Goal: Information Seeking & Learning: Compare options

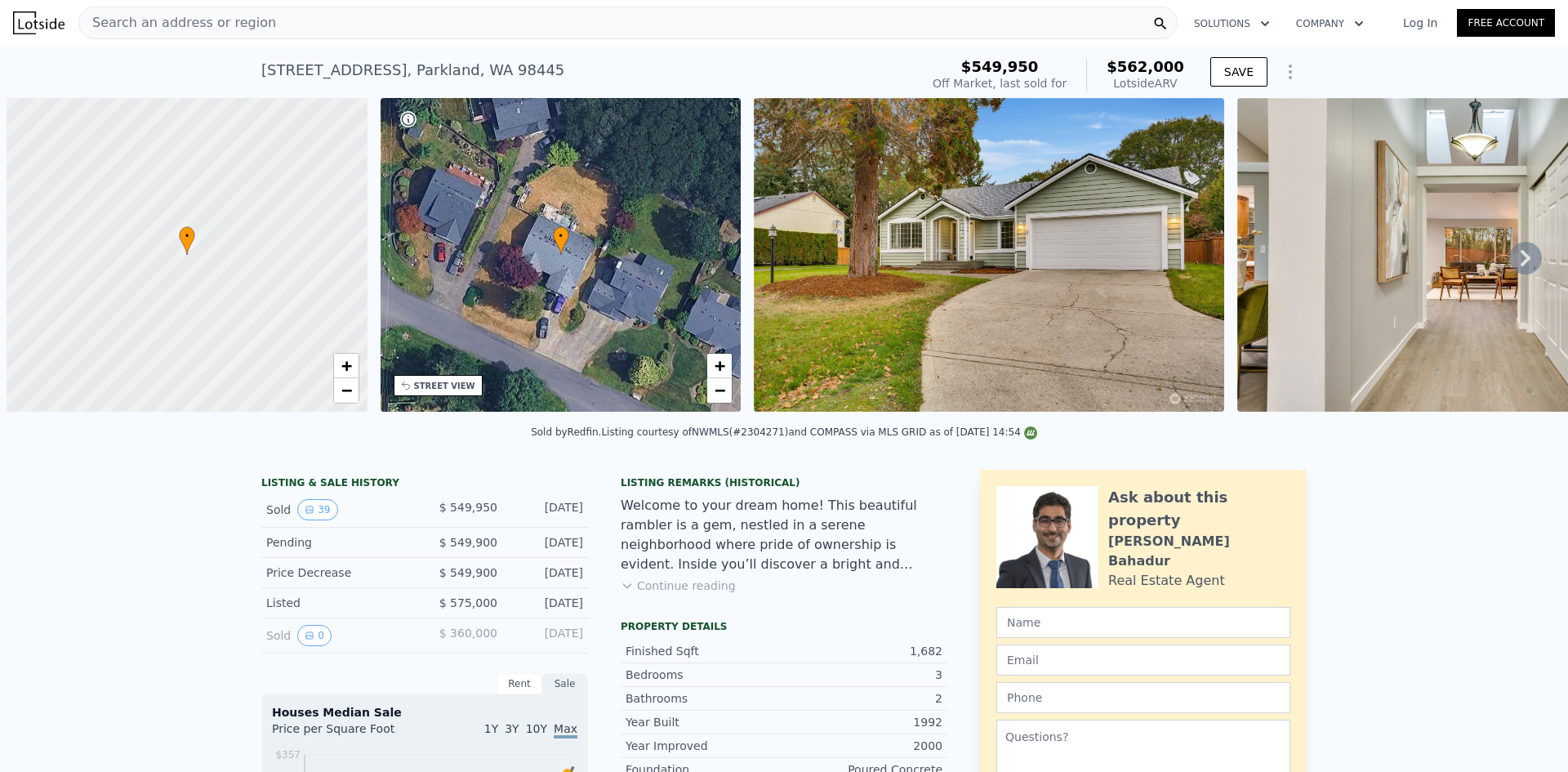
scroll to position [0, 7]
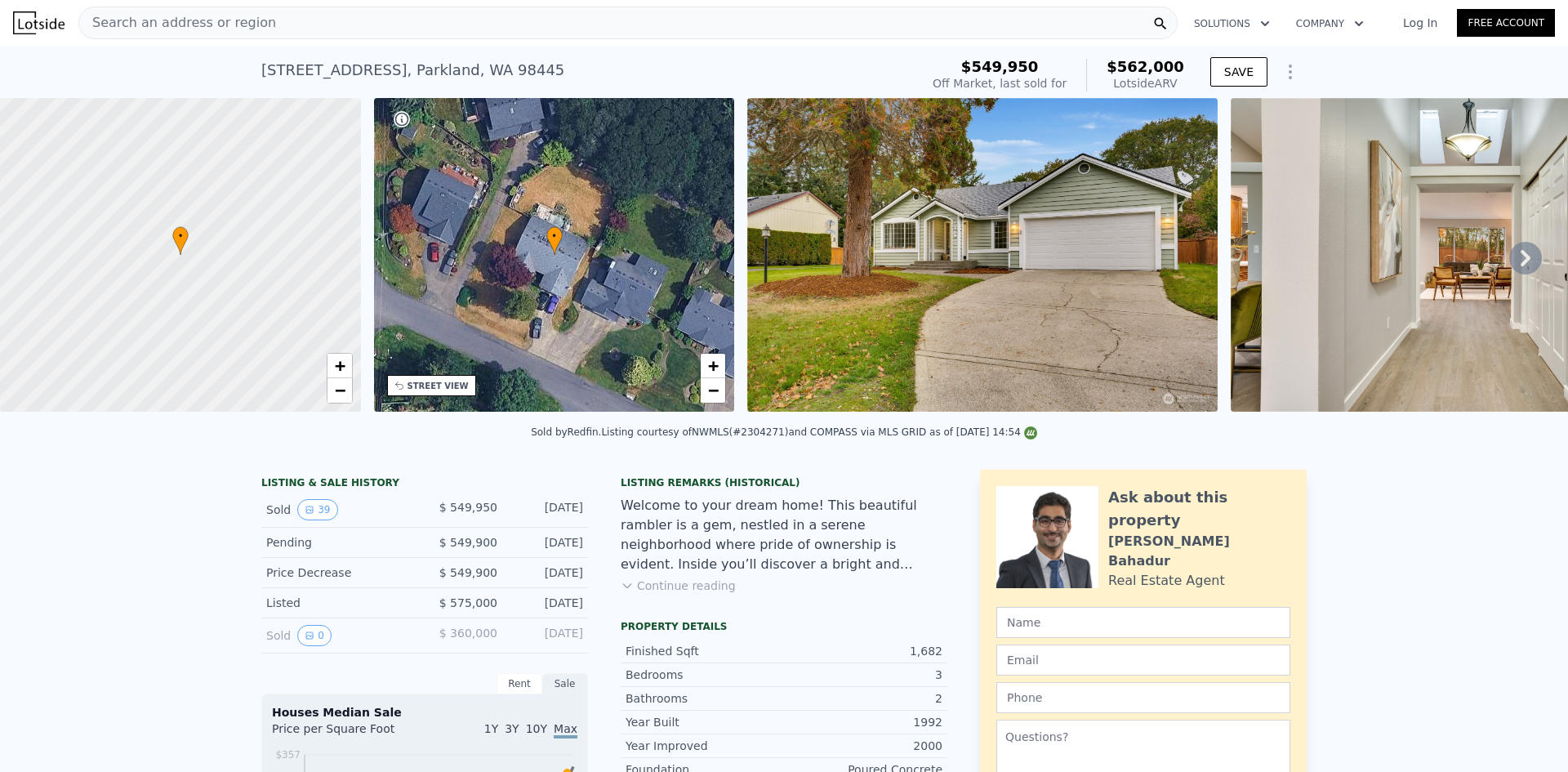
click at [292, 30] on div "Search an address or region" at bounding box center [628, 23] width 1099 height 33
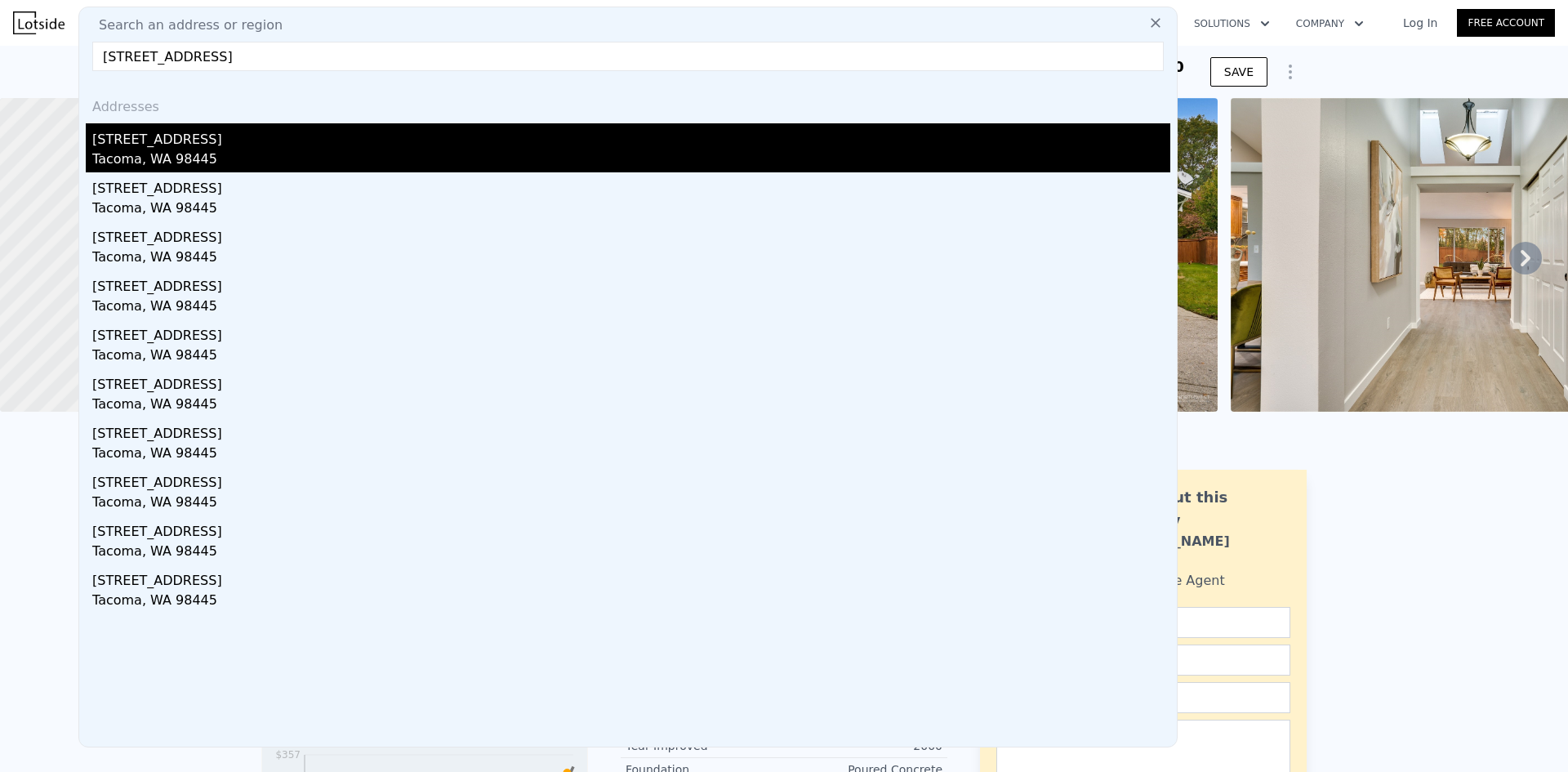
type input "[STREET_ADDRESS]"
click at [405, 134] on div "[STREET_ADDRESS]" at bounding box center [631, 137] width 1078 height 26
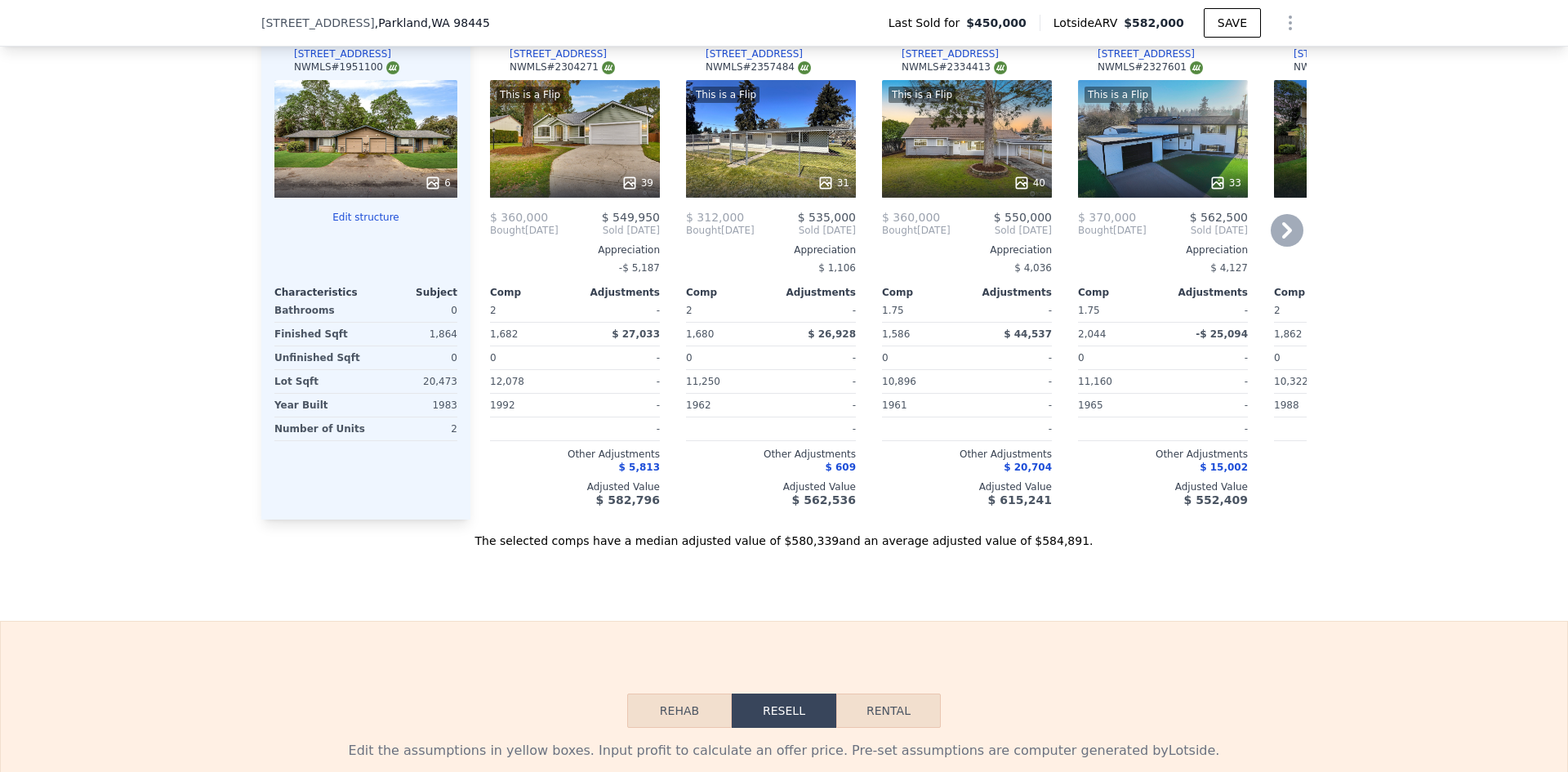
scroll to position [1464, 0]
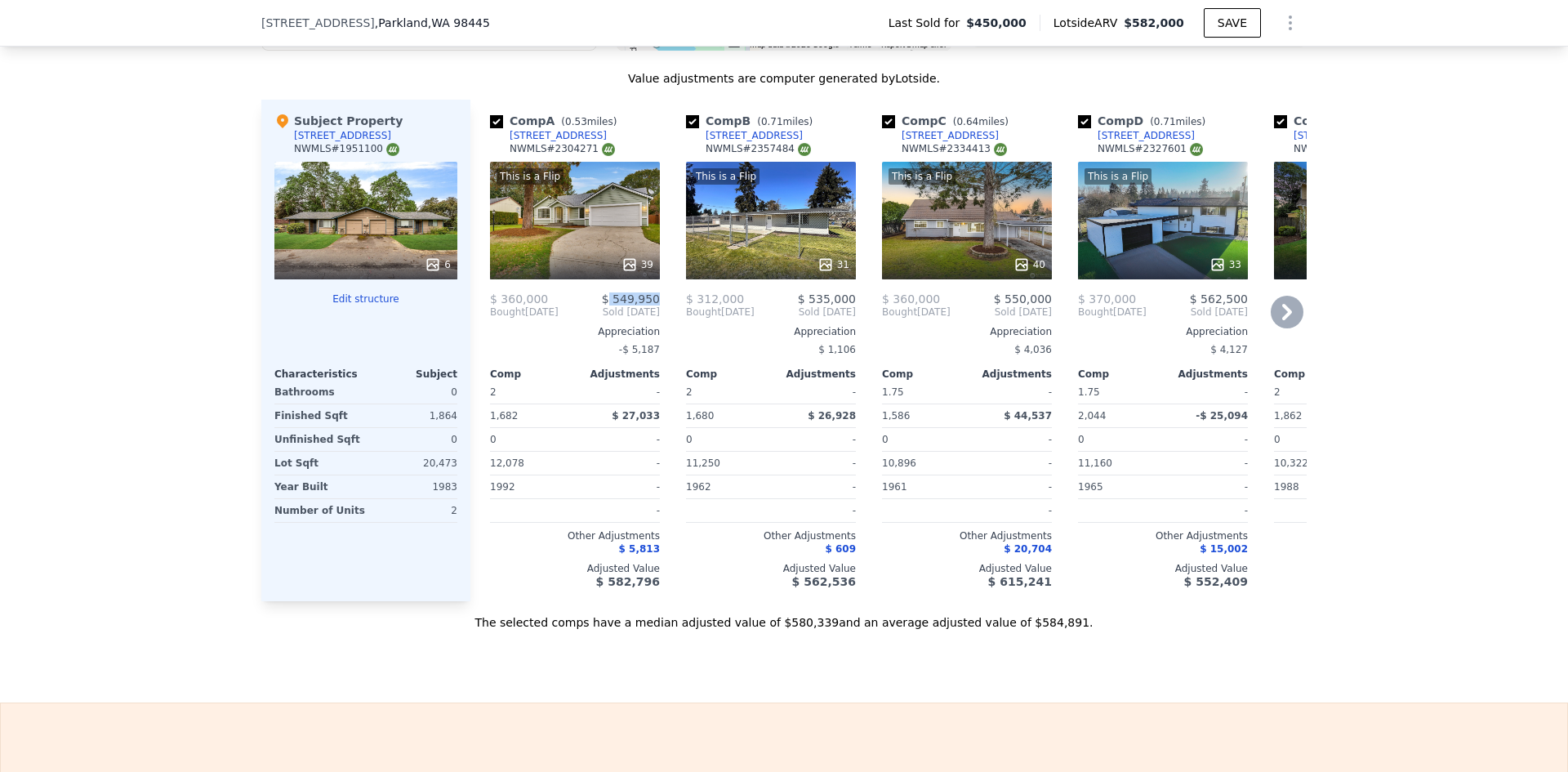
drag, startPoint x: 610, startPoint y: 309, endPoint x: 666, endPoint y: 309, distance: 56.0
click at [666, 309] on div "Comp A ( 0.53 miles) 409 Cherry St E NWMLS # 2304271 This is a Flip 39 $ 360,00…" at bounding box center [889, 350] width 836 height 502
click at [600, 305] on div "$ 549,950" at bounding box center [616, 298] width 85 height 13
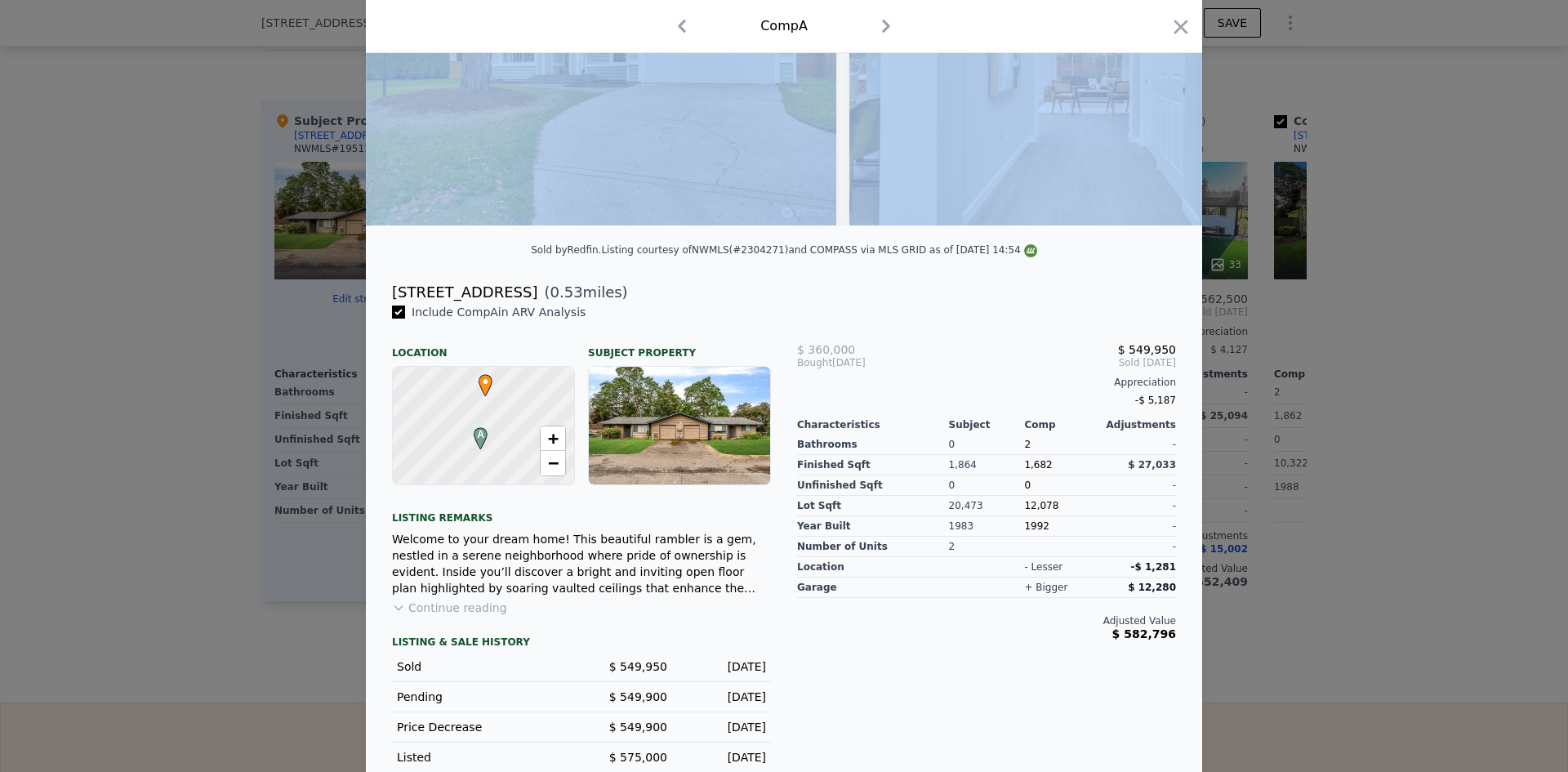
scroll to position [219, 0]
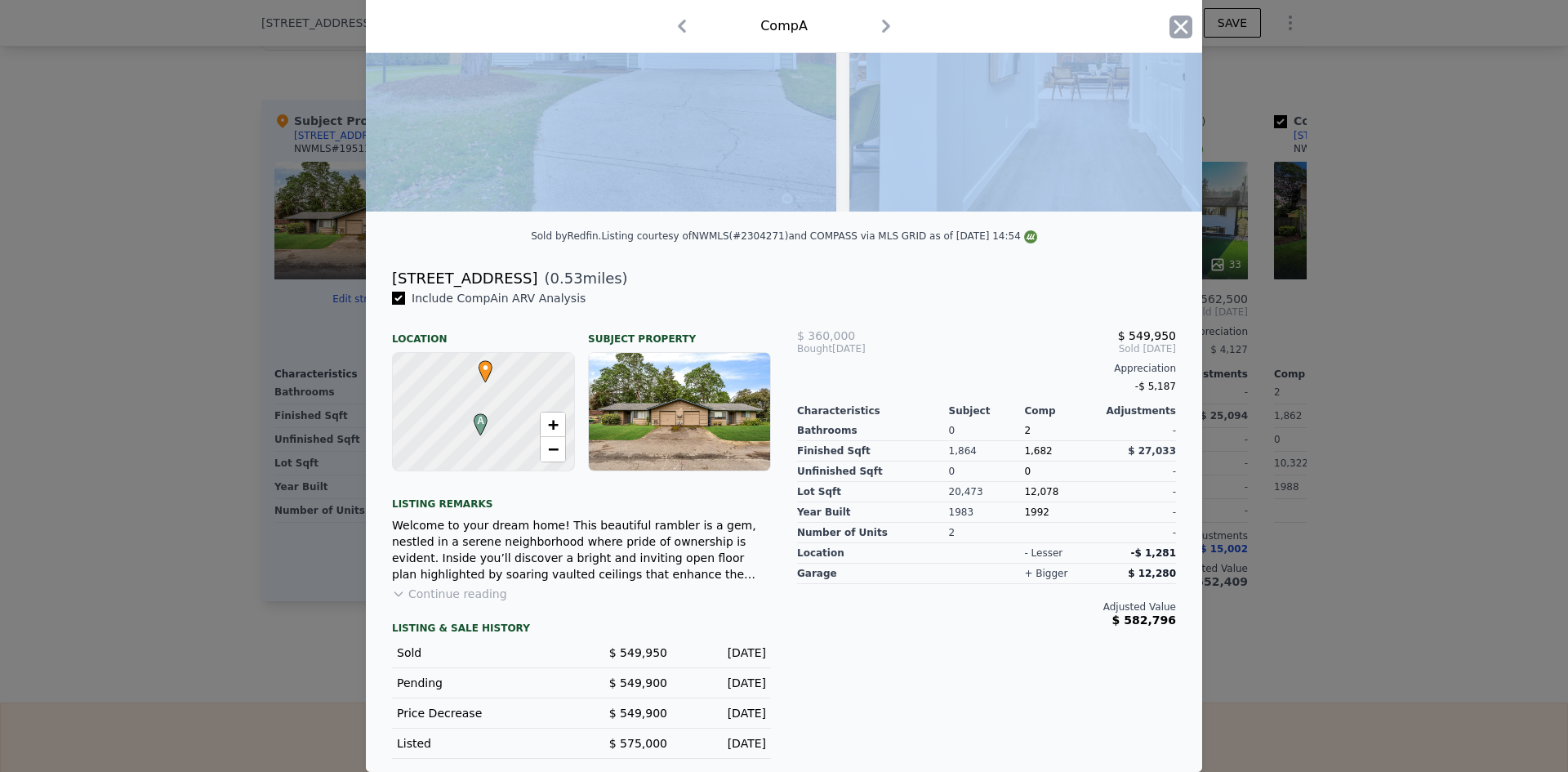
click at [1169, 25] on icon "button" at bounding box center [1180, 27] width 23 height 23
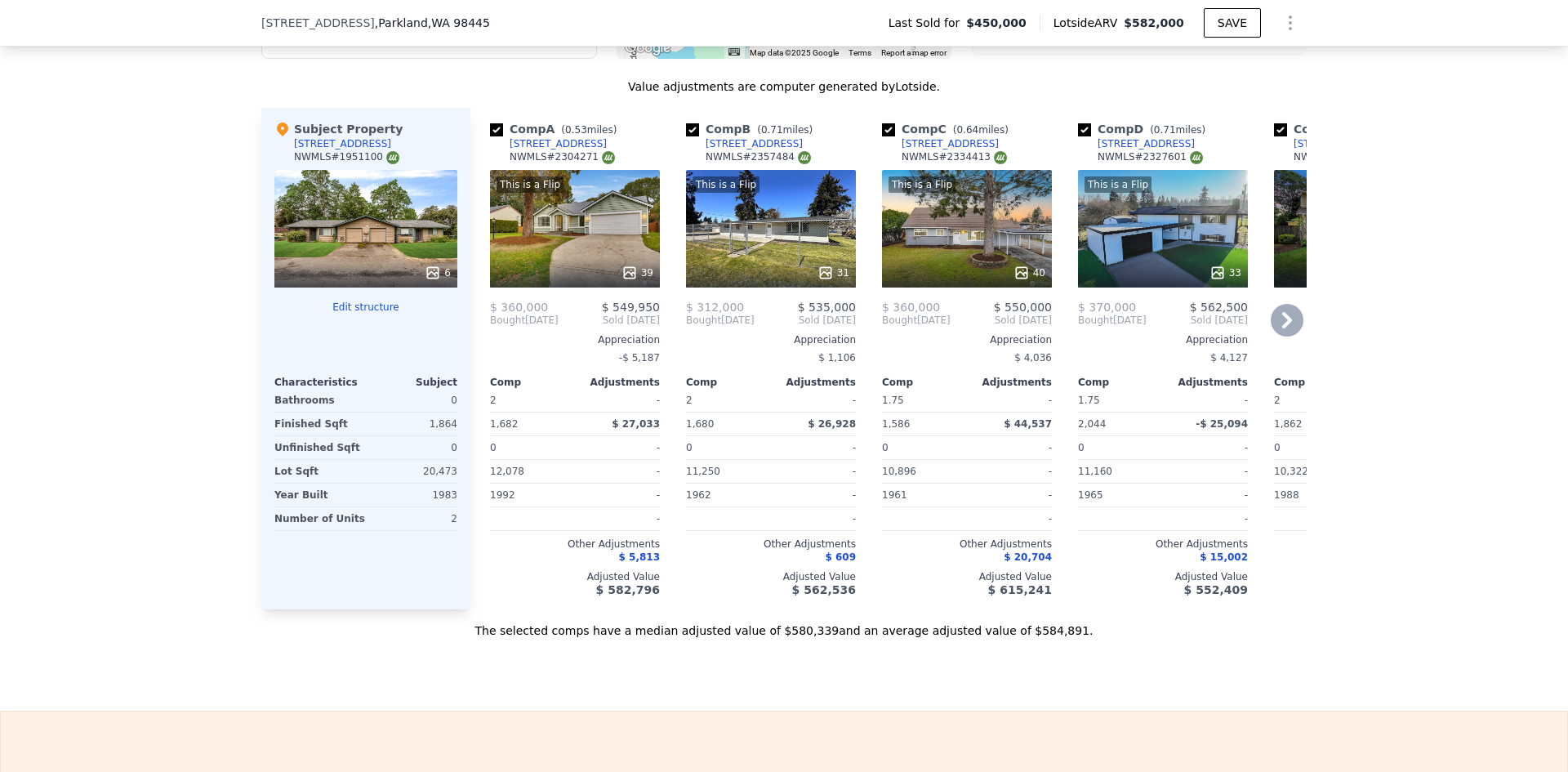
scroll to position [1464, 0]
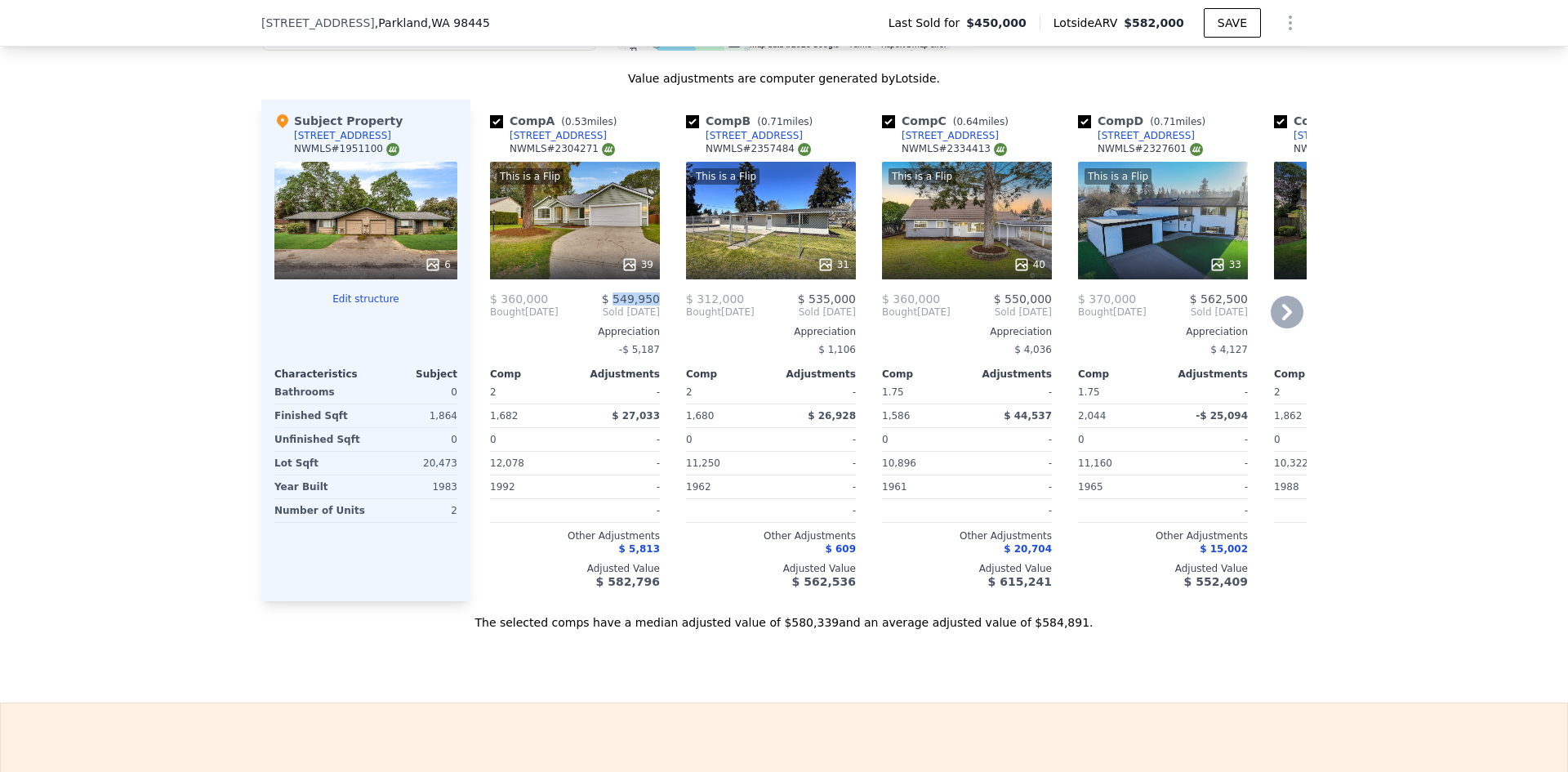
drag, startPoint x: 612, startPoint y: 310, endPoint x: 653, endPoint y: 311, distance: 41.0
click at [653, 305] on span "$ 549,950" at bounding box center [630, 298] width 58 height 13
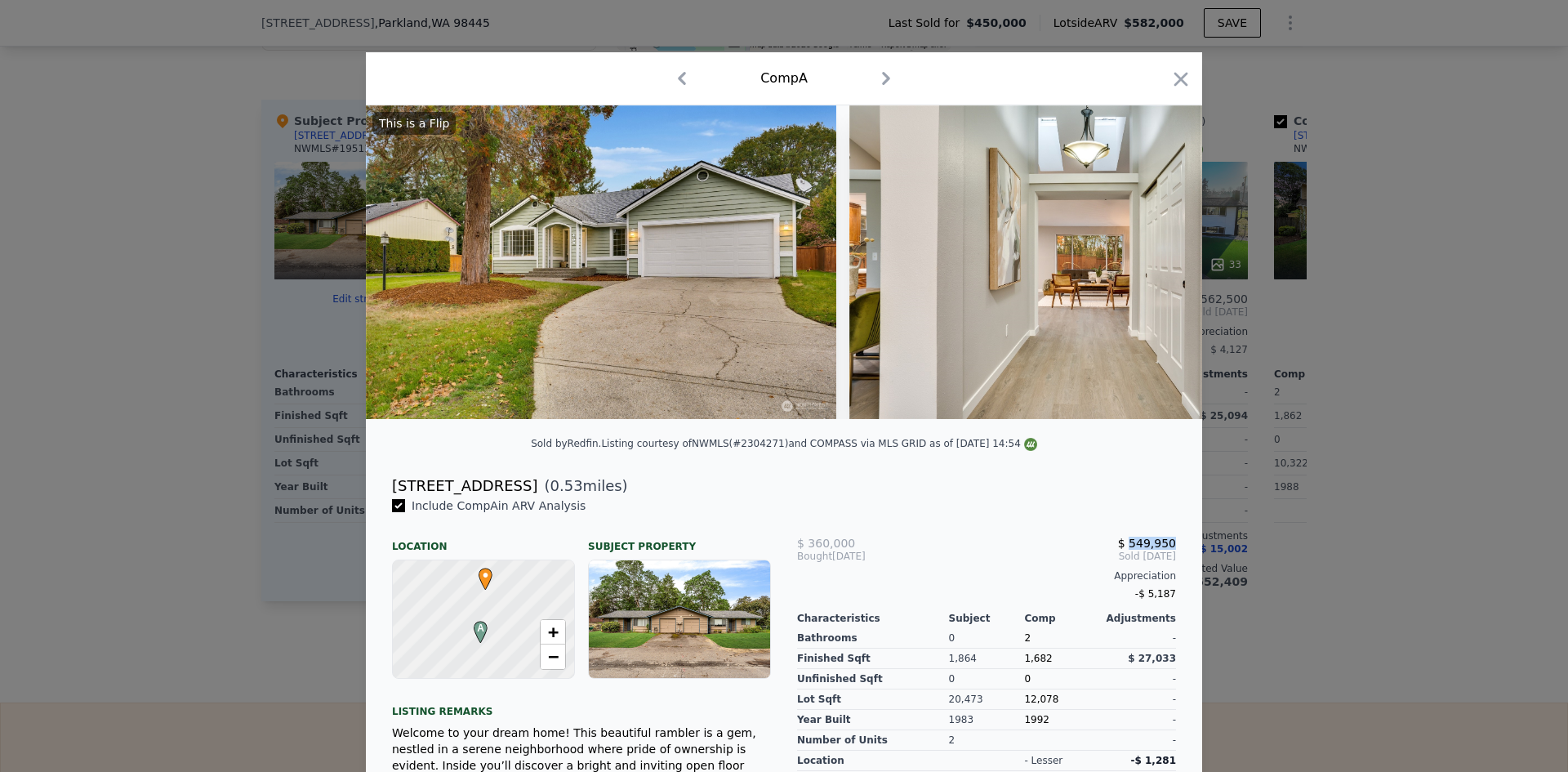
drag, startPoint x: 1129, startPoint y: 556, endPoint x: 1168, endPoint y: 550, distance: 39.5
click at [1168, 550] on span "$ 549,950" at bounding box center [1147, 543] width 58 height 13
copy span "549,950"
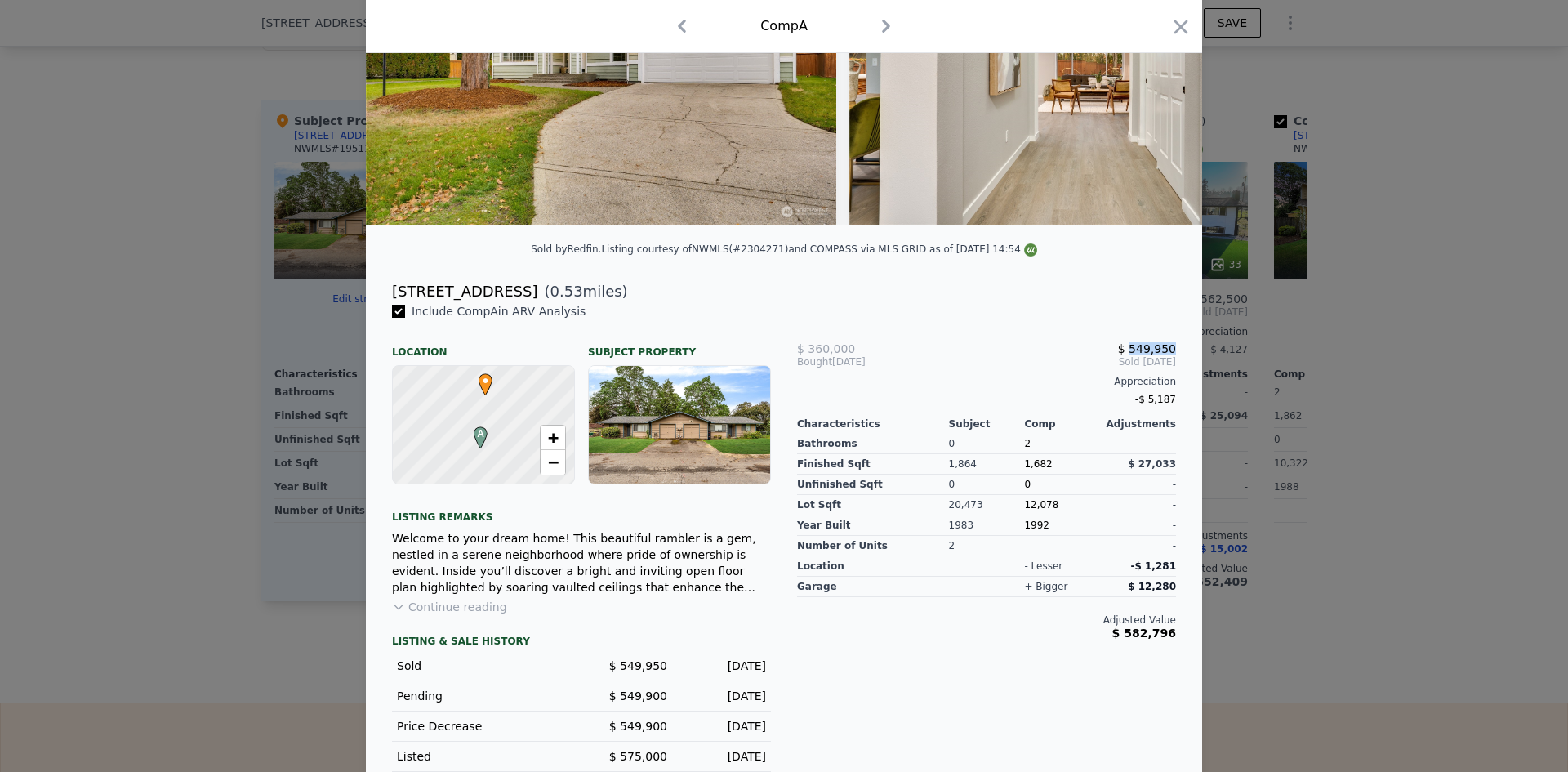
scroll to position [219, 0]
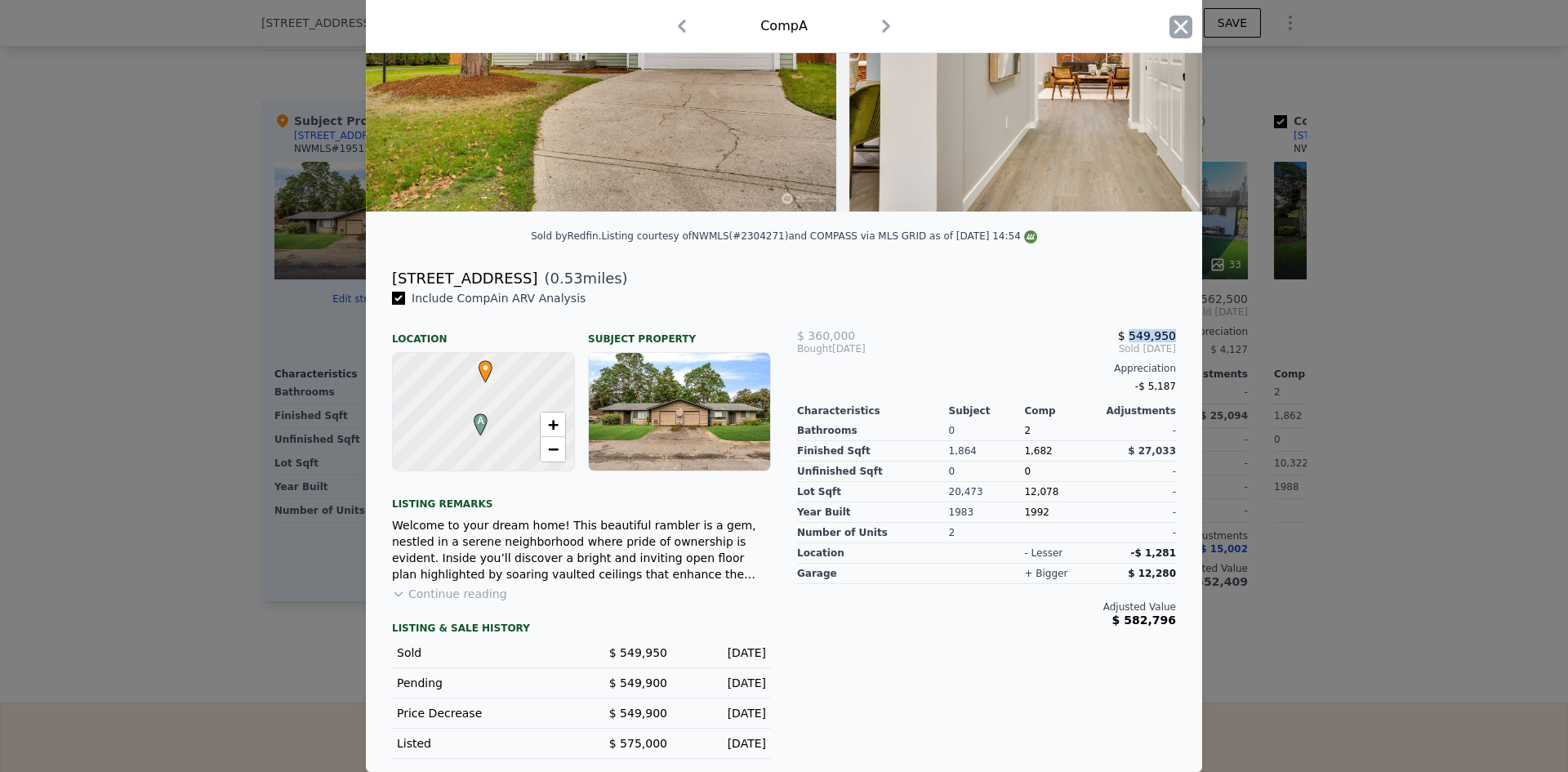
click at [1169, 26] on icon "button" at bounding box center [1180, 27] width 23 height 23
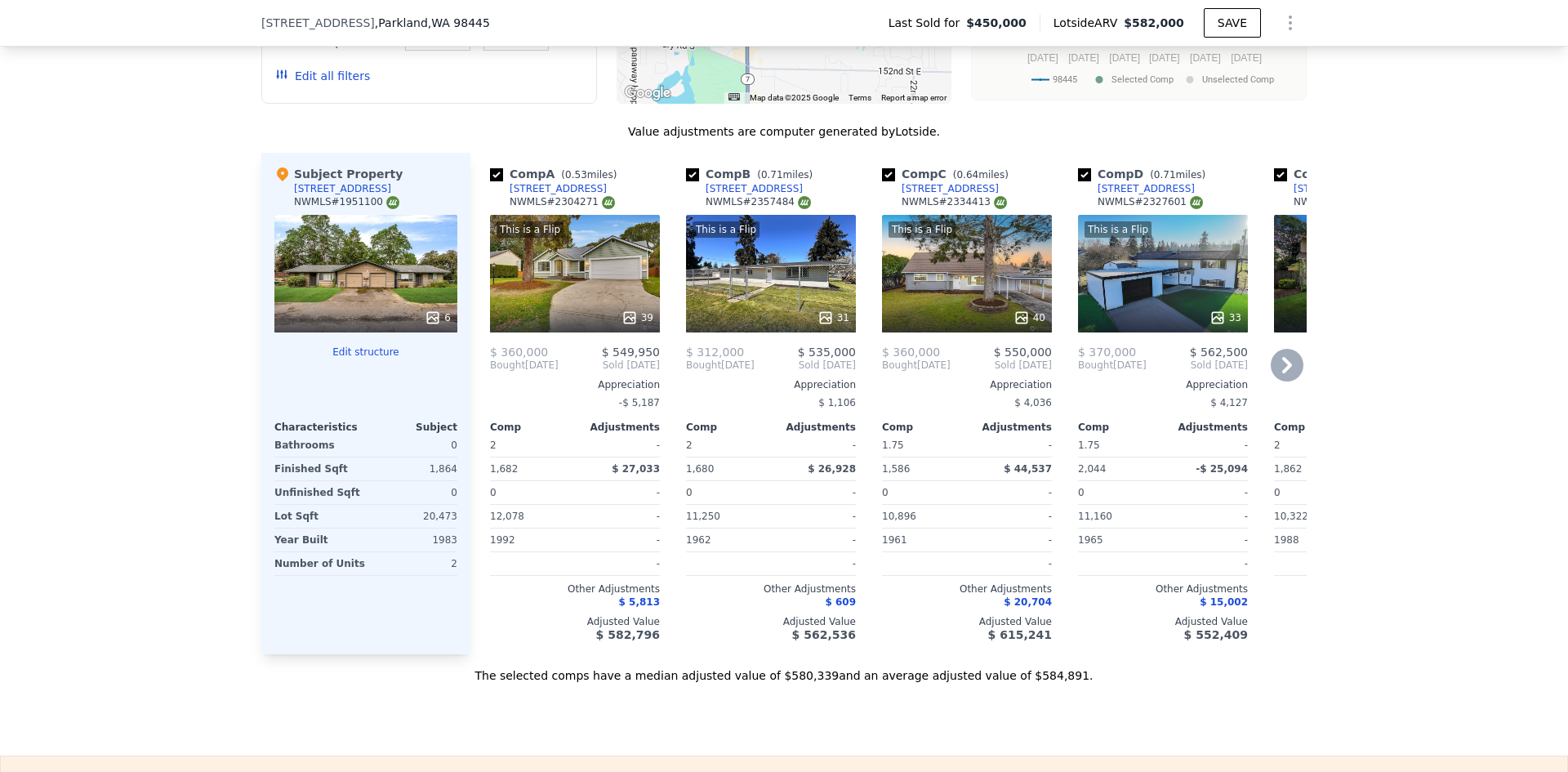
scroll to position [1382, 0]
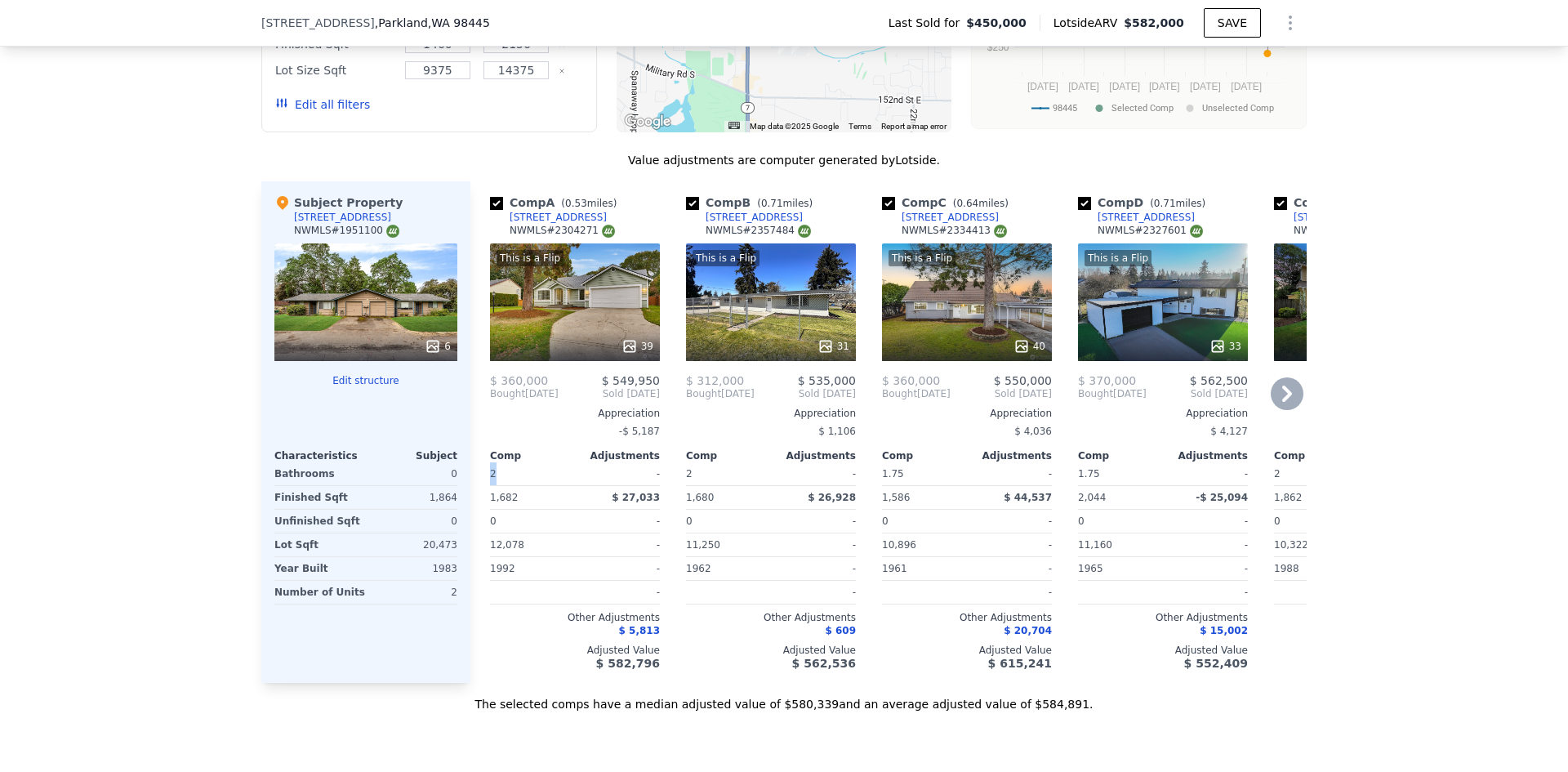
drag, startPoint x: 493, startPoint y: 491, endPoint x: 482, endPoint y: 489, distance: 11.2
click at [484, 489] on div "Comp A ( 0.53 miles) 409 Cherry St E NWMLS # 2304271 This is a Flip 39 $ 360,00…" at bounding box center [575, 432] width 183 height 502
copy div "2"
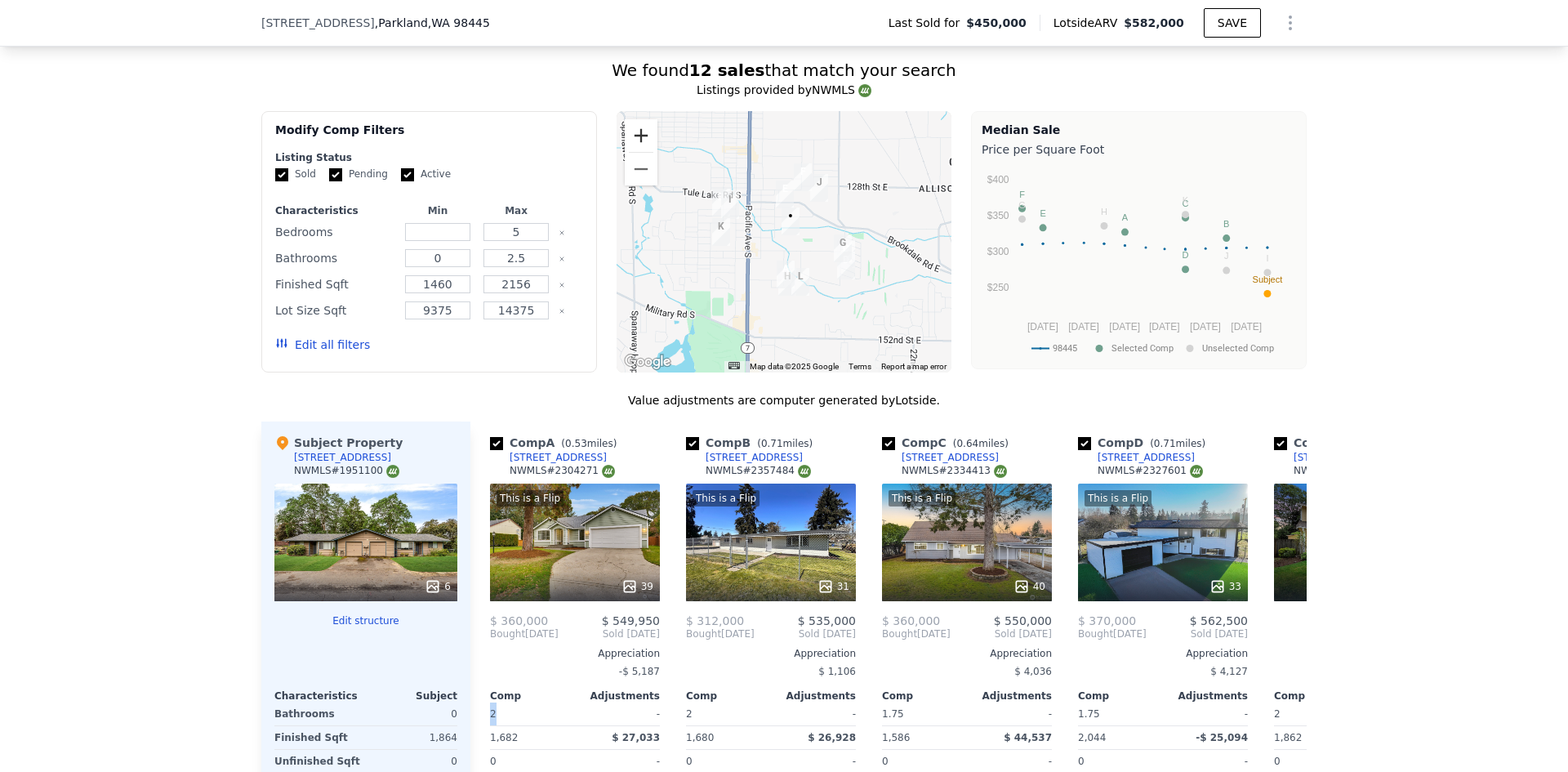
scroll to position [1301, 0]
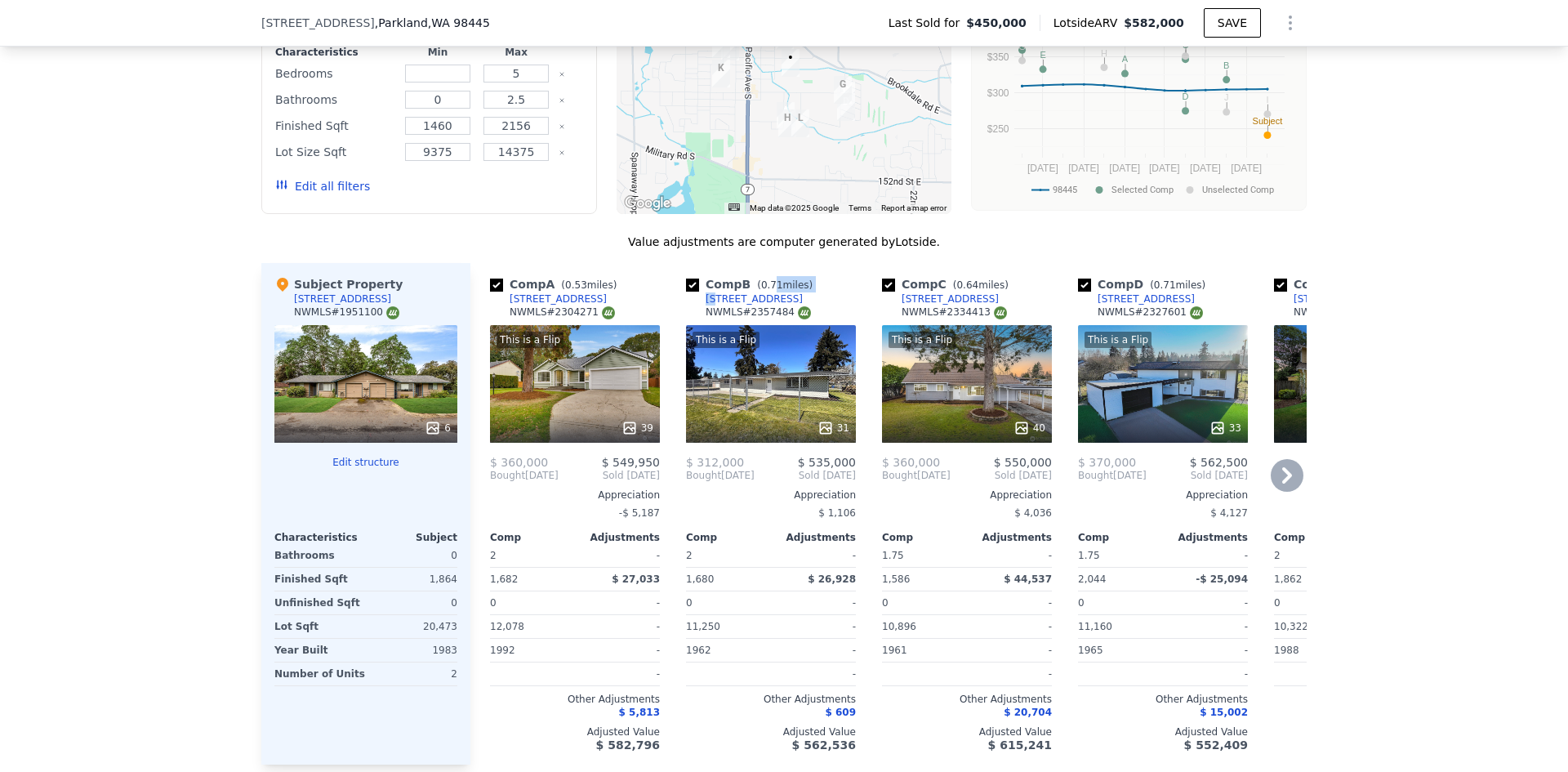
drag, startPoint x: 764, startPoint y: 308, endPoint x: 711, endPoint y: 310, distance: 53.0
click at [711, 310] on div "Comp B ( 0.71 miles) 605 133rd St S NWMLS # 2357484" at bounding box center [771, 300] width 170 height 49
click at [762, 309] on div "Comp B ( 0.71 miles) 605 133rd St S NWMLS # 2357484" at bounding box center [771, 300] width 170 height 49
click at [754, 384] on div "This is a Flip 31" at bounding box center [771, 384] width 170 height 118
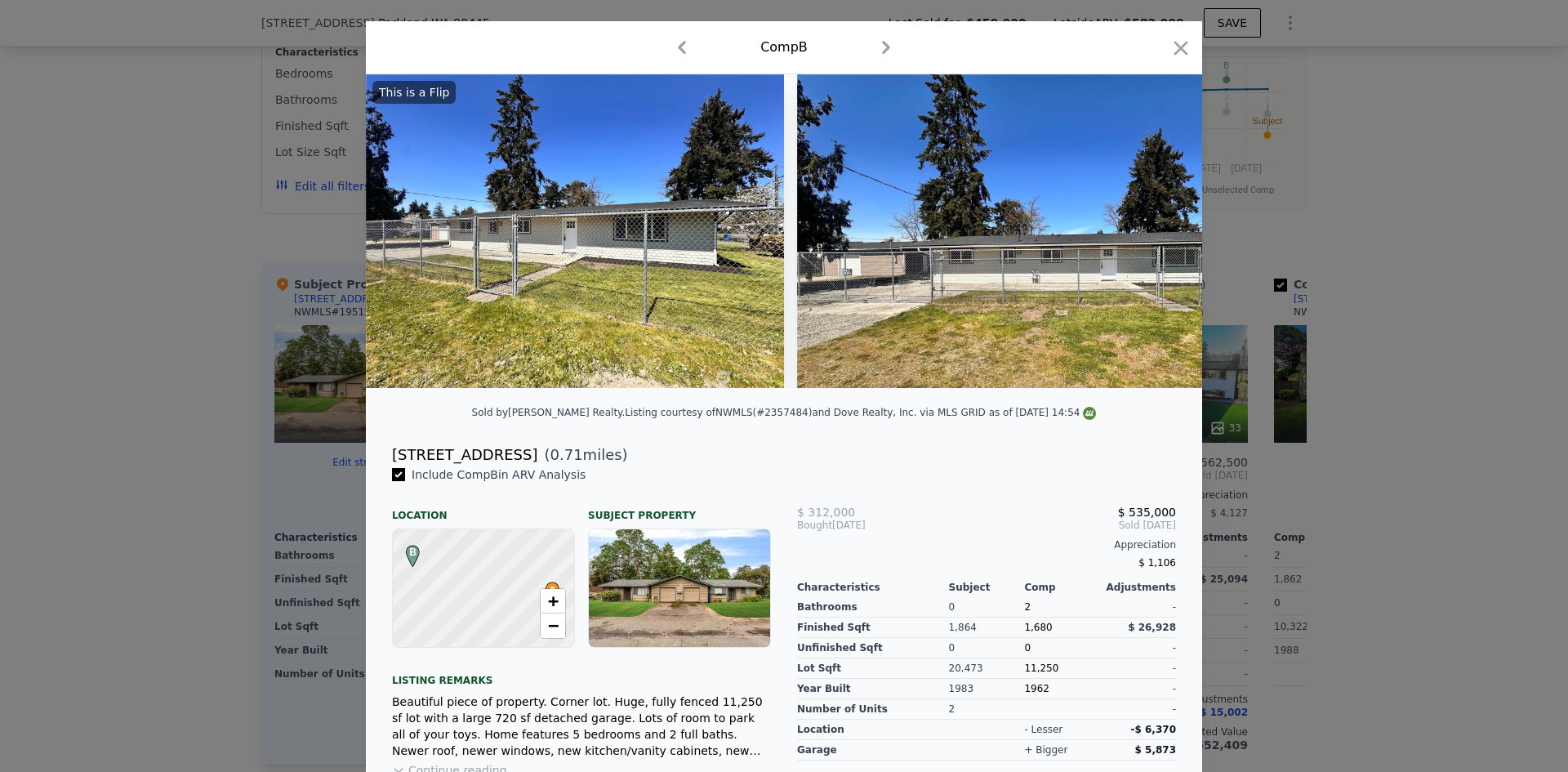
scroll to position [26, 0]
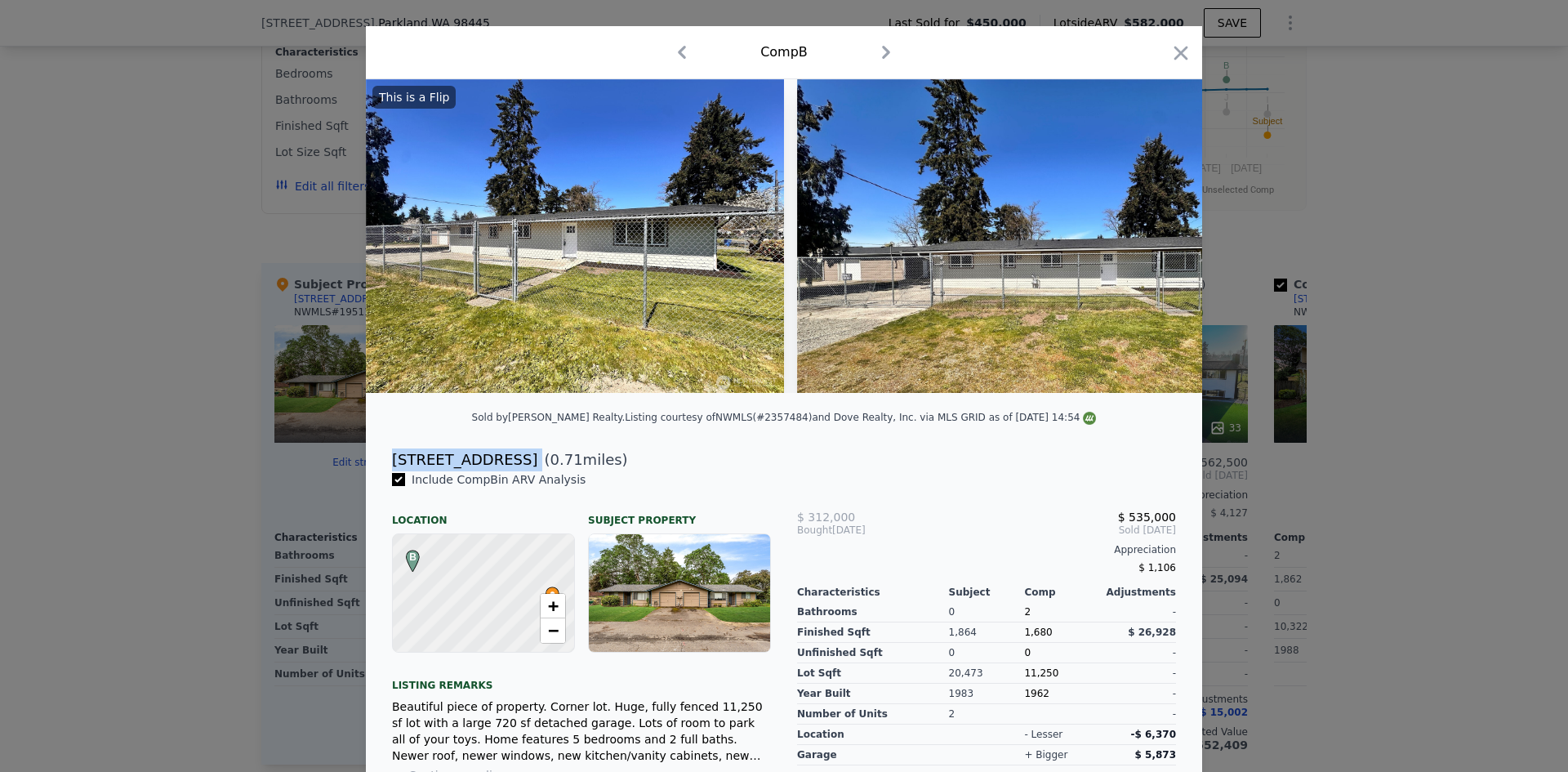
drag, startPoint x: 481, startPoint y: 475, endPoint x: 381, endPoint y: 470, distance: 100.1
click at [381, 470] on div "605 133rd St S ( 0.71 miles)" at bounding box center [784, 459] width 810 height 23
copy div "[STREET_ADDRESS]"
click at [1178, 47] on icon "button" at bounding box center [1180, 53] width 23 height 23
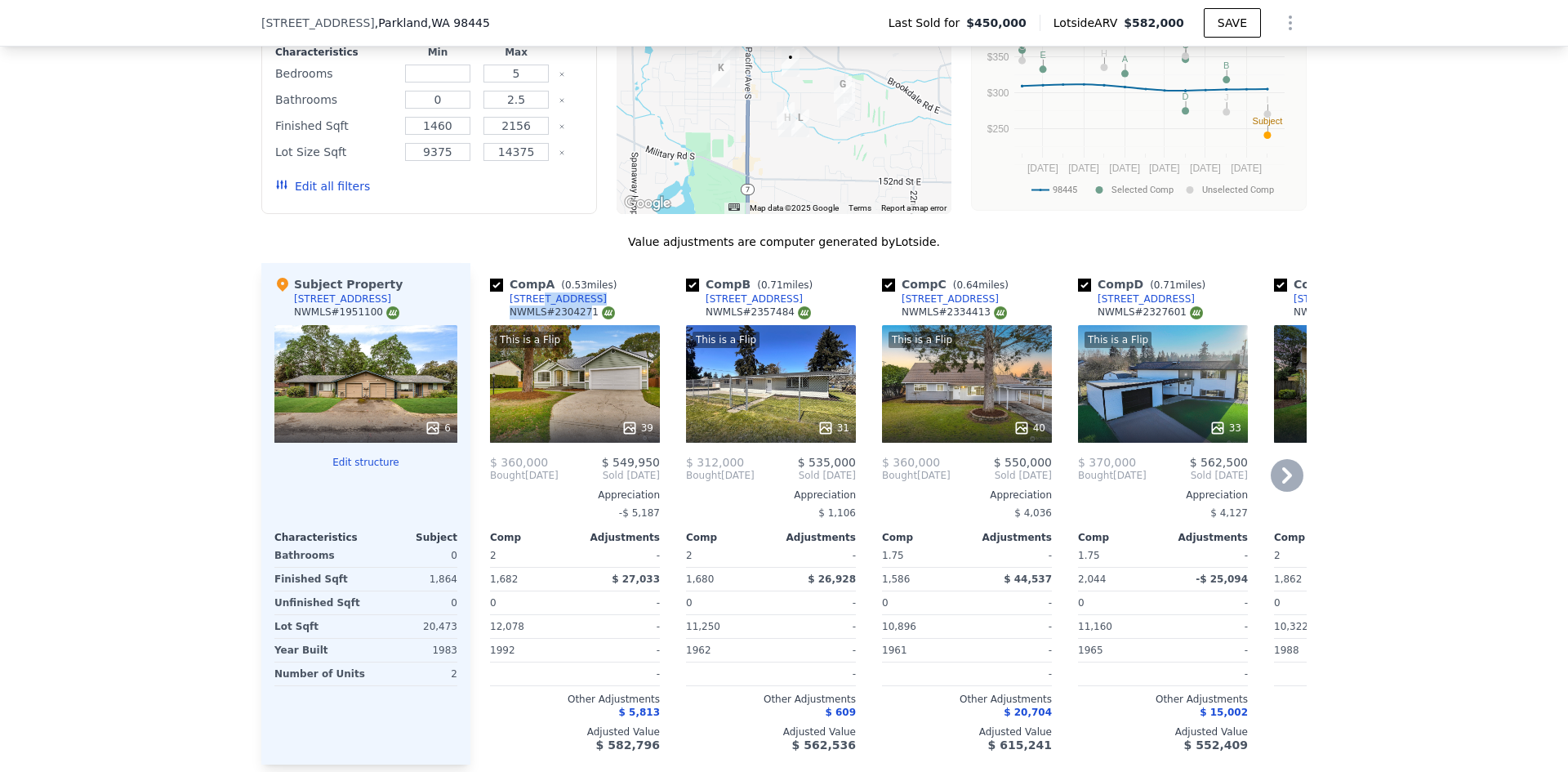
drag, startPoint x: 574, startPoint y: 310, endPoint x: 531, endPoint y: 314, distance: 43.2
click at [531, 314] on div "Comp A ( 0.53 miles) 409 Cherry St E NWMLS # 2304271" at bounding box center [575, 300] width 170 height 49
click at [627, 307] on div "Comp A ( 0.53 miles) 409 Cherry St E NWMLS # 2304271" at bounding box center [575, 300] width 170 height 49
drag, startPoint x: 571, startPoint y: 310, endPoint x: 504, endPoint y: 313, distance: 67.1
click at [504, 313] on div "Comp A ( 0.53 miles) 409 Cherry St E NWMLS # 2304271" at bounding box center [575, 300] width 170 height 49
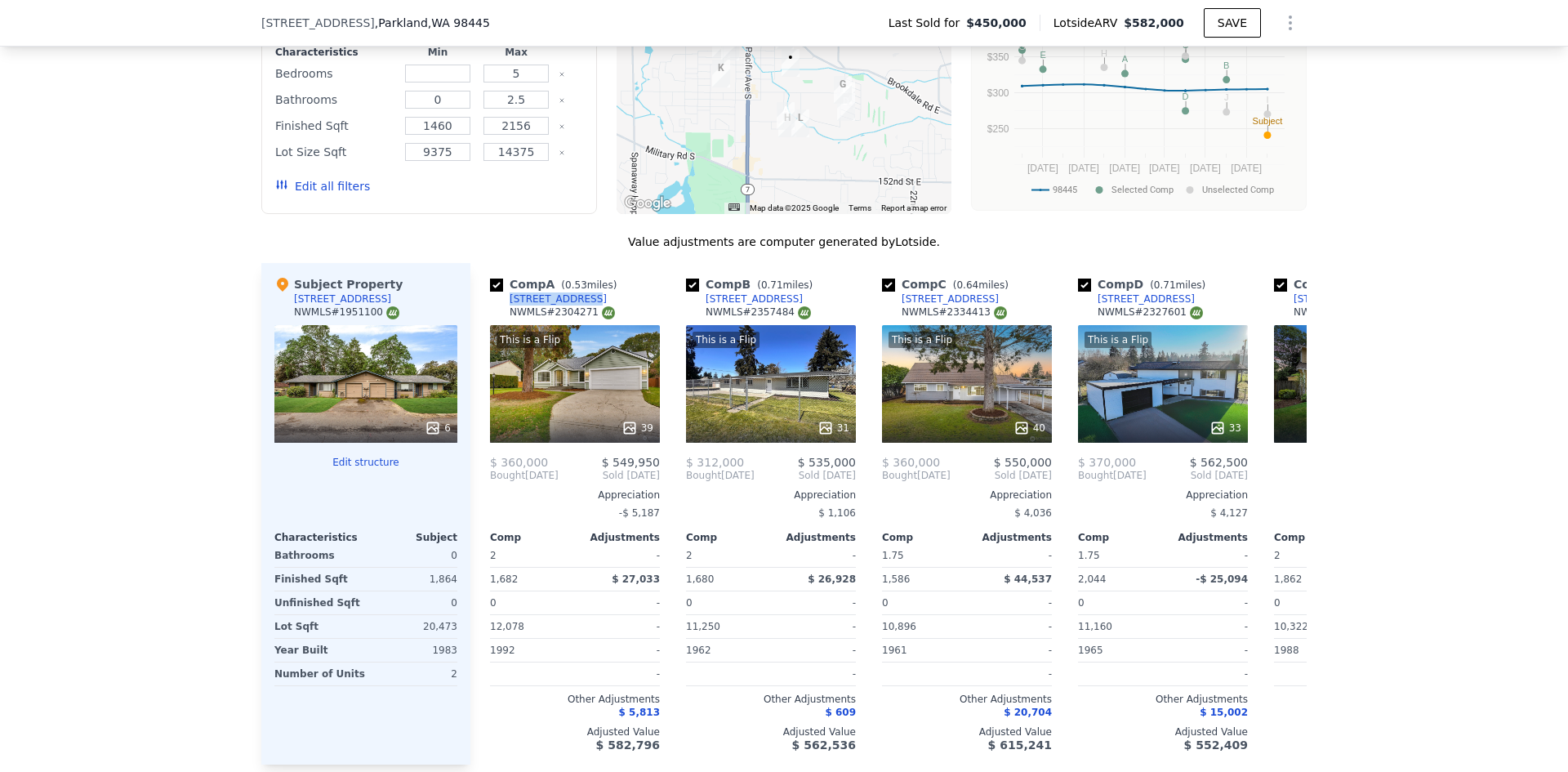
copy div "[STREET_ADDRESS]"
drag, startPoint x: 853, startPoint y: 472, endPoint x: 808, endPoint y: 467, distance: 45.3
click at [808, 467] on div "Comp B ( 0.71 miles) 605 133rd St S NWMLS # 2357484 This is a Flip 31 $ 312,000…" at bounding box center [770, 514] width 183 height 502
copy span "535,000"
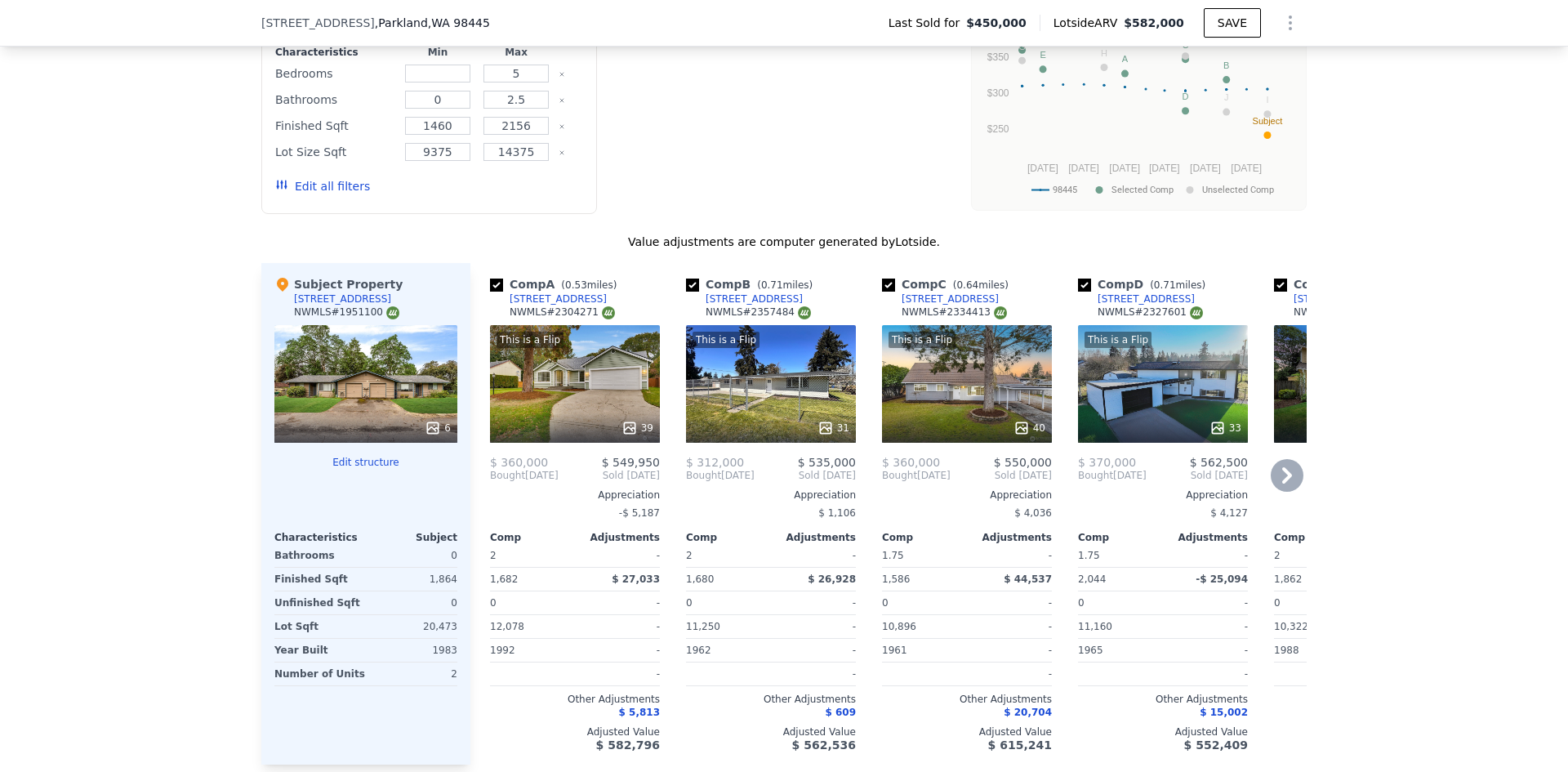
drag, startPoint x: 961, startPoint y: 308, endPoint x: 896, endPoint y: 313, distance: 65.2
click at [896, 313] on div "Comp C ( 0.64 miles) 1202 140th St E NWMLS # 2334413" at bounding box center [967, 300] width 170 height 49
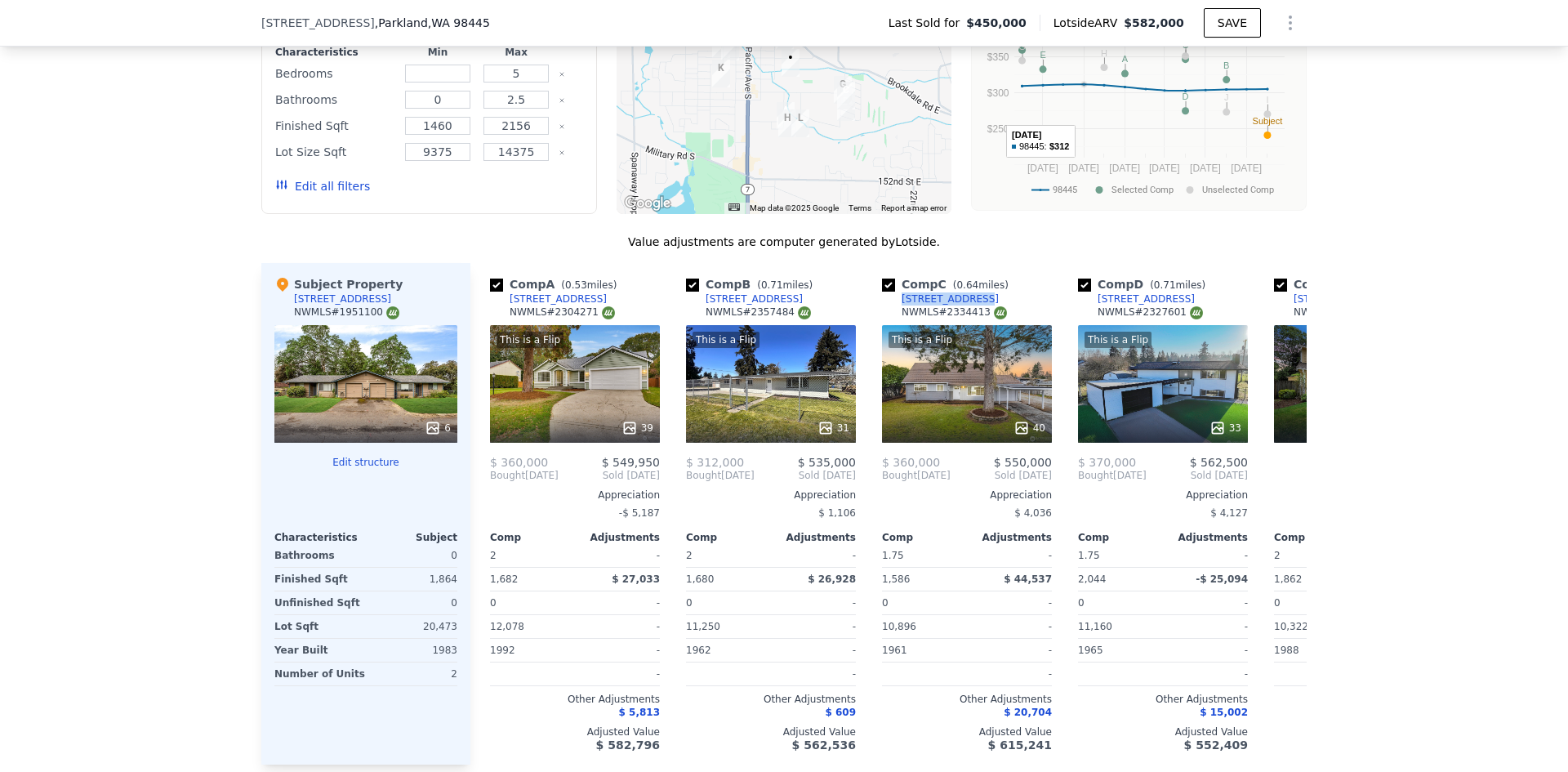
copy div "[STREET_ADDRESS]"
drag, startPoint x: 1047, startPoint y: 473, endPoint x: 1005, endPoint y: 476, distance: 42.1
click at [1005, 476] on div "Comp C ( 0.64 miles) 1202 140th St E NWMLS # 2334413 This is a Flip 40 $ 360,00…" at bounding box center [967, 514] width 183 height 502
copy span "550,000"
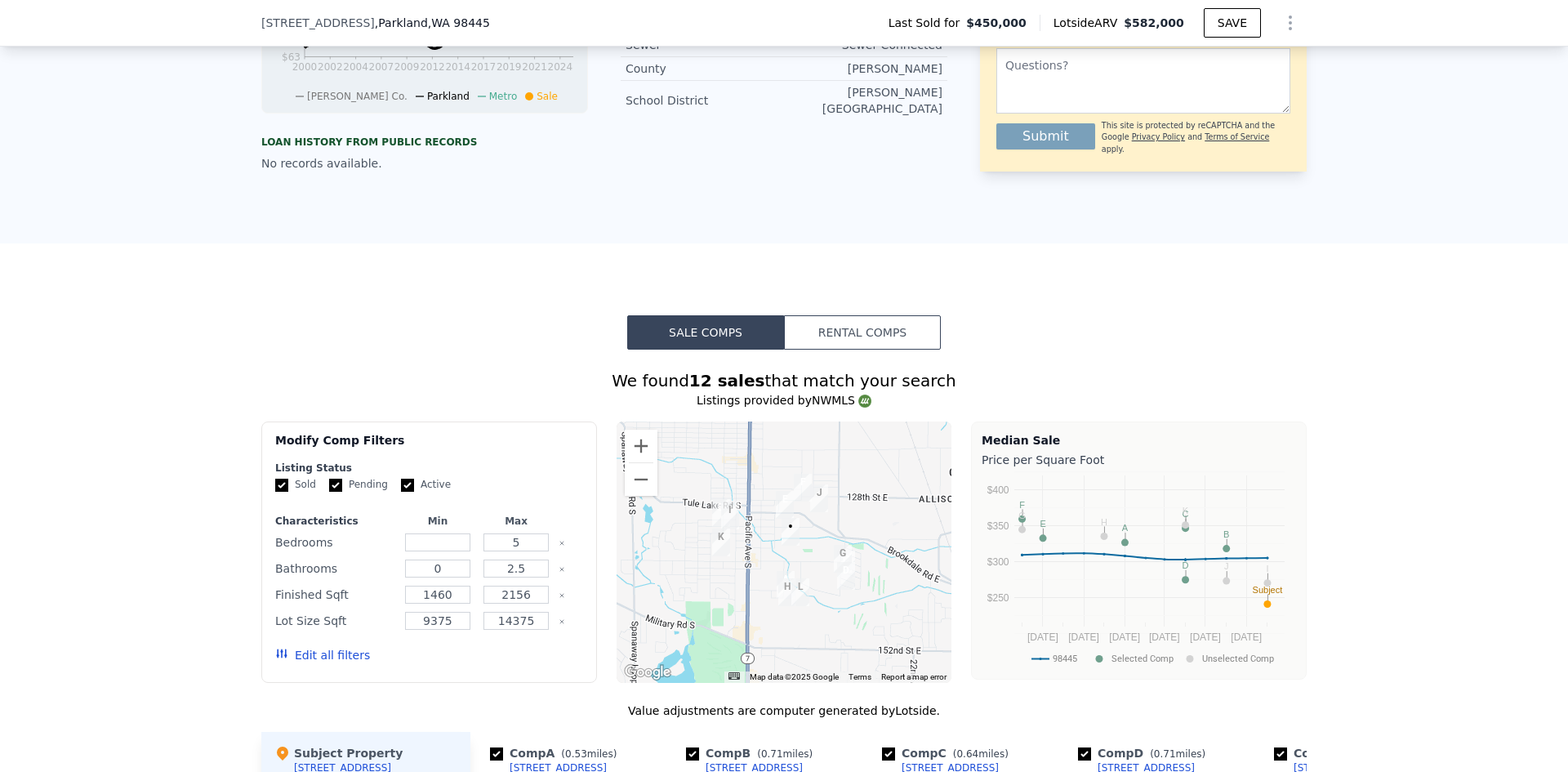
scroll to position [729, 0]
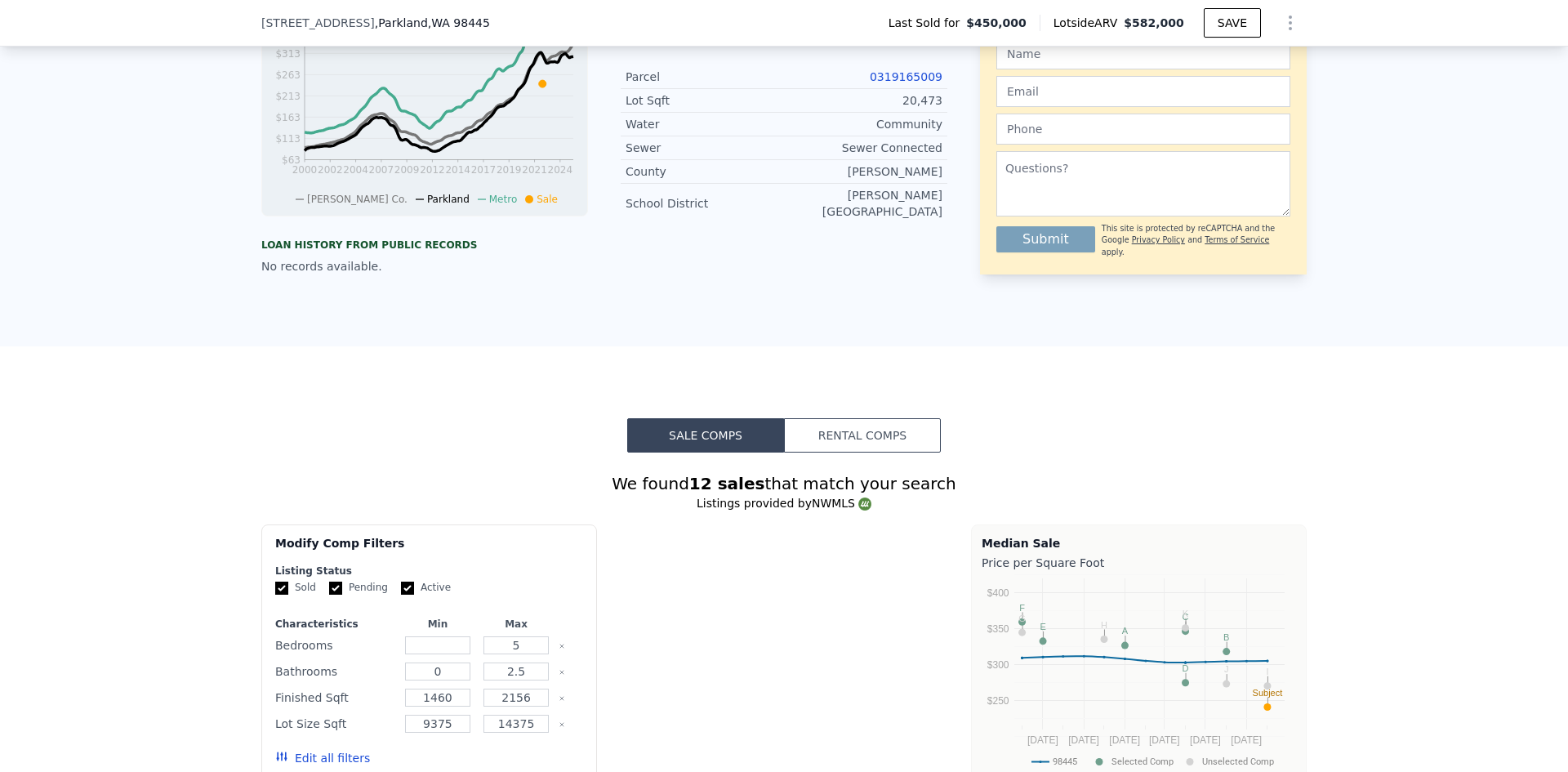
click at [1127, 15] on div "Lotside ARV $582,000" at bounding box center [1121, 23] width 165 height 16
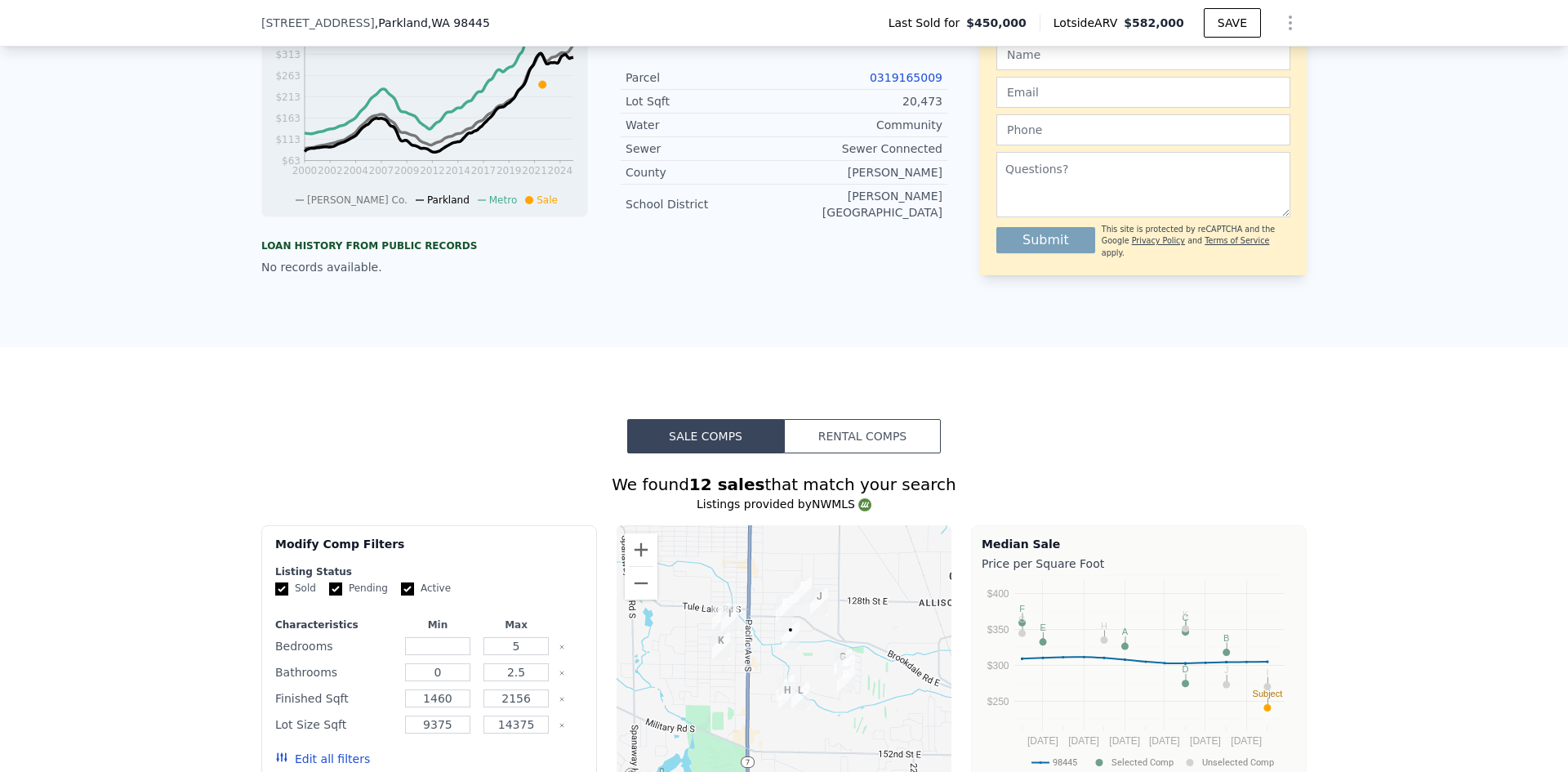
copy div "$582,000"
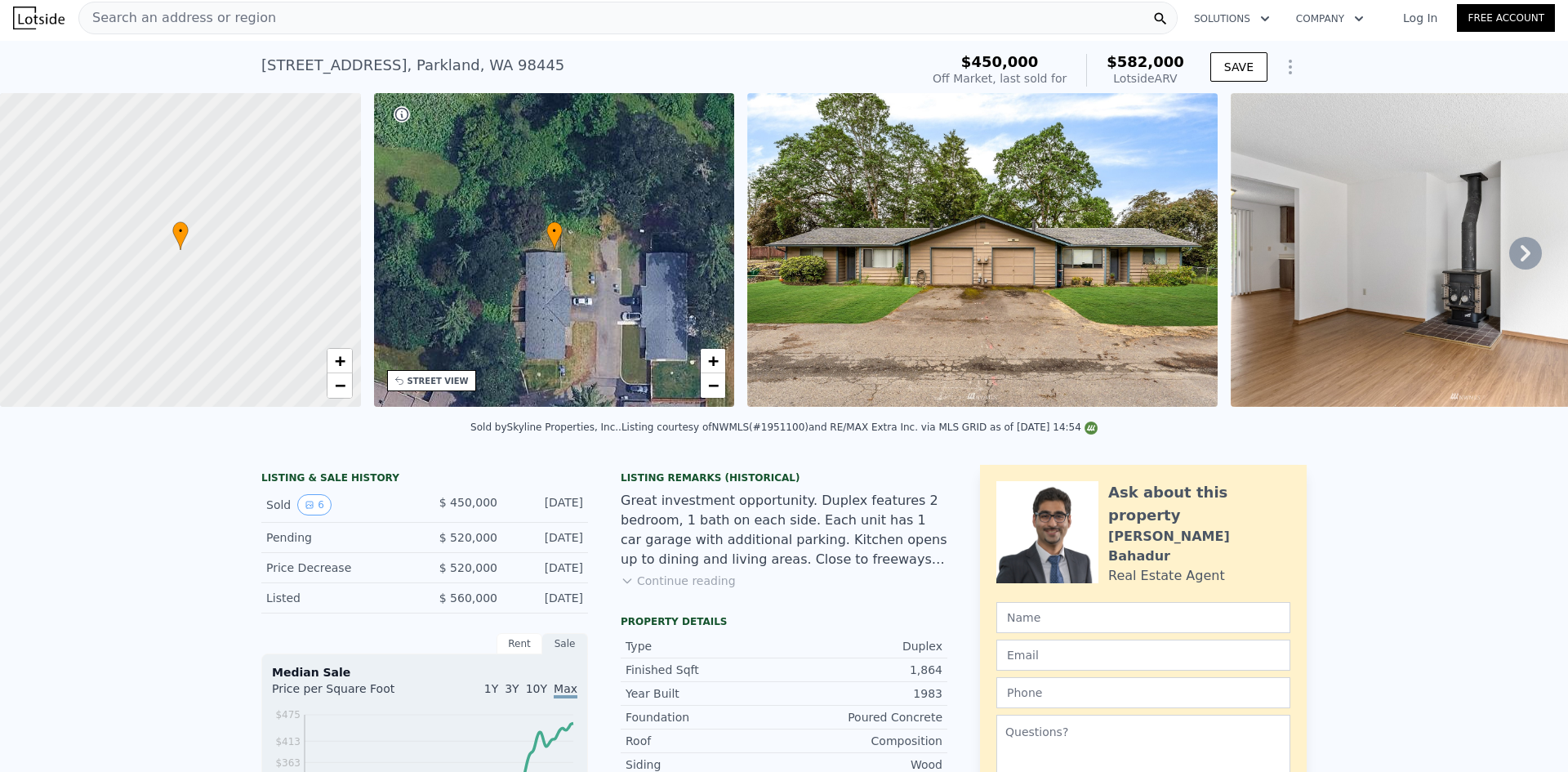
scroll to position [0, 0]
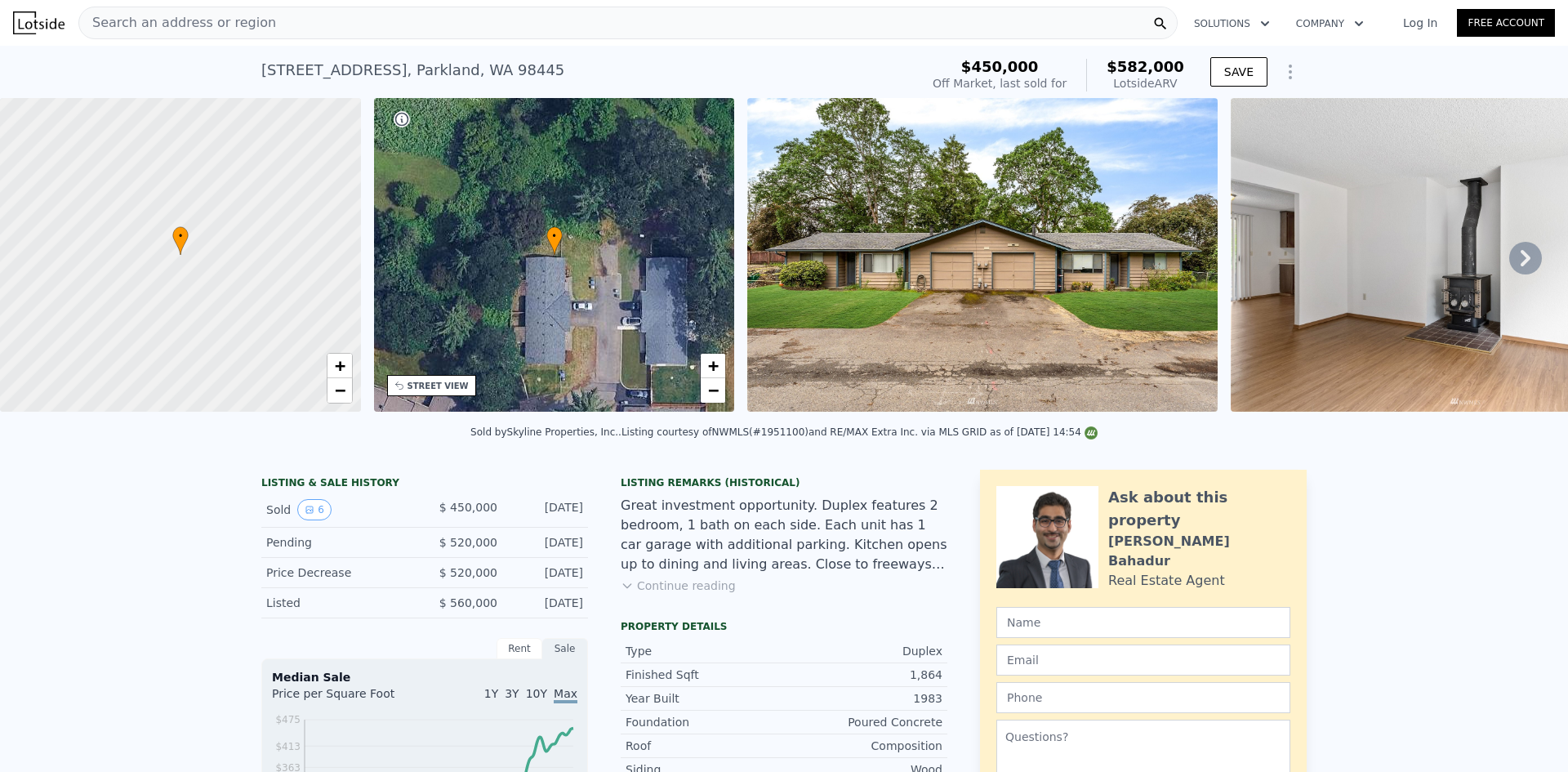
click at [364, 80] on div "13511 4th Avenue Ct E , Parkland , WA 98445" at bounding box center [413, 70] width 303 height 23
click at [347, 8] on div "Search an address or region" at bounding box center [628, 23] width 1099 height 33
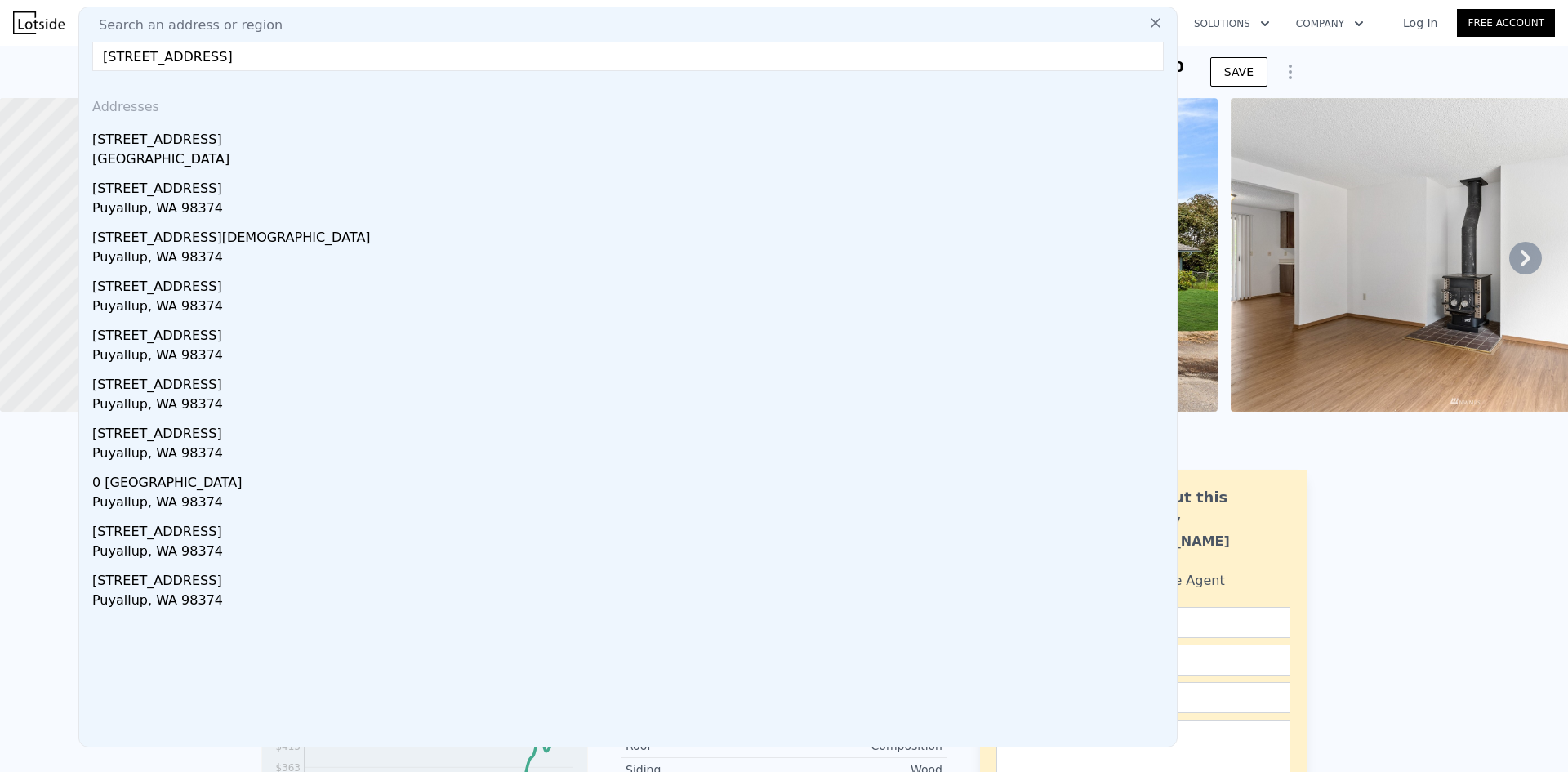
click at [366, 61] on input "11828 120th Ave E, Puyallup, WA 98374" at bounding box center [628, 56] width 1071 height 29
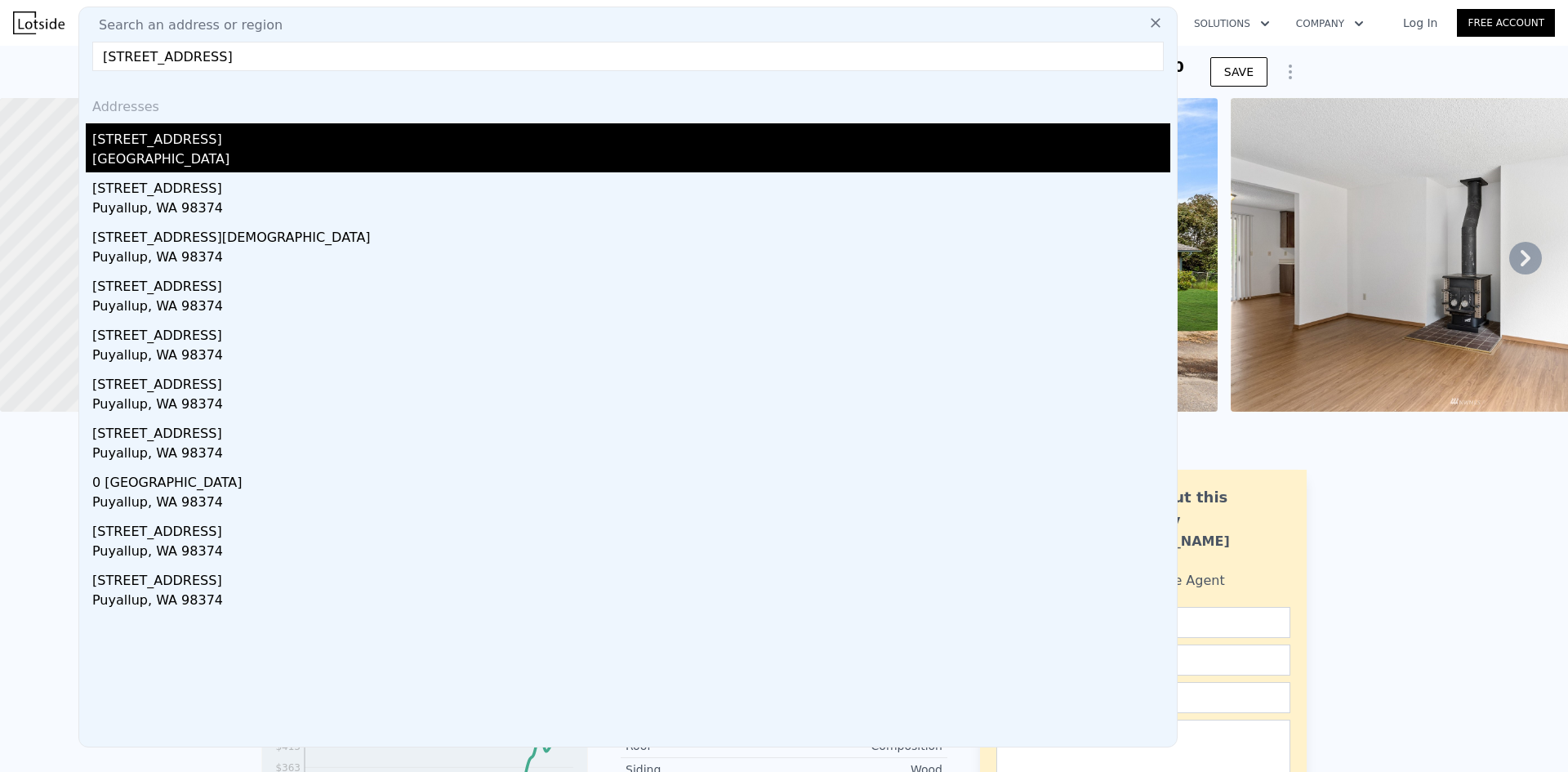
type input "11828 120th Ave E, Puyallup, WA 98374"
click at [253, 151] on div "South Hill, WA 98374" at bounding box center [631, 161] width 1078 height 23
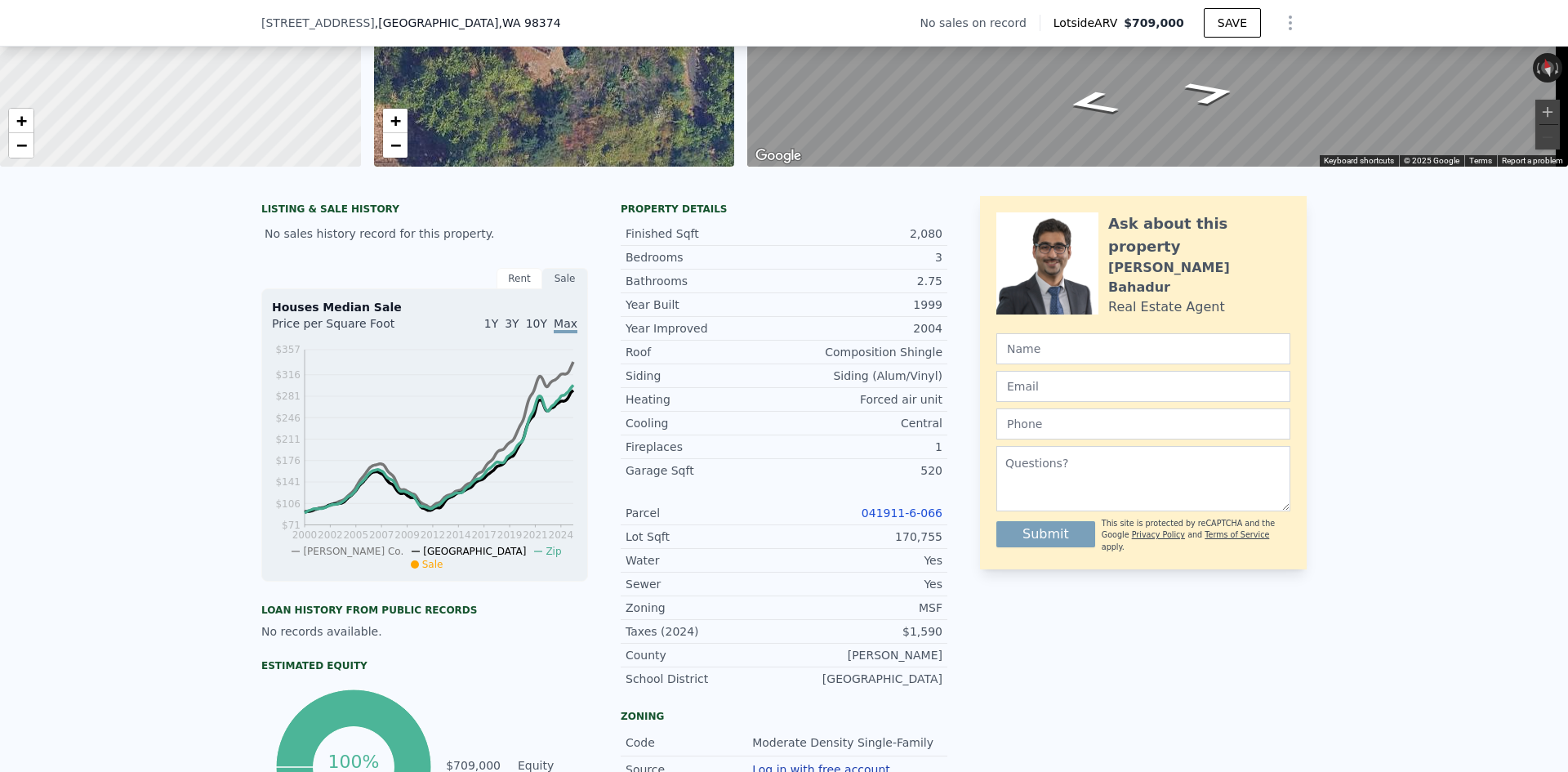
scroll to position [484, 0]
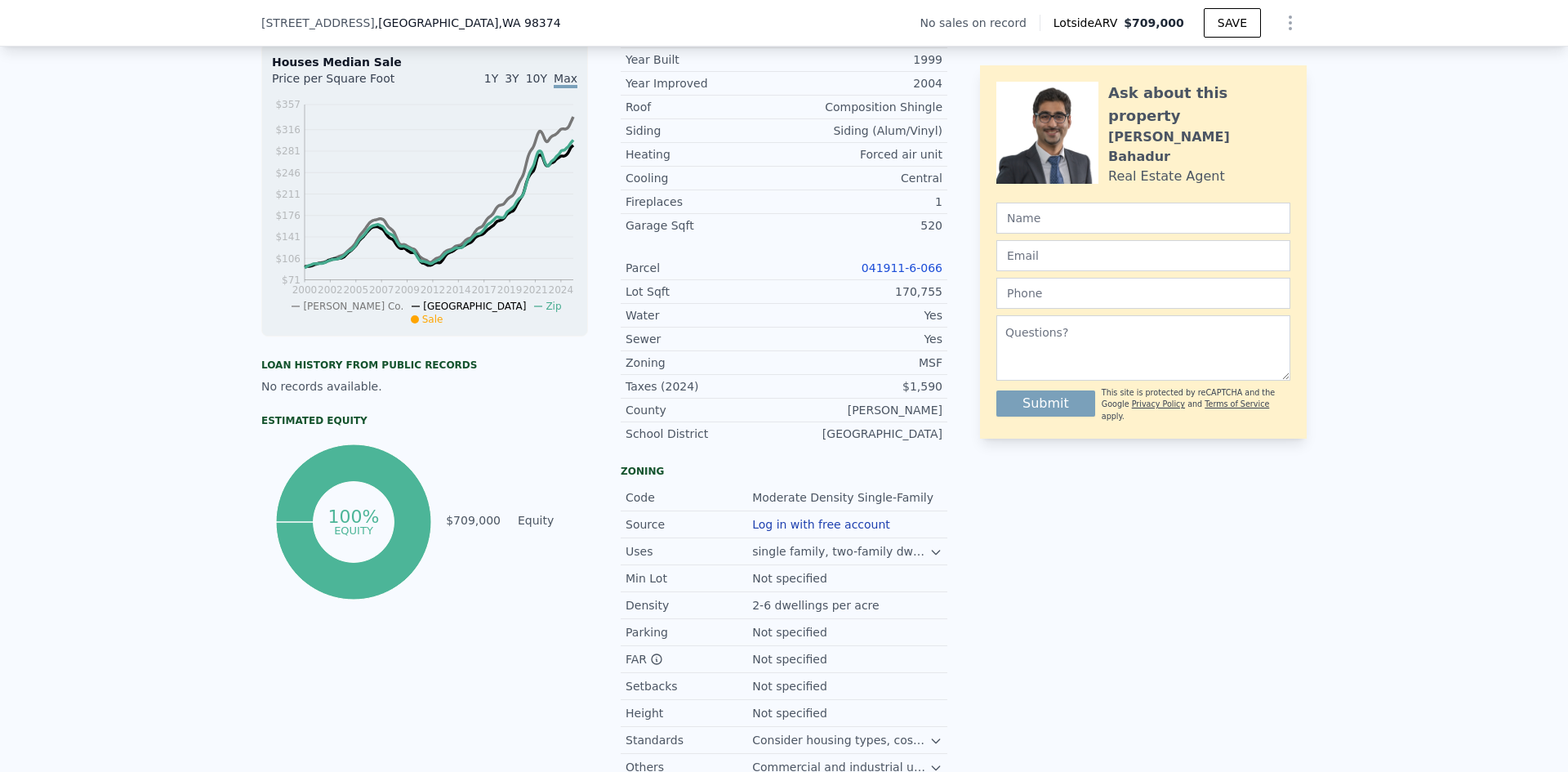
drag, startPoint x: 1182, startPoint y: 17, endPoint x: 1127, endPoint y: 18, distance: 55.0
click at [1127, 18] on div "Lotside ARV $709,000" at bounding box center [1121, 23] width 165 height 16
copy div "$709,000"
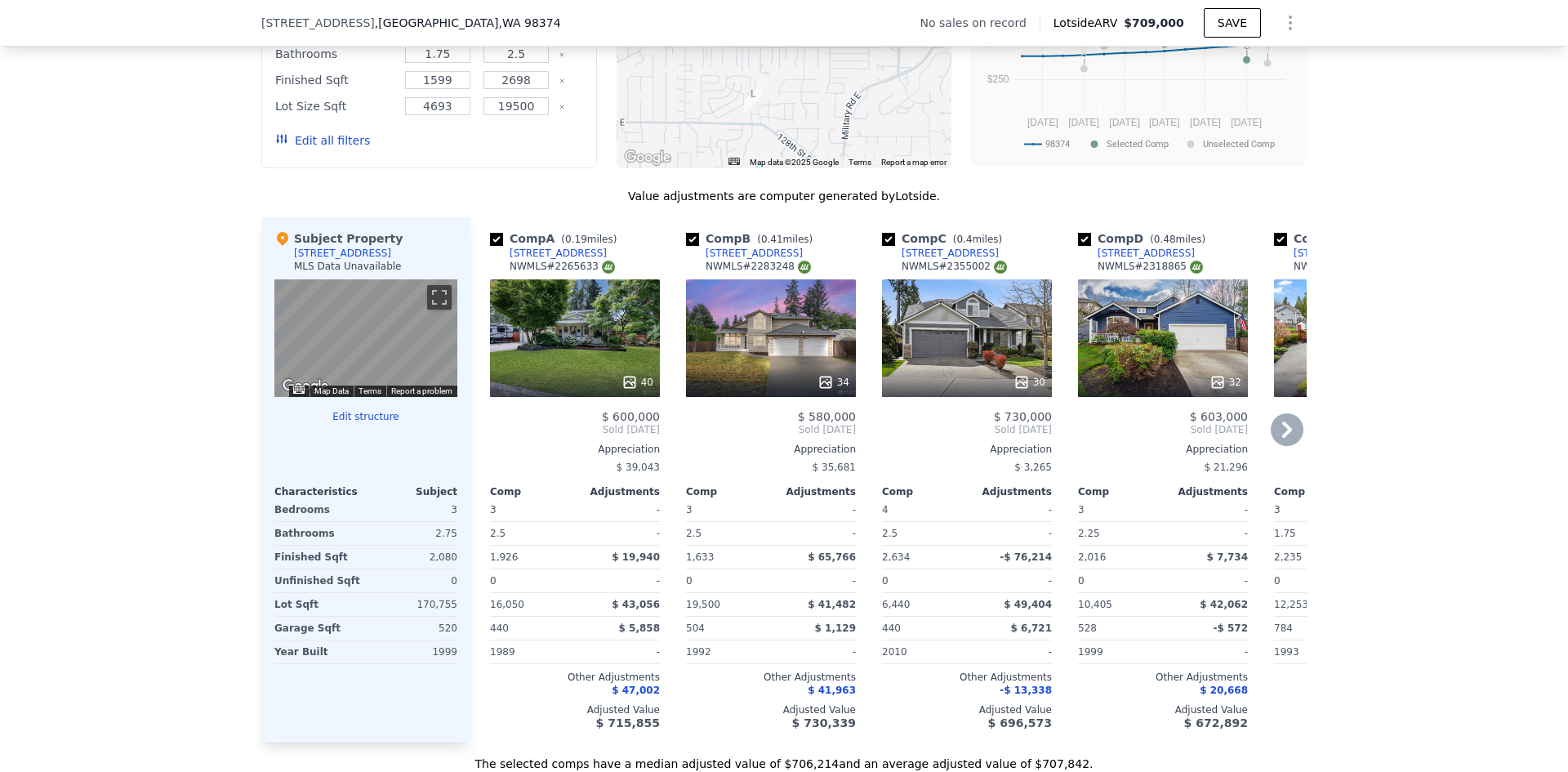
scroll to position [1627, 0]
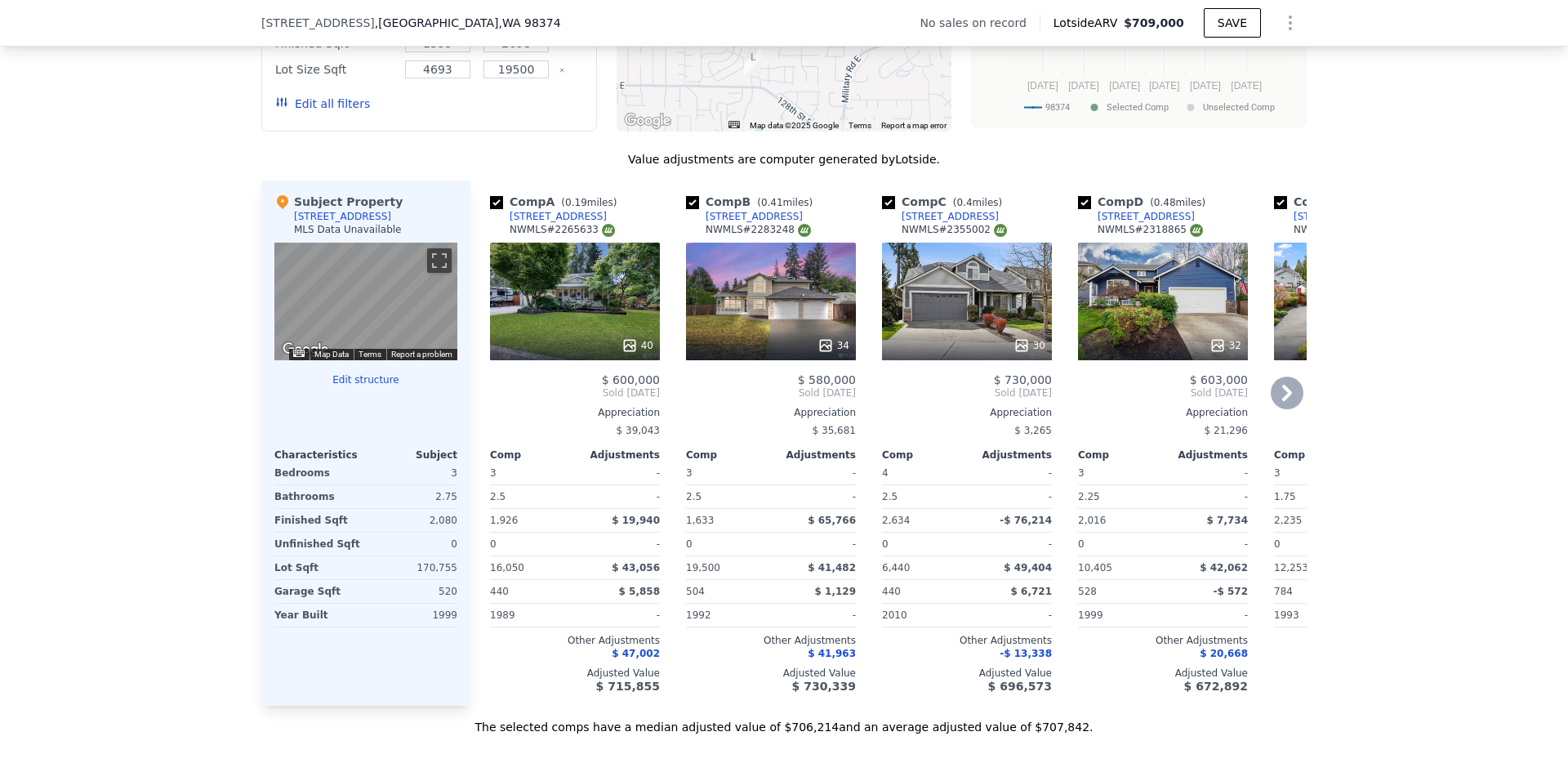
drag, startPoint x: 605, startPoint y: 227, endPoint x: 596, endPoint y: 227, distance: 9.0
click at [596, 227] on div "Comp A ( 0.19 miles) 12020 119th Street Ct E NWMLS # 2265633" at bounding box center [575, 217] width 170 height 49
copy div "12020 119th Street Ct E"
drag, startPoint x: 650, startPoint y: 393, endPoint x: 602, endPoint y: 395, distance: 48.0
click at [602, 386] on span "$ 600,000" at bounding box center [630, 379] width 58 height 13
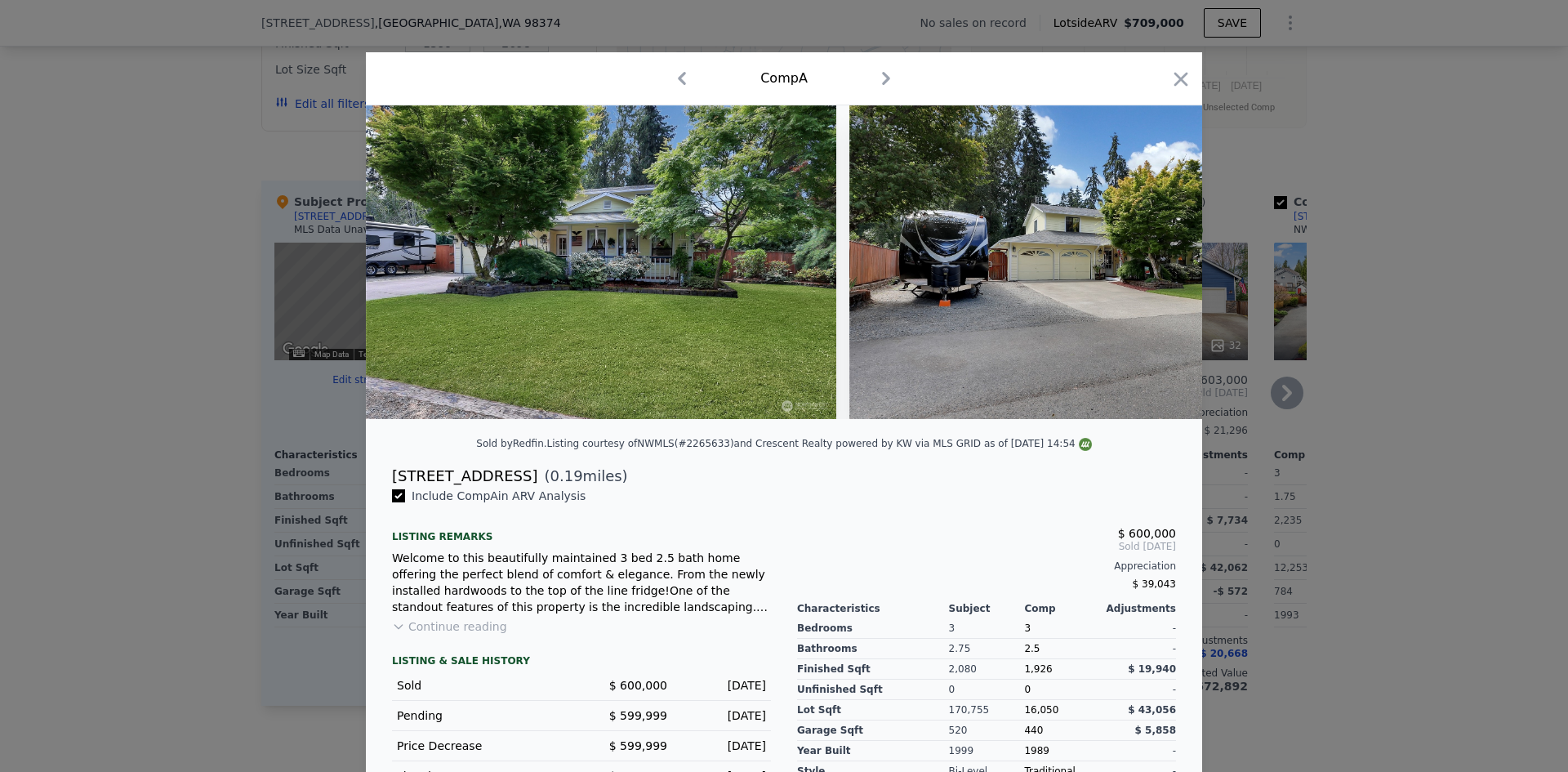
click at [1174, 78] on icon "button" at bounding box center [1181, 79] width 14 height 14
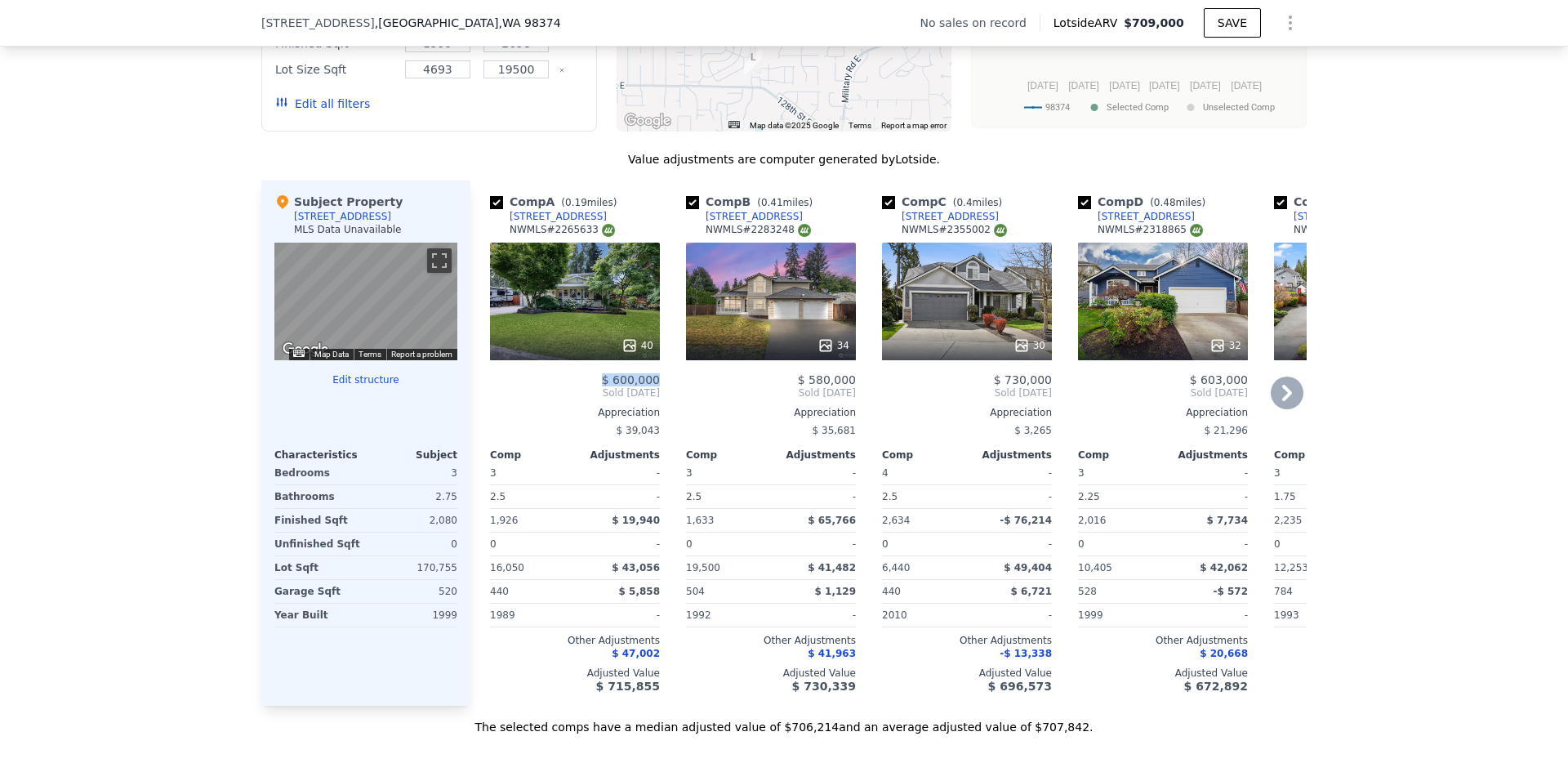
click at [651, 386] on span "$ 600,000" at bounding box center [630, 379] width 58 height 13
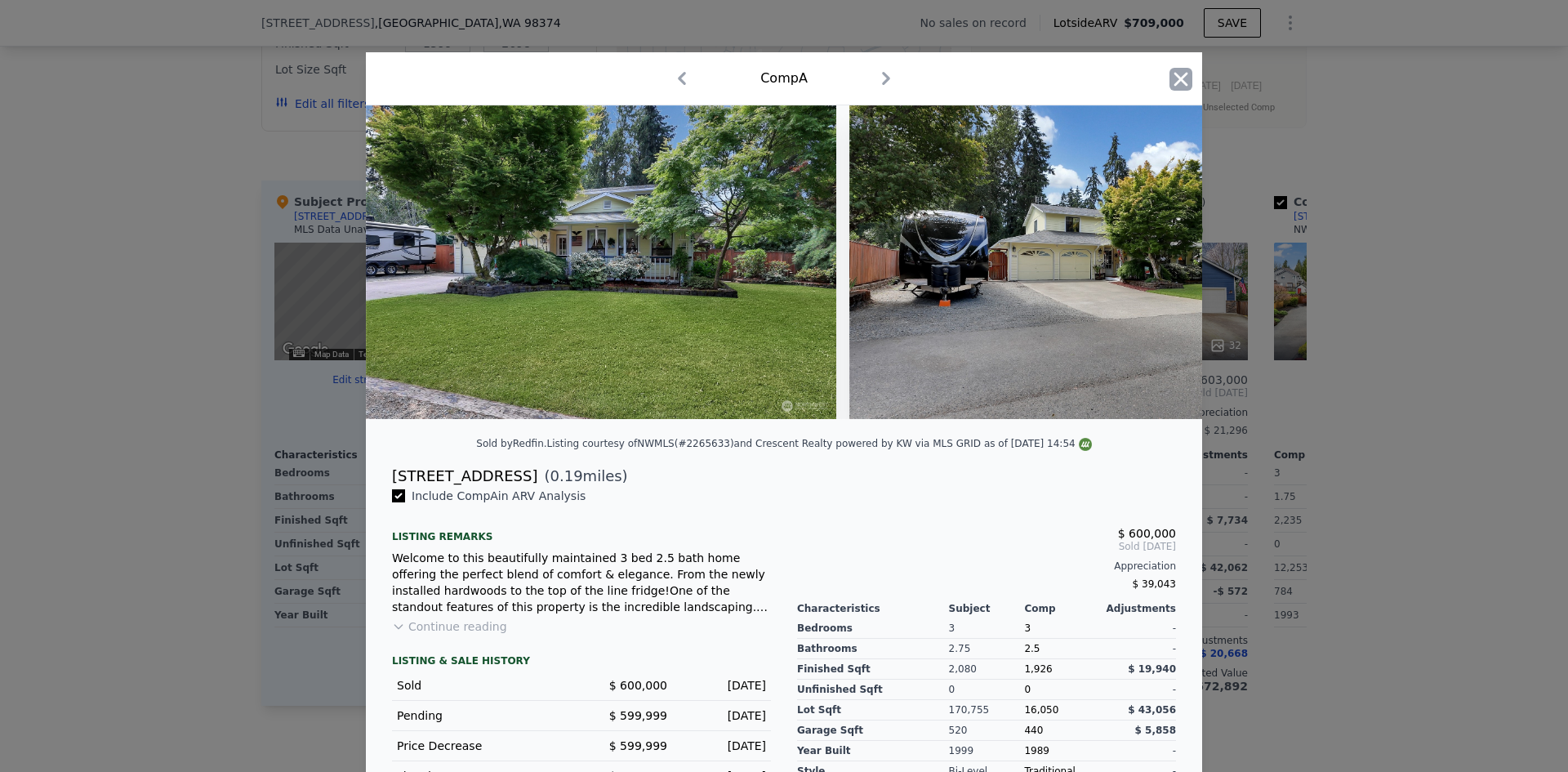
click at [1169, 75] on icon "button" at bounding box center [1180, 79] width 23 height 23
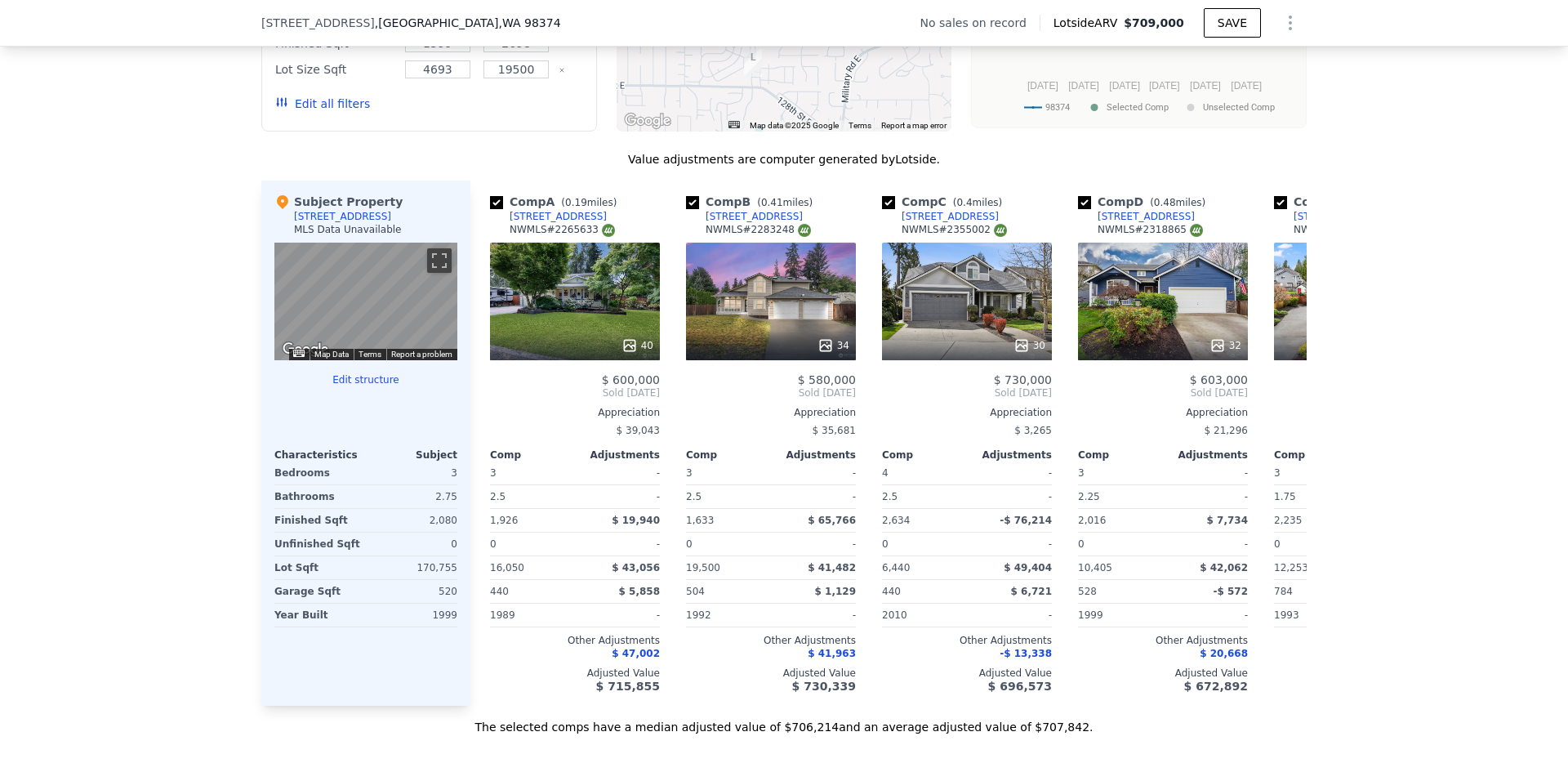
click at [99, 138] on div "We found 12 sales that match your search Filters Map Prices Modify Comp Filters…" at bounding box center [784, 274] width 1568 height 921
drag, startPoint x: 655, startPoint y: 391, endPoint x: 613, endPoint y: 390, distance: 42.0
click at [613, 390] on div "Comp A ( 0.19 miles) 12020 119th Street Ct E NWMLS # 2265633 40 $ 600,000 Sold …" at bounding box center [575, 443] width 183 height 525
drag, startPoint x: 774, startPoint y: 226, endPoint x: 700, endPoint y: 231, distance: 74.2
click at [700, 231] on div "Comp B ( 0.41 miles) 11904 125th Ave E NWMLS # 2283248" at bounding box center [771, 217] width 170 height 49
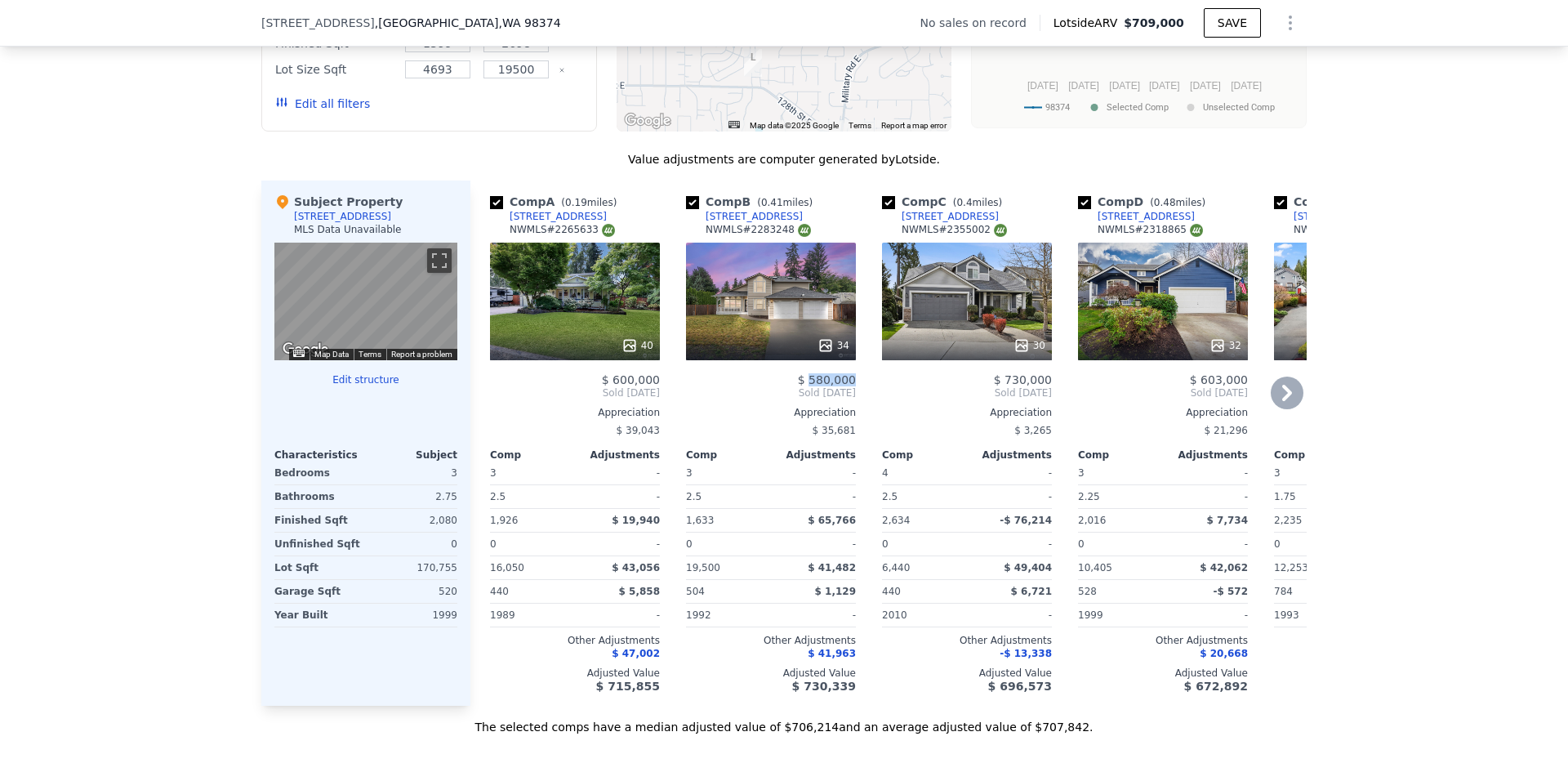
drag, startPoint x: 850, startPoint y: 388, endPoint x: 810, endPoint y: 391, distance: 40.1
click at [810, 391] on div "Comp B ( 0.41 miles) 11904 125th Ave E NWMLS # 2283248 34 $ 580,000 Sold Oct 20…" at bounding box center [770, 443] width 183 height 525
drag, startPoint x: 977, startPoint y: 226, endPoint x: 940, endPoint y: 229, distance: 37.1
click at [937, 229] on div "Comp C ( 0.4 miles) 2408 46th Ave SE NWMLS # 2355002" at bounding box center [967, 217] width 170 height 49
click at [987, 225] on div "Comp C ( 0.4 miles) 2408 46th Ave SE NWMLS # 2355002" at bounding box center [967, 217] width 170 height 49
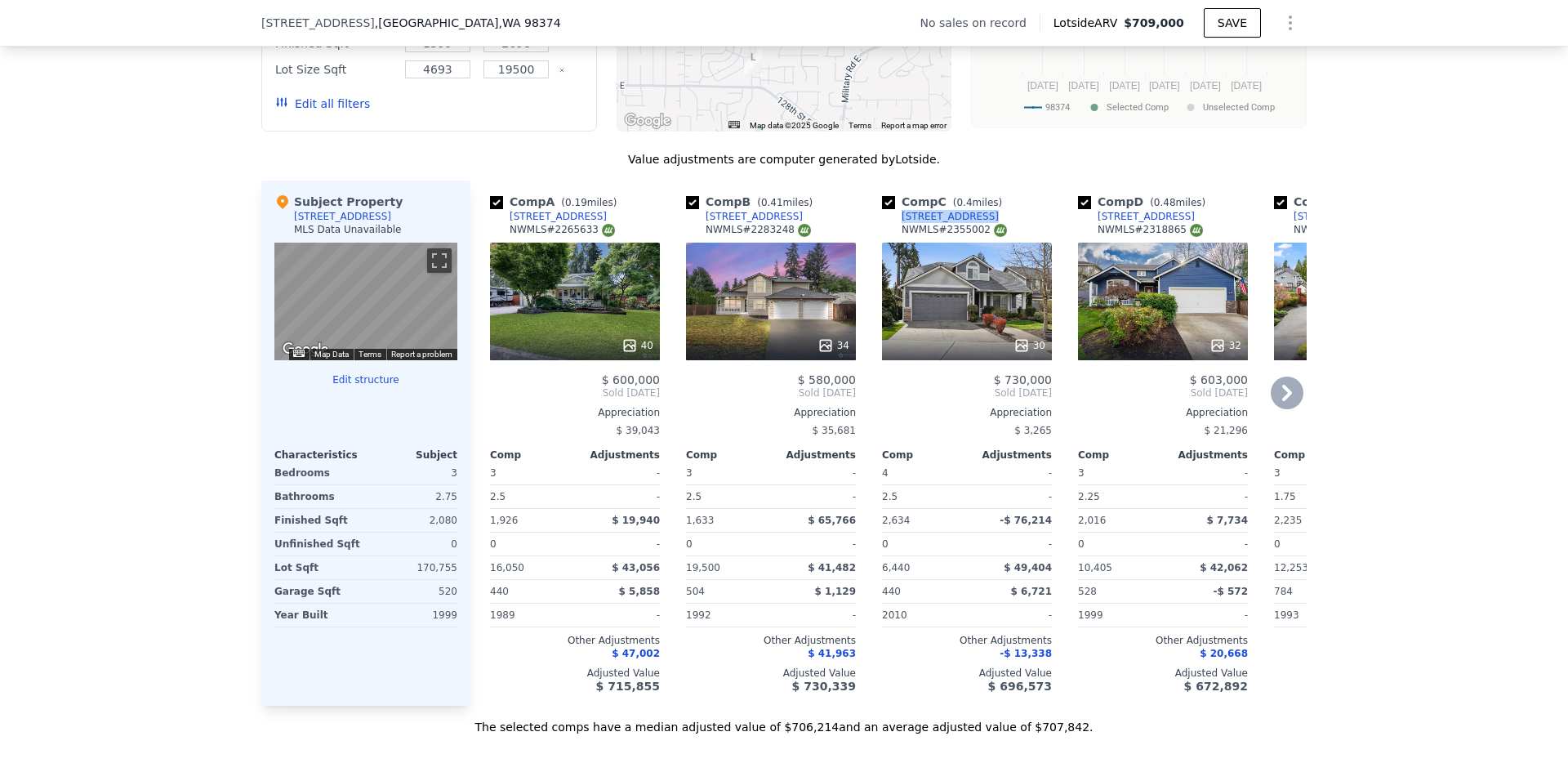
drag, startPoint x: 970, startPoint y: 228, endPoint x: 897, endPoint y: 229, distance: 73.0
click at [897, 229] on div "Comp C ( 0.4 miles) 2408 46th Ave SE NWMLS # 2355002" at bounding box center [967, 217] width 170 height 49
drag, startPoint x: 1050, startPoint y: 392, endPoint x: 1005, endPoint y: 394, distance: 45.0
click at [1005, 394] on div "Comp C ( 0.4 miles) 2408 46th Ave SE NWMLS # 2355002 30 $ 730,000 Sold Jun 2025…" at bounding box center [967, 443] width 183 height 525
drag, startPoint x: 1181, startPoint y: 27, endPoint x: 1130, endPoint y: 21, distance: 51.4
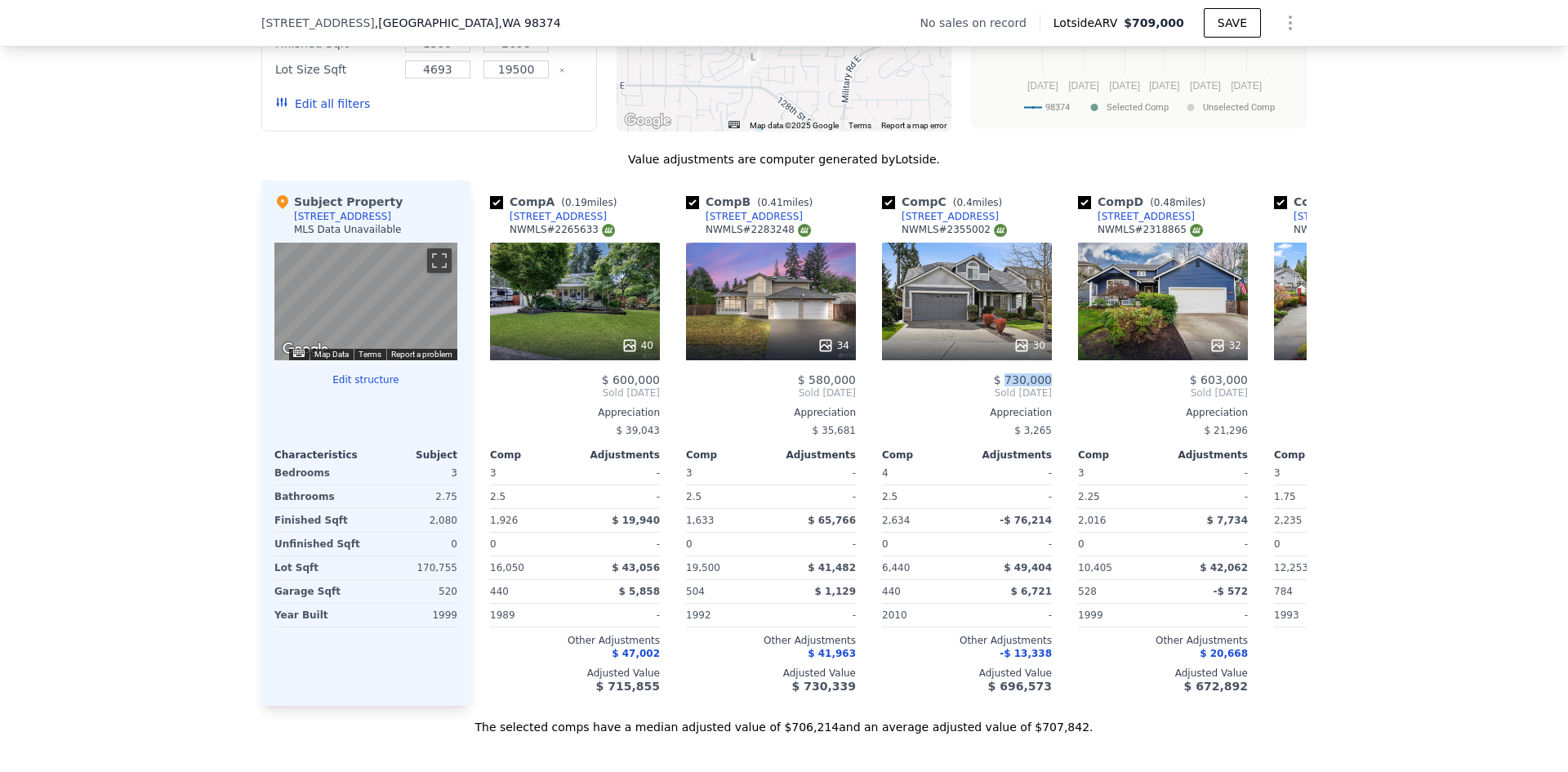
click at [1130, 21] on div "Lotside ARV $709,000" at bounding box center [1118, 23] width 131 height 16
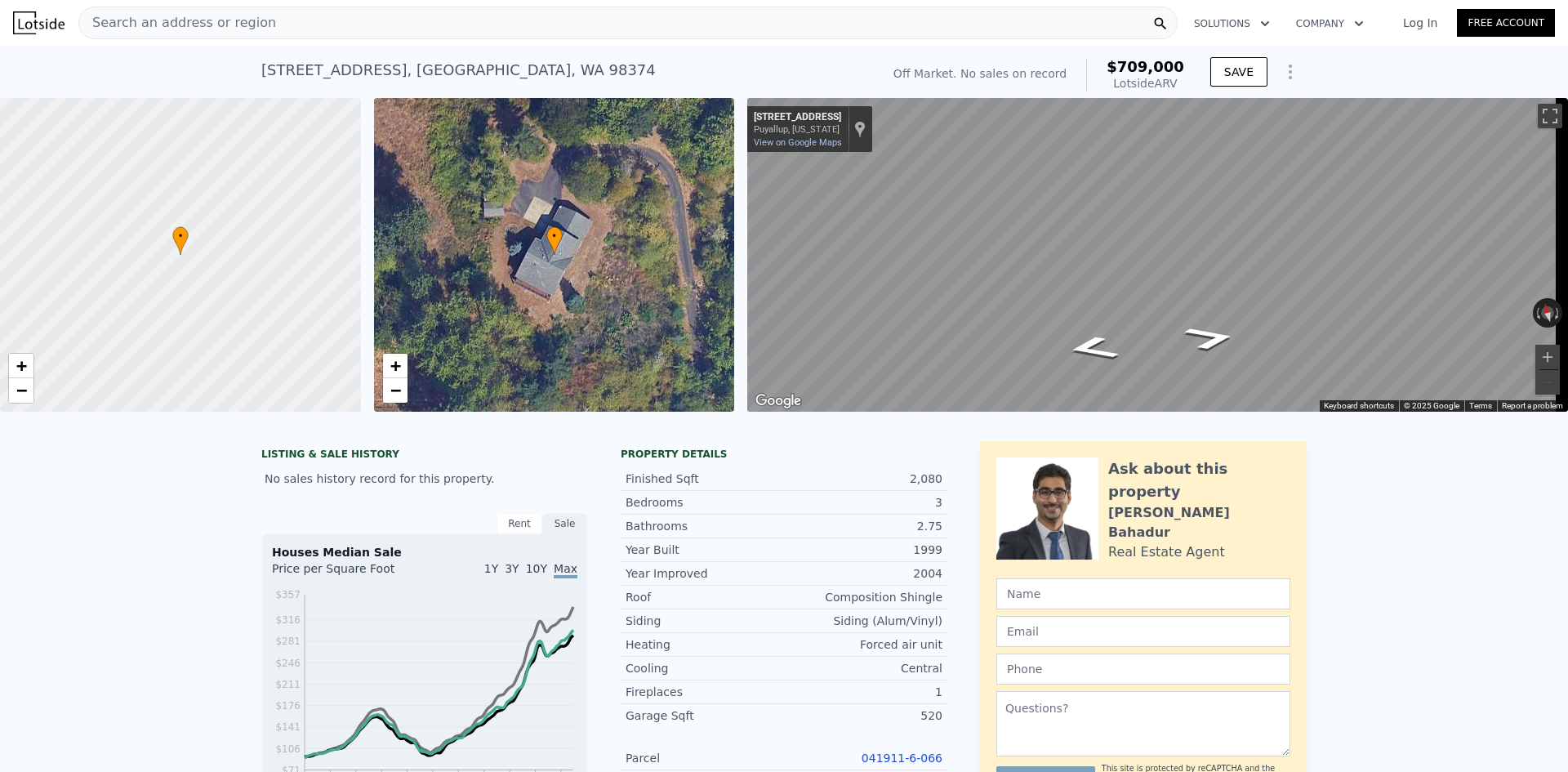
drag, startPoint x: 160, startPoint y: 58, endPoint x: 167, endPoint y: 47, distance: 13.0
click at [160, 59] on div "11828 120th Ave E , South Hill , WA 98374 No sales on record (~ARV $709k ) Off …" at bounding box center [784, 72] width 1568 height 52
click at [380, 17] on div "Search an address or region" at bounding box center [628, 23] width 1099 height 33
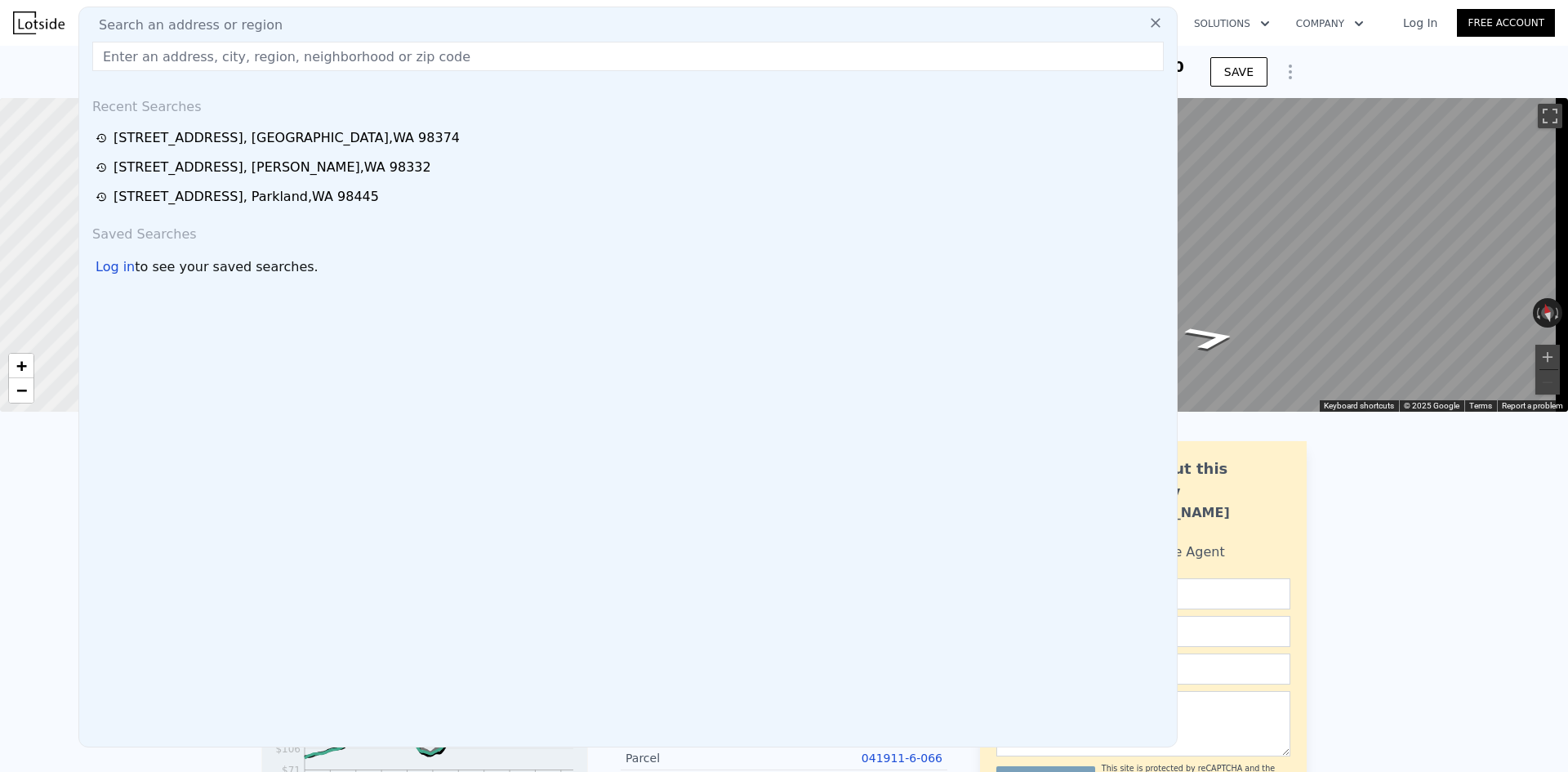
click at [1366, 74] on div "11828 120th Ave E , South Hill , WA 98374 No sales on record (~ARV $709k ) Off …" at bounding box center [784, 72] width 1568 height 52
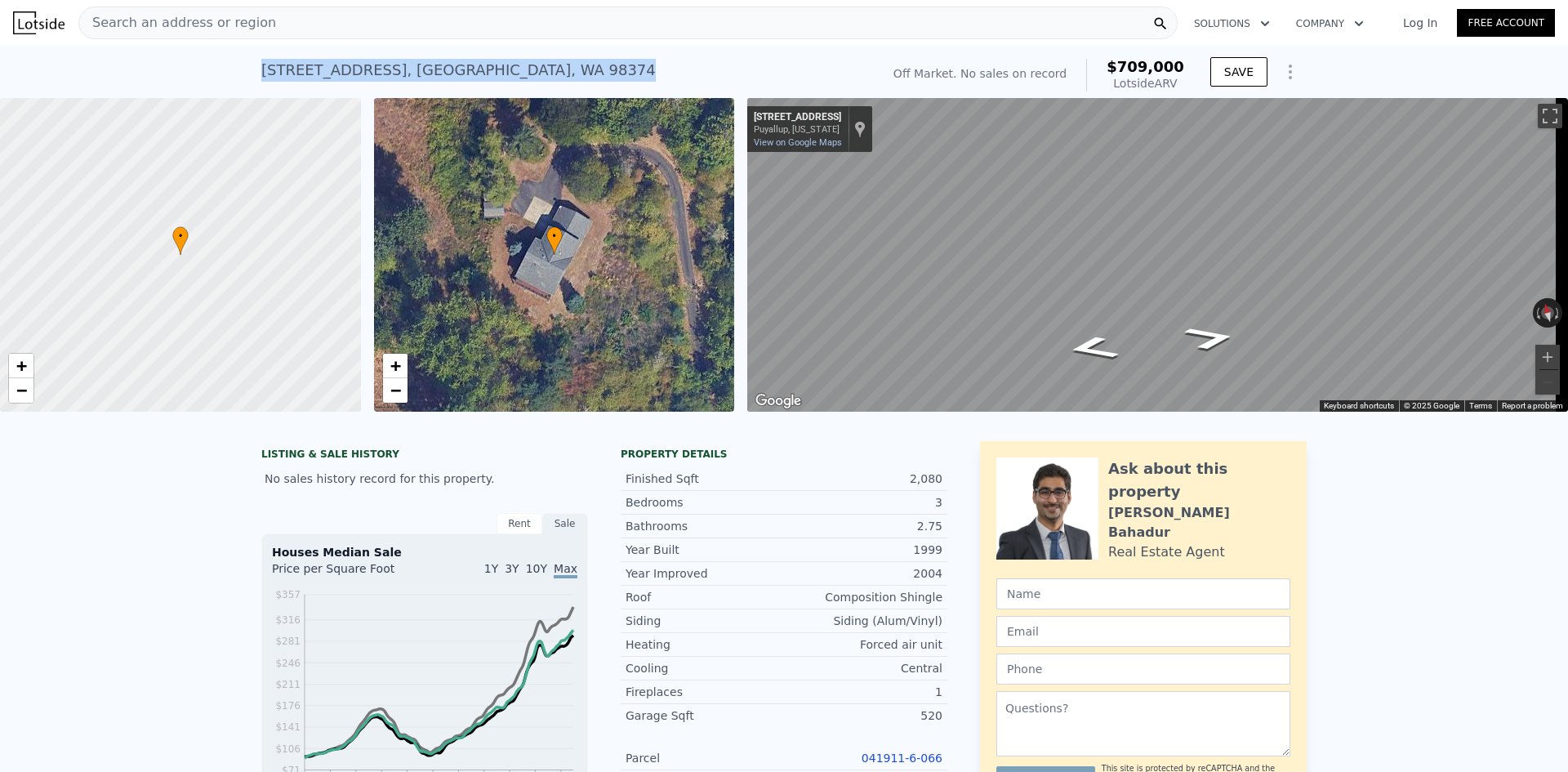
drag, startPoint x: 523, startPoint y: 76, endPoint x: 254, endPoint y: 74, distance: 269.0
click at [261, 74] on div "11828 120th Ave E , South Hill , WA 98374 No sales on record (~ARV $709k )" at bounding box center [568, 75] width 612 height 46
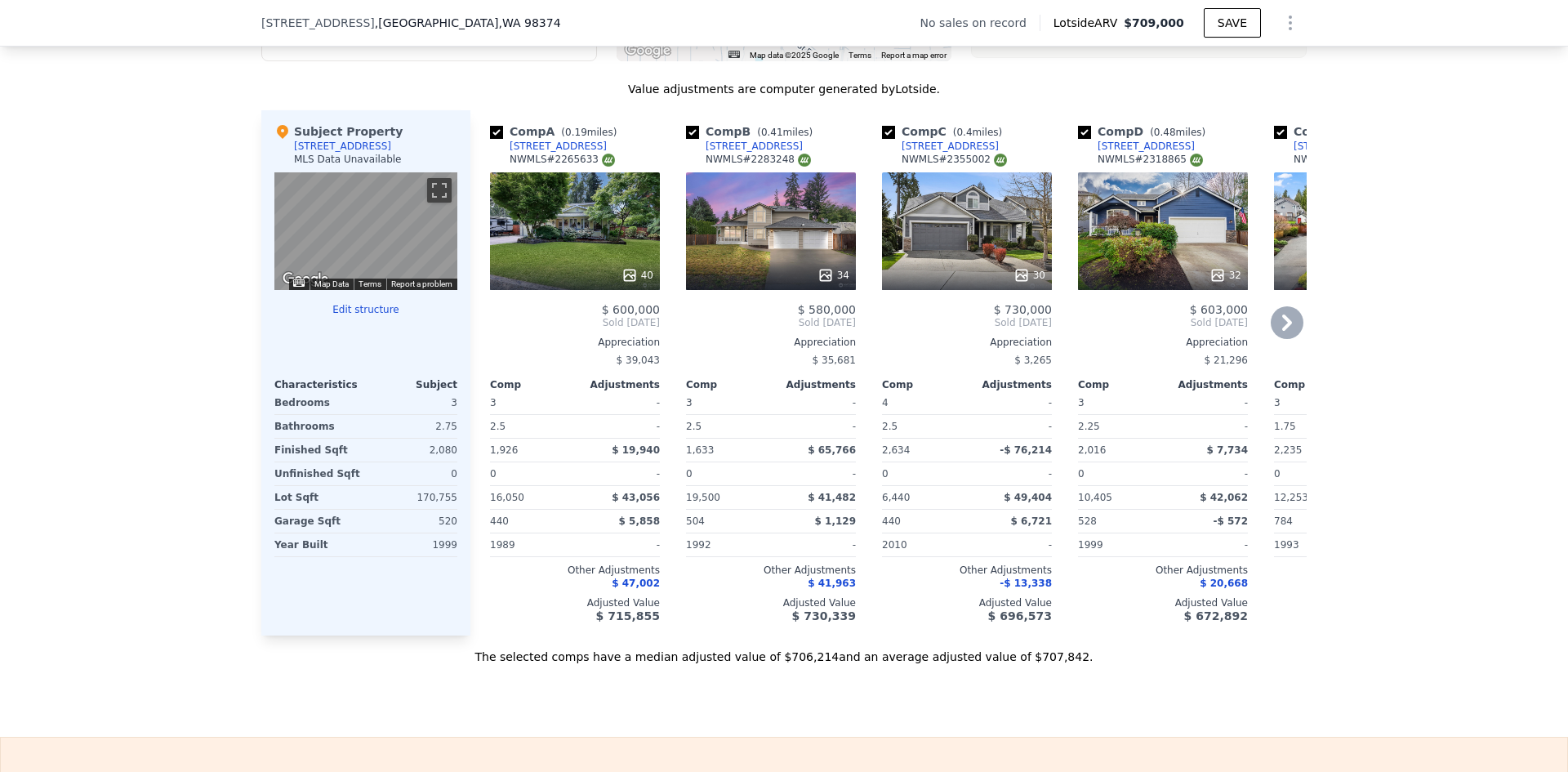
scroll to position [1796, 0]
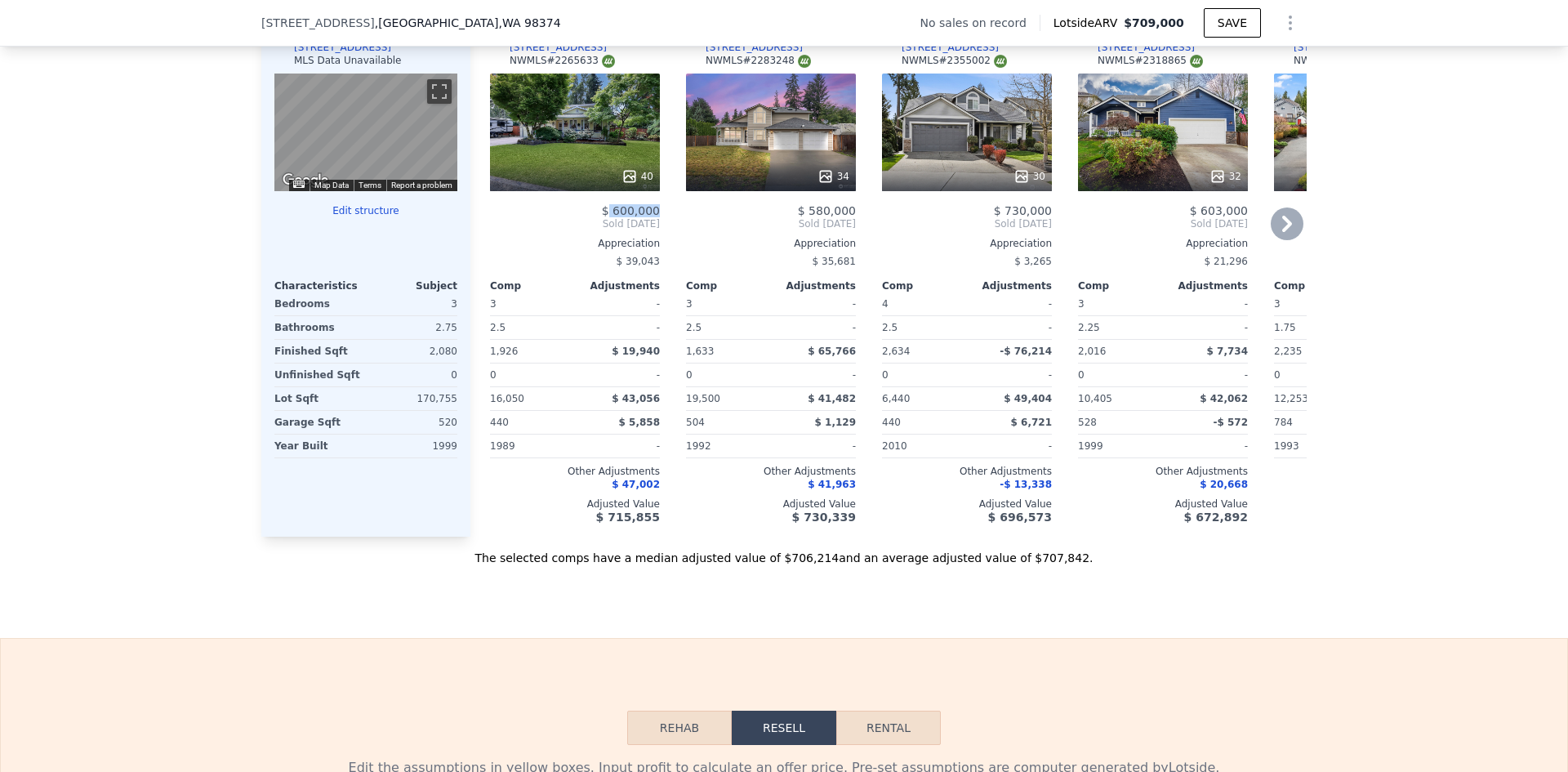
drag, startPoint x: 659, startPoint y: 221, endPoint x: 609, endPoint y: 227, distance: 50.4
click at [609, 227] on div "Comp A ( 0.19 miles) 12020 119th Street Ct E NWMLS # 2265633 40 $ 600,000 Sold …" at bounding box center [575, 273] width 183 height 525
click at [655, 224] on div "Comp A ( 0.19 miles) 12020 119th Street Ct E NWMLS # 2265633 40 $ 600,000 Sold …" at bounding box center [575, 273] width 183 height 525
drag, startPoint x: 655, startPoint y: 224, endPoint x: 620, endPoint y: 222, distance: 35.1
click at [620, 222] on div "Comp A ( 0.19 miles) 12020 119th Street Ct E NWMLS # 2265633 40 $ 600,000 Sold …" at bounding box center [575, 273] width 183 height 525
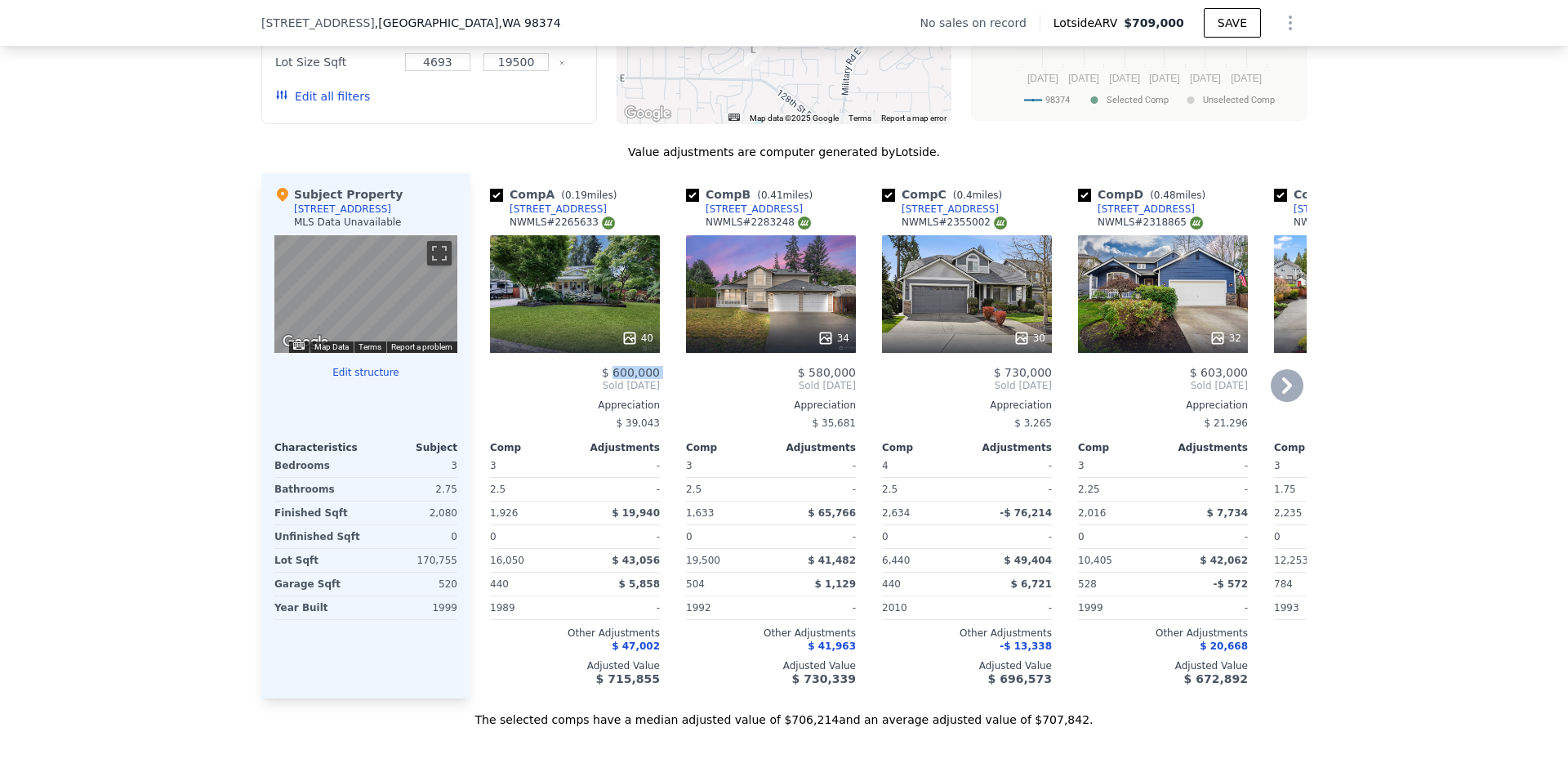
scroll to position [1633, 0]
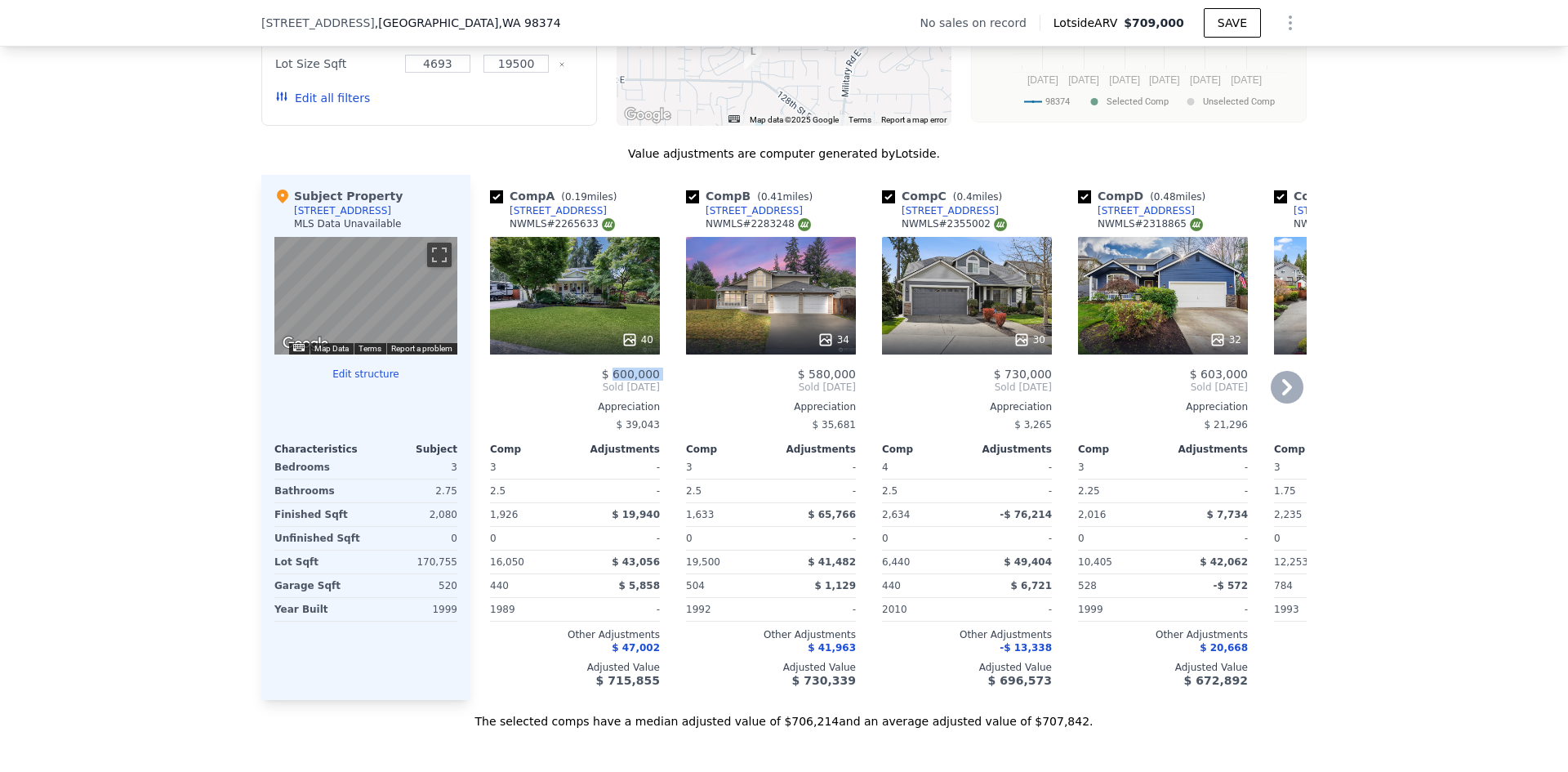
click at [600, 222] on div "Comp A ( 0.19 miles) 12020 119th Street Ct E NWMLS # 2265633" at bounding box center [575, 211] width 170 height 49
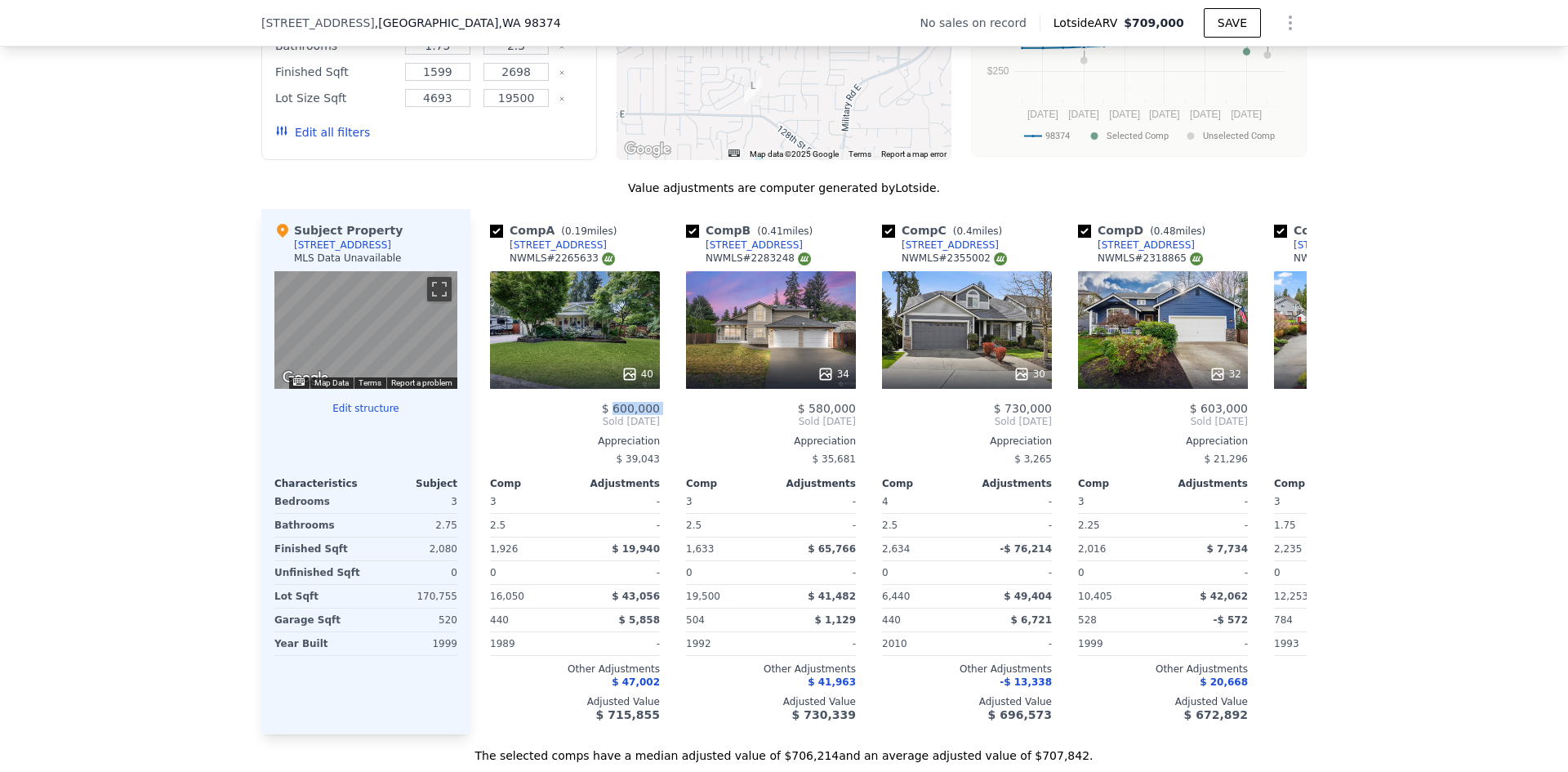
scroll to position [1551, 0]
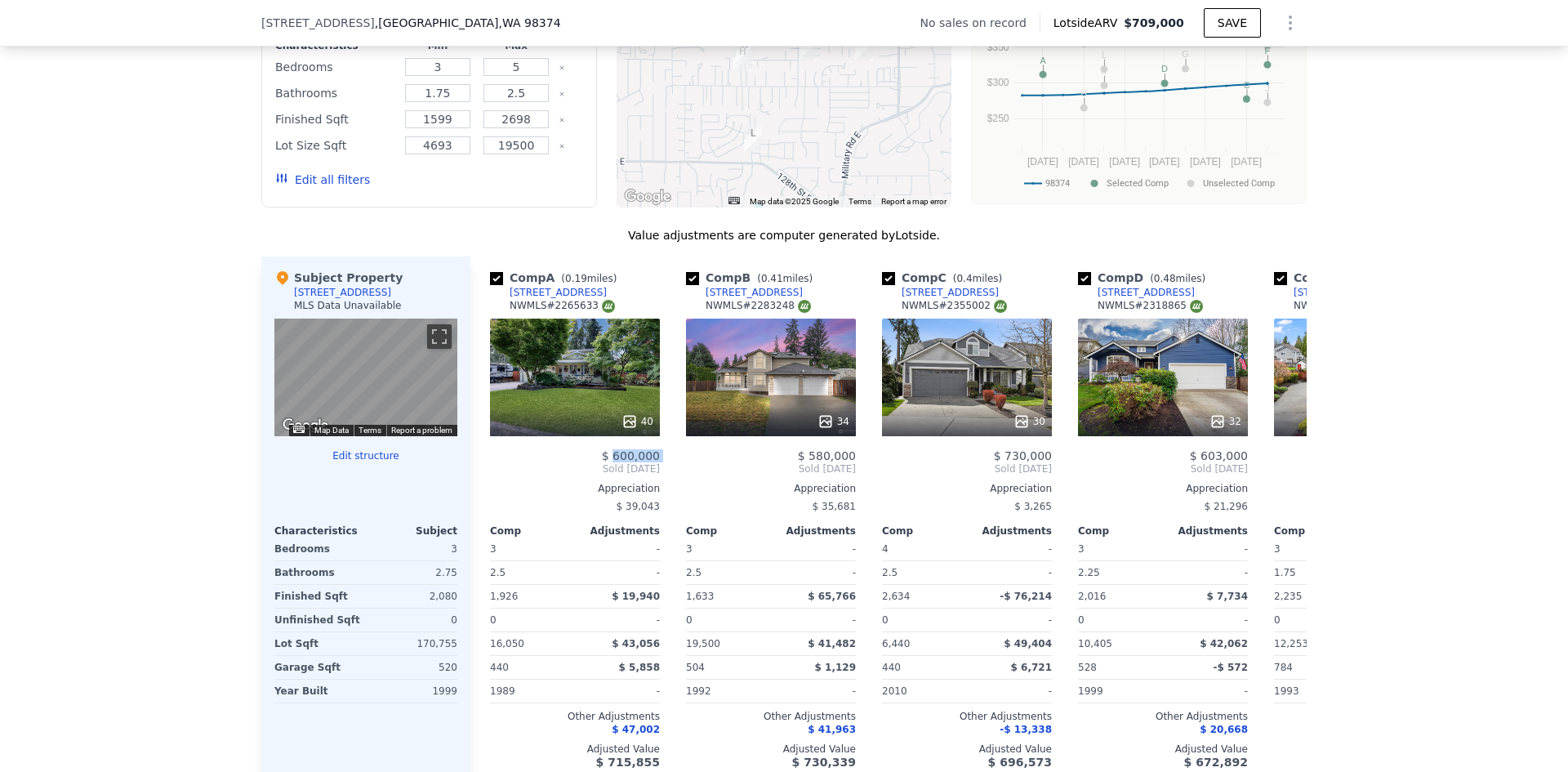
drag, startPoint x: 1177, startPoint y: 30, endPoint x: 1132, endPoint y: 34, distance: 45.2
click at [1132, 34] on div "No sales on record Lotside ARV $709,000 SAVE" at bounding box center [1113, 23] width 386 height 33
drag, startPoint x: 1170, startPoint y: 29, endPoint x: 1132, endPoint y: 24, distance: 38.3
click at [1132, 24] on div "Lotside ARV $709,000" at bounding box center [1121, 23] width 165 height 16
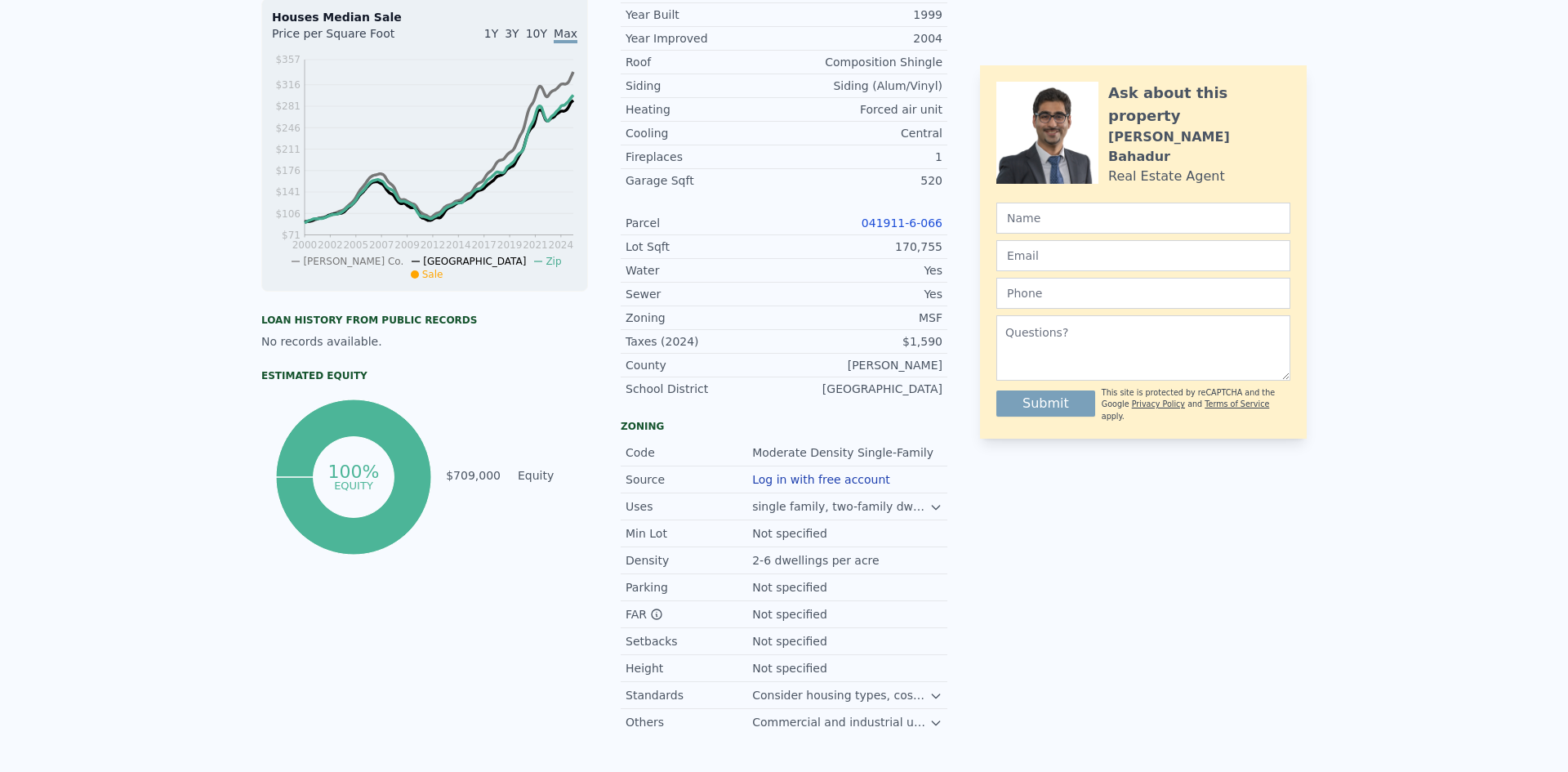
scroll to position [0, 0]
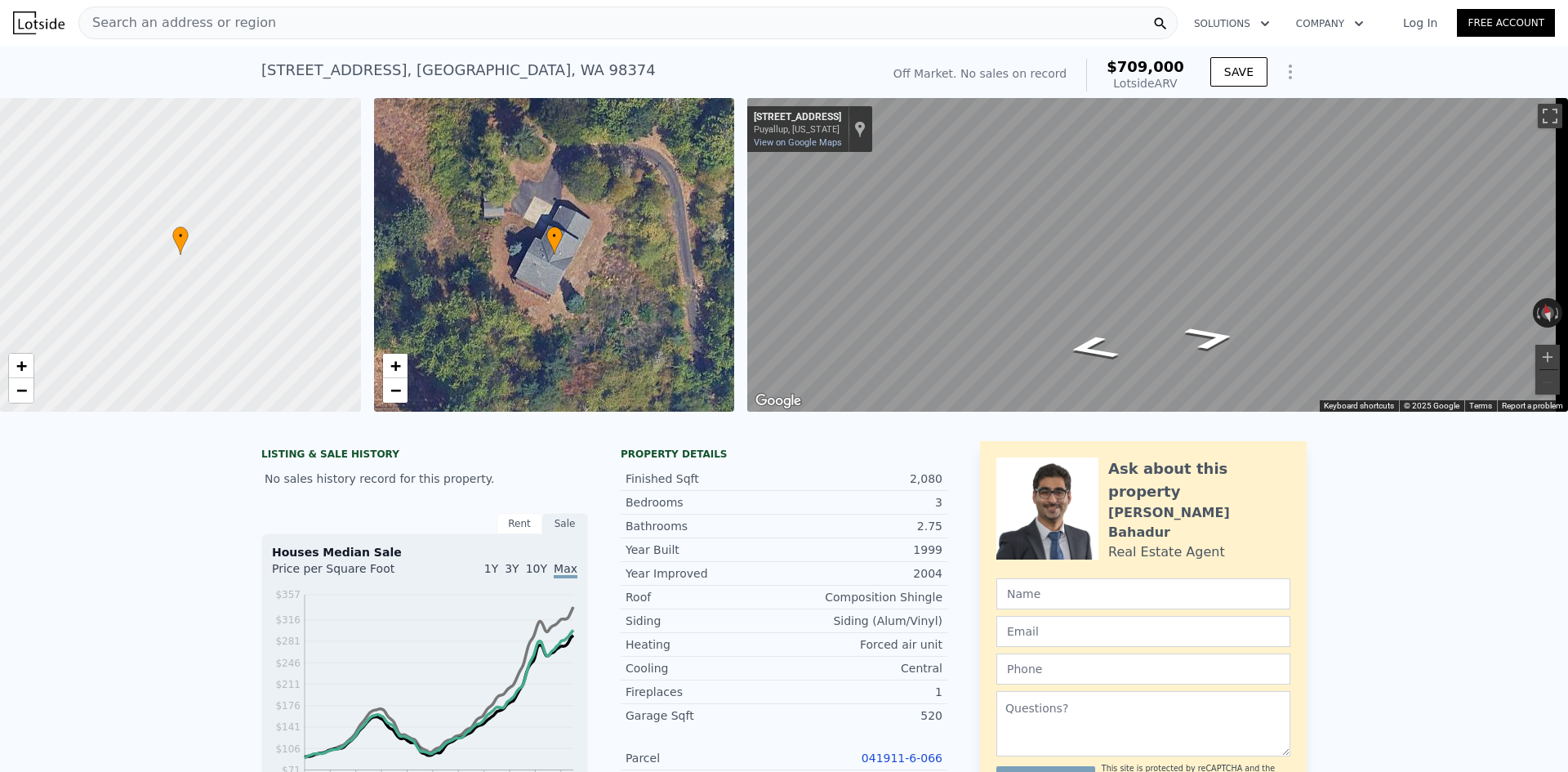
click at [367, 13] on div "Search an address or region" at bounding box center [628, 23] width 1099 height 33
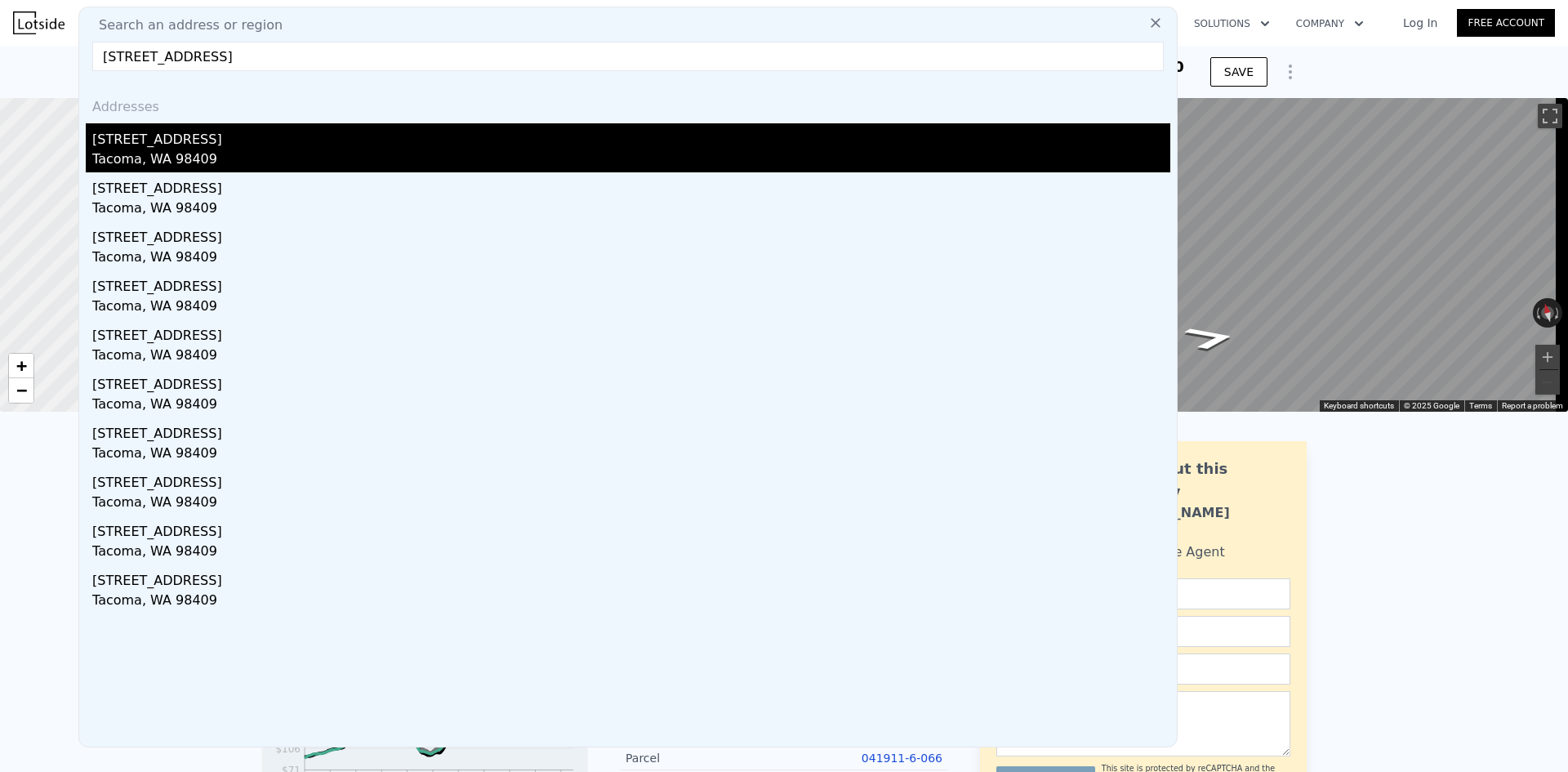
type input "4216 S 64th St, Tacoma, WA 98409"
click at [304, 157] on div "Tacoma, WA 98409" at bounding box center [631, 161] width 1078 height 23
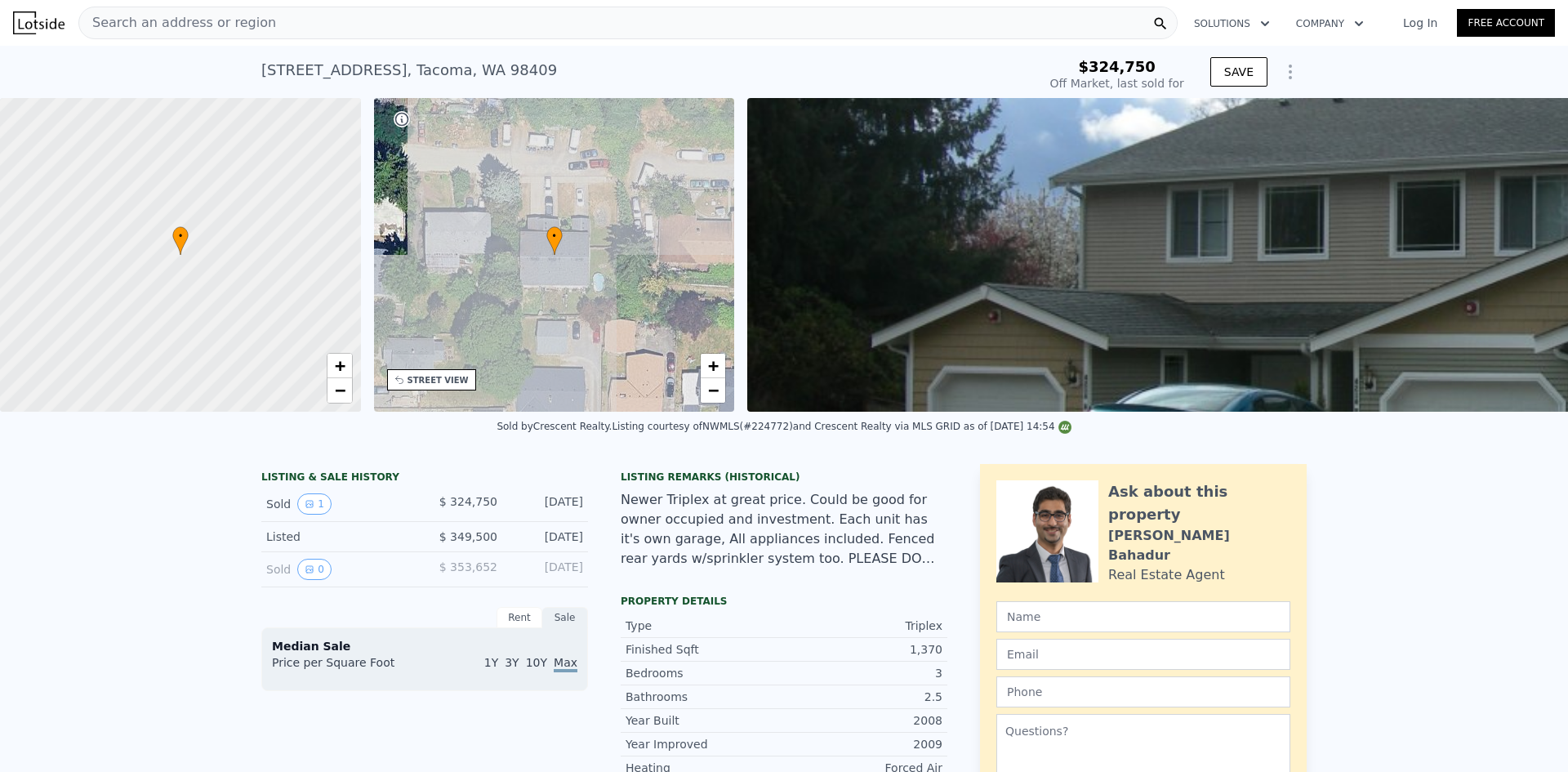
type input "-$ 346,198"
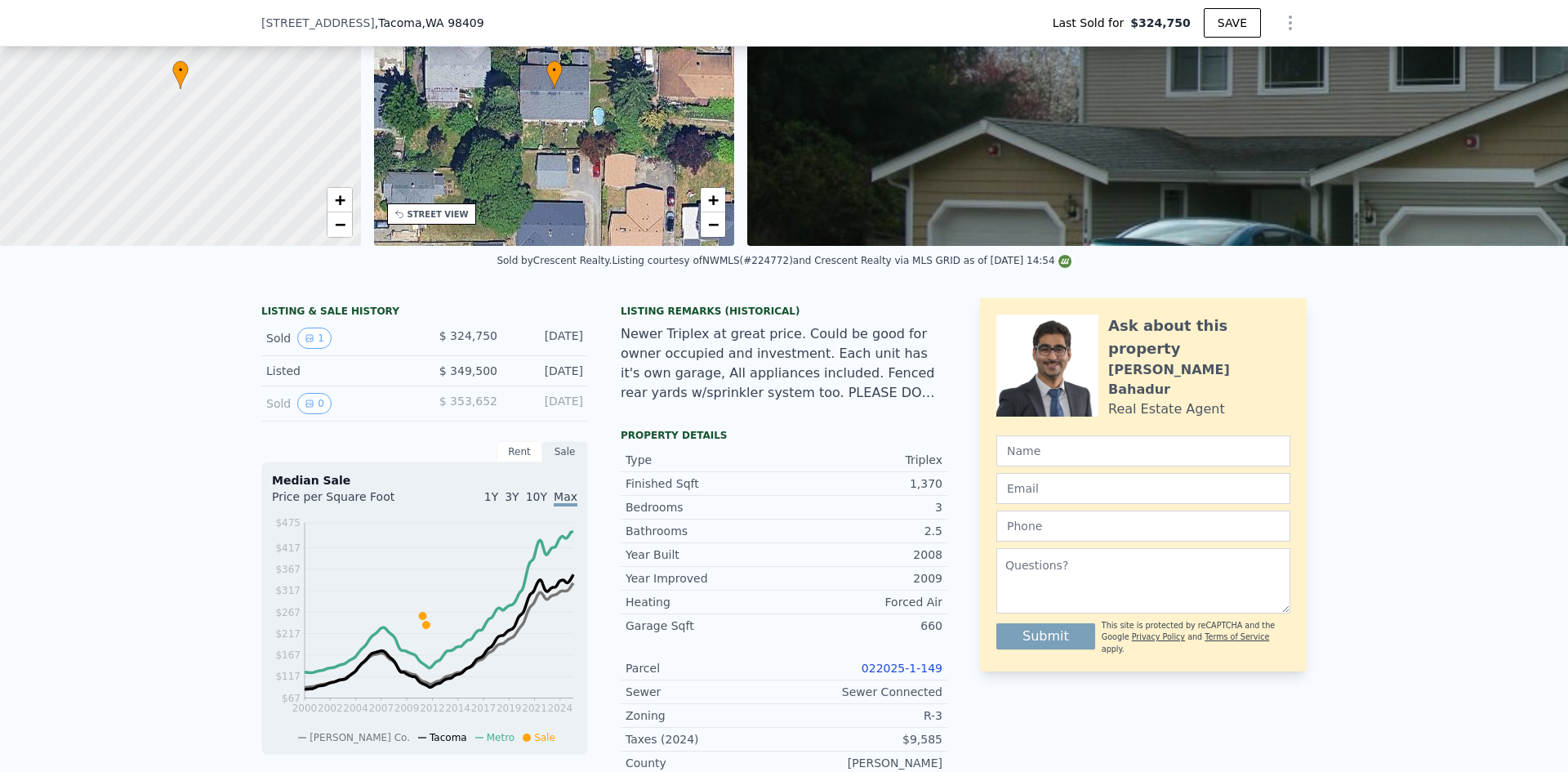
scroll to position [239, 0]
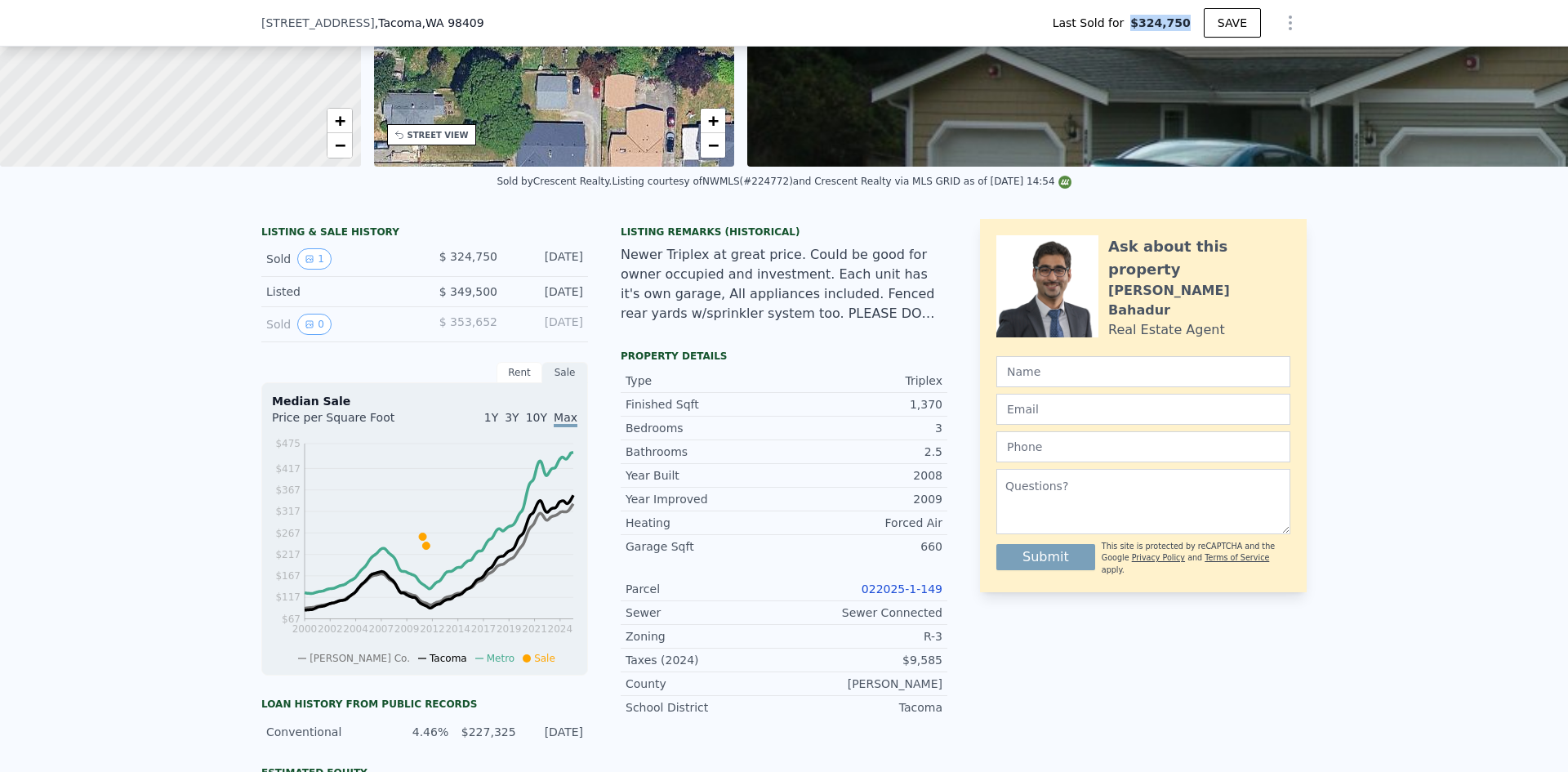
drag, startPoint x: 1136, startPoint y: 20, endPoint x: 1191, endPoint y: 20, distance: 55.0
click at [1191, 20] on div "Last Sold for $324,750" at bounding box center [1121, 23] width 165 height 16
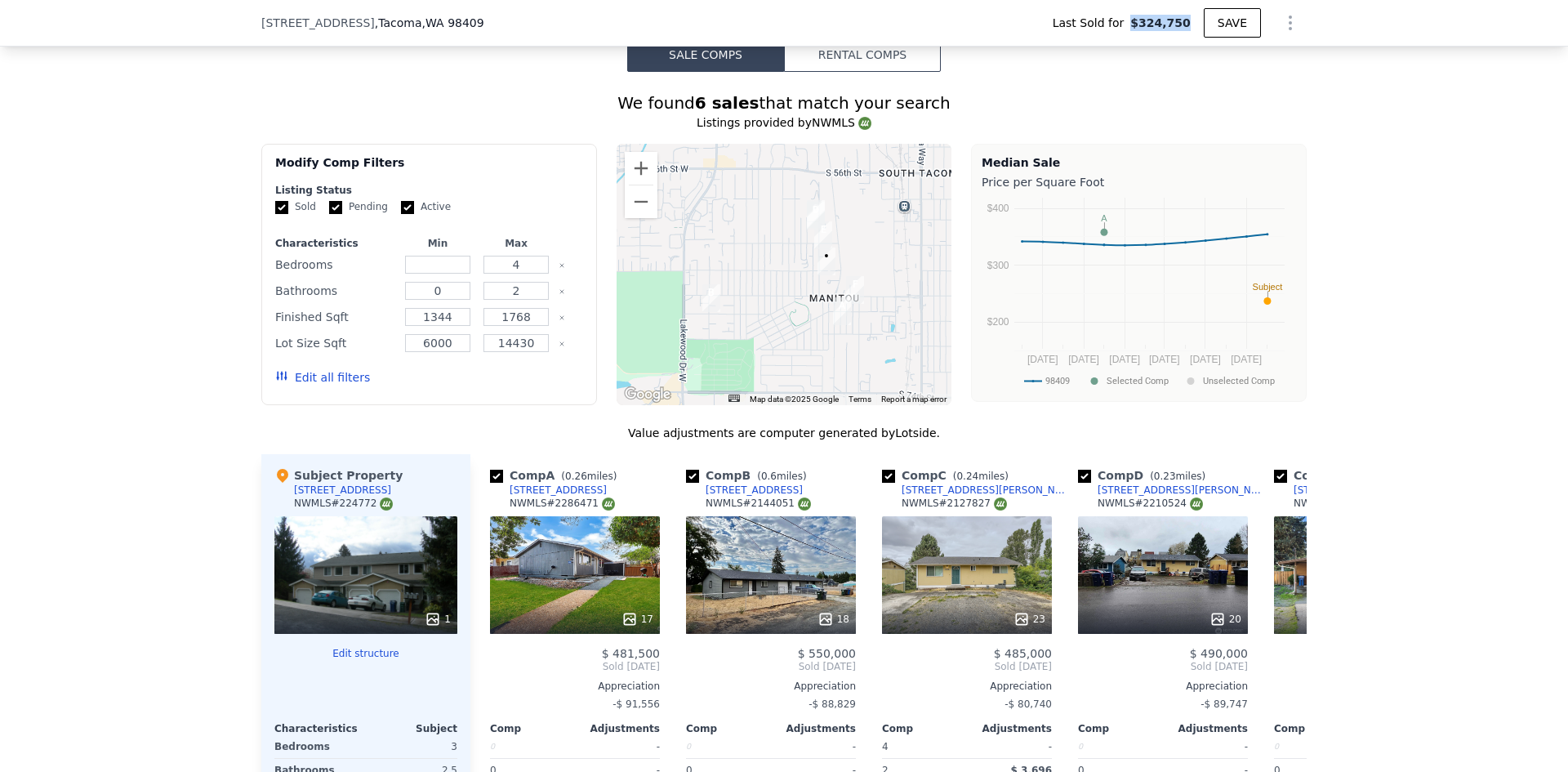
scroll to position [1464, 0]
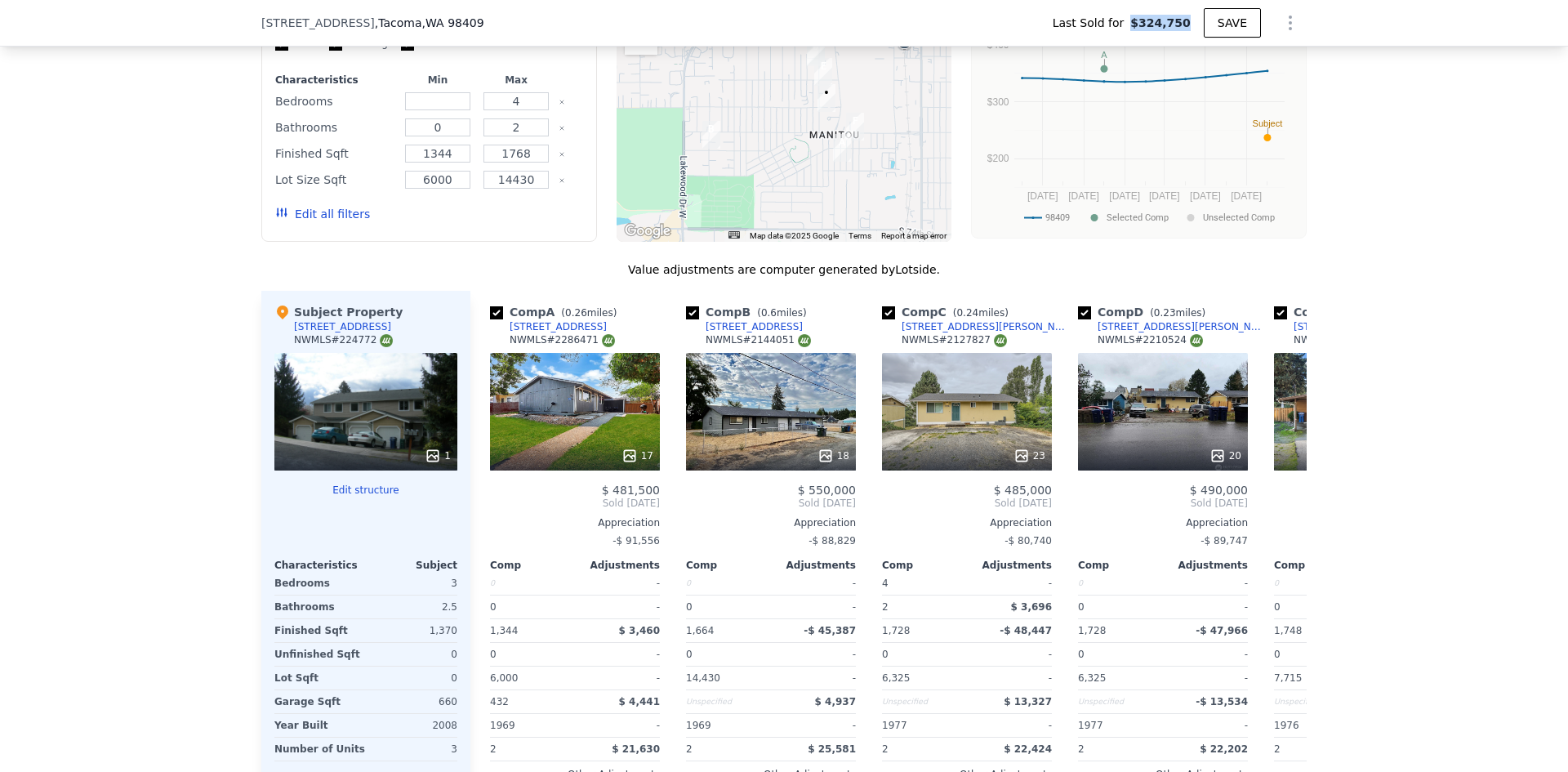
type input "$ 426,000"
type input "$ 49,699"
drag, startPoint x: 655, startPoint y: 503, endPoint x: 616, endPoint y: 491, distance: 40.8
click at [616, 491] on div "Comp A ( 0.26 miles) 6722 S Monroe St NWMLS # 2286471 17 $ 481,500 Sold Nov 202…" at bounding box center [575, 565] width 183 height 549
drag, startPoint x: 579, startPoint y: 338, endPoint x: 500, endPoint y: 342, distance: 79.1
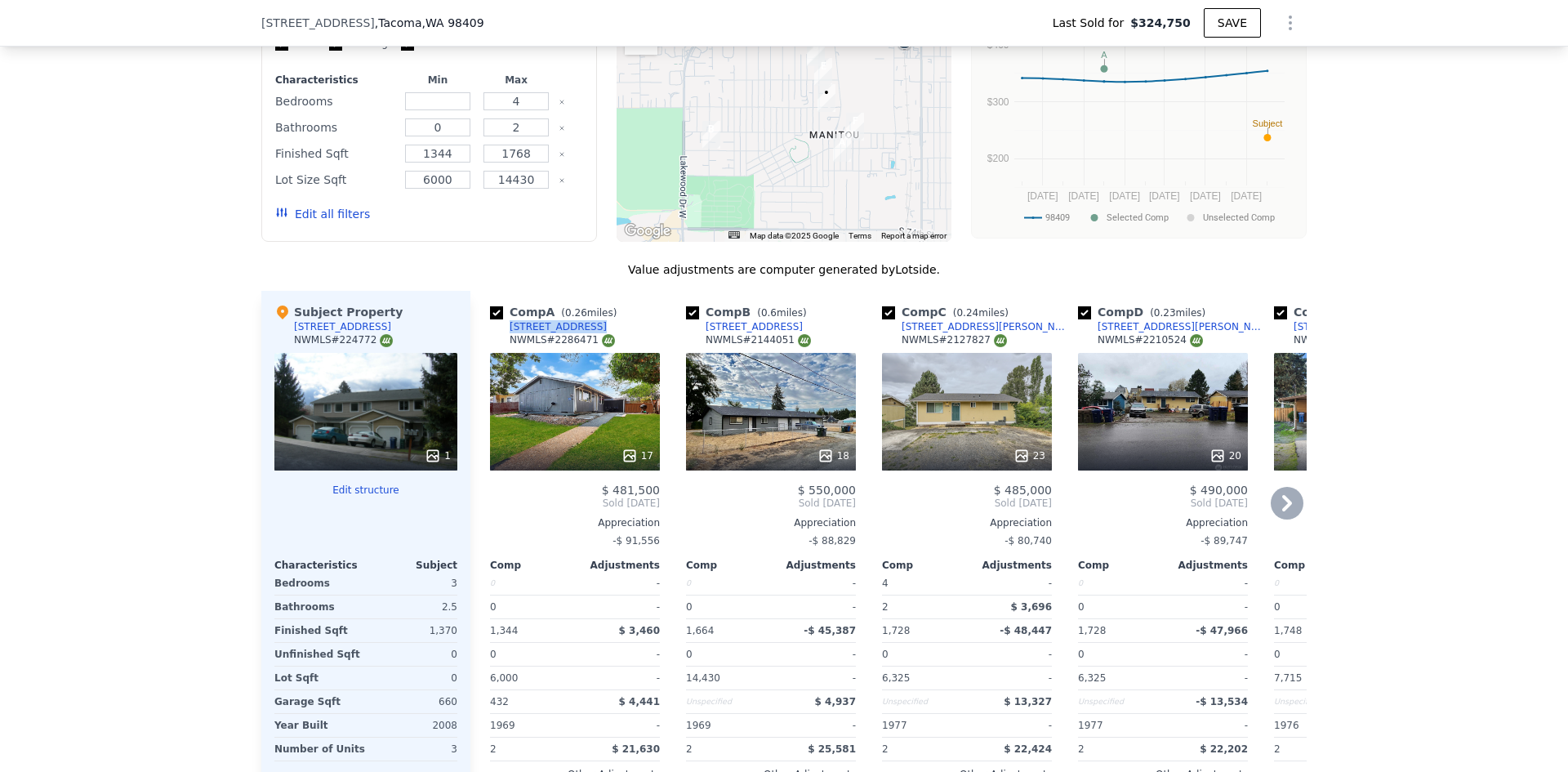
click at [500, 342] on div "Comp A ( 0.26 miles) 6722 S Monroe St NWMLS # 2286471" at bounding box center [575, 328] width 170 height 49
drag, startPoint x: 657, startPoint y: 501, endPoint x: 617, endPoint y: 506, distance: 40.3
click at [617, 506] on div "Comp A ( 0.26 miles) 6722 S Monroe St NWMLS # 2286471 17 $ 481,500 Sold Nov 202…" at bounding box center [575, 565] width 183 height 549
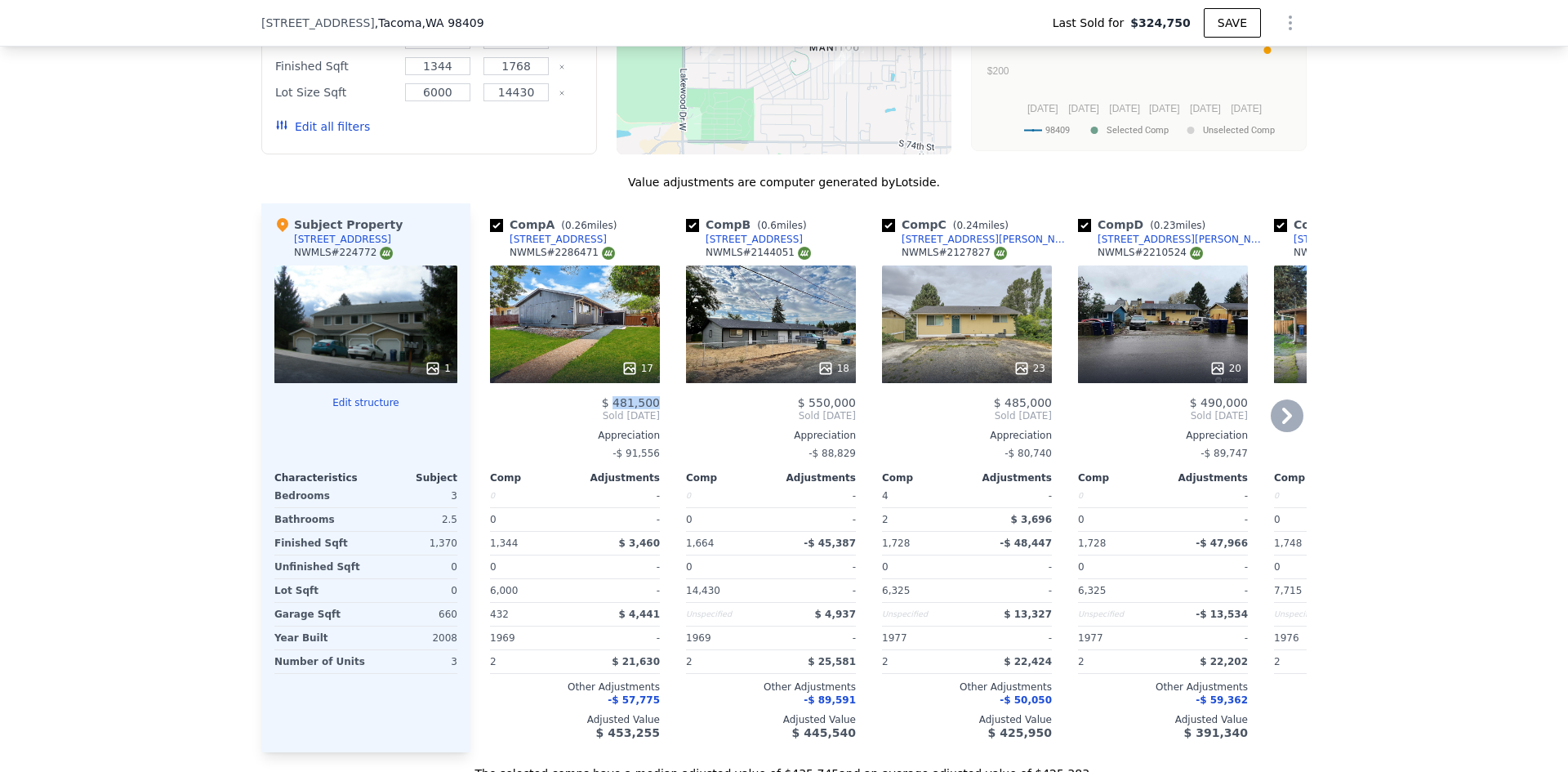
scroll to position [1627, 0]
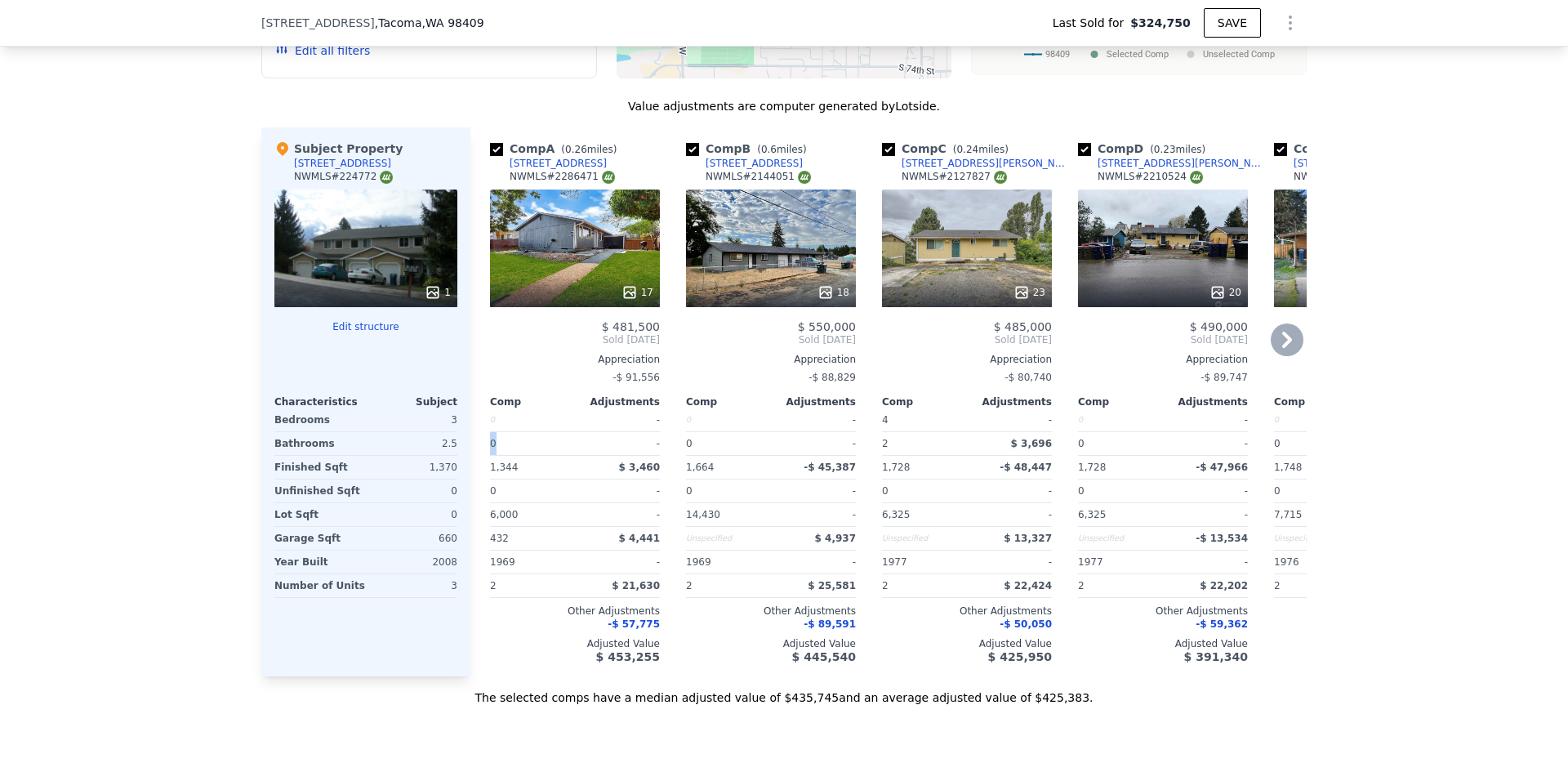
drag, startPoint x: 495, startPoint y: 457, endPoint x: 477, endPoint y: 452, distance: 18.7
click at [484, 452] on div "Comp A ( 0.26 miles) 6722 S Monroe St NWMLS # 2286471 17 $ 481,500 Sold Nov 202…" at bounding box center [575, 402] width 183 height 549
drag, startPoint x: 800, startPoint y: 176, endPoint x: 786, endPoint y: 174, distance: 14.1
click at [786, 174] on div "Comp B ( 0.6 miles) 6621 52nd Avenue W NWMLS # 2144051" at bounding box center [771, 165] width 170 height 49
drag, startPoint x: 851, startPoint y: 340, endPoint x: 808, endPoint y: 332, distance: 43.7
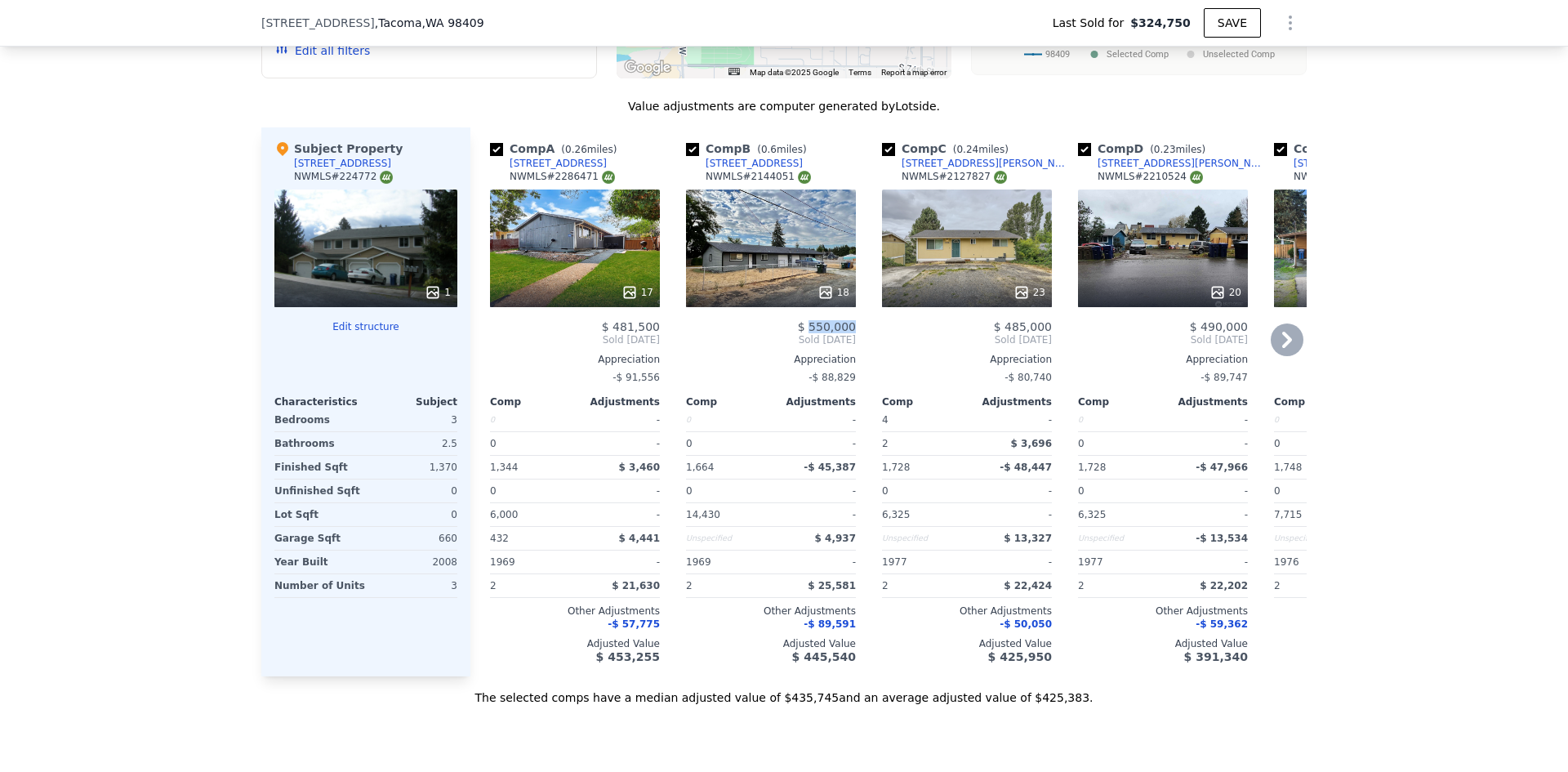
click at [808, 332] on div "Comp B ( 0.6 miles) 6621 52nd Avenue W NWMLS # 2144051 18 $ 550,000 Sold Dec 20…" at bounding box center [770, 402] width 183 height 549
drag, startPoint x: 975, startPoint y: 176, endPoint x: 898, endPoint y: 177, distance: 77.0
click at [898, 177] on div "Comp C ( 0.24 miles) 6008 S Mason Ave NWMLS # 2127827" at bounding box center [967, 165] width 170 height 49
drag, startPoint x: 1046, startPoint y: 339, endPoint x: 1006, endPoint y: 334, distance: 40.3
click at [1006, 334] on div "Comp C ( 0.24 miles) 6008 S Mason Ave NWMLS # 2127827 23 $ 485,000 Sold Aug 202…" at bounding box center [967, 402] width 183 height 549
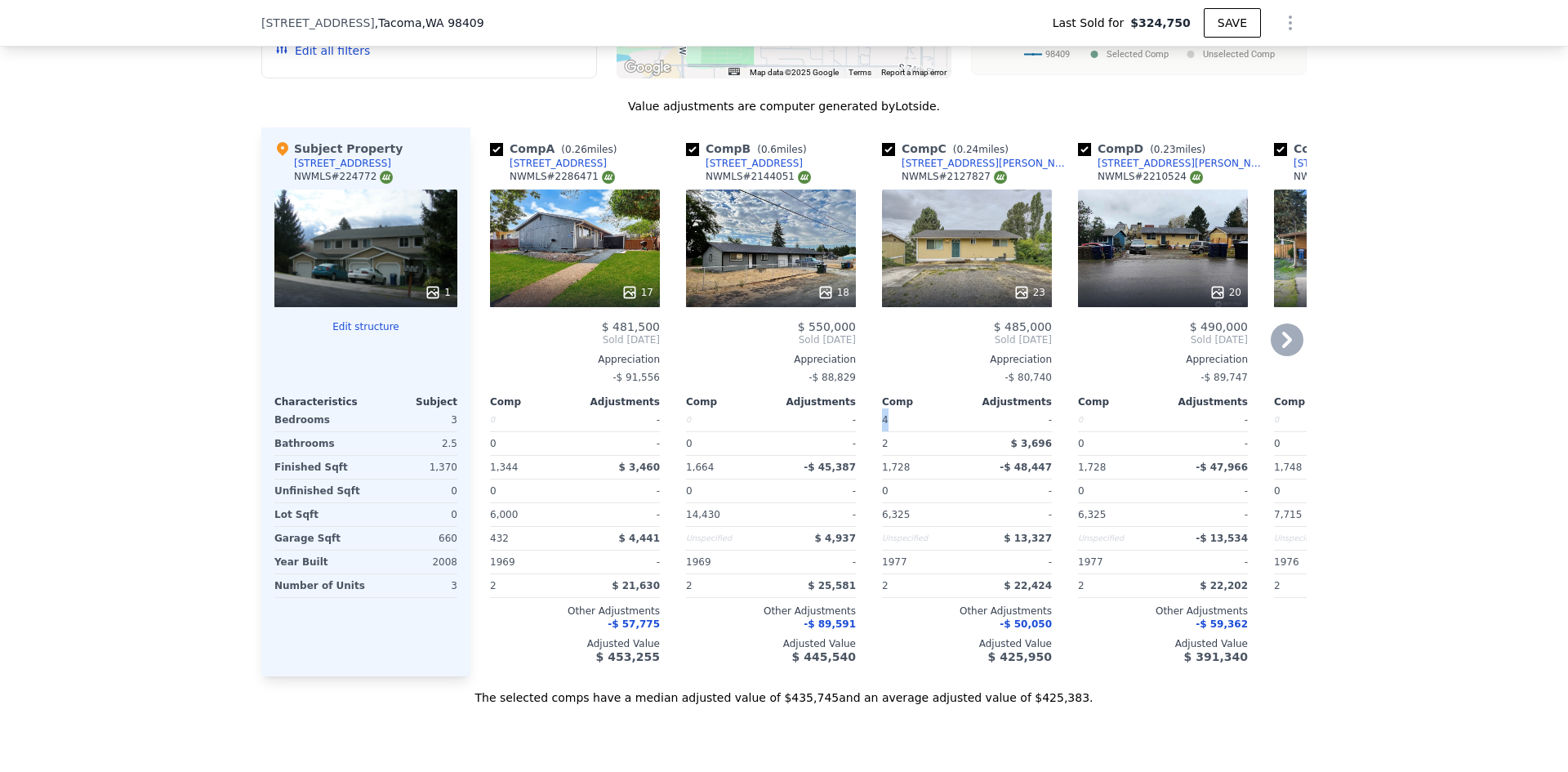
drag, startPoint x: 885, startPoint y: 430, endPoint x: 871, endPoint y: 430, distance: 14.0
click at [876, 430] on div "Comp C ( 0.24 miles) 6008 S Mason Ave NWMLS # 2127827 23 $ 485,000 Sold Aug 202…" at bounding box center [967, 402] width 183 height 549
drag, startPoint x: 885, startPoint y: 456, endPoint x: 871, endPoint y: 456, distance: 14.0
click at [876, 456] on div "Comp C ( 0.24 miles) 6008 S Mason Ave NWMLS # 2127827 23 $ 485,000 Sold Aug 202…" at bounding box center [967, 402] width 183 height 549
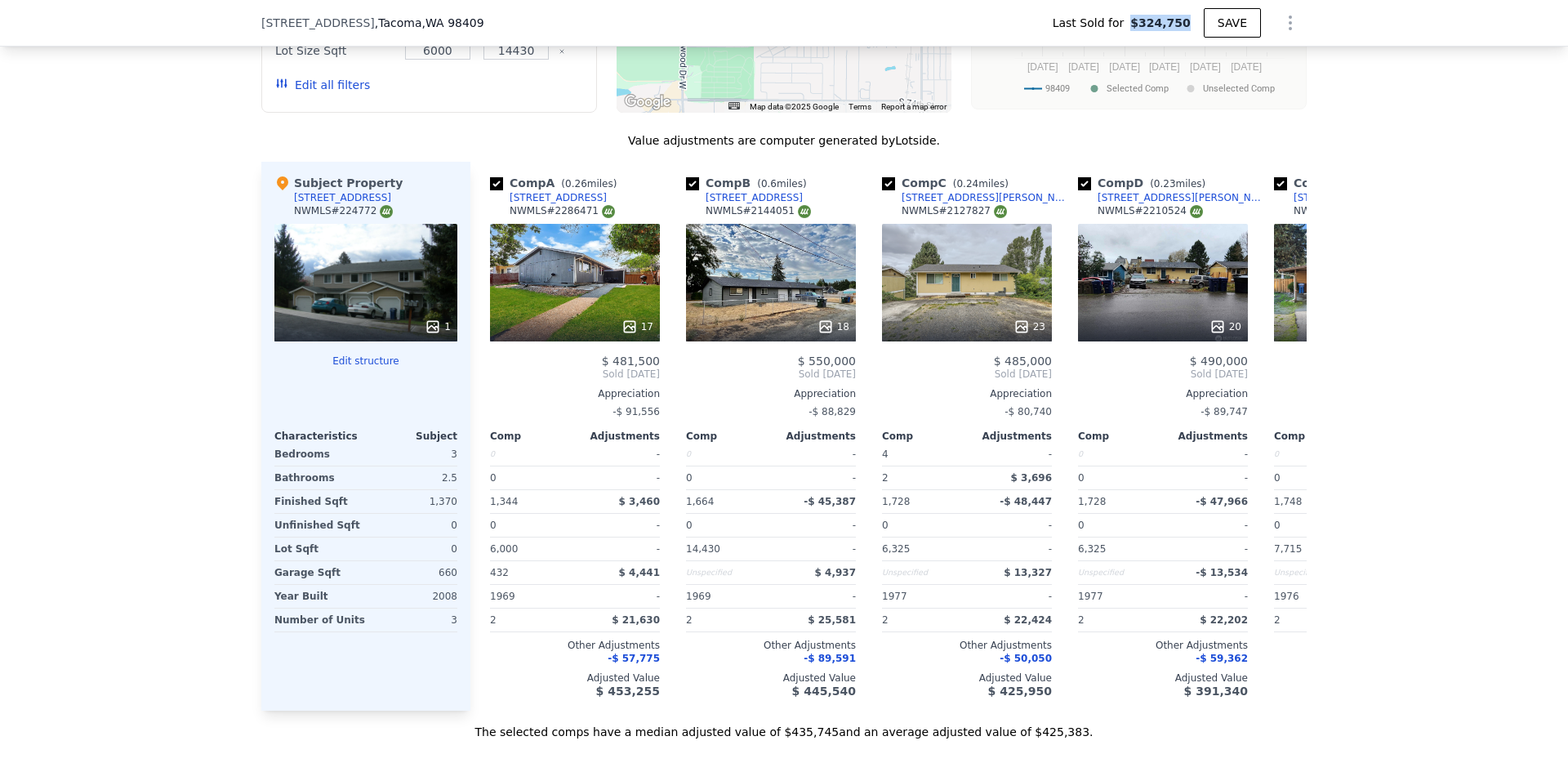
scroll to position [1584, 0]
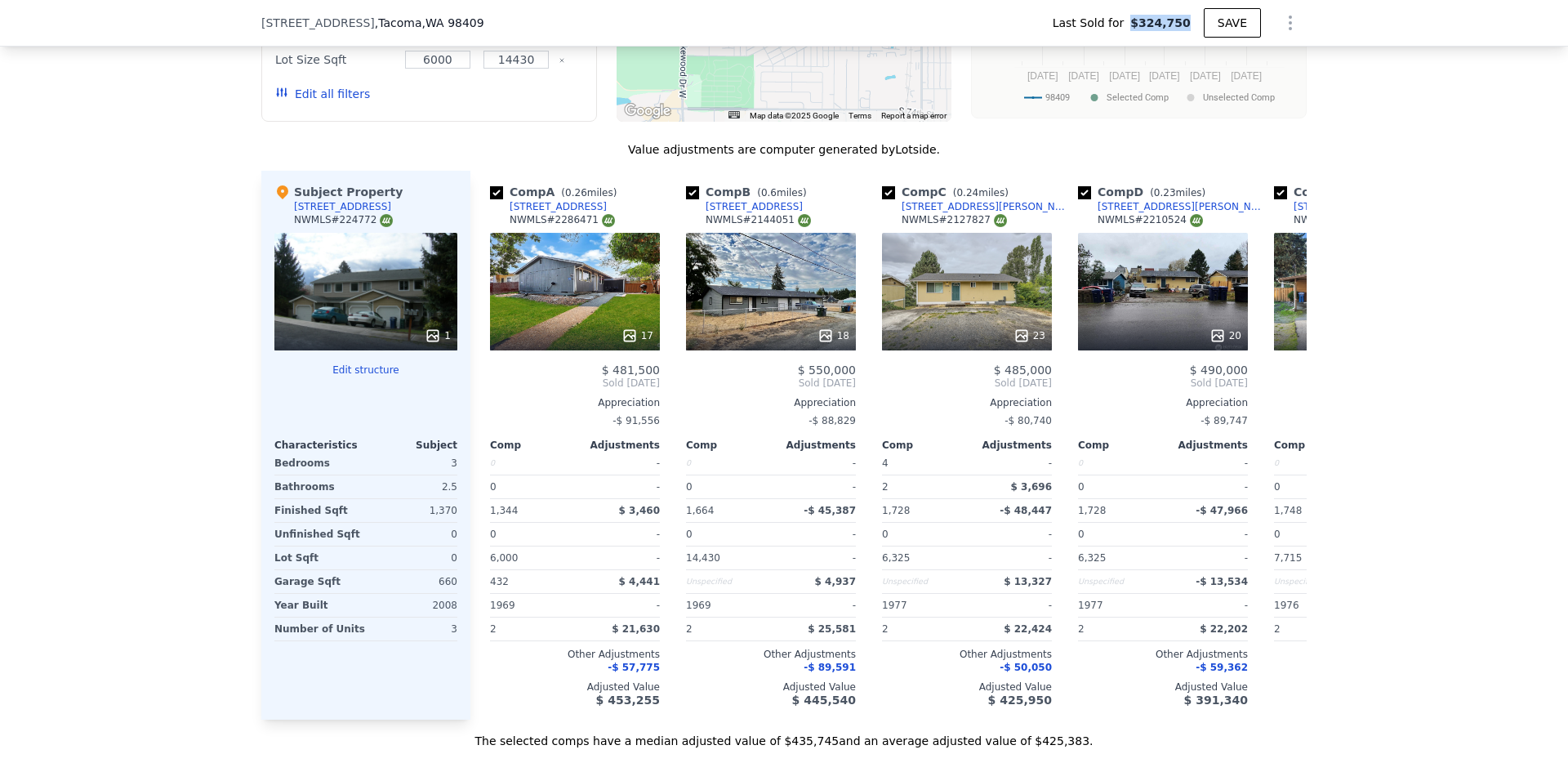
drag, startPoint x: 1191, startPoint y: 21, endPoint x: 1142, endPoint y: 23, distance: 49.0
click at [1142, 23] on div "Last Sold for $324,750" at bounding box center [1121, 23] width 165 height 16
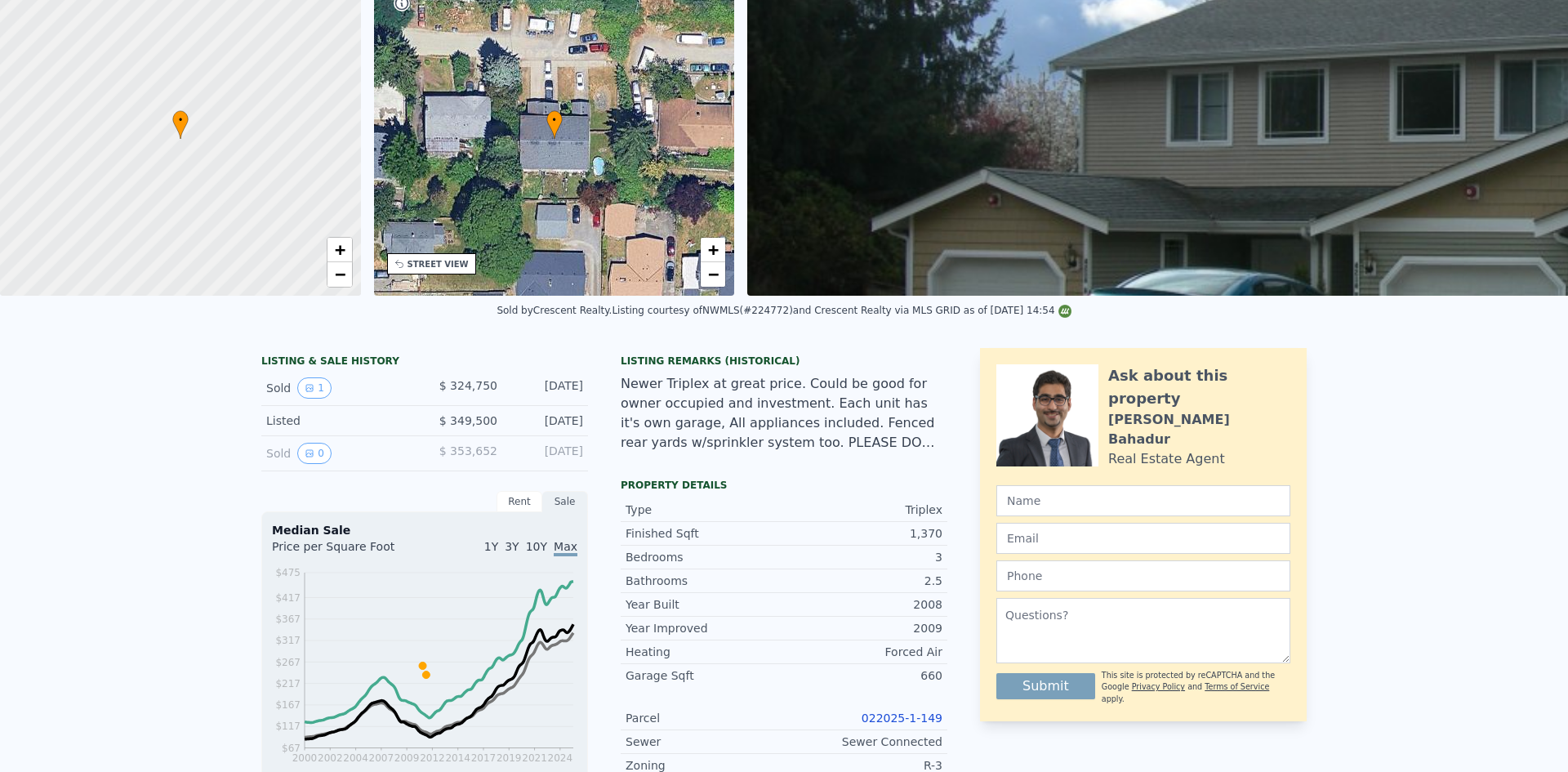
scroll to position [6, 0]
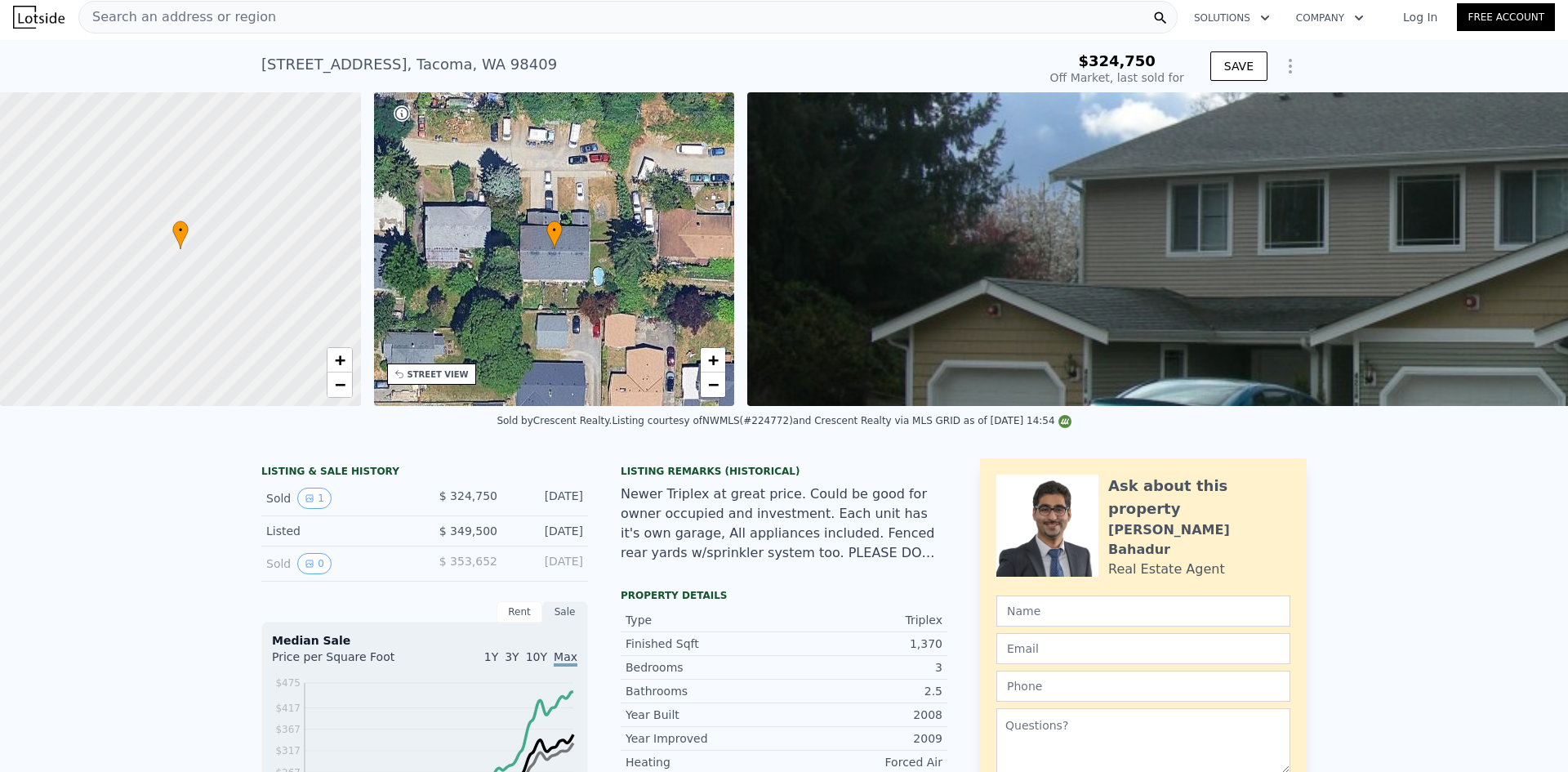
click at [367, 22] on div "Search an address or region" at bounding box center [628, 17] width 1099 height 33
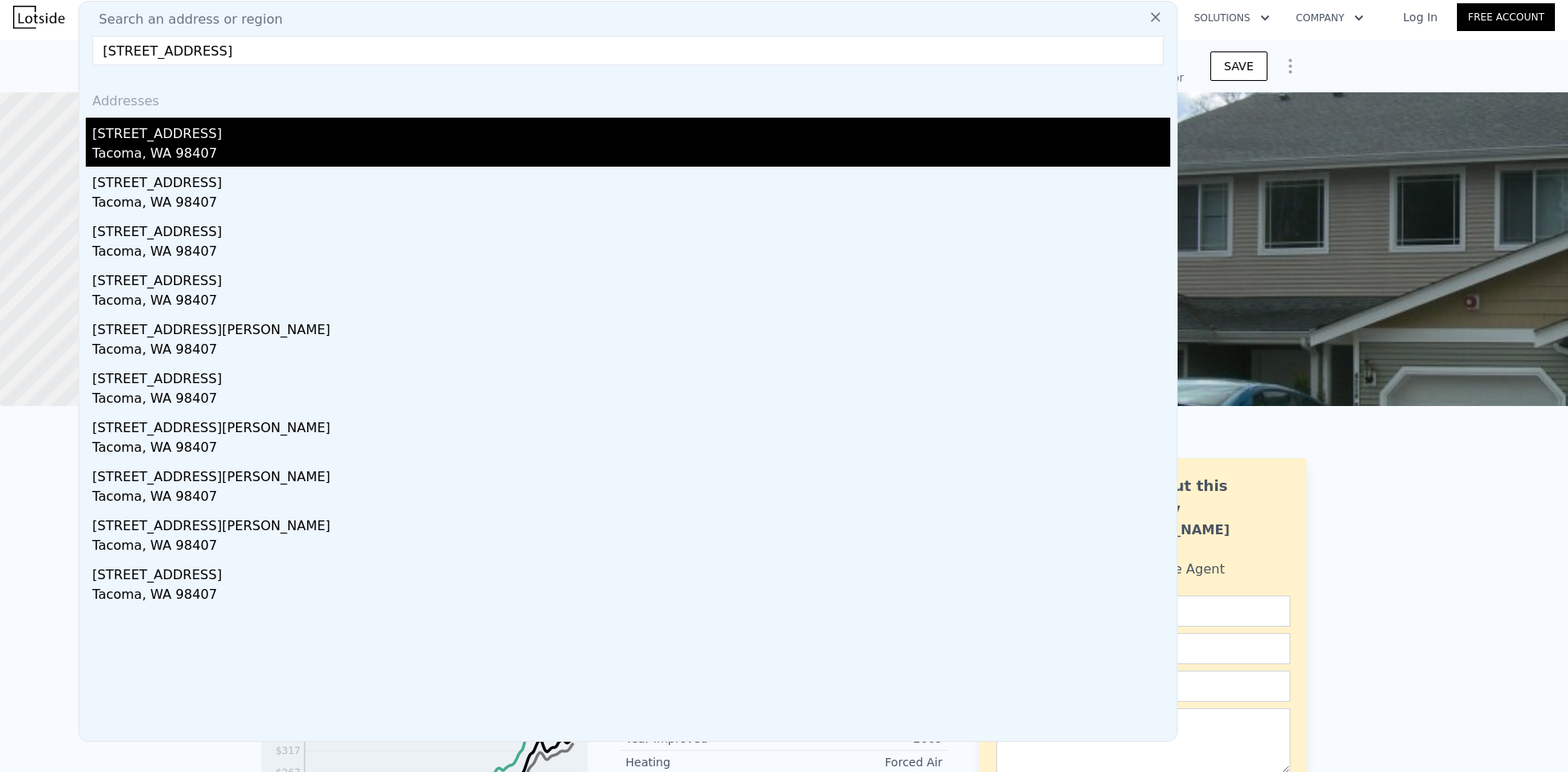
type input "3734 N Baltimore St, Tacoma, WA 98407"
click at [277, 160] on div "Tacoma, WA 98407" at bounding box center [631, 155] width 1078 height 23
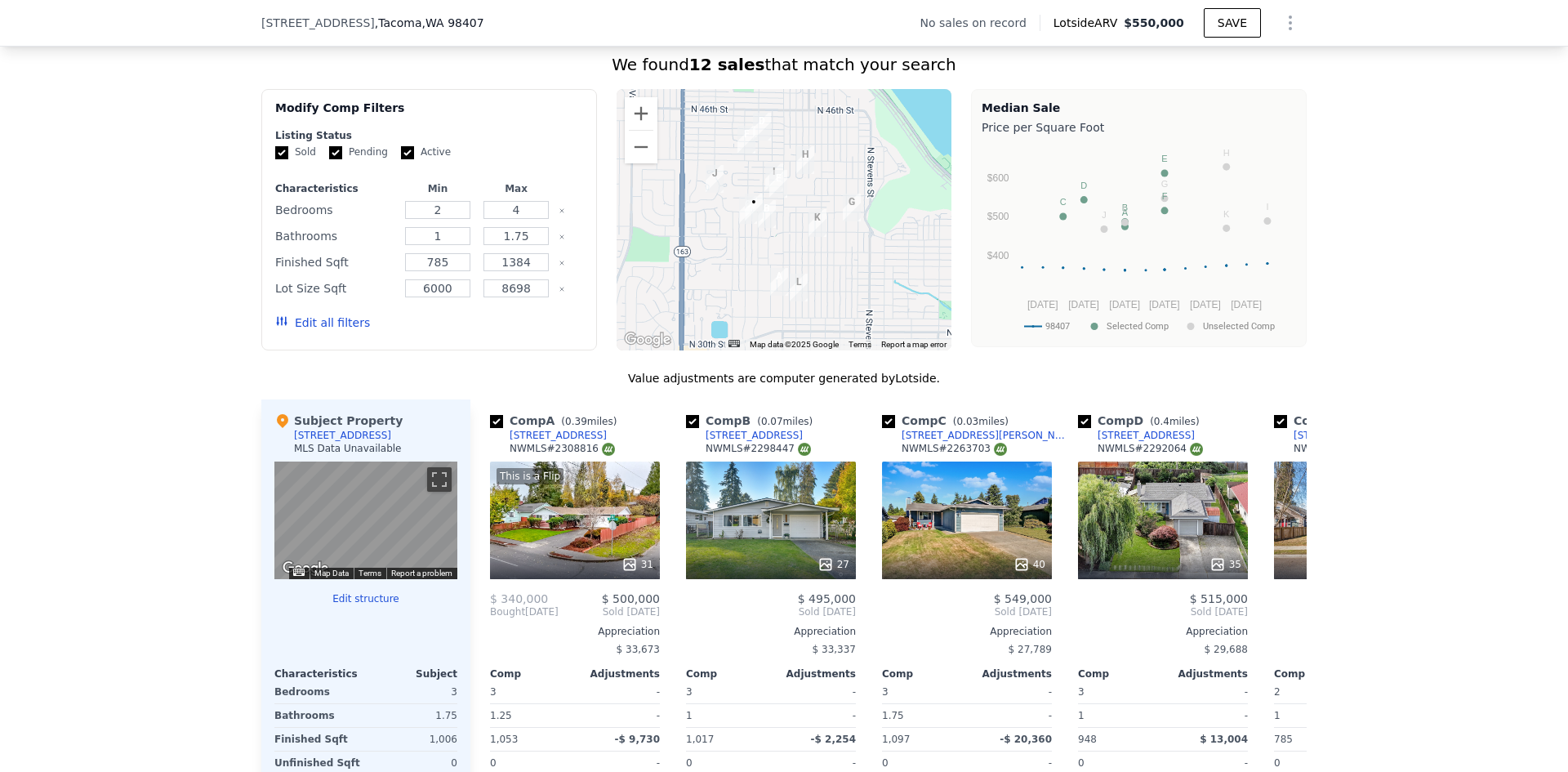
scroll to position [1469, 0]
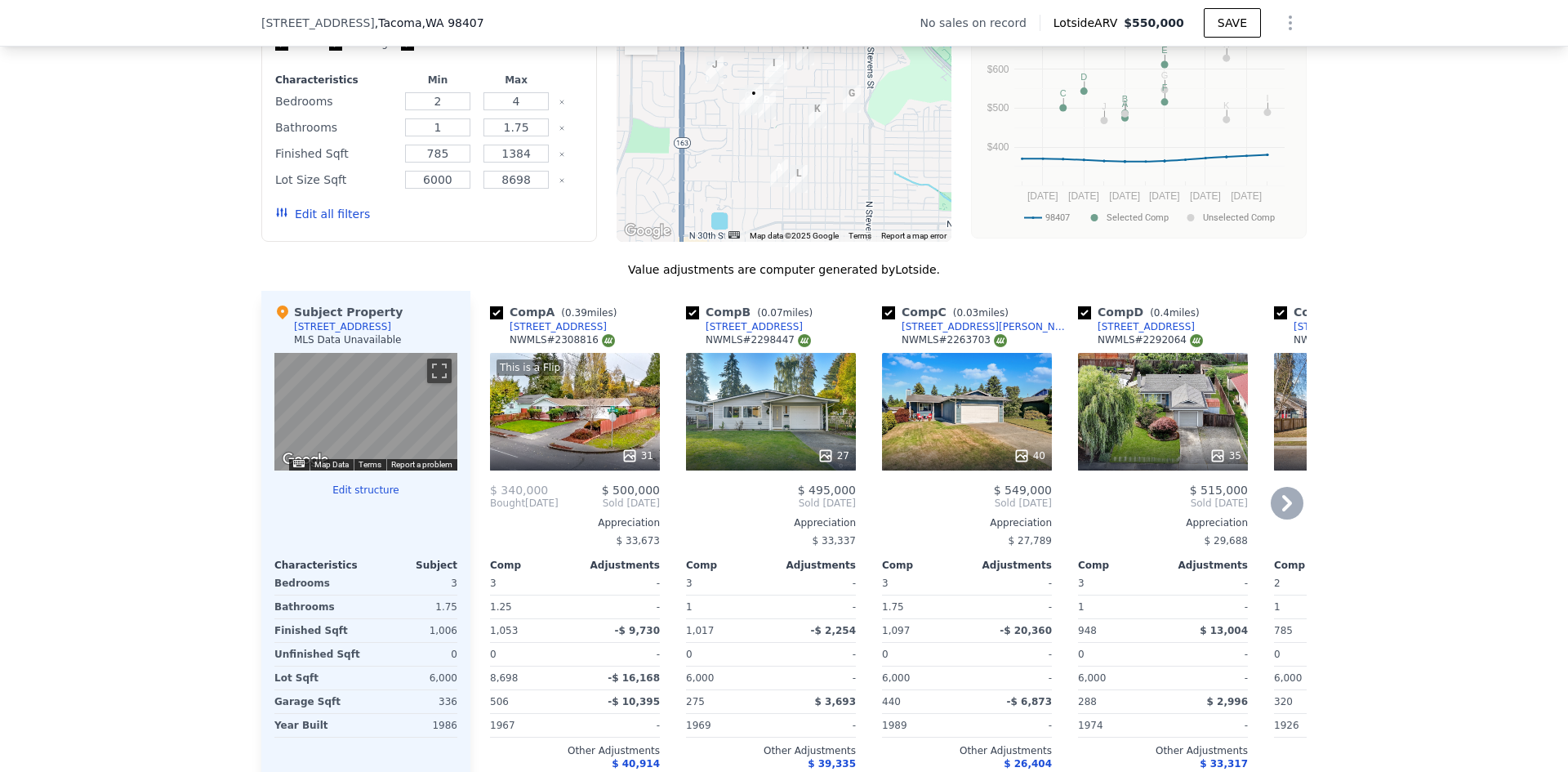
drag, startPoint x: 580, startPoint y: 340, endPoint x: 506, endPoint y: 337, distance: 74.1
click at [506, 337] on div "Comp A ( 0.39 miles) 3148 N Orchard St NWMLS # 2308816" at bounding box center [575, 328] width 170 height 49
drag, startPoint x: 658, startPoint y: 503, endPoint x: 611, endPoint y: 506, distance: 47.1
click at [611, 506] on div "Comp A ( 0.39 miles) 3148 N Orchard St NWMLS # 2308816 This is a Flip 31 $ 340,…" at bounding box center [575, 553] width 183 height 525
drag, startPoint x: 768, startPoint y: 339, endPoint x: 700, endPoint y: 339, distance: 68.0
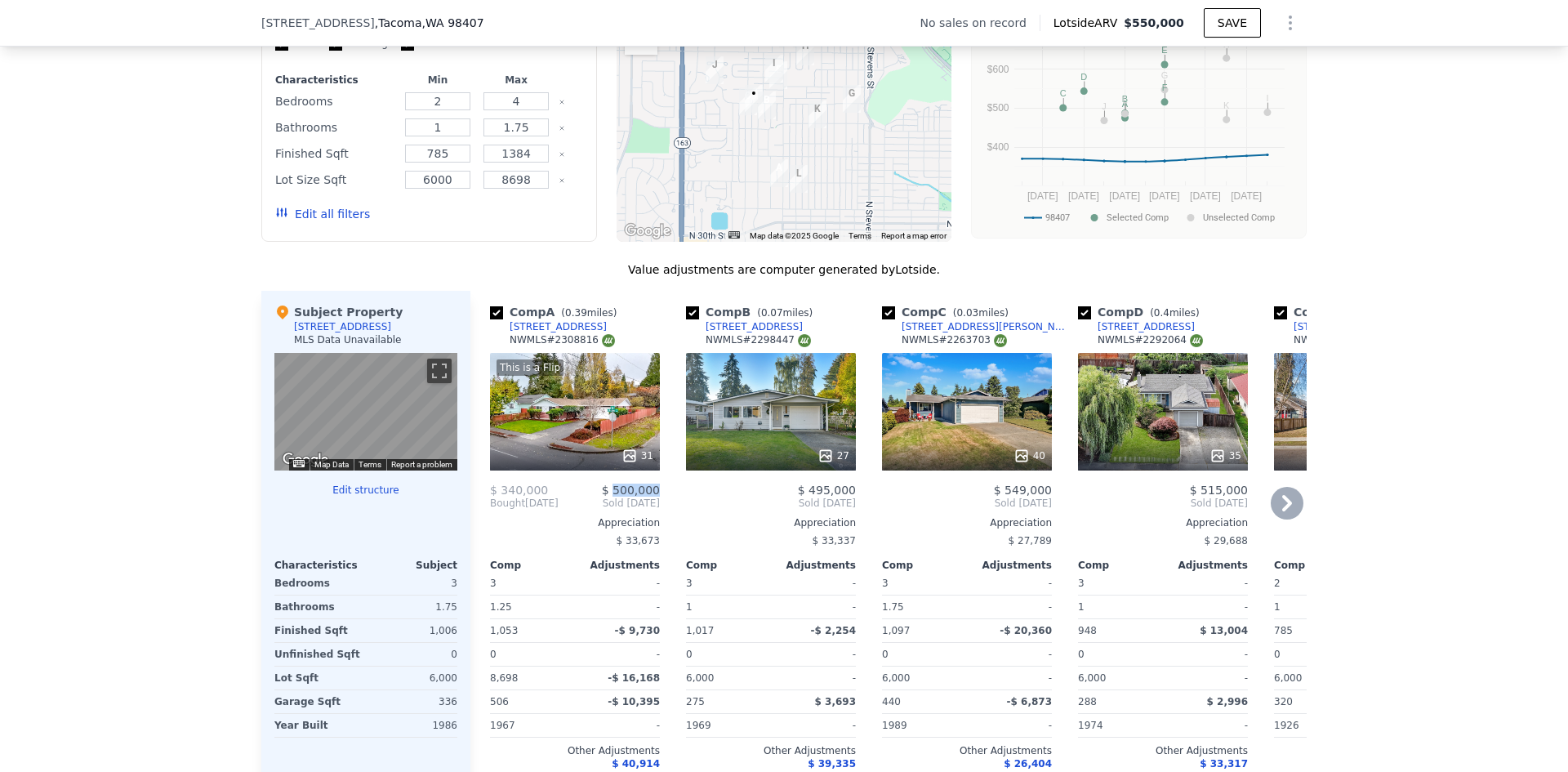
click at [700, 339] on div "Comp B ( 0.07 miles) 3724 N Villard St NWMLS # 2298447" at bounding box center [771, 328] width 170 height 49
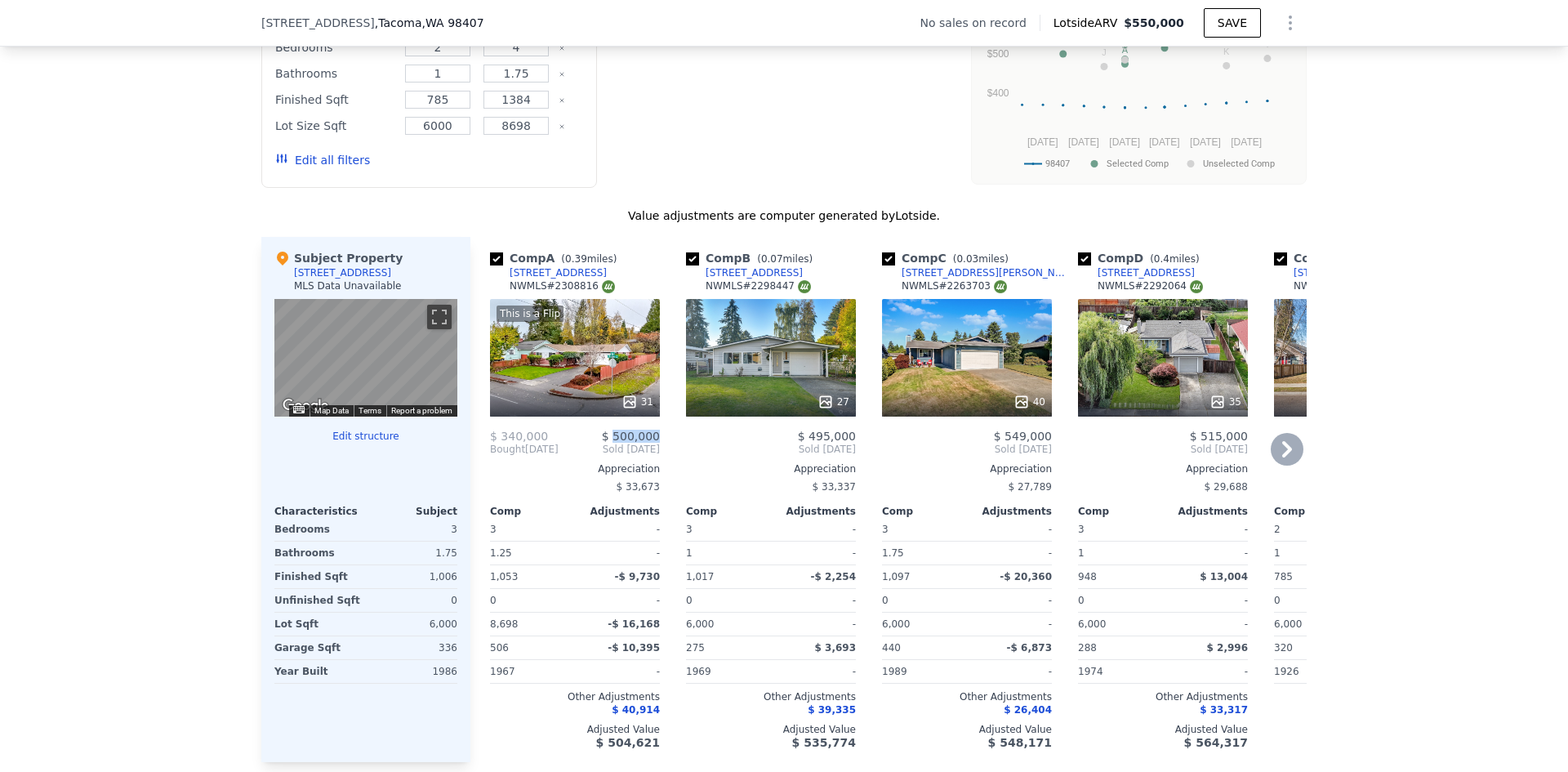
scroll to position [1551, 0]
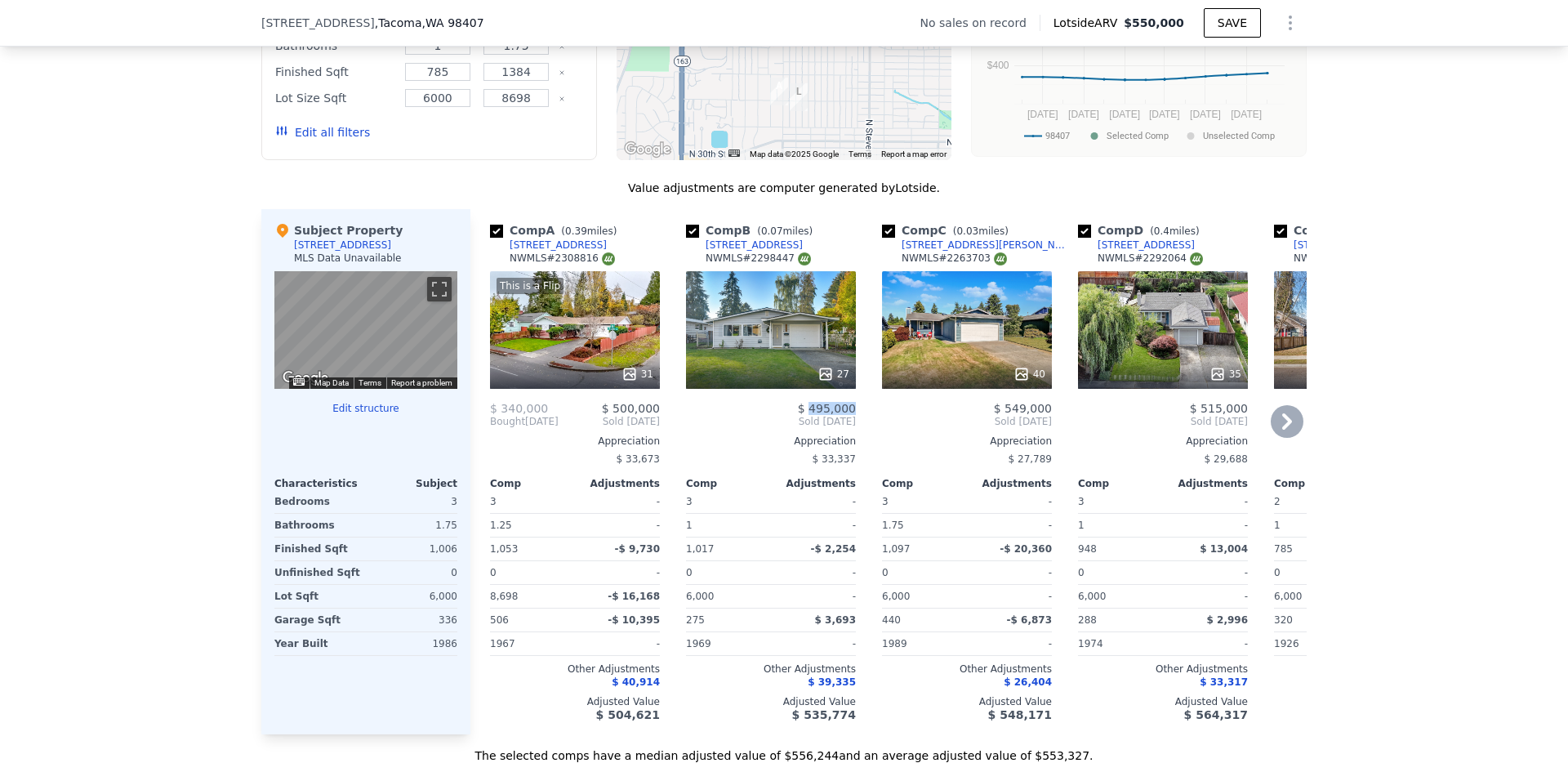
drag, startPoint x: 856, startPoint y: 421, endPoint x: 812, endPoint y: 423, distance: 44.0
click at [812, 423] on div "Comp B ( 0.07 miles) 3724 N Villard St NWMLS # 2298447 27 $ 495,000 Sold Dec 20…" at bounding box center [770, 472] width 183 height 525
click at [986, 250] on div "Comp C ( 0.03 miles) 3731 N Bennett St NWMLS # 2263703" at bounding box center [967, 246] width 170 height 49
click at [985, 253] on div "Comp C ( 0.03 miles) 3731 N Bennett St NWMLS # 2263703" at bounding box center [967, 246] width 170 height 49
drag, startPoint x: 976, startPoint y: 258, endPoint x: 946, endPoint y: 260, distance: 30.1
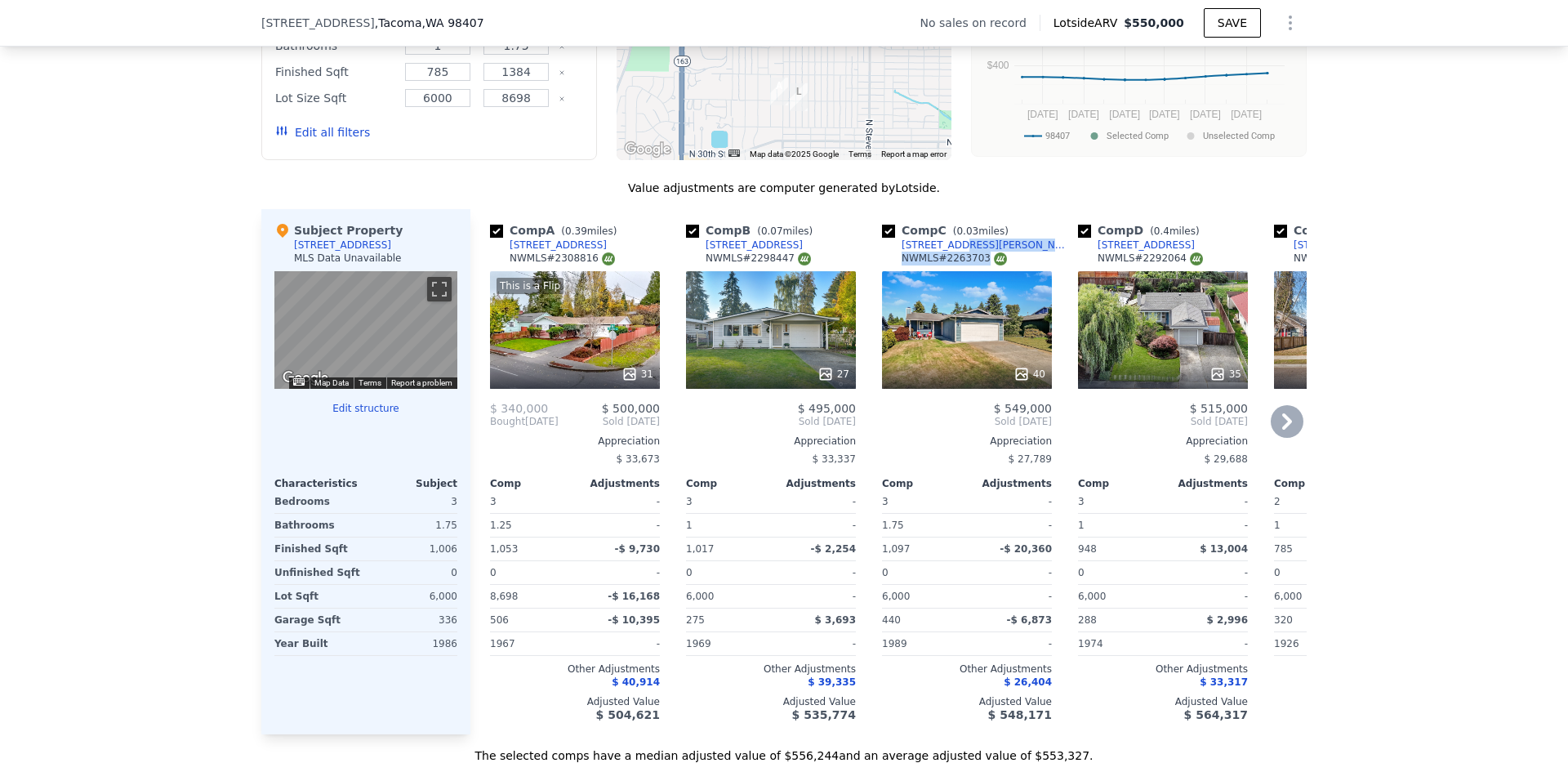
click at [946, 260] on div "Comp C ( 0.03 miles) 3731 N Bennett St NWMLS # 2263703" at bounding box center [967, 246] width 170 height 49
click at [986, 253] on div "Comp C ( 0.03 miles) 3731 N Bennett St NWMLS # 2263703" at bounding box center [967, 246] width 170 height 49
drag, startPoint x: 971, startPoint y: 260, endPoint x: 957, endPoint y: 258, distance: 14.1
click at [957, 258] on div "Comp C ( 0.03 miles) 3731 N Bennett St NWMLS # 2263703" at bounding box center [967, 246] width 170 height 49
click at [981, 254] on div "Comp C ( 0.03 miles) 3731 N Bennett St NWMLS # 2263703" at bounding box center [967, 246] width 170 height 49
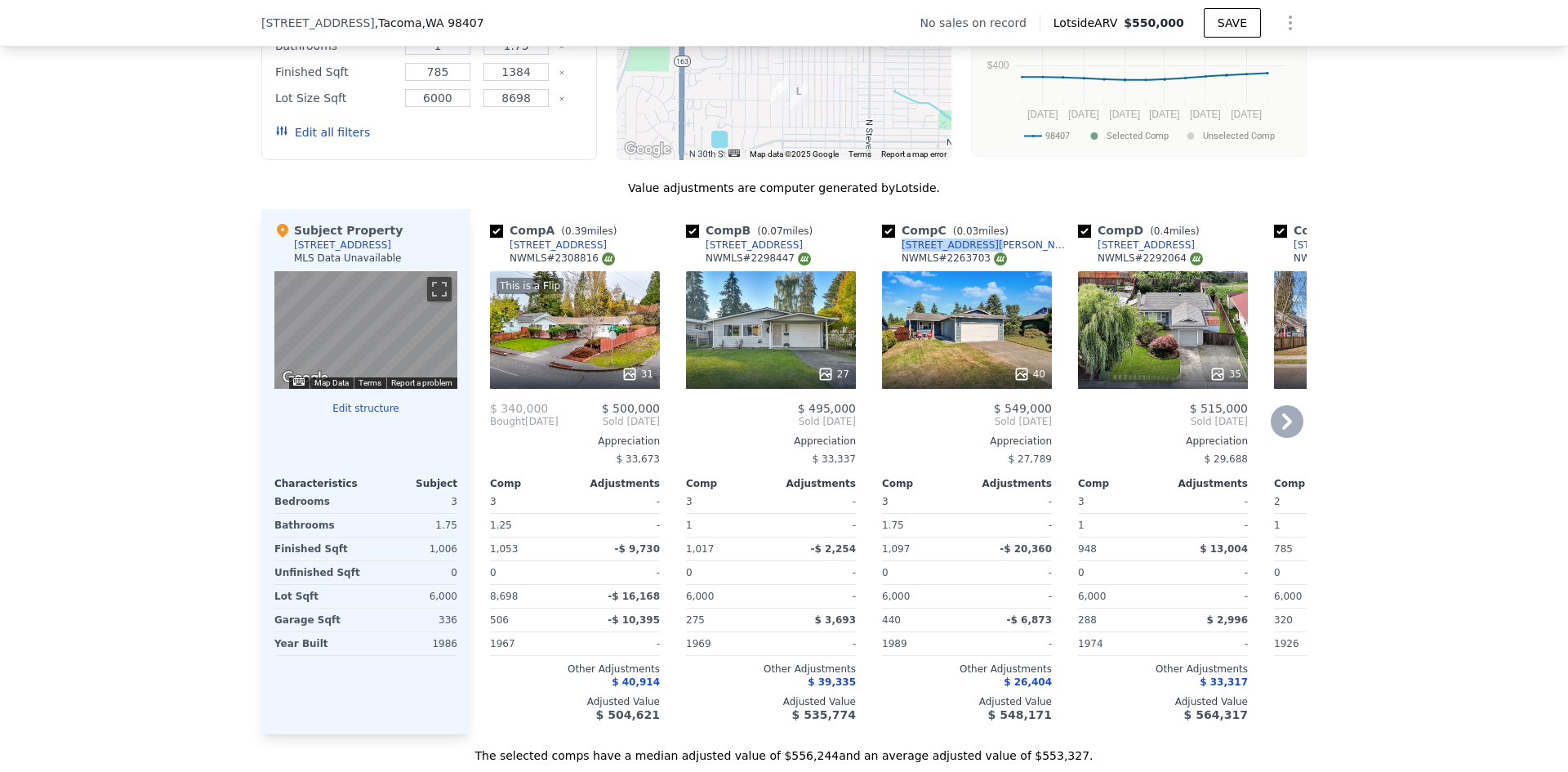
drag, startPoint x: 973, startPoint y: 255, endPoint x: 895, endPoint y: 255, distance: 78.0
click at [895, 255] on div "Comp C ( 0.03 miles) 3731 N Bennett St NWMLS # 2263703" at bounding box center [967, 246] width 170 height 49
drag, startPoint x: 1049, startPoint y: 418, endPoint x: 1005, endPoint y: 416, distance: 44.0
click at [1005, 416] on div "Comp C ( 0.03 miles) 3731 N Bennett St NWMLS # 2263703 40 $ 549,000 Sold Sep 20…" at bounding box center [967, 472] width 183 height 525
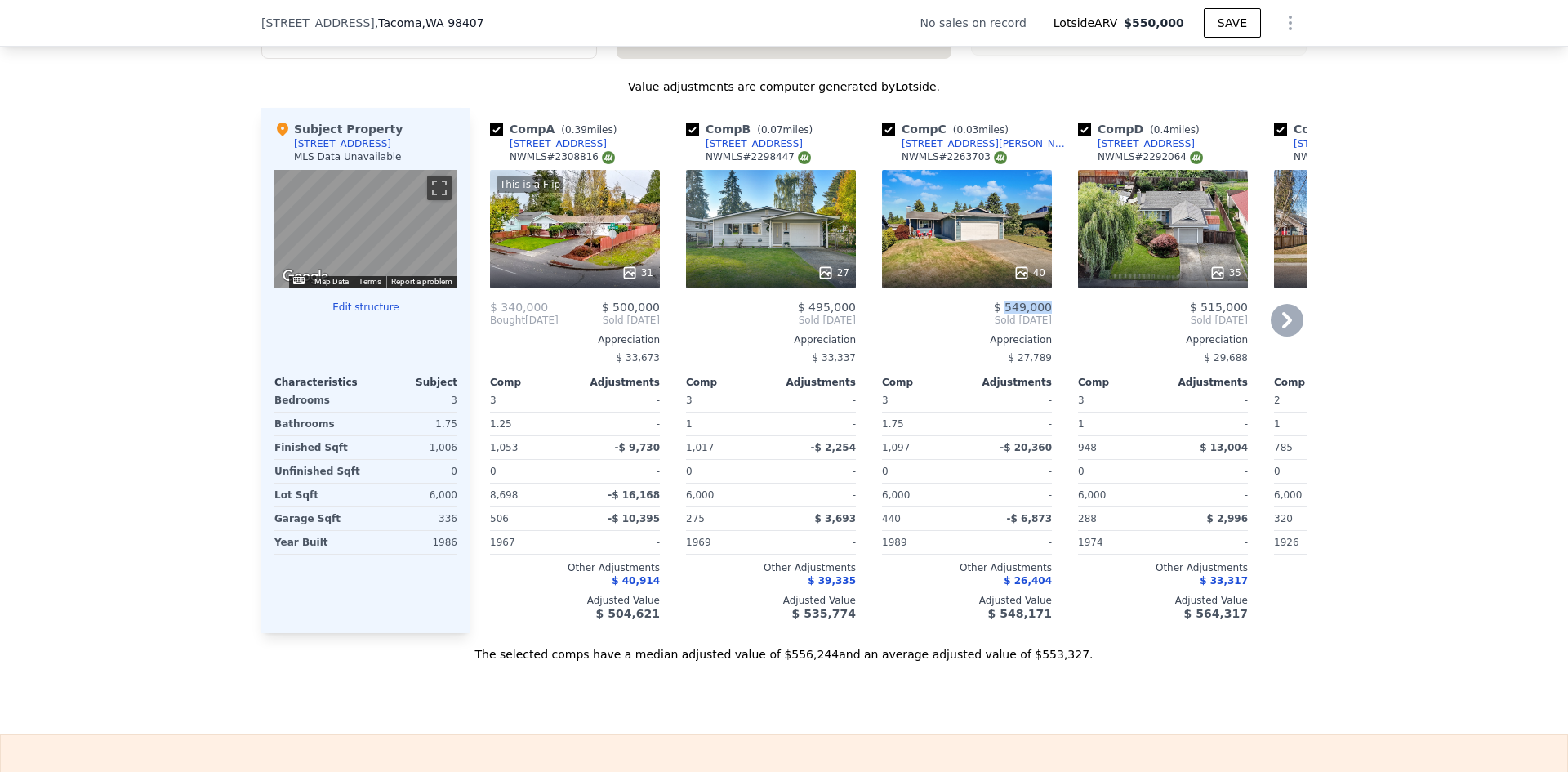
scroll to position [1715, 0]
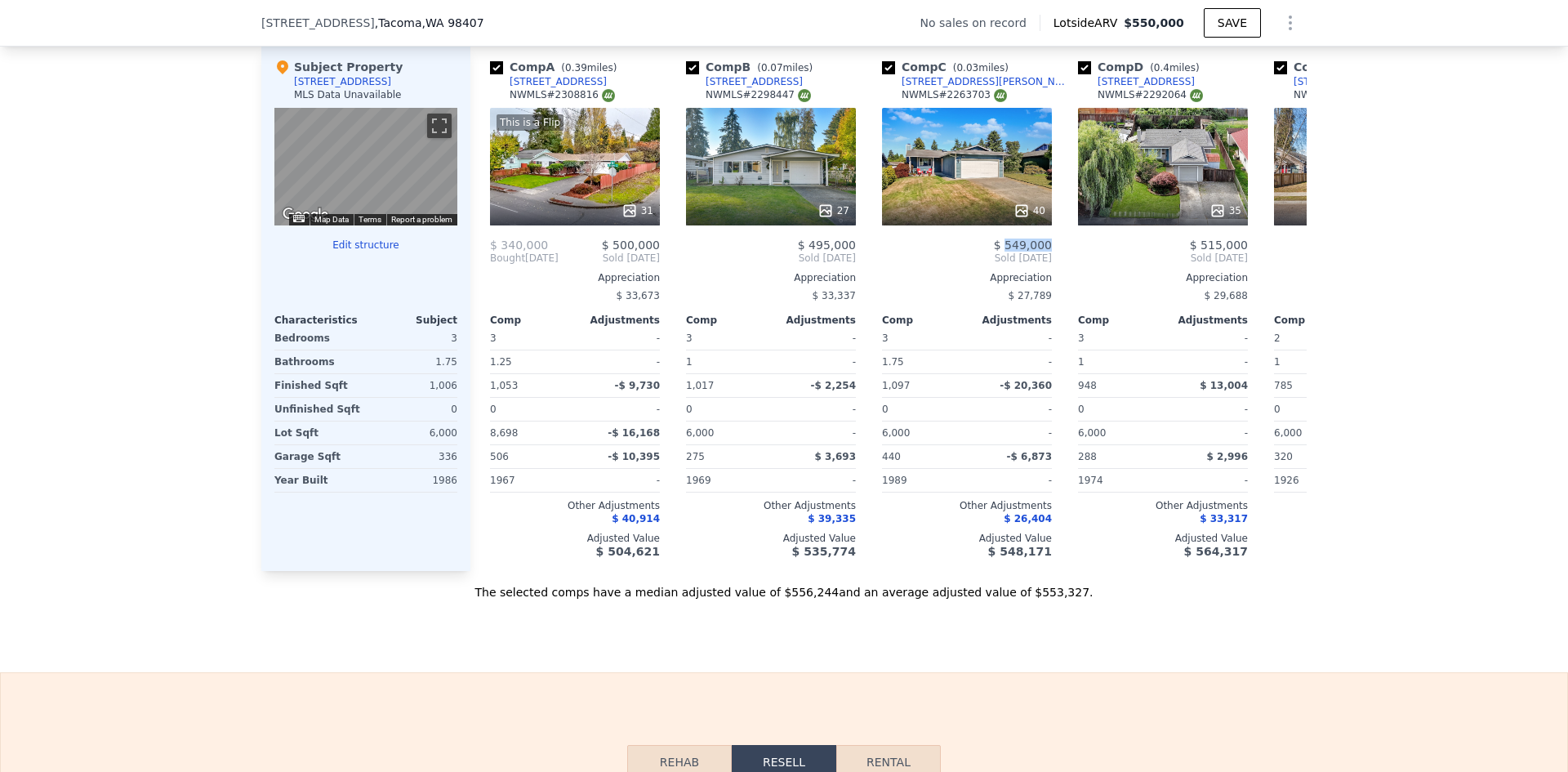
drag, startPoint x: 1186, startPoint y: 22, endPoint x: 1128, endPoint y: 22, distance: 58.0
click at [1128, 22] on div "Lotside ARV $550,000" at bounding box center [1121, 23] width 165 height 16
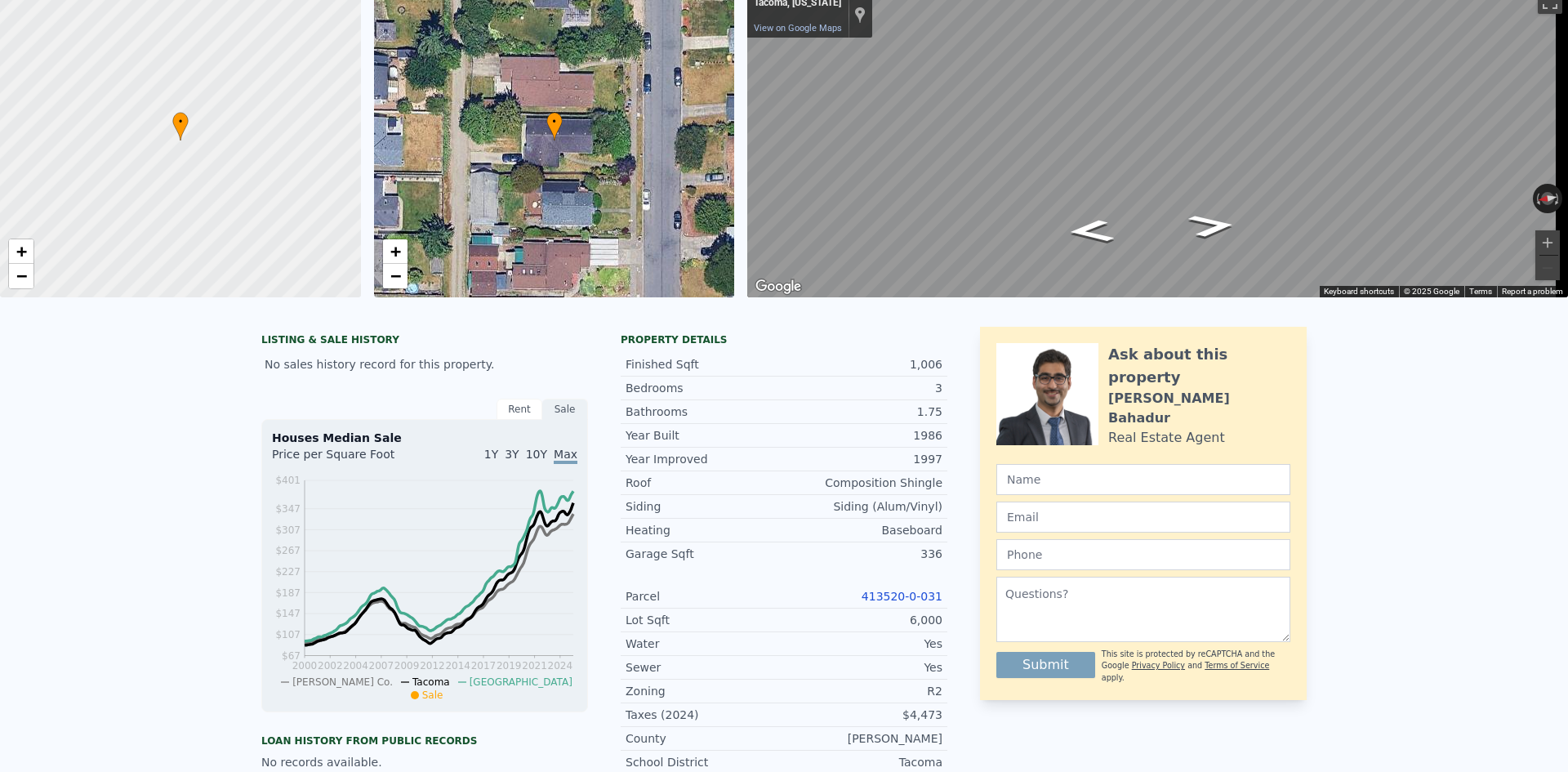
scroll to position [0, 0]
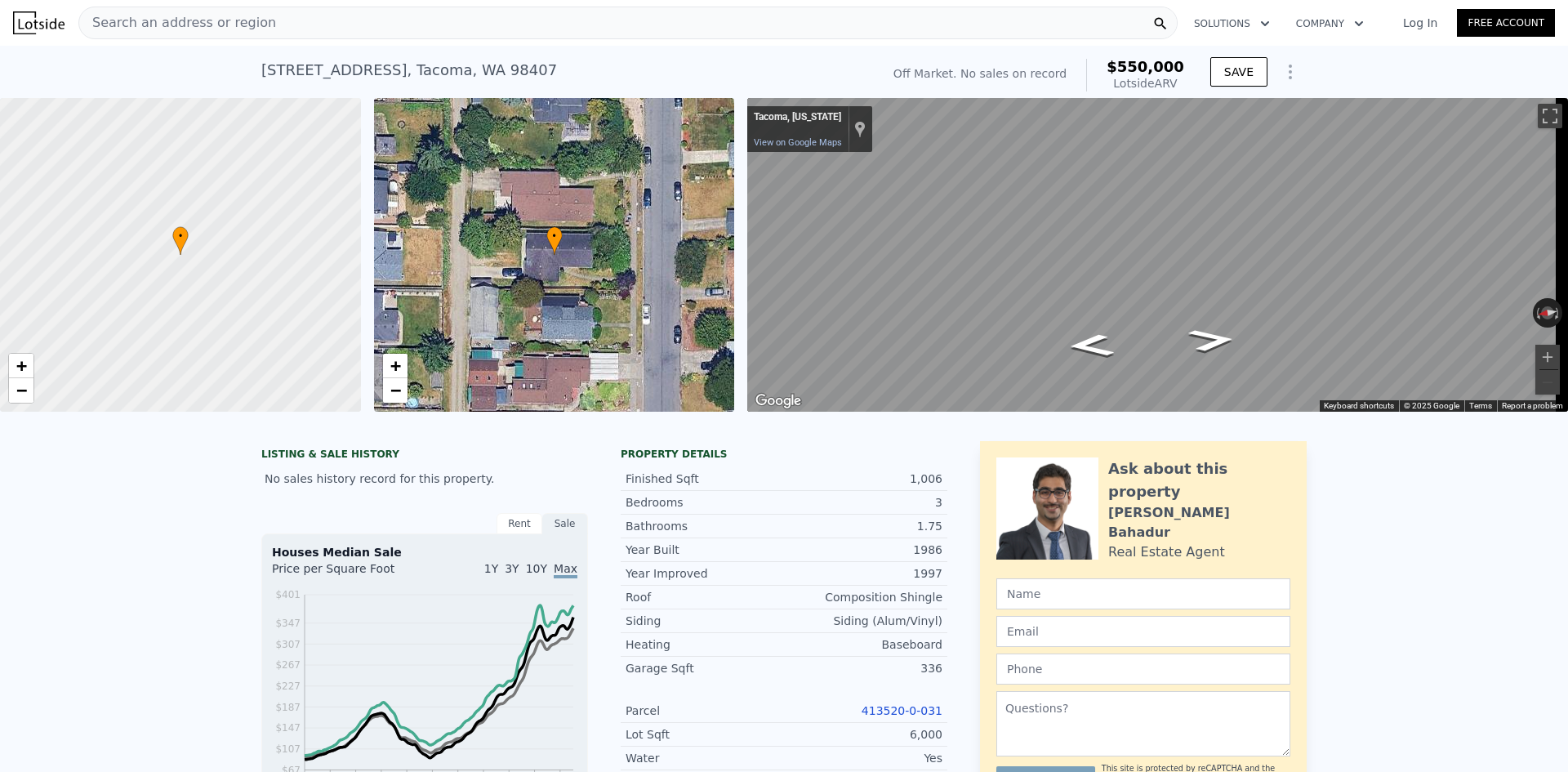
click at [321, 11] on div "Search an address or region" at bounding box center [628, 23] width 1099 height 33
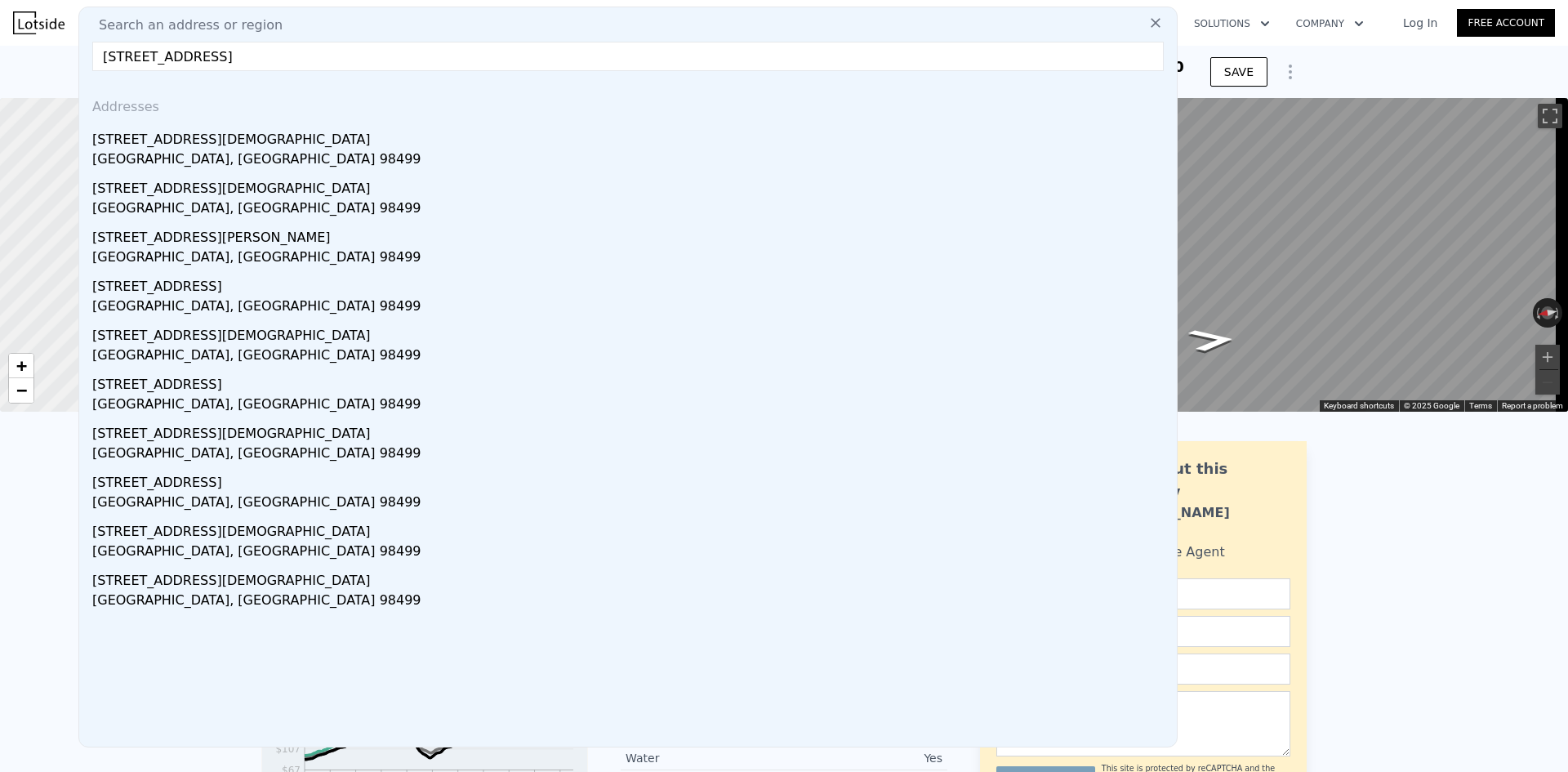
click at [389, 60] on input "6814 88th St SW, Lakewood, WA 98499" at bounding box center [628, 56] width 1071 height 29
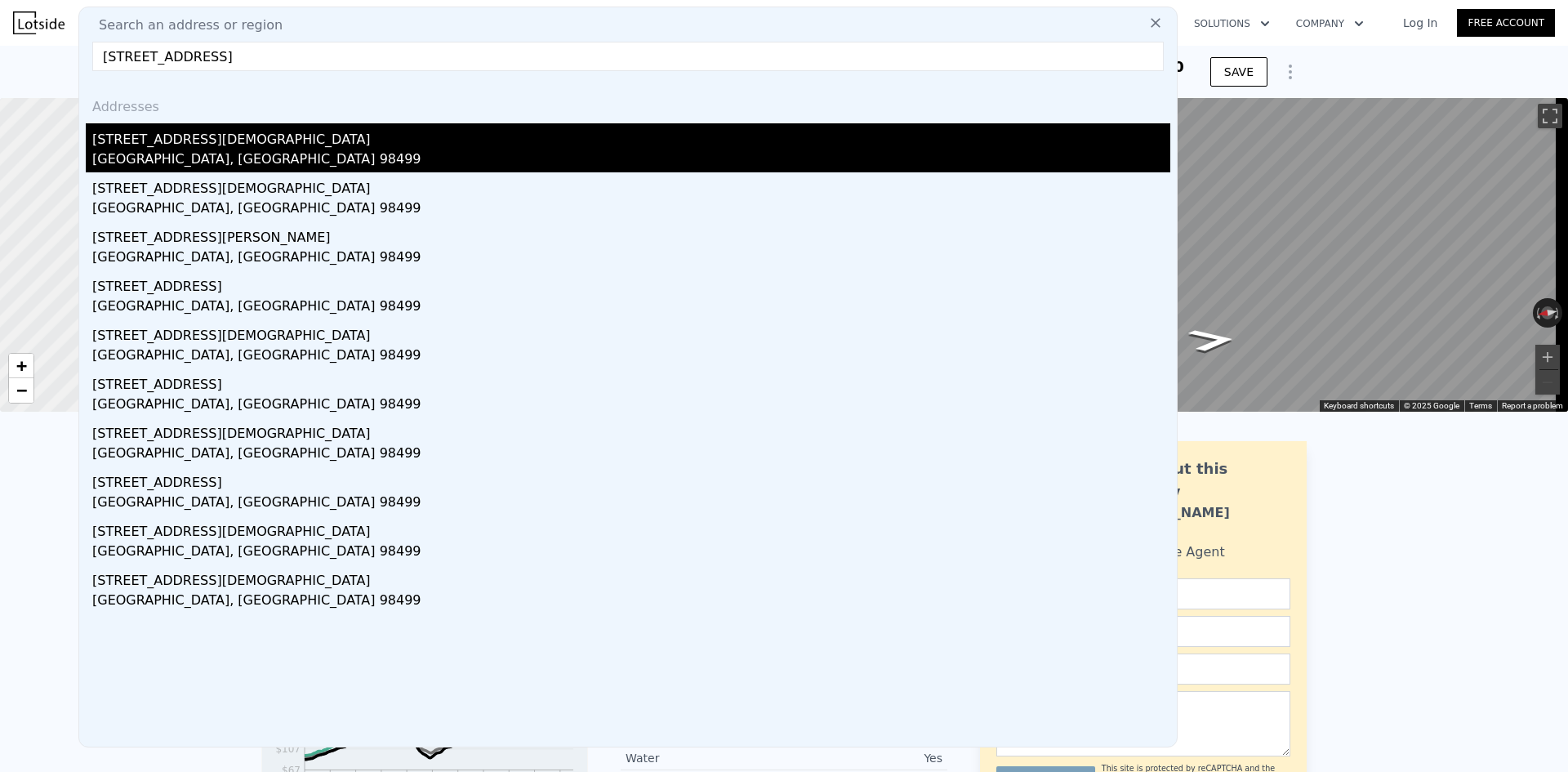
type input "6814 88th St SW, Lakewood, WA 98499"
click at [236, 152] on div "Lakewood, WA 98499" at bounding box center [631, 161] width 1078 height 23
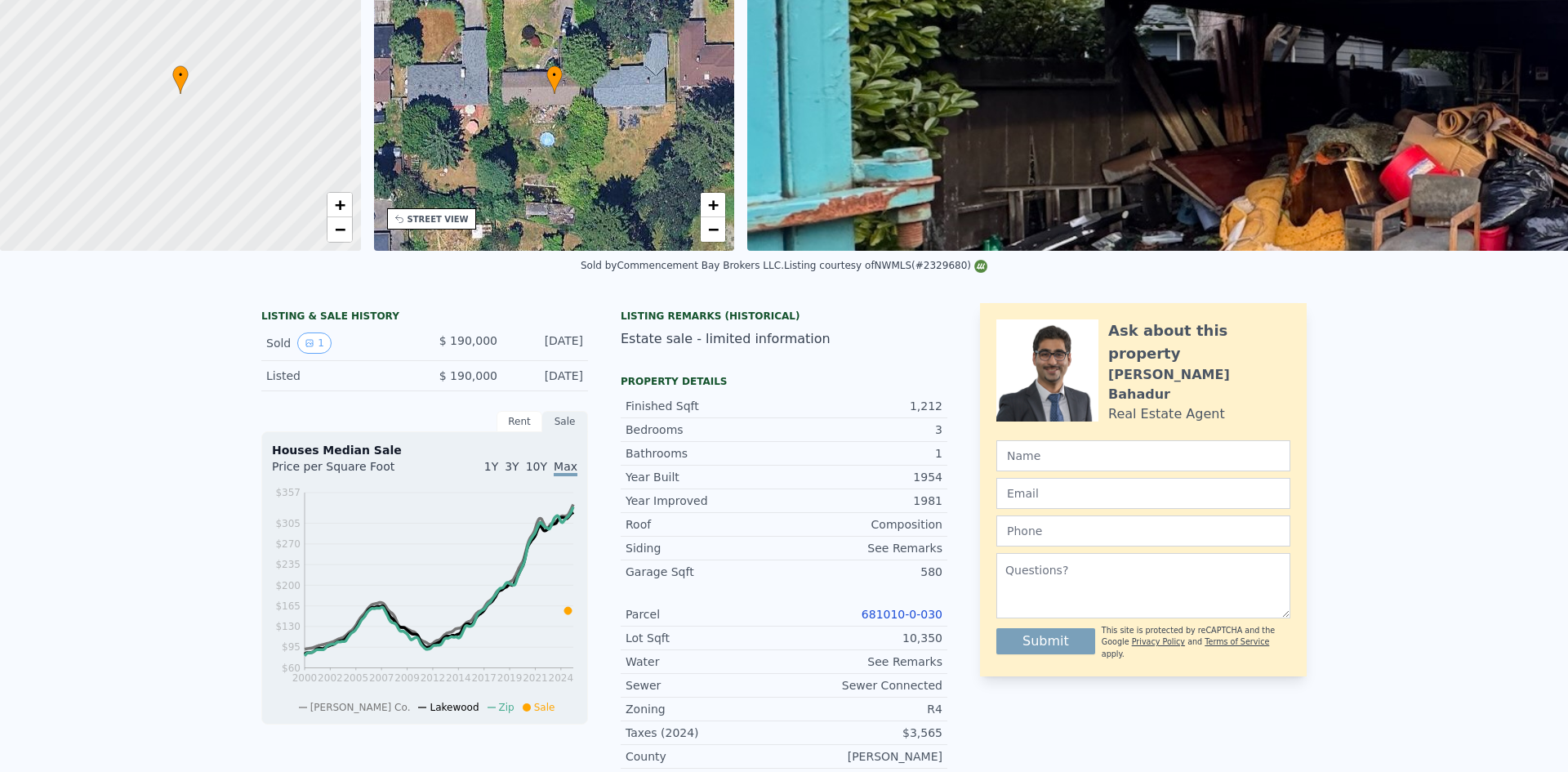
scroll to position [6, 0]
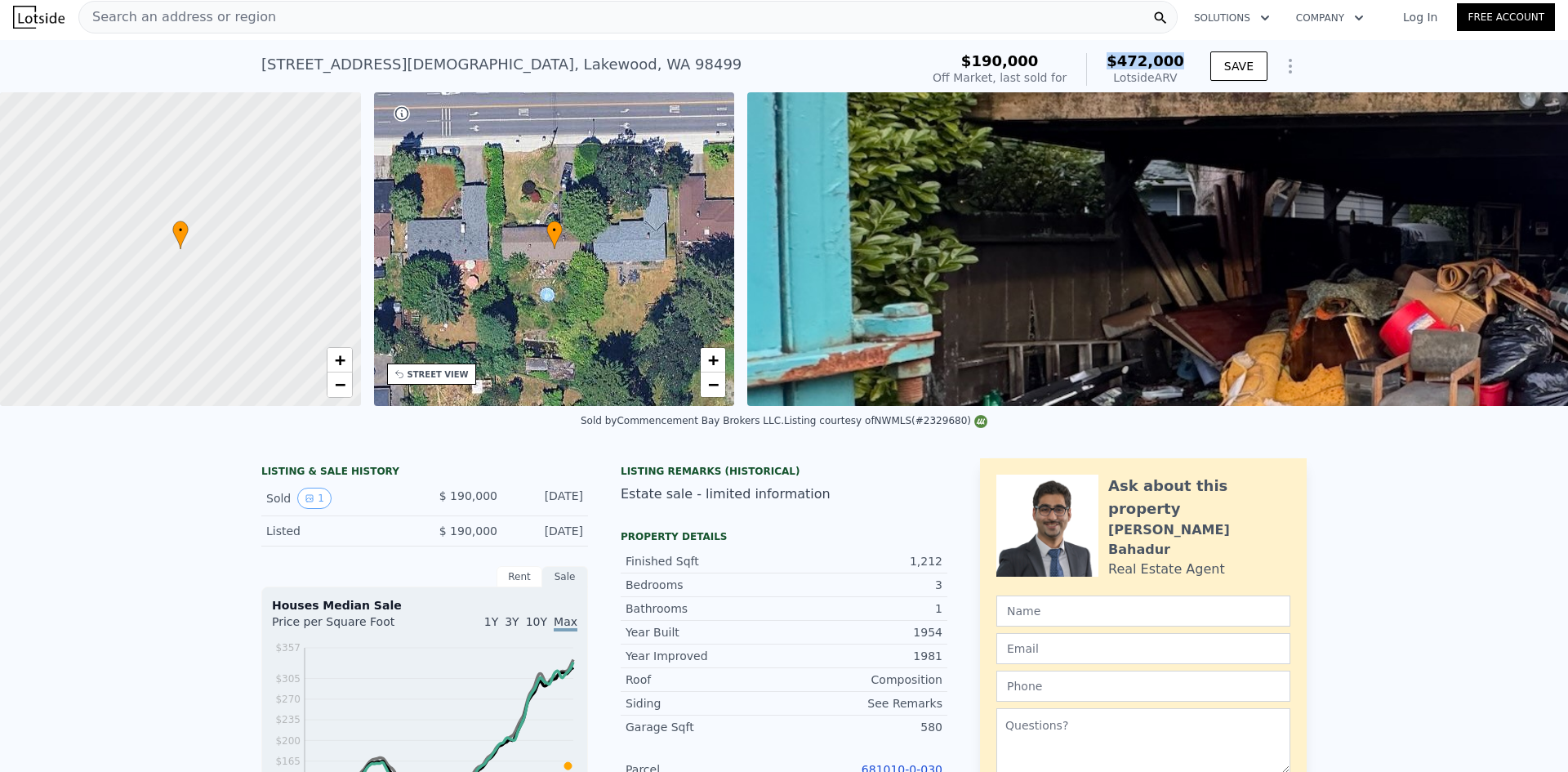
drag, startPoint x: 1181, startPoint y: 61, endPoint x: 1121, endPoint y: 65, distance: 60.1
click at [1121, 65] on span "$472,000" at bounding box center [1145, 60] width 78 height 17
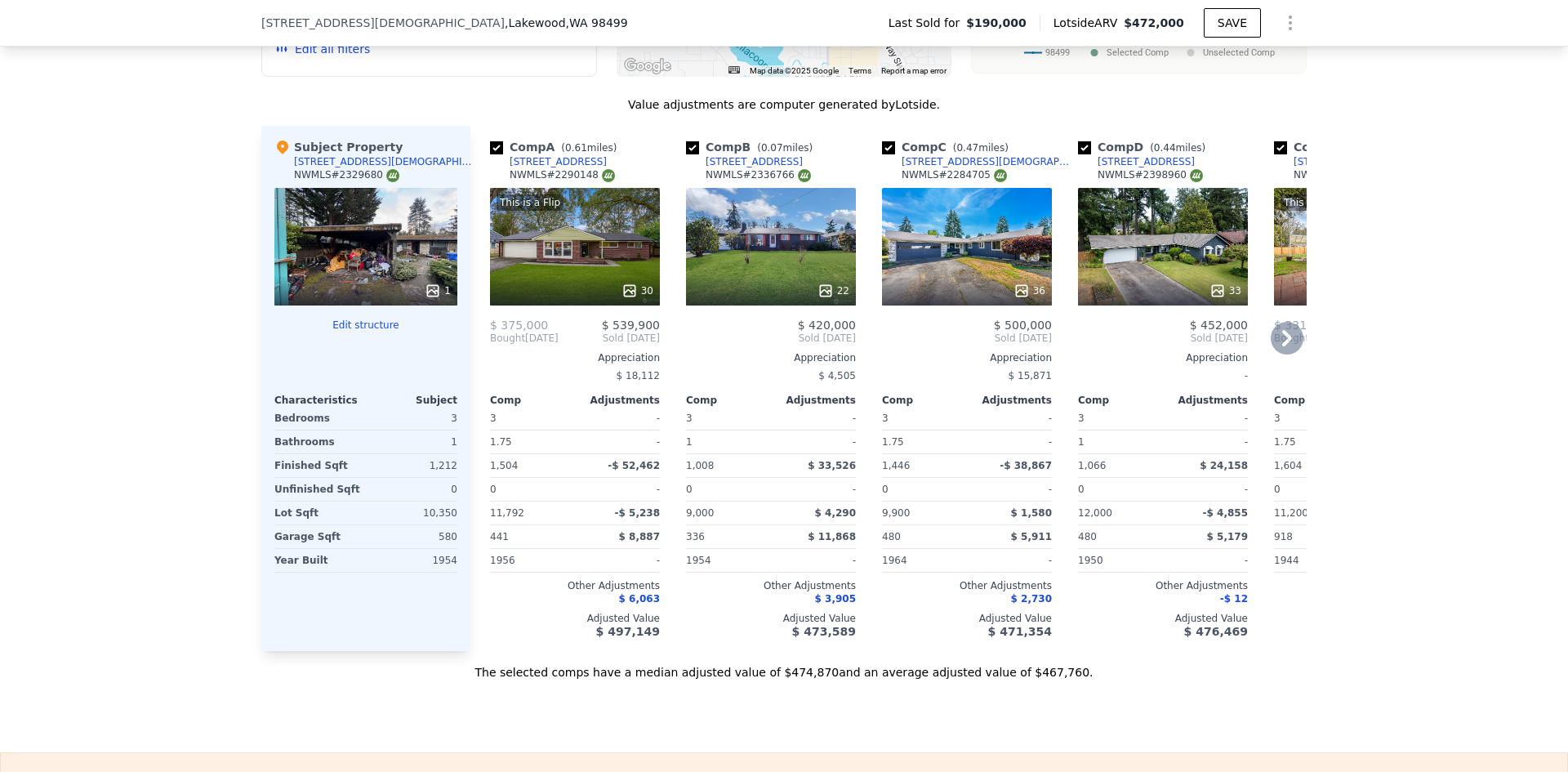
scroll to position [1552, 0]
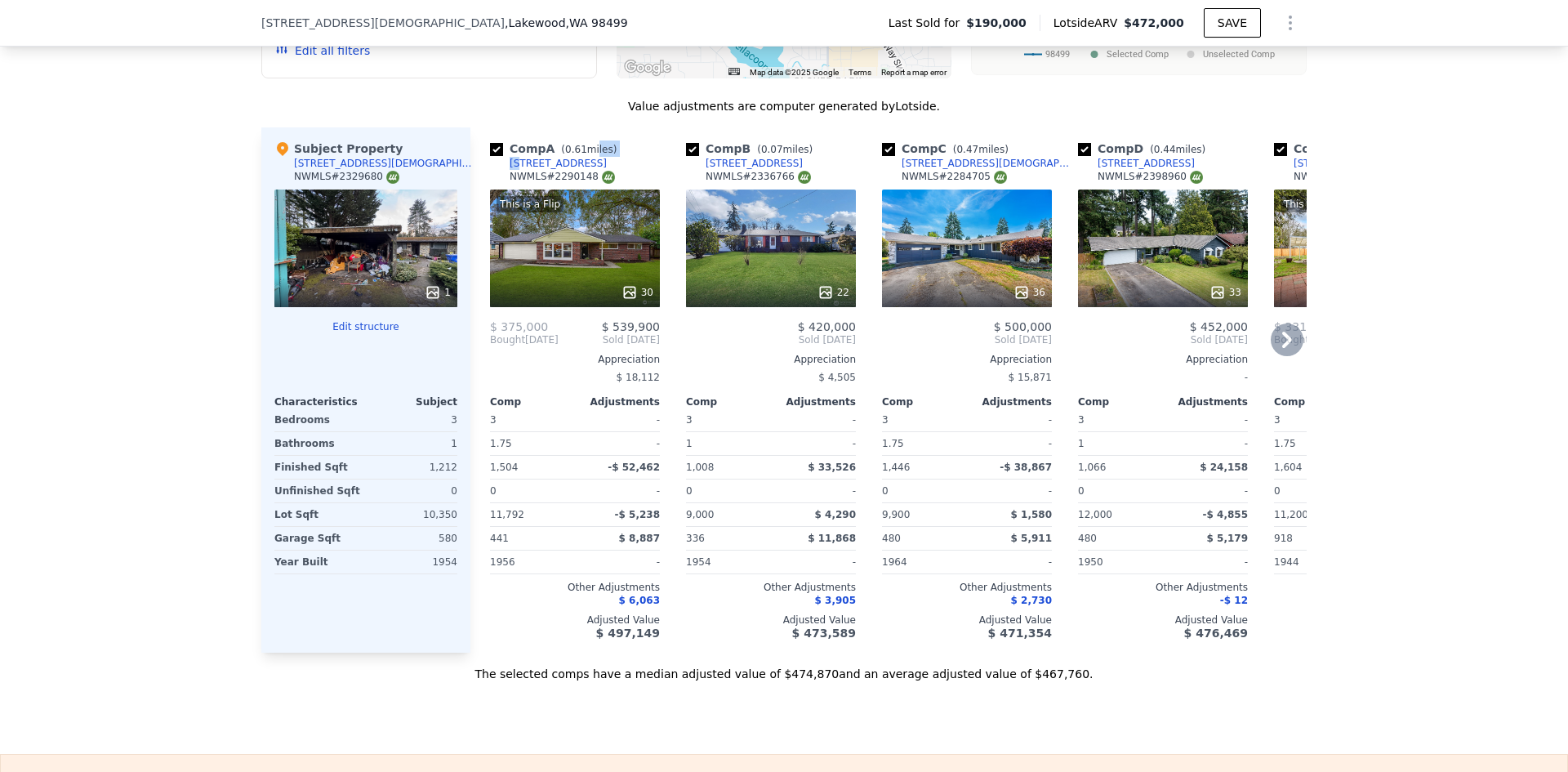
drag, startPoint x: 581, startPoint y: 174, endPoint x: 536, endPoint y: 182, distance: 45.7
click at [526, 180] on div "Comp A ( 0.61 miles) 5912 86th St SW NWMLS # 2290148" at bounding box center [575, 165] width 170 height 49
click at [571, 178] on div "Comp A ( 0.61 miles) 5912 86th St SW NWMLS # 2290148" at bounding box center [575, 165] width 170 height 49
drag, startPoint x: 572, startPoint y: 178, endPoint x: 508, endPoint y: 180, distance: 64.0
click at [508, 180] on div "Comp A ( 0.61 miles) 5912 86th St SW NWMLS # 2290148" at bounding box center [575, 165] width 170 height 49
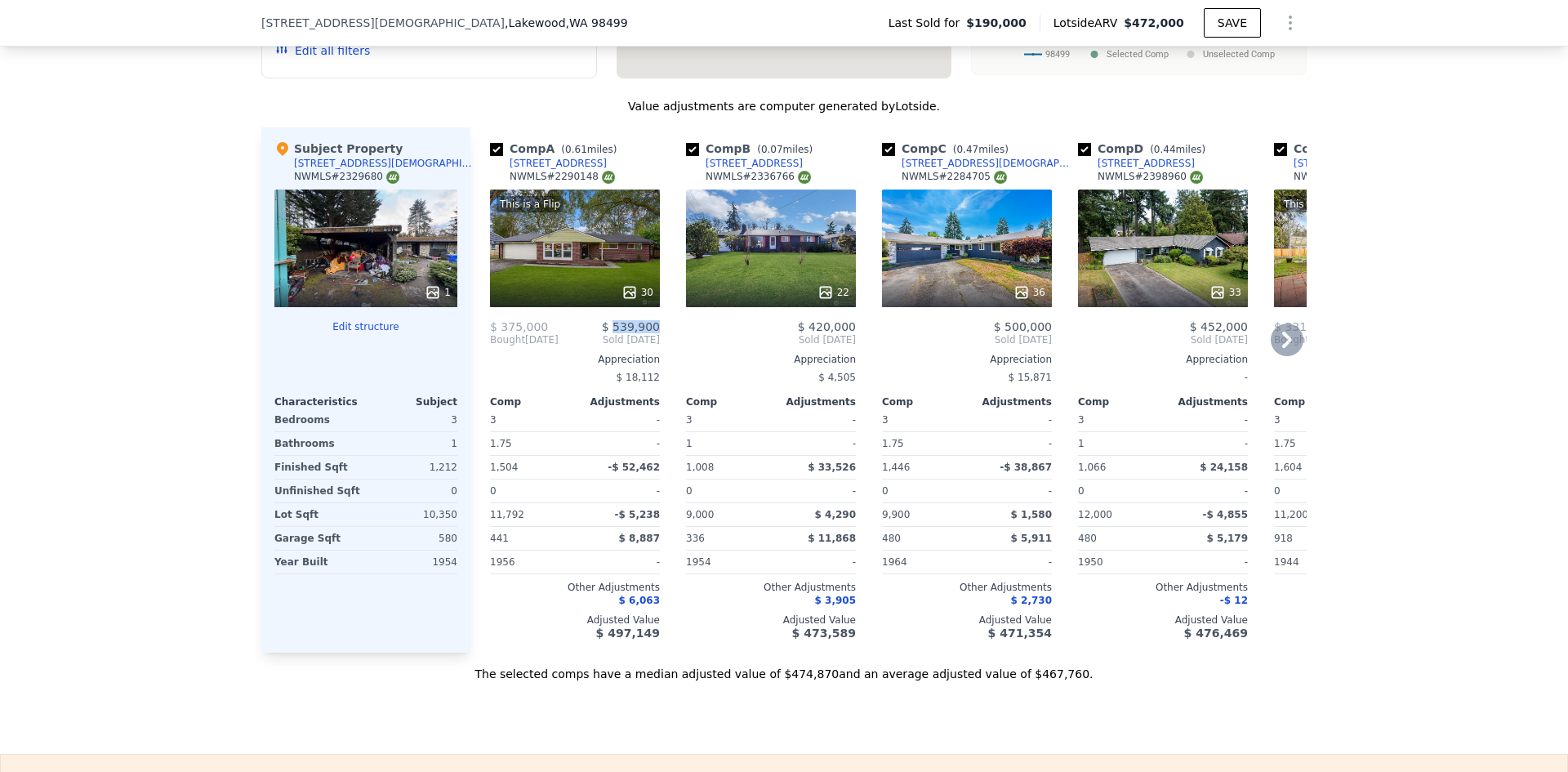
drag, startPoint x: 655, startPoint y: 340, endPoint x: 612, endPoint y: 340, distance: 43.0
click at [612, 340] on div "Comp A ( 0.61 miles) 5912 86th St SW NWMLS # 2290148 This is a Flip 30 $ 375,00…" at bounding box center [575, 390] width 183 height 525
drag, startPoint x: 772, startPoint y: 171, endPoint x: 734, endPoint y: 174, distance: 38.1
click at [734, 174] on div "Comp B ( 0.07 miles) 6826 87th St SW NWMLS # 2336766" at bounding box center [771, 165] width 170 height 49
click at [772, 175] on div "Comp B ( 0.07 miles) 6826 87th St SW NWMLS # 2336766" at bounding box center [771, 165] width 170 height 49
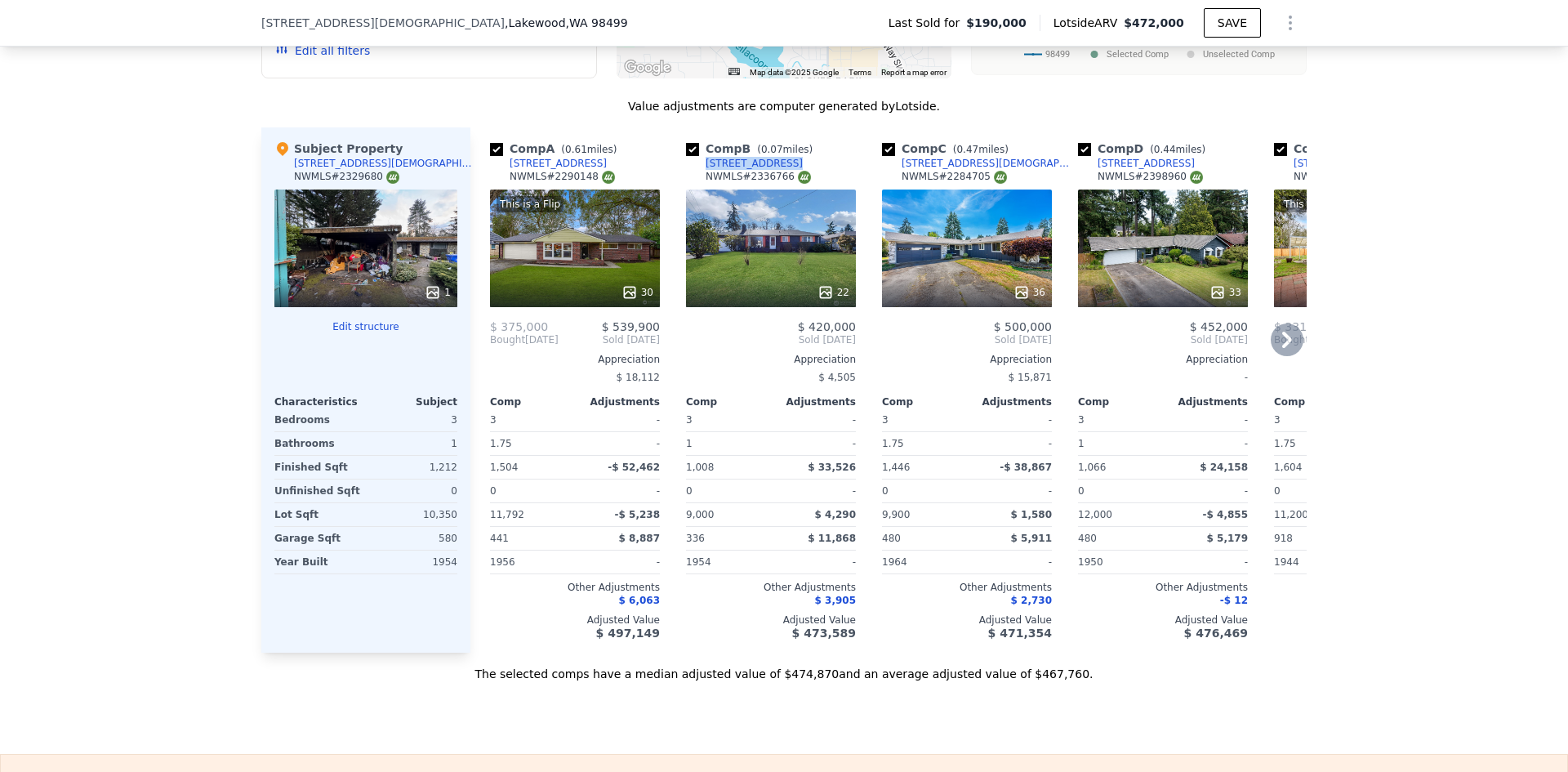
drag, startPoint x: 772, startPoint y: 176, endPoint x: 704, endPoint y: 178, distance: 68.0
click at [704, 178] on div "Comp B ( 0.07 miles) 6826 87th St SW NWMLS # 2336766" at bounding box center [771, 165] width 170 height 49
drag, startPoint x: 853, startPoint y: 340, endPoint x: 808, endPoint y: 341, distance: 45.0
click at [808, 341] on div "Comp B ( 0.07 miles) 6826 87th St SW NWMLS # 2336766 22 $ 420,000 Sold Apr 2025…" at bounding box center [770, 390] width 183 height 525
drag, startPoint x: 973, startPoint y: 176, endPoint x: 916, endPoint y: 178, distance: 57.0
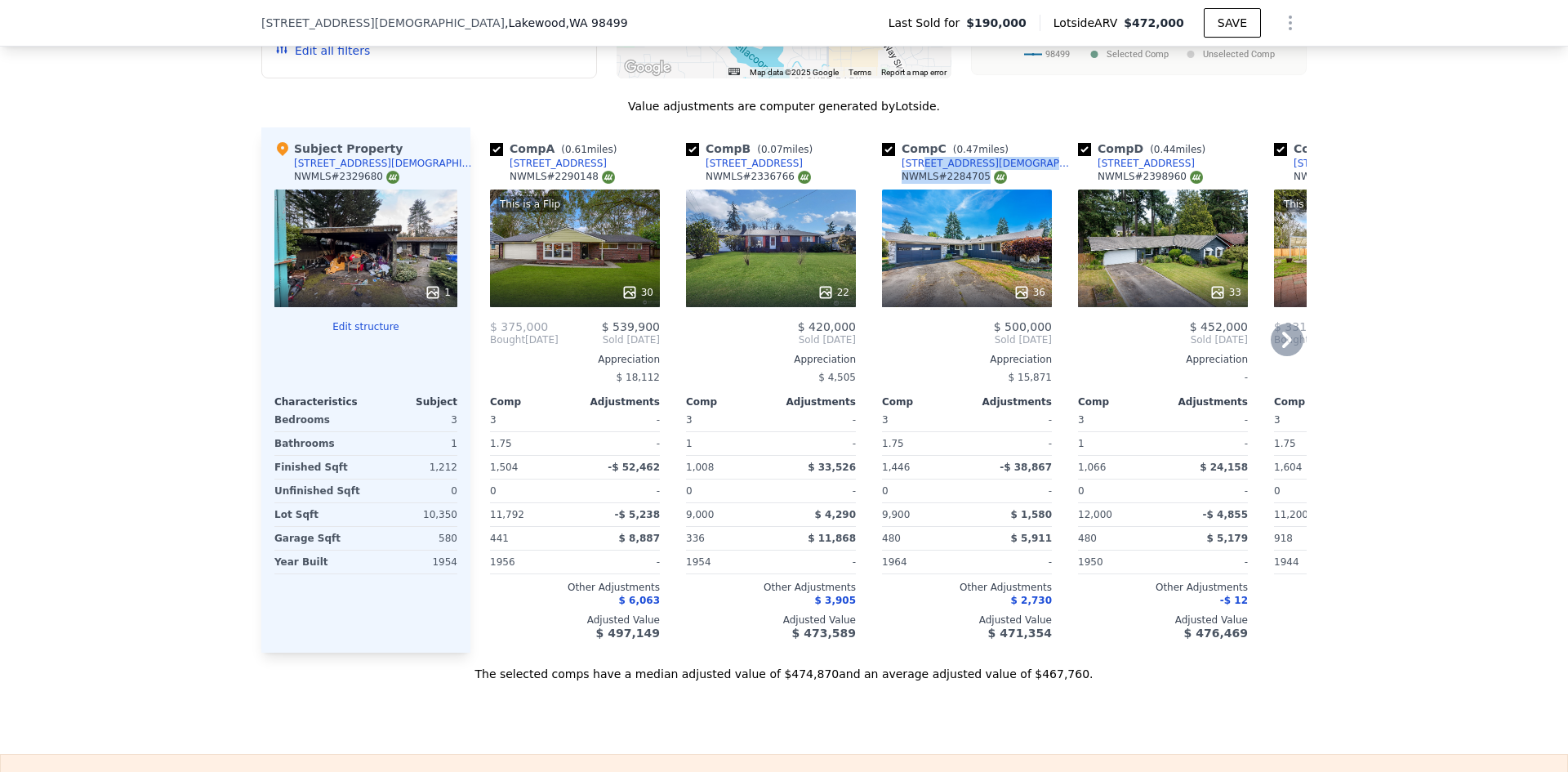
click at [916, 178] on div "Comp C ( 0.47 miles) 6202 84th St SW NWMLS # 2284705" at bounding box center [967, 165] width 170 height 49
click at [973, 175] on div "Comp C ( 0.47 miles) 6202 84th St SW NWMLS # 2284705" at bounding box center [967, 165] width 170 height 49
drag, startPoint x: 969, startPoint y: 175, endPoint x: 948, endPoint y: 178, distance: 21.2
click at [948, 178] on div "Comp C ( 0.47 miles) 6202 84th St SW NWMLS # 2284705" at bounding box center [967, 165] width 170 height 49
click at [966, 178] on div "Comp C ( 0.47 miles) 6202 84th St SW NWMLS # 2284705" at bounding box center [967, 165] width 170 height 49
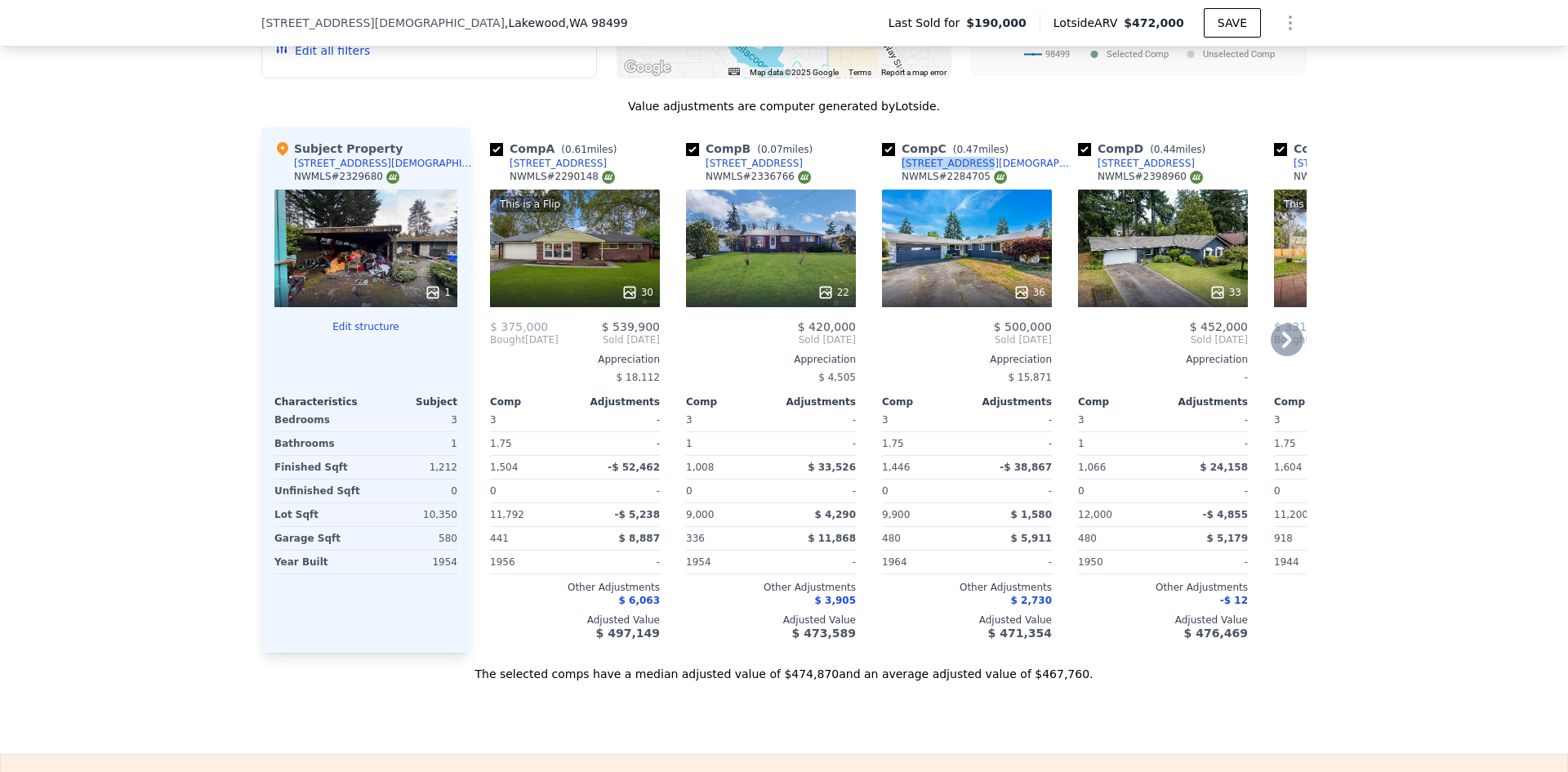
drag, startPoint x: 967, startPoint y: 175, endPoint x: 897, endPoint y: 177, distance: 70.0
click at [897, 177] on div "Comp C ( 0.47 miles) 6202 84th St SW NWMLS # 2284705" at bounding box center [967, 165] width 170 height 49
drag, startPoint x: 1046, startPoint y: 343, endPoint x: 1004, endPoint y: 340, distance: 42.1
click at [1004, 340] on div "Comp C ( 0.47 miles) 6202 84th St SW NWMLS # 2284705 36 $ 500,000 Sold Oct 2024…" at bounding box center [967, 390] width 183 height 525
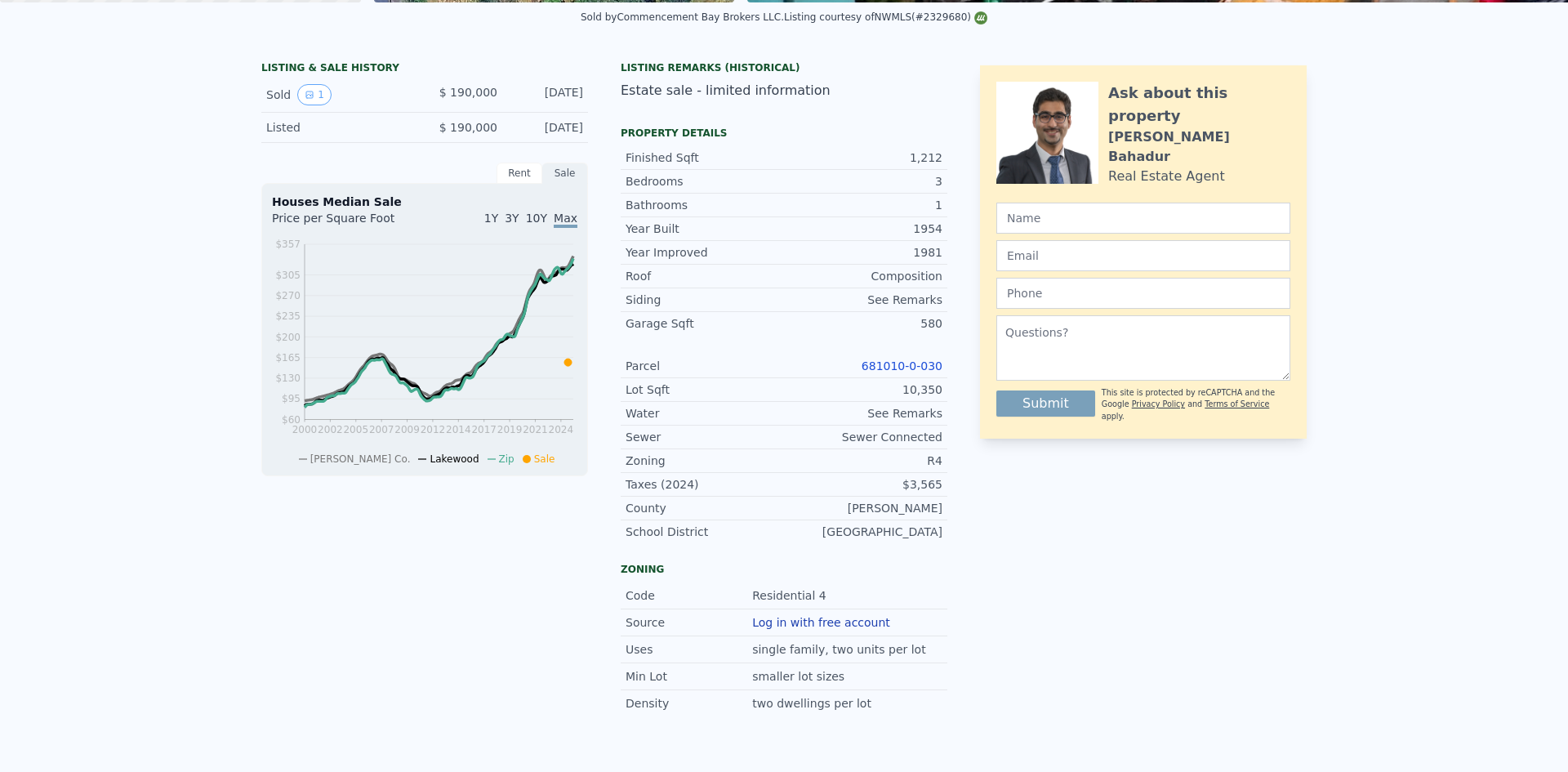
scroll to position [0, 0]
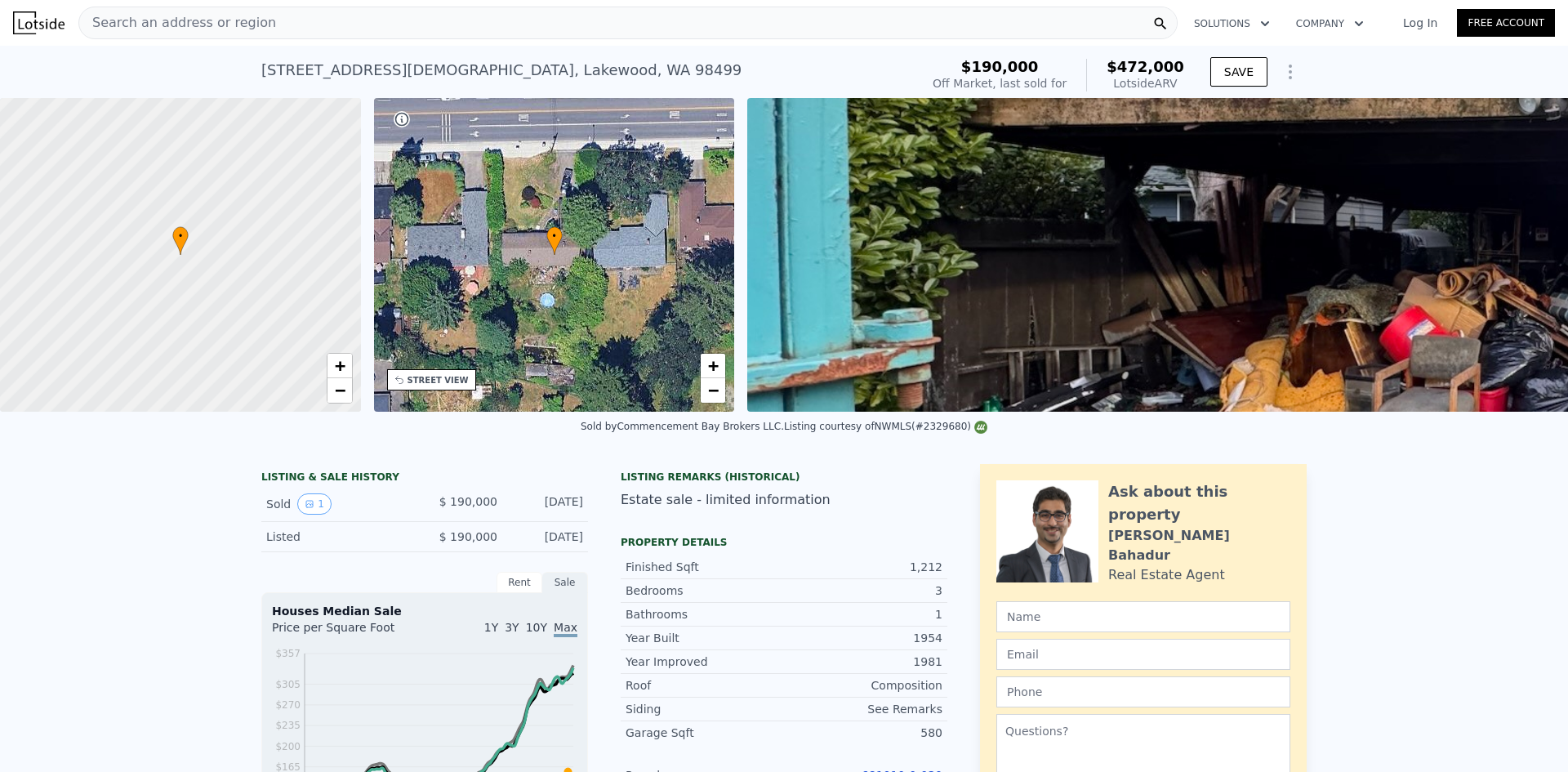
click at [357, 25] on div "Search an address or region" at bounding box center [628, 23] width 1099 height 33
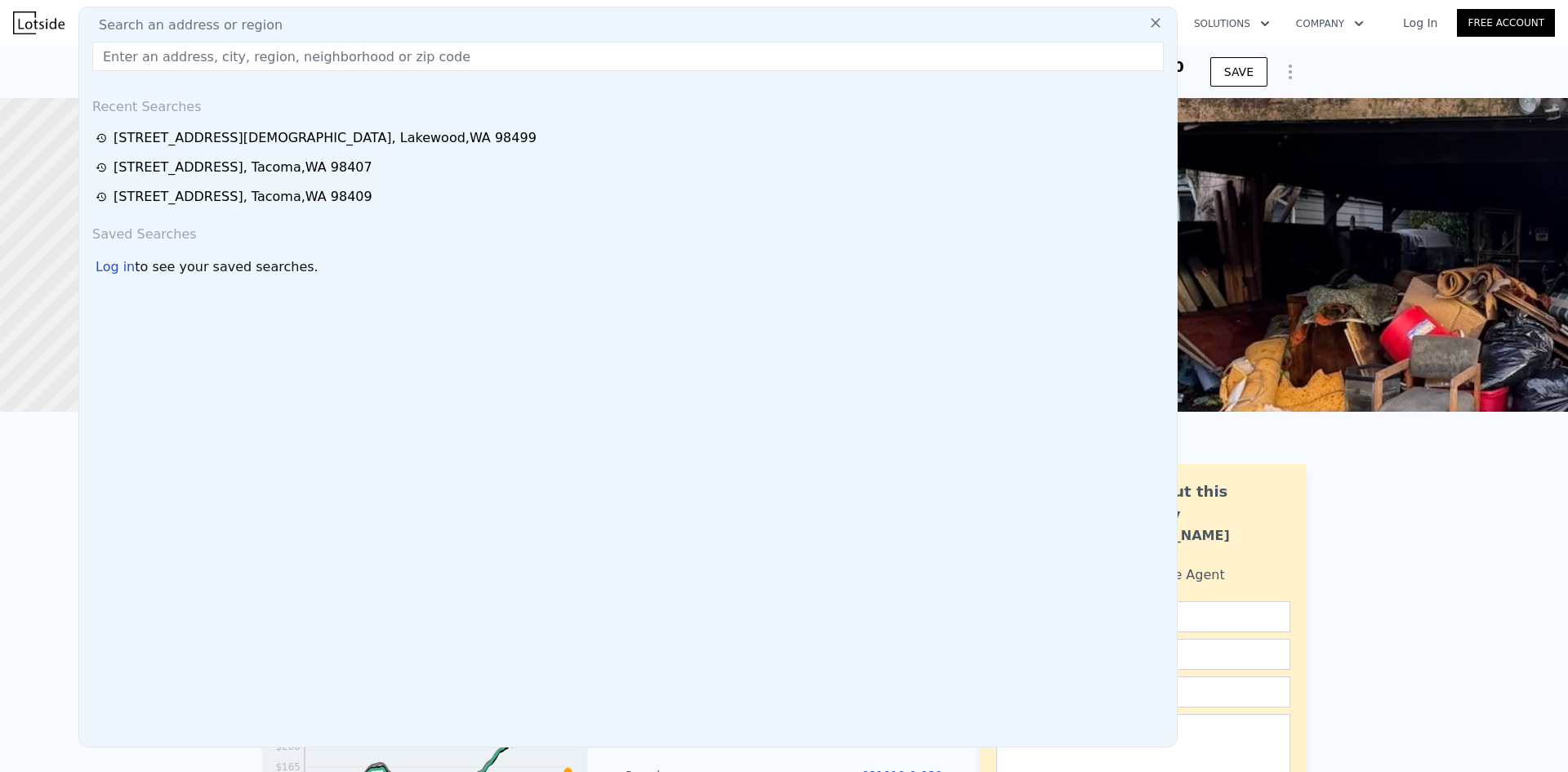
click at [367, 54] on input "text" at bounding box center [628, 56] width 1071 height 29
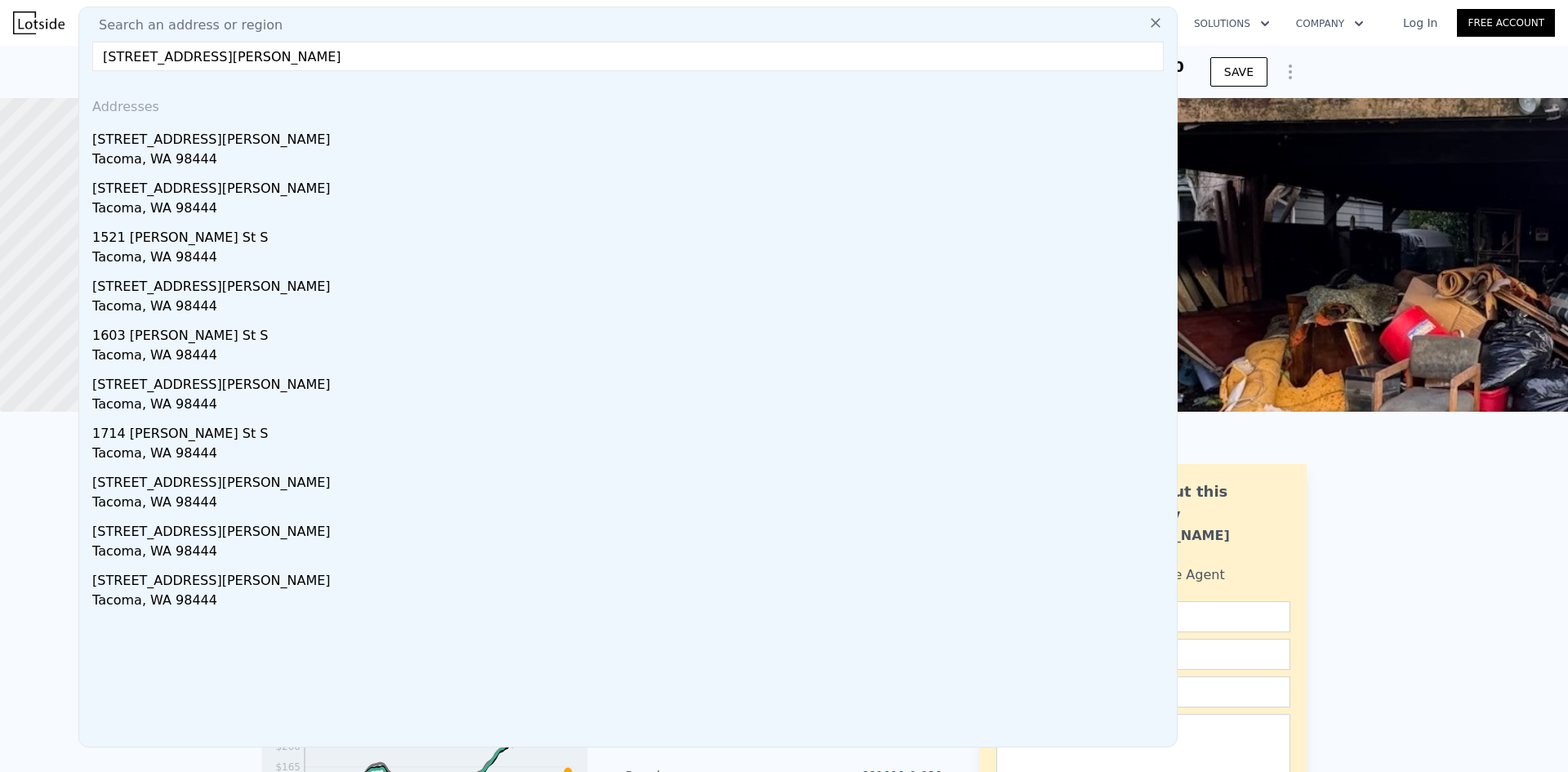
click at [456, 61] on input "1602 Wheeler St S, Tacoma, WA 98444" at bounding box center [628, 56] width 1071 height 29
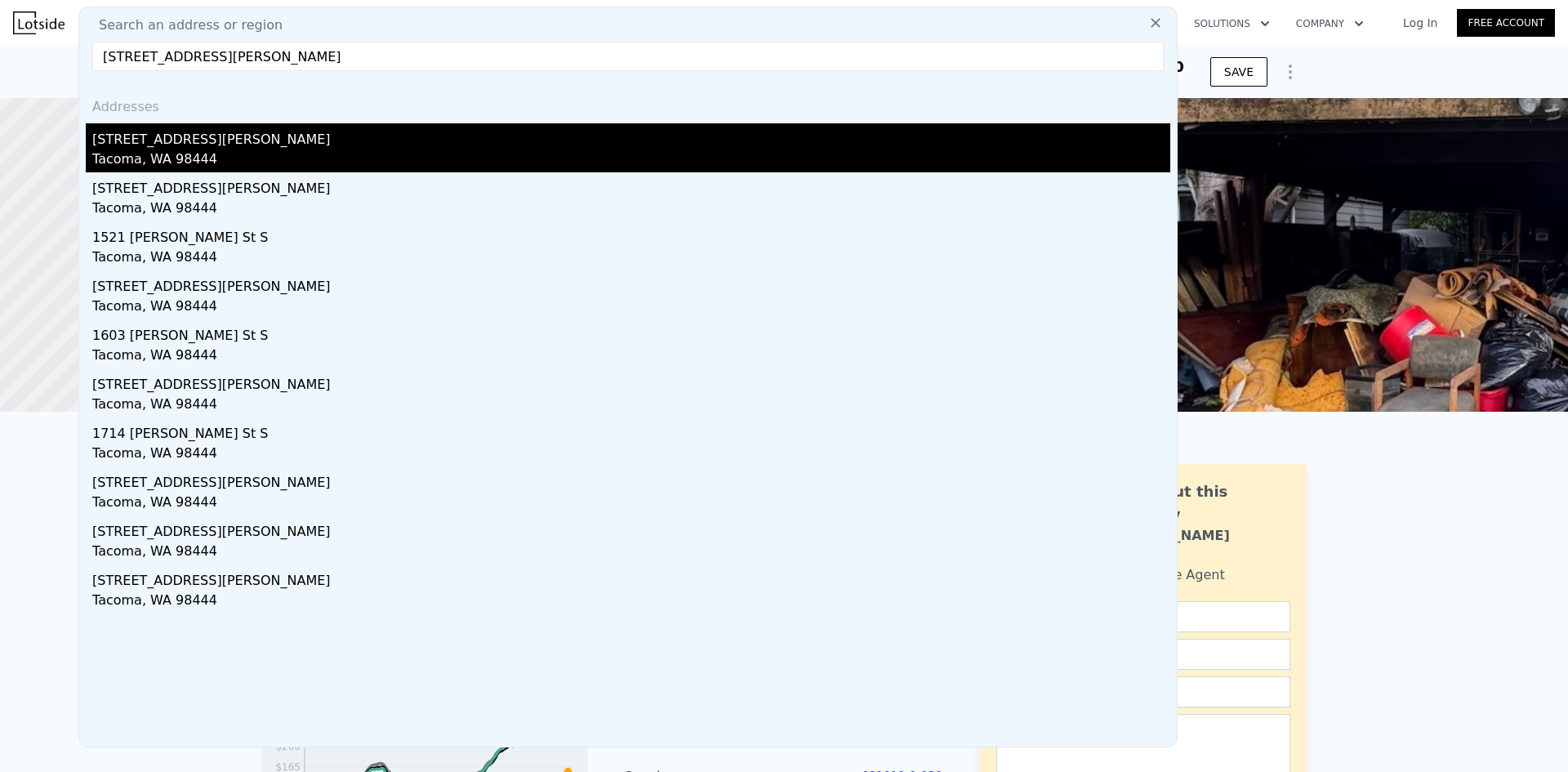
type input "1602 Wheeler St S, Tacoma, WA 98444"
click at [272, 146] on div "1602 Wheeler St S" at bounding box center [631, 137] width 1078 height 26
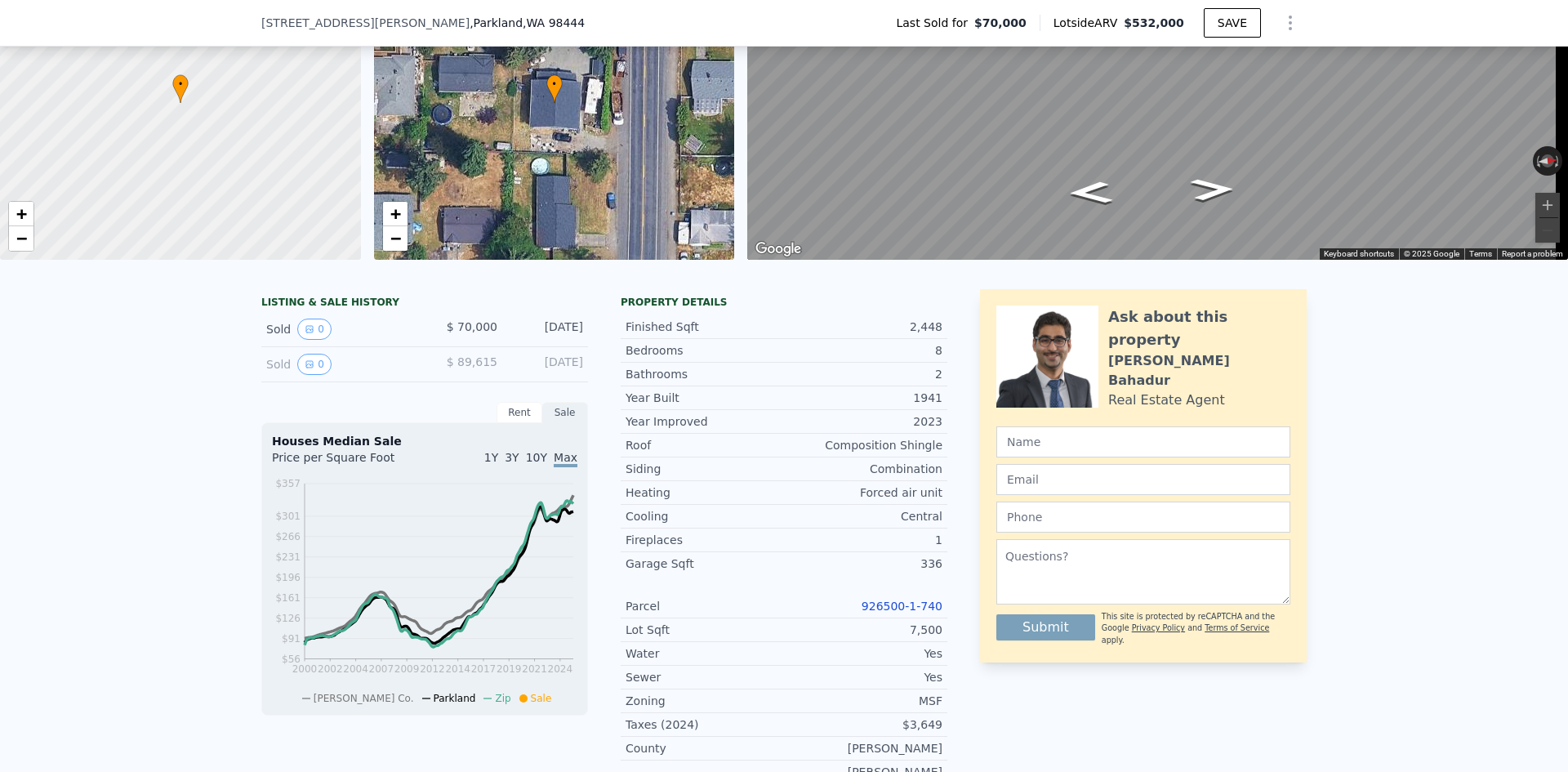
scroll to position [76, 0]
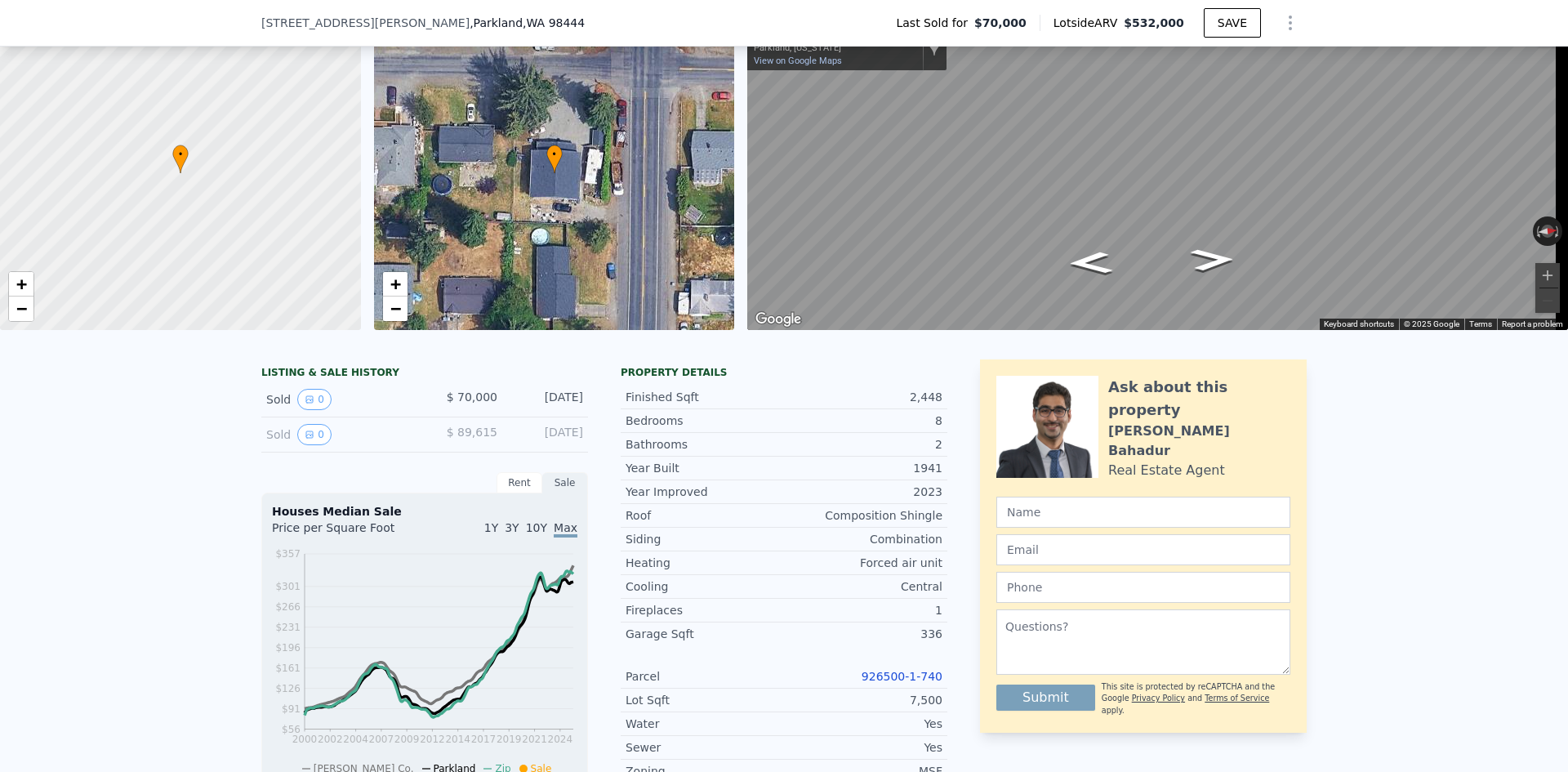
drag, startPoint x: 1180, startPoint y: 25, endPoint x: 1132, endPoint y: 23, distance: 48.0
click at [1132, 23] on div "Lotside ARV $532,000" at bounding box center [1118, 23] width 131 height 16
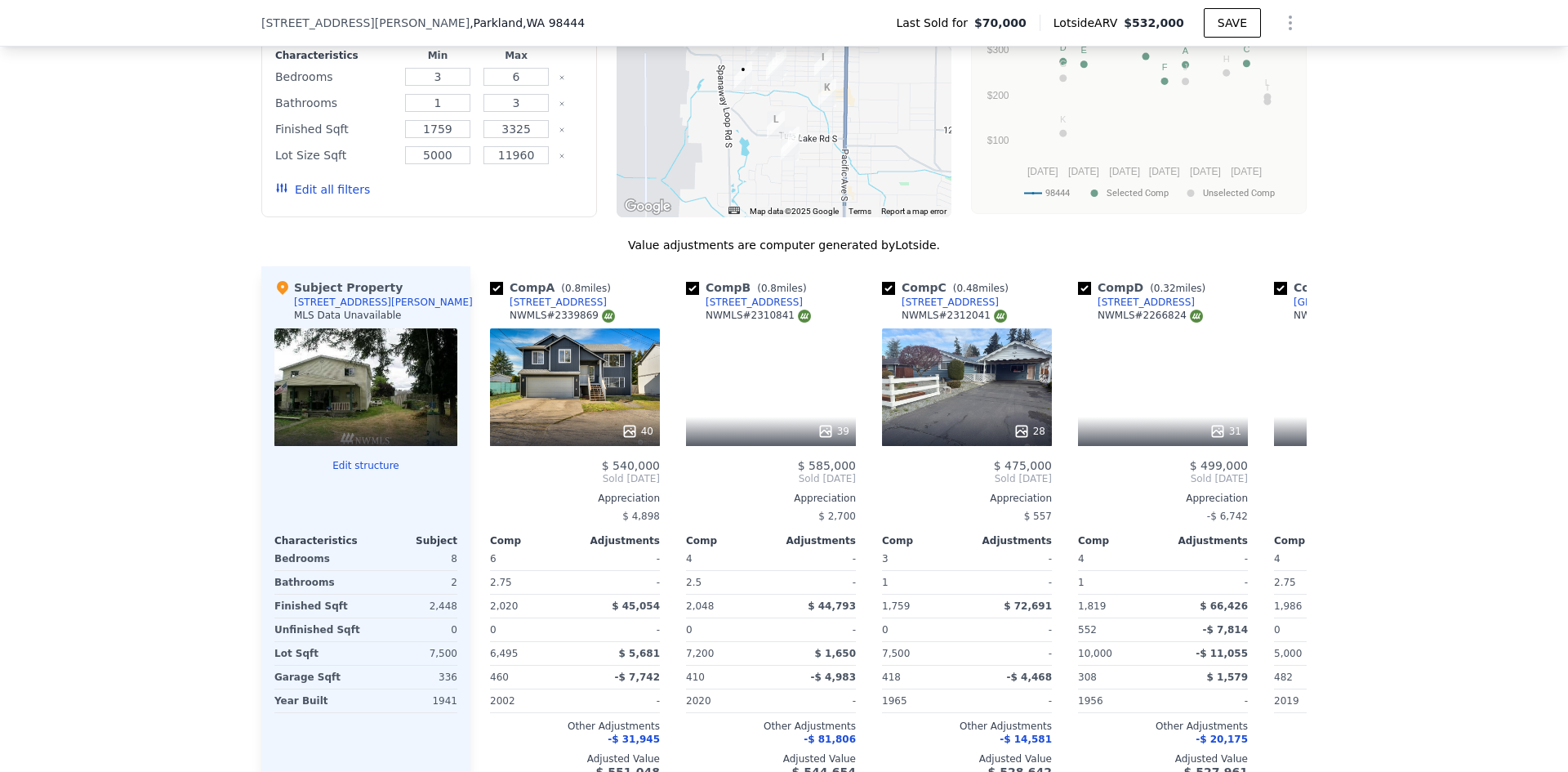
scroll to position [1382, 0]
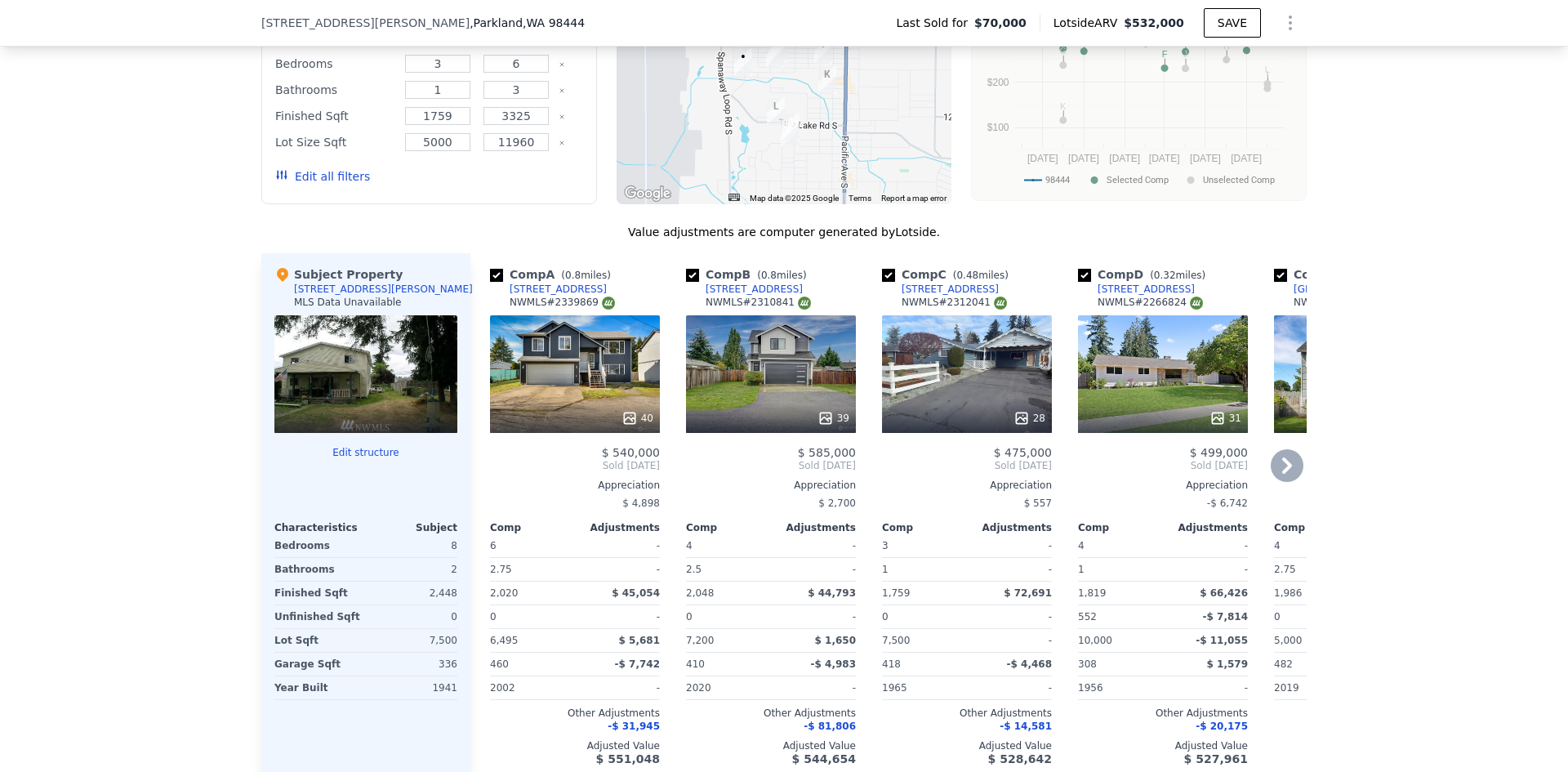
drag, startPoint x: 610, startPoint y: 285, endPoint x: 596, endPoint y: 288, distance: 14.3
click at [596, 288] on div "Comp A ( 0.8 miles) 13206 8th Avenue Ct S NWMLS # 2339869" at bounding box center [575, 290] width 170 height 49
drag, startPoint x: 657, startPoint y: 445, endPoint x: 612, endPoint y: 444, distance: 45.0
click at [612, 444] on div "Comp A ( 0.8 miles) 13206 8th Avenue Ct S NWMLS # 2339869 40 $ 540,000 Sold Mar…" at bounding box center [575, 516] width 183 height 525
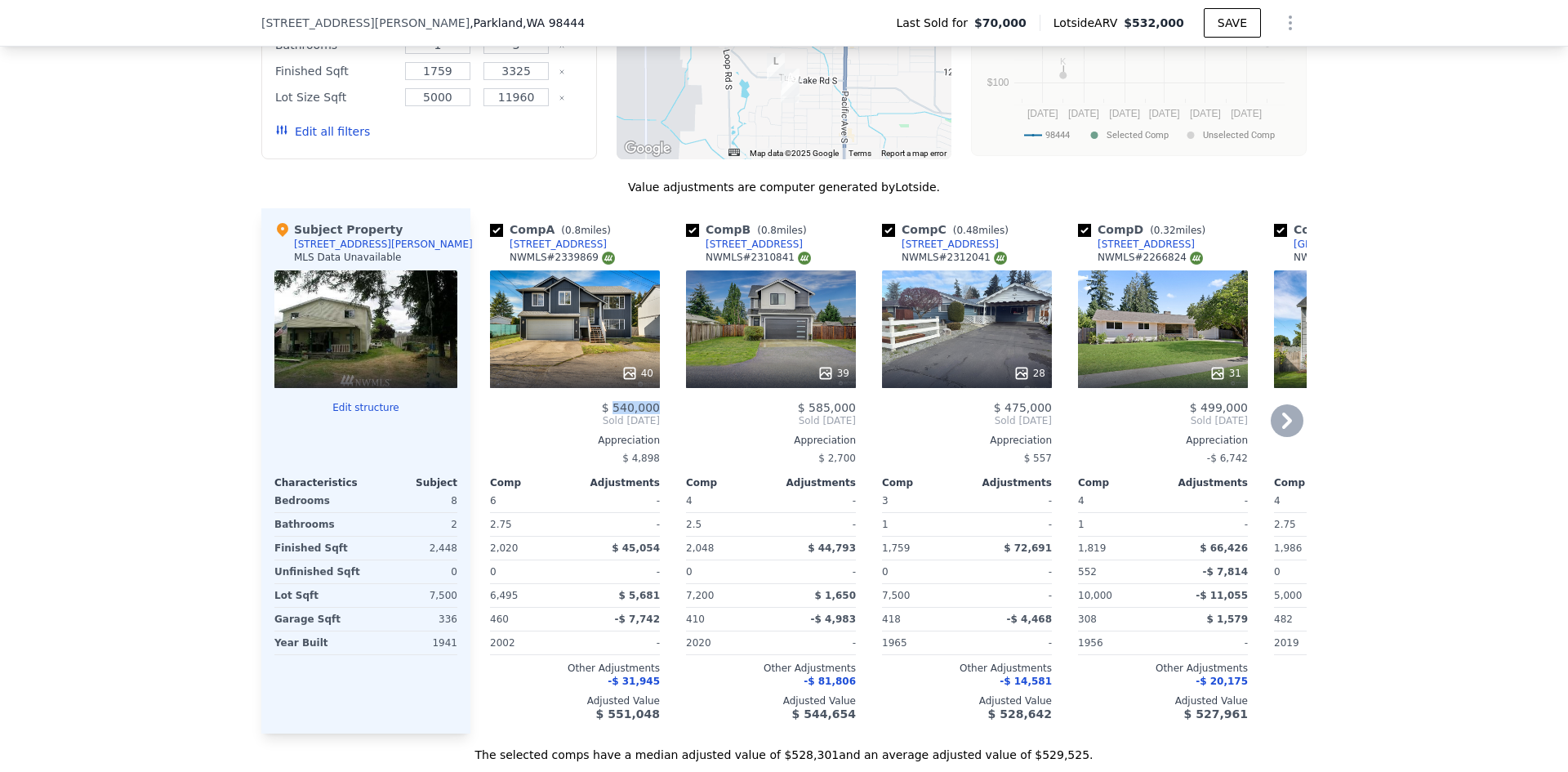
scroll to position [1464, 0]
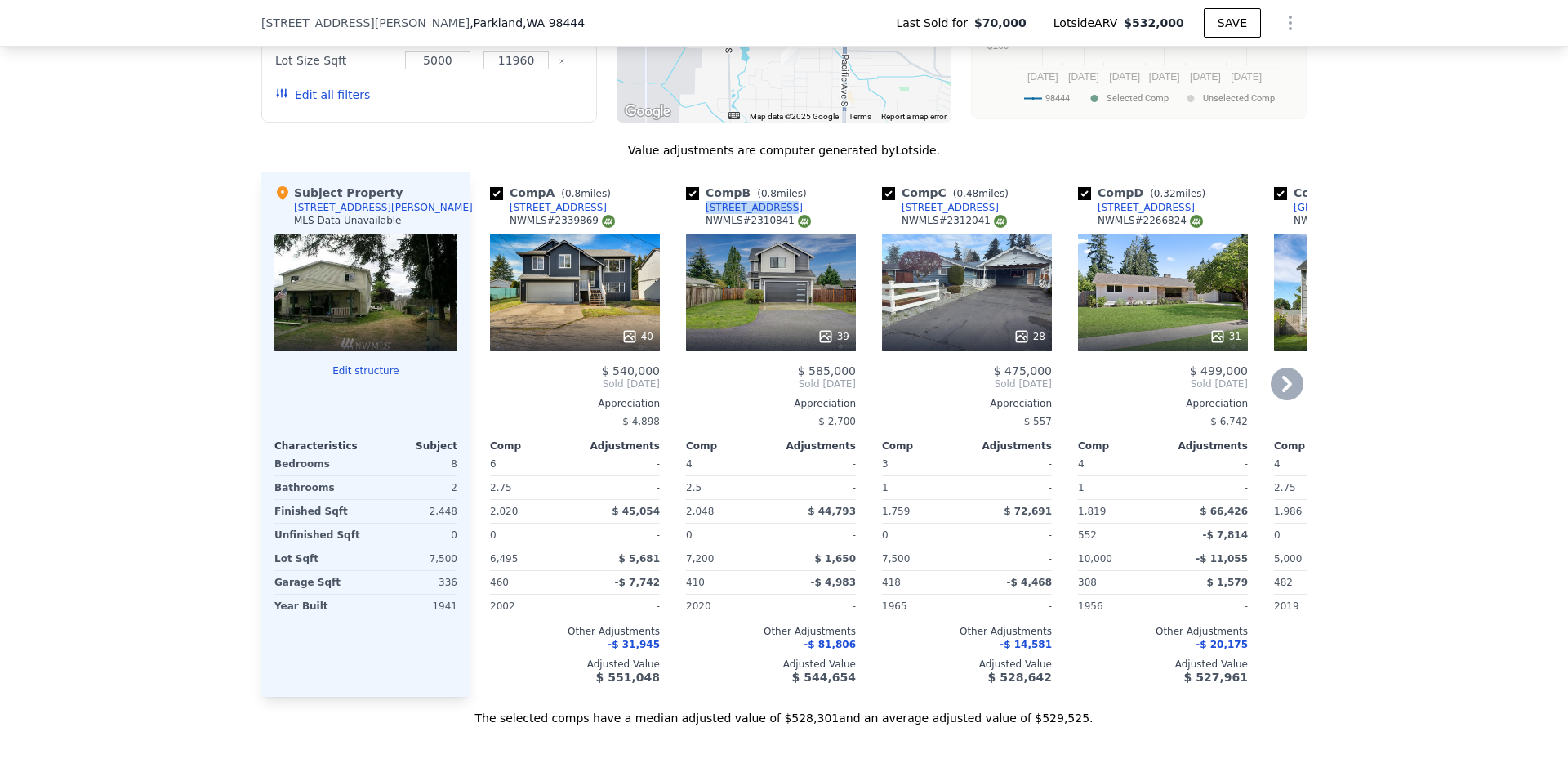
drag, startPoint x: 759, startPoint y: 199, endPoint x: 700, endPoint y: 204, distance: 59.2
click at [700, 204] on div "Comp B ( 0.8 miles) 1032 110th St S NWMLS # 2310841" at bounding box center [771, 208] width 170 height 49
drag, startPoint x: 858, startPoint y: 365, endPoint x: 808, endPoint y: 367, distance: 50.0
click at [808, 367] on div "Comp A ( 0.8 miles) 13206 8th Avenue Ct S NWMLS # 2339869 40 $ 540,000 Sold Mar…" at bounding box center [889, 434] width 836 height 525
drag, startPoint x: 966, startPoint y: 201, endPoint x: 952, endPoint y: 200, distance: 14.0
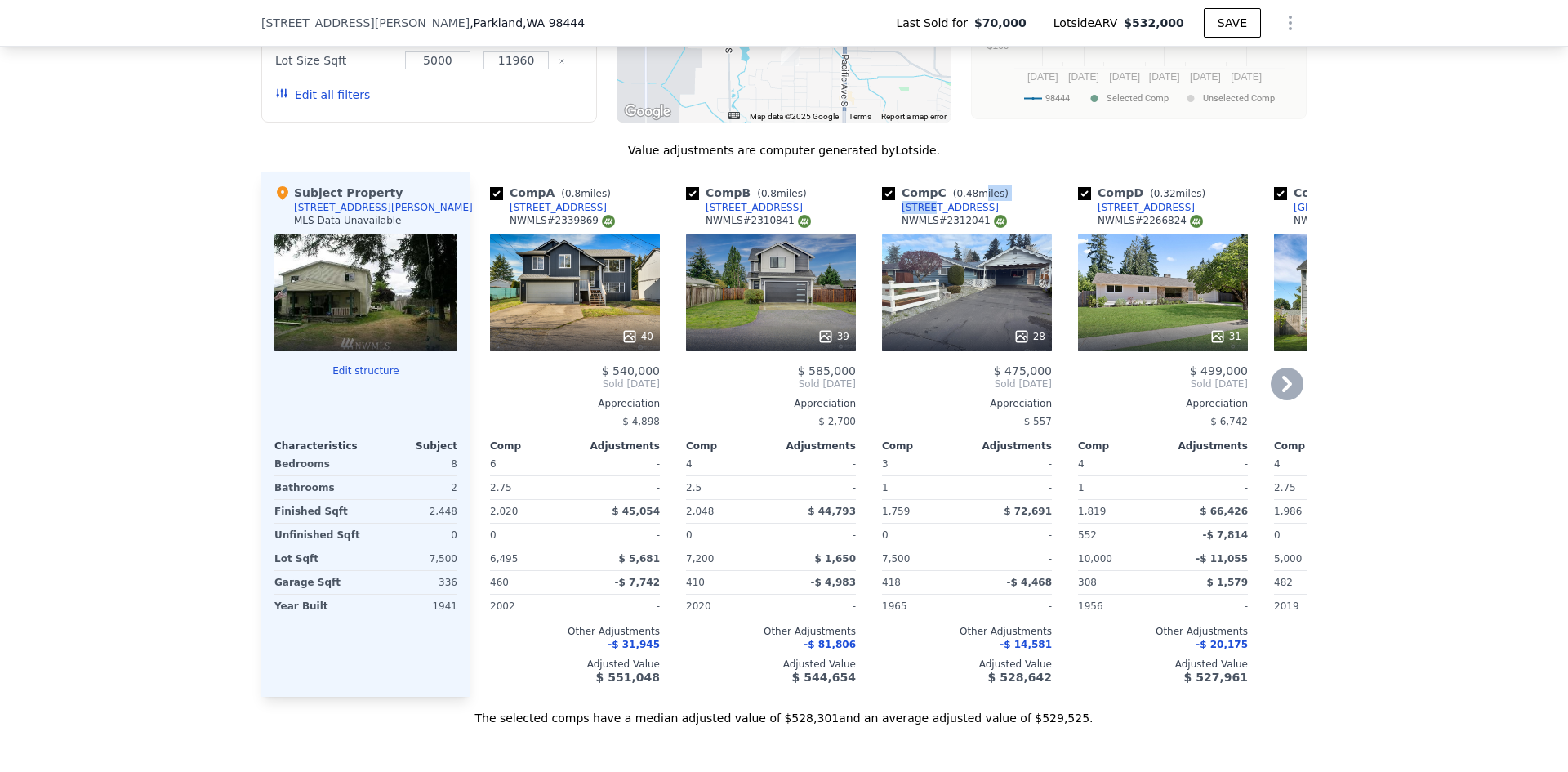
click at [925, 201] on div "Comp C ( 0.48 miles) 1625 114th St S NWMLS # 2312041" at bounding box center [967, 208] width 170 height 49
drag, startPoint x: 959, startPoint y: 200, endPoint x: 894, endPoint y: 203, distance: 65.1
click at [894, 203] on div "Comp C ( 0.48 miles) 1625 114th St S NWMLS # 2312041" at bounding box center [967, 208] width 170 height 49
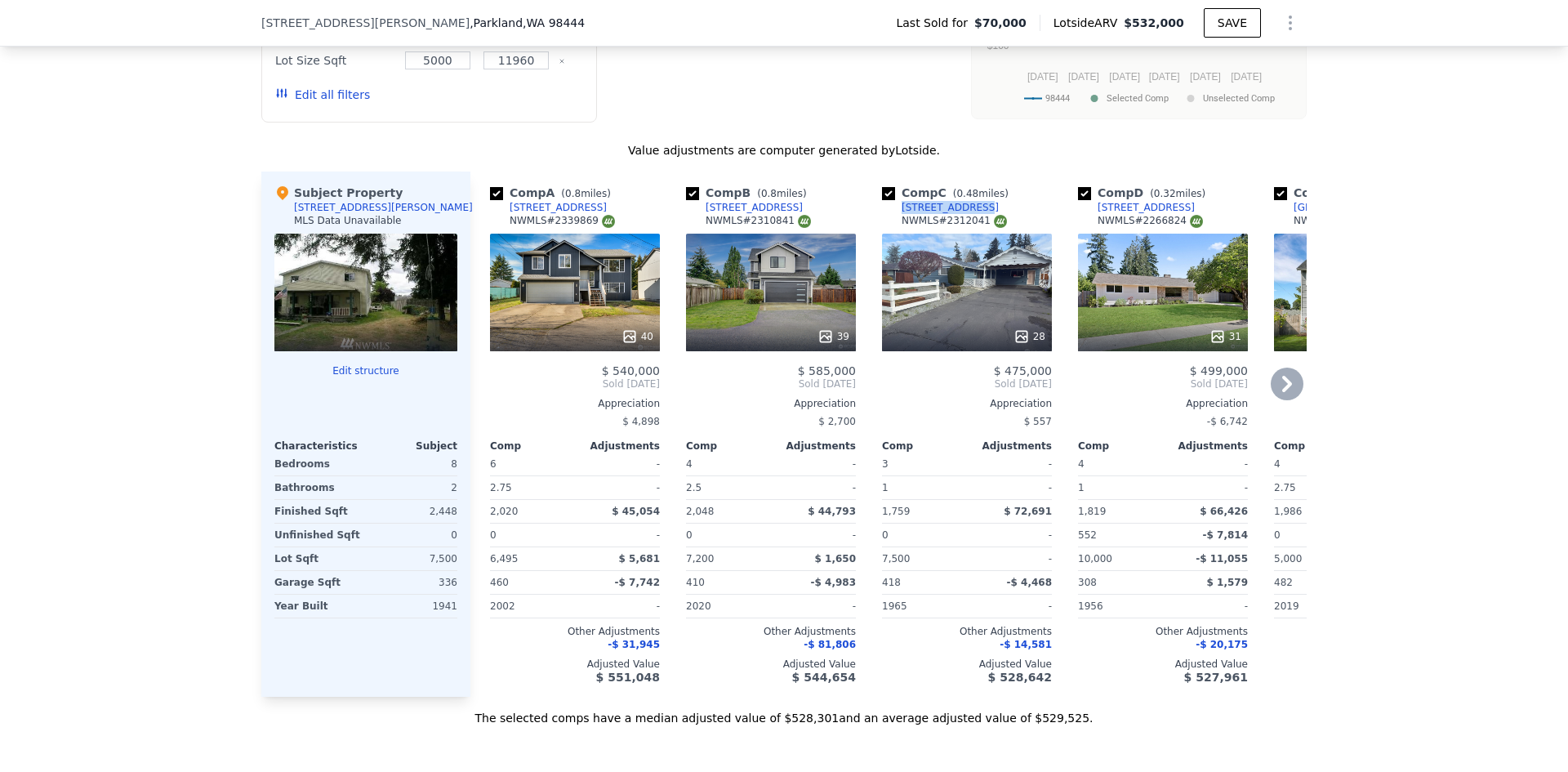
drag, startPoint x: 1050, startPoint y: 364, endPoint x: 1007, endPoint y: 371, distance: 43.6
click at [1006, 371] on div "Comp C ( 0.48 miles) 1625 114th St S NWMLS # 2312041 28 $ 475,000 Sold Jun 2025…" at bounding box center [967, 434] width 183 height 525
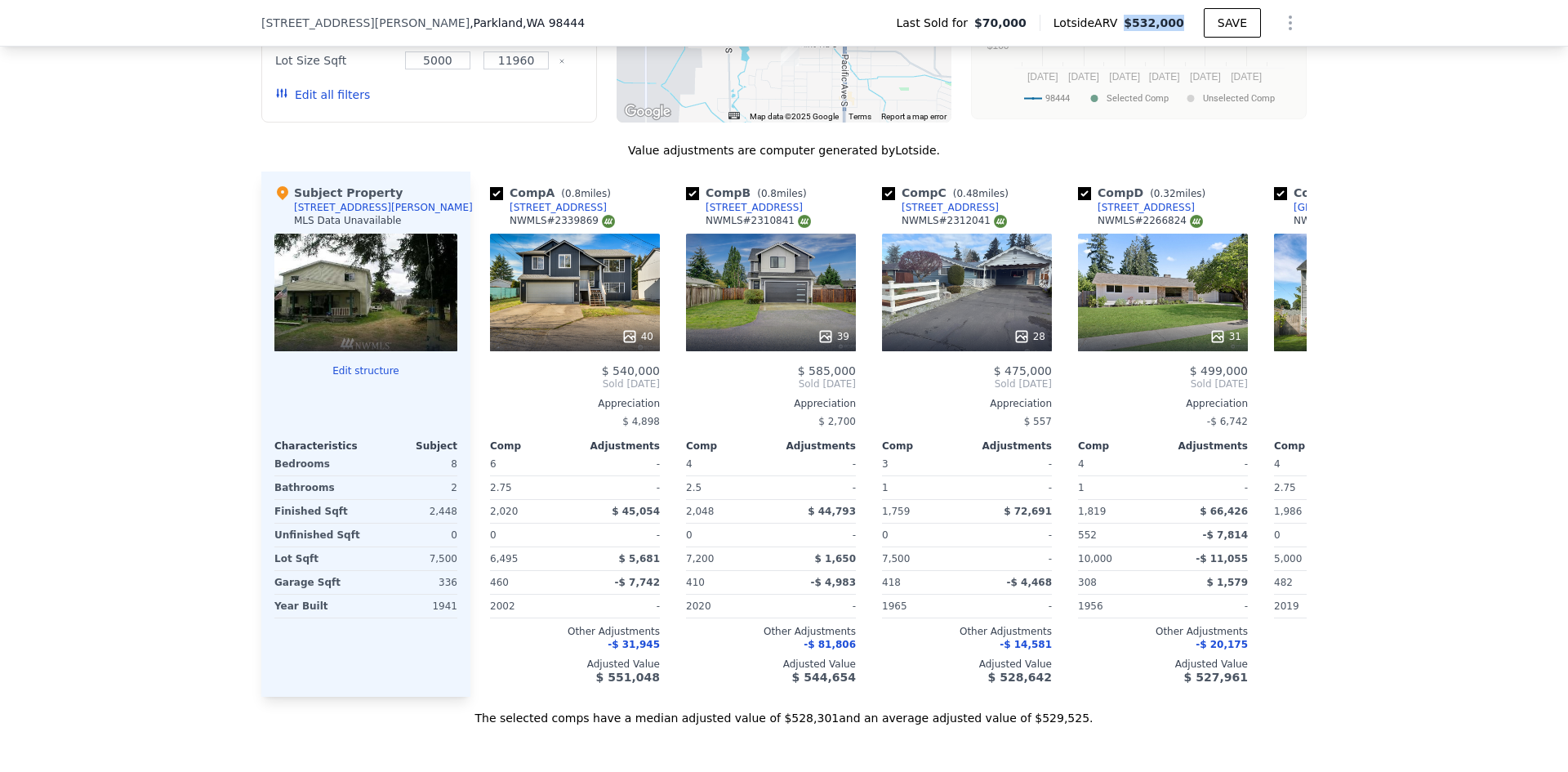
drag, startPoint x: 1179, startPoint y: 26, endPoint x: 987, endPoint y: 31, distance: 192.1
click at [1132, 28] on span "$532,000" at bounding box center [1153, 22] width 61 height 13
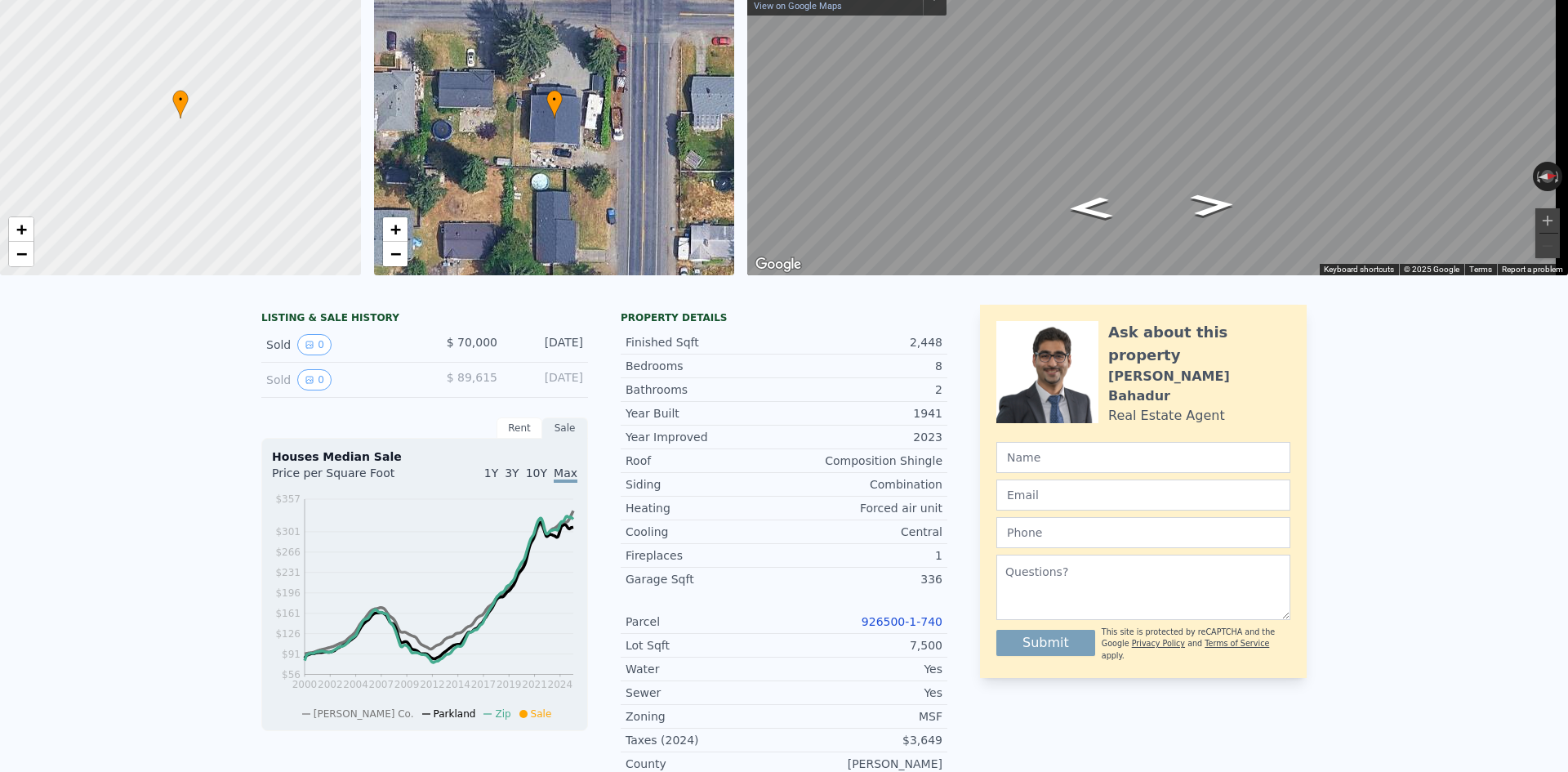
scroll to position [0, 0]
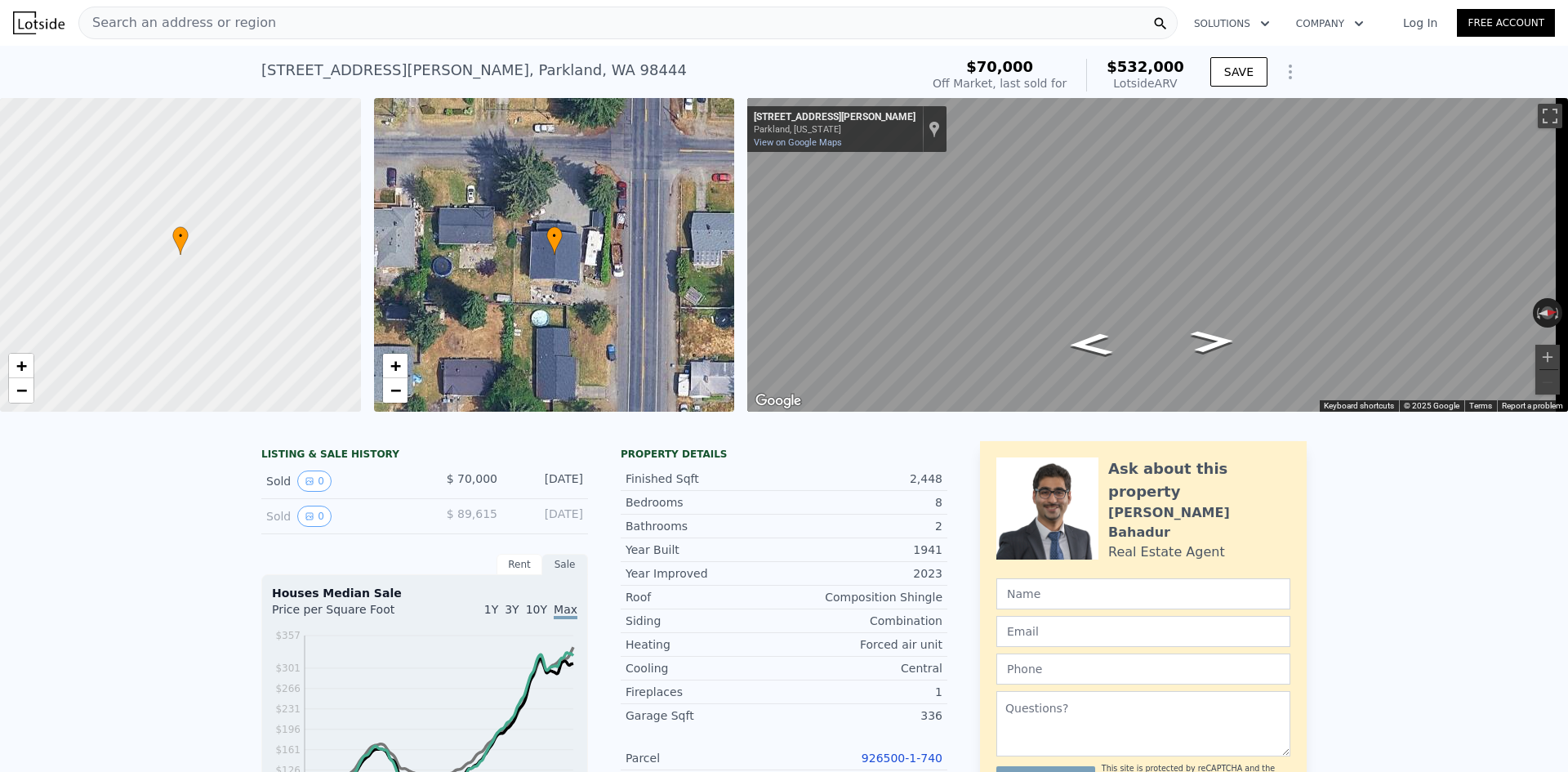
click at [391, 31] on div "Search an address or region" at bounding box center [628, 23] width 1099 height 33
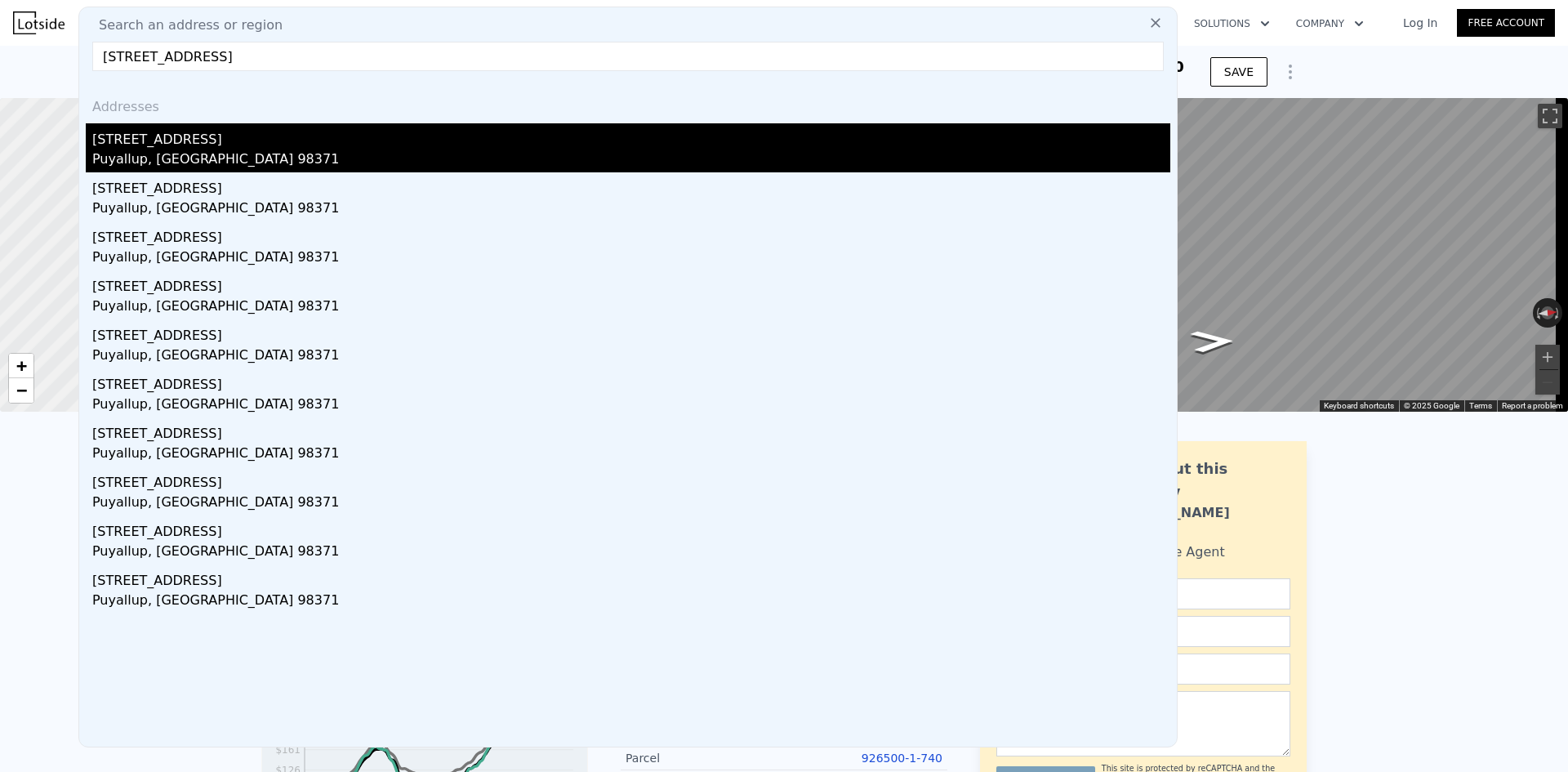
type input "1514 28th St Nw Puyallup WA 98371"
click at [253, 138] on div "1514 28th St NW" at bounding box center [631, 137] width 1078 height 26
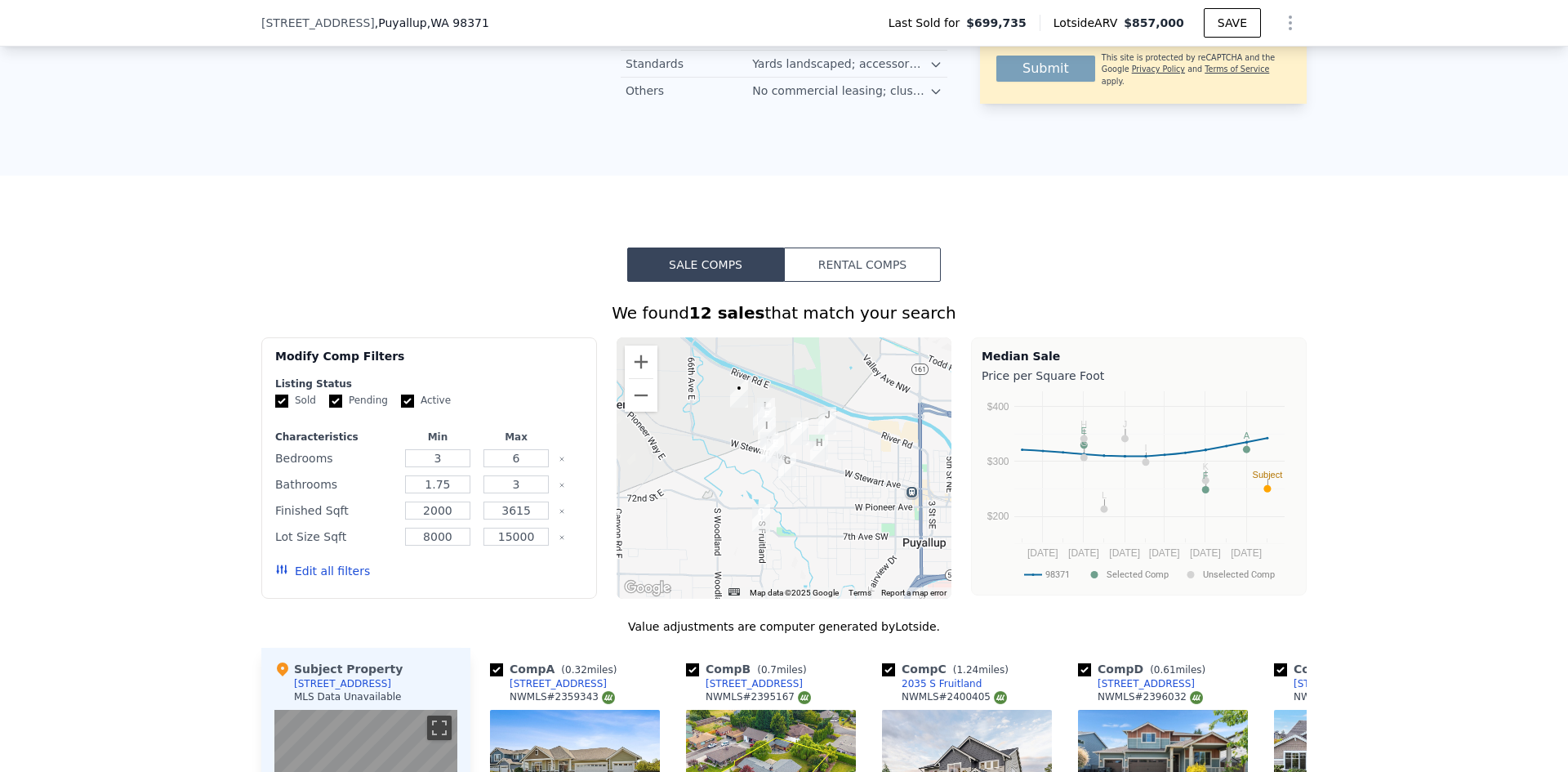
scroll to position [1137, 0]
drag, startPoint x: 1186, startPoint y: 22, endPoint x: 1128, endPoint y: 26, distance: 58.1
click at [1128, 26] on div "Lotside ARV $857,000" at bounding box center [1121, 23] width 165 height 16
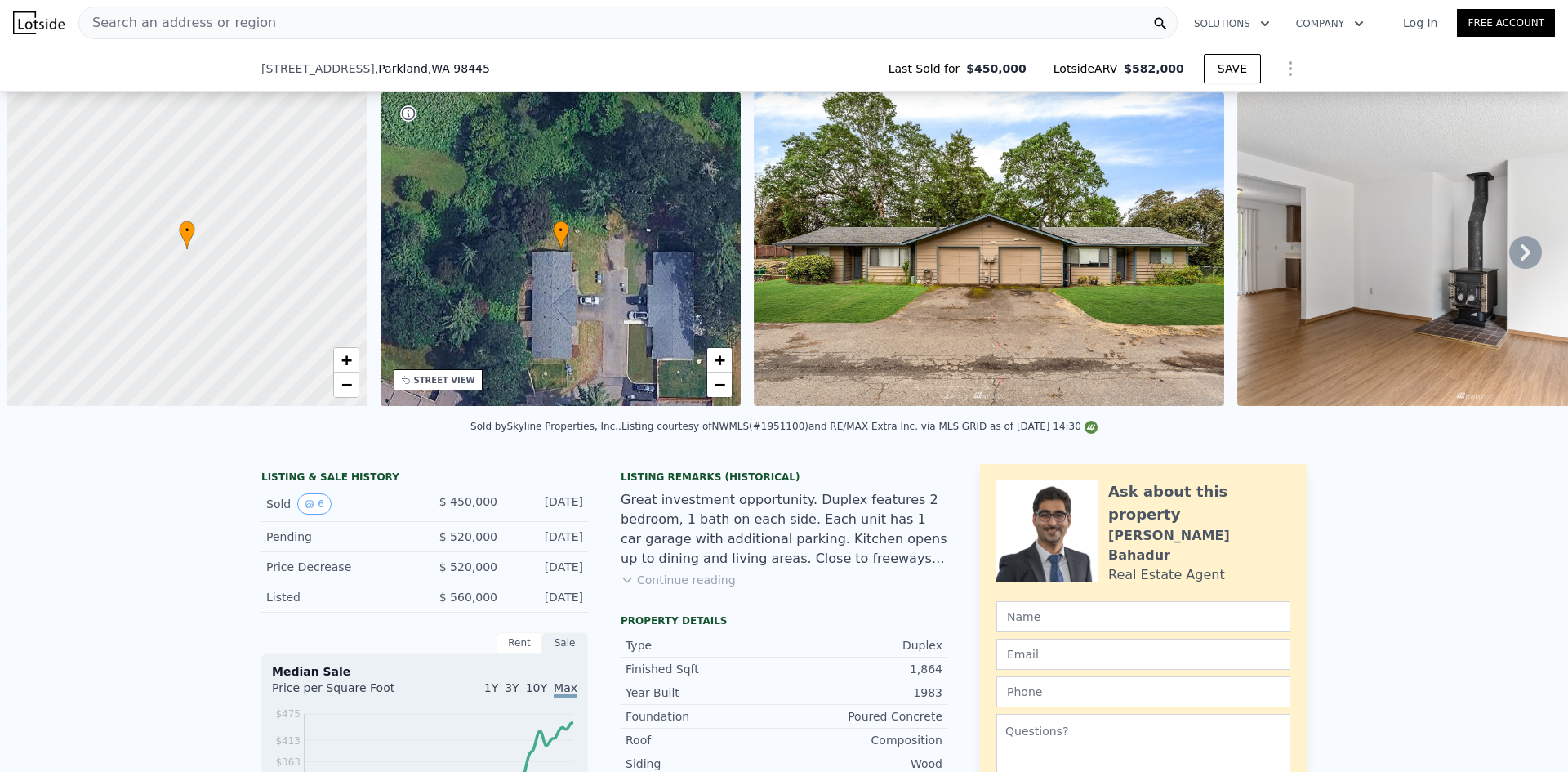
scroll to position [0, 7]
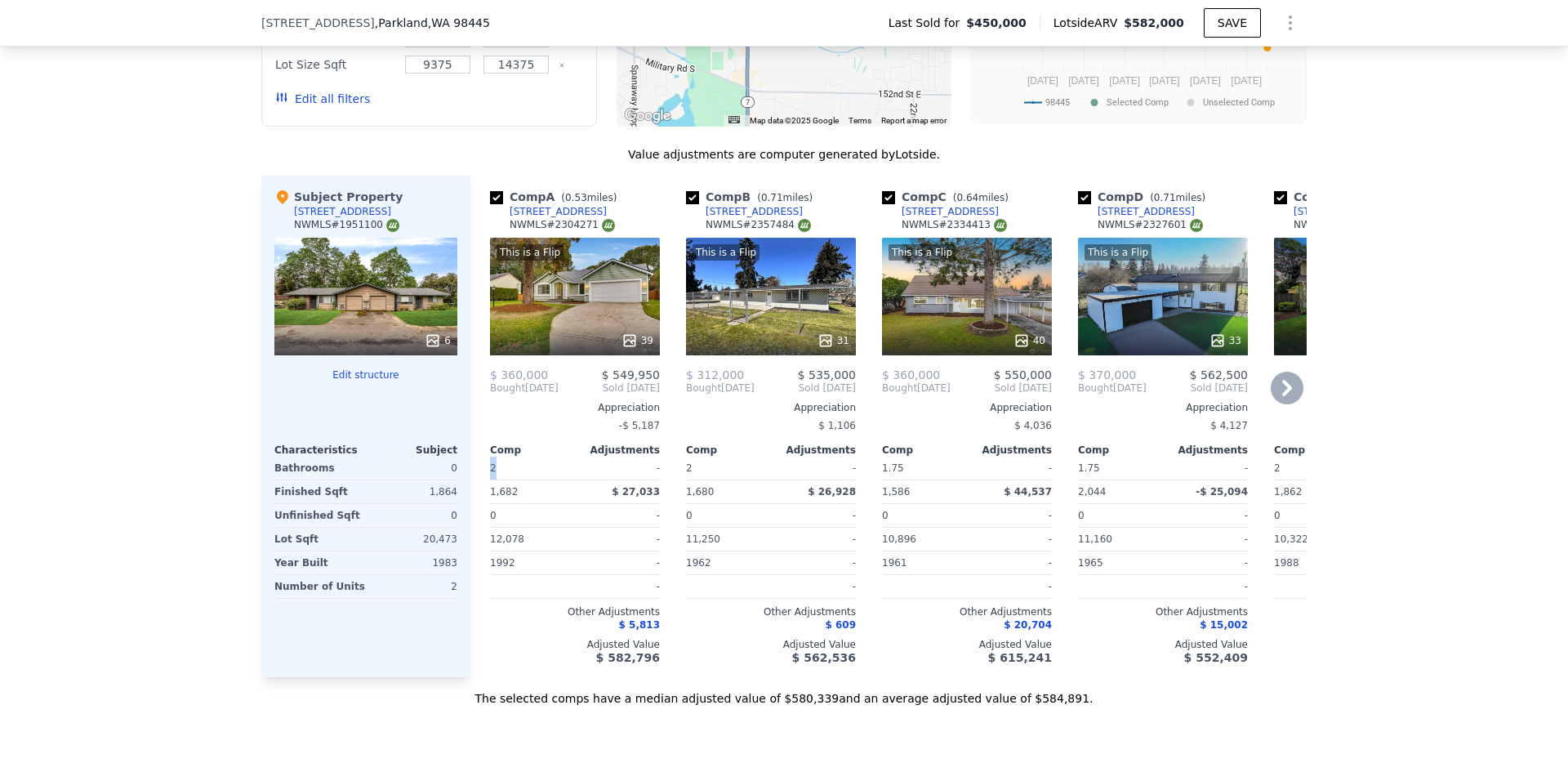
drag, startPoint x: 498, startPoint y: 480, endPoint x: 484, endPoint y: 483, distance: 14.3
click at [490, 480] on div "2" at bounding box center [531, 468] width 82 height 23
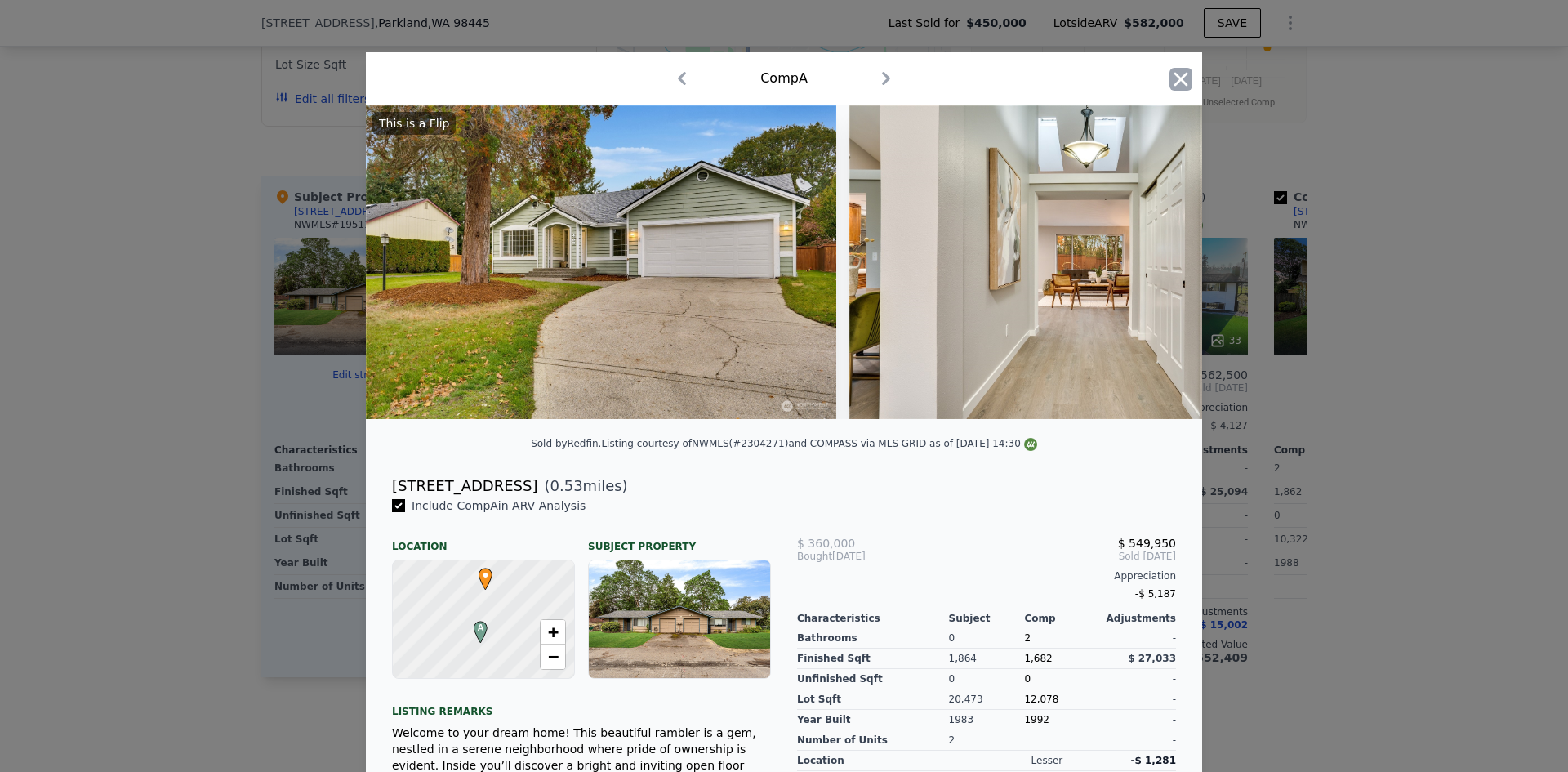
click at [1169, 81] on icon "button" at bounding box center [1180, 79] width 23 height 23
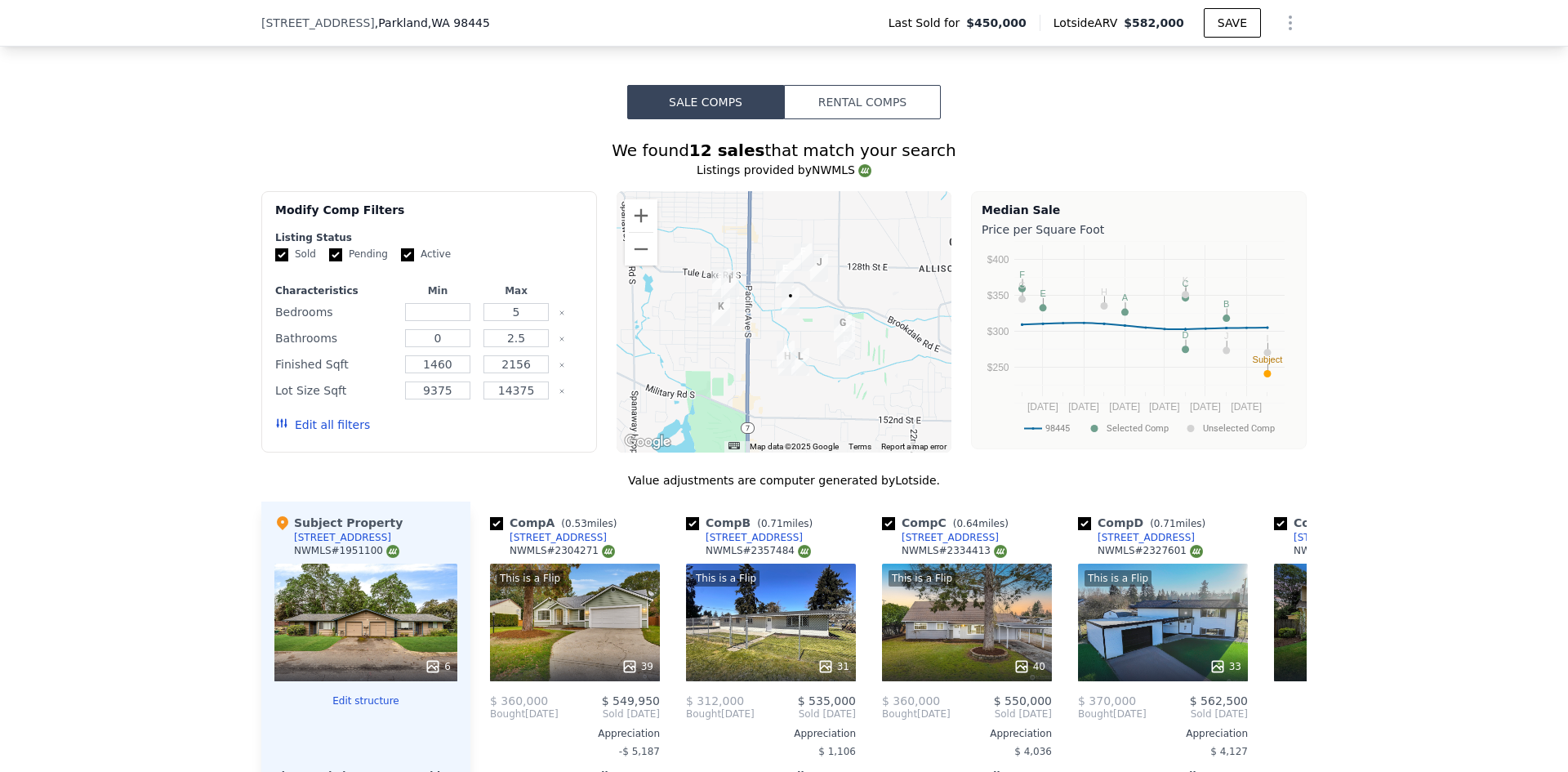
scroll to position [898, 0]
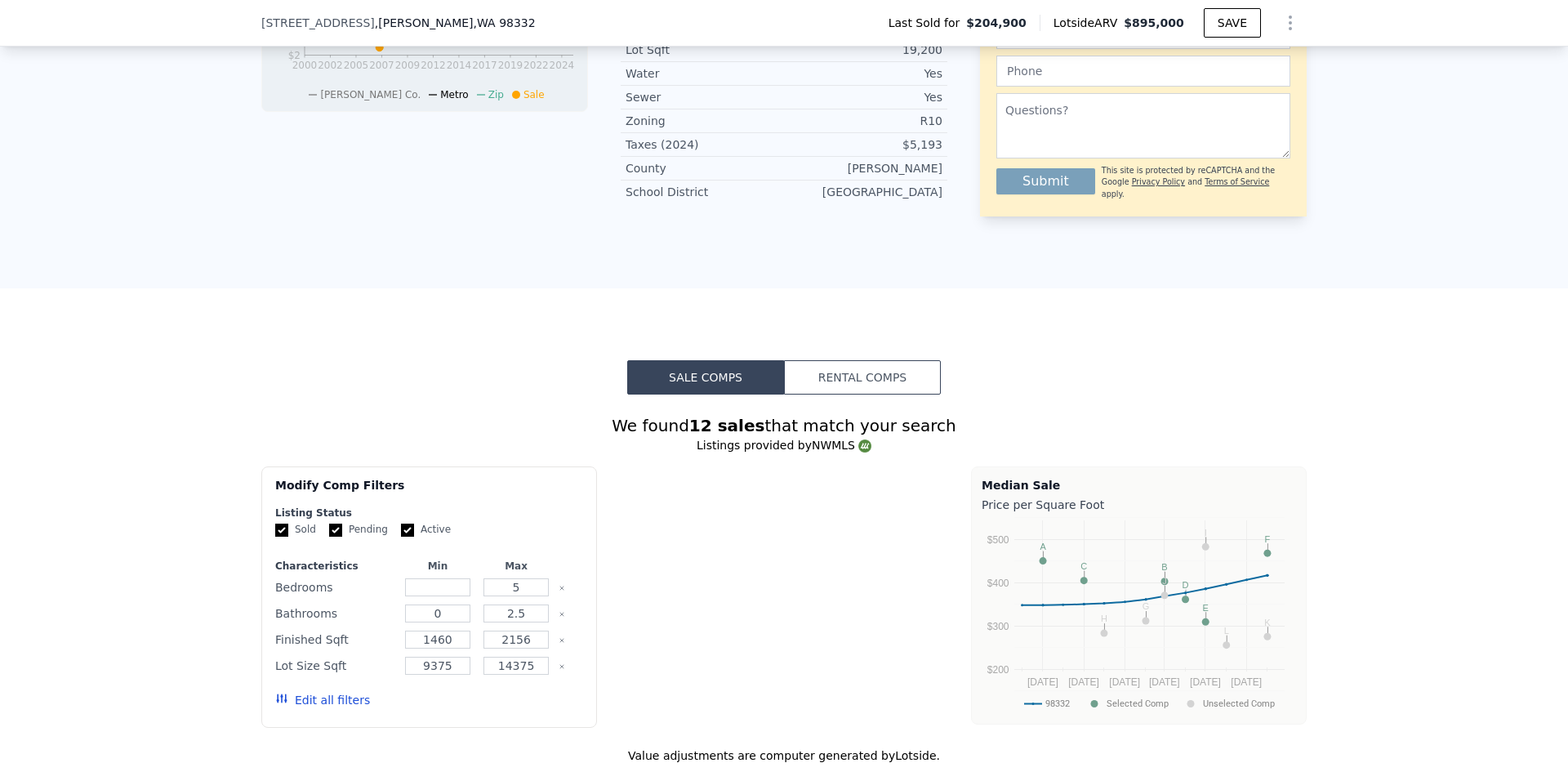
type input "2"
type input "3"
type input "1.75"
type input "3"
type input "1658"
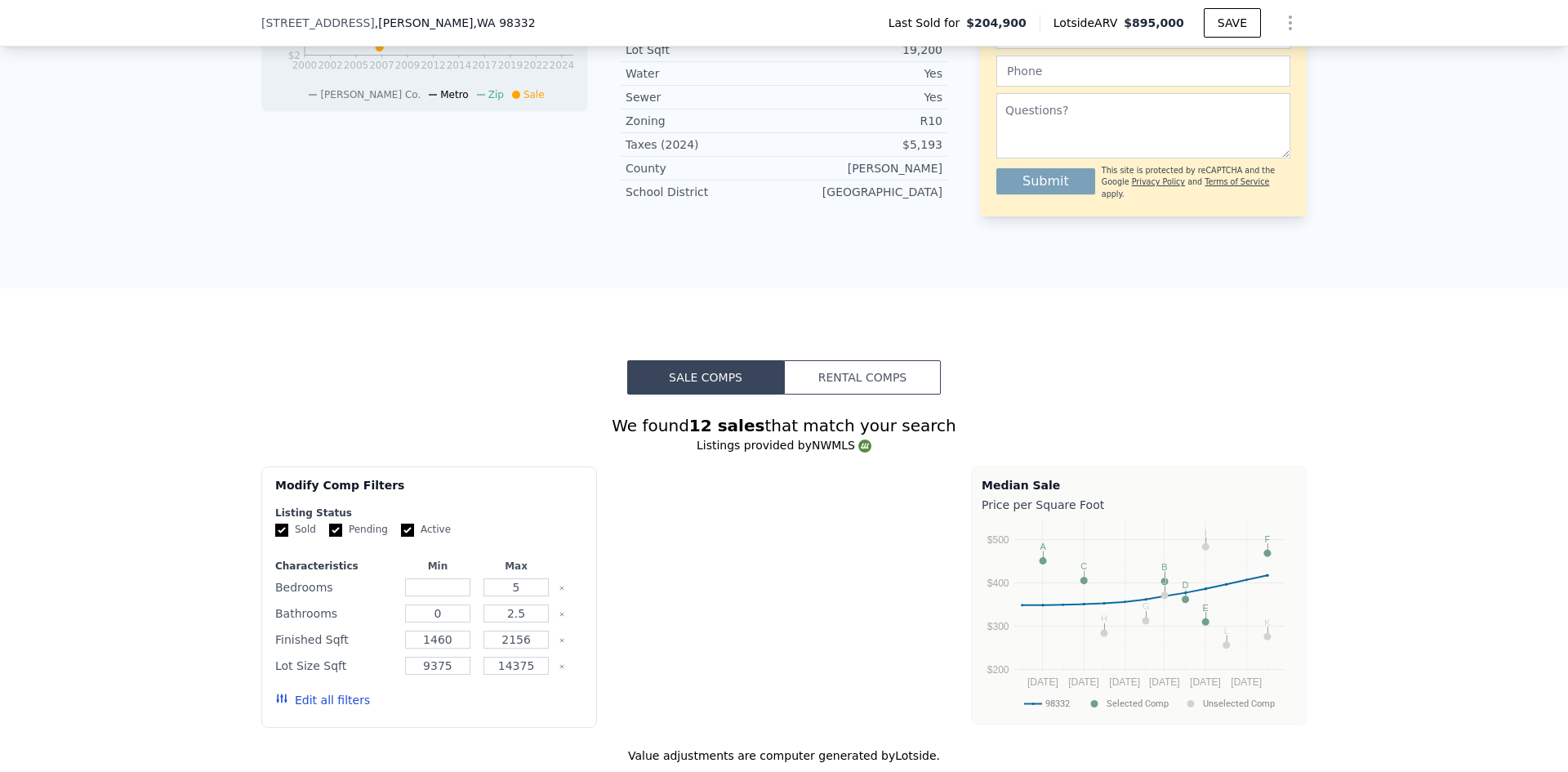
type input "2616"
type input "13000"
type input "24000"
type input "$ 895,000"
type input "$ 608,826"
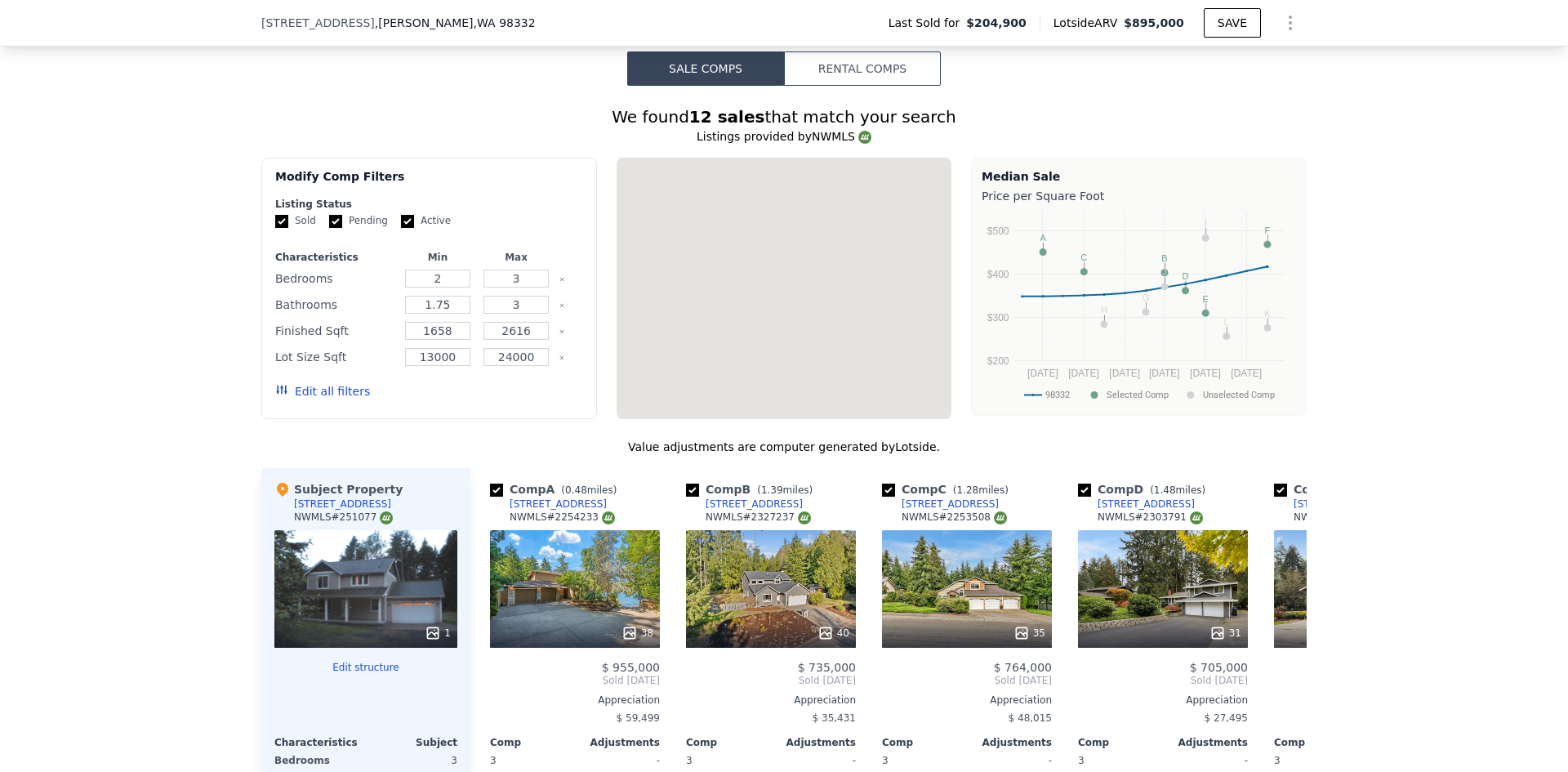
scroll to position [1533, 0]
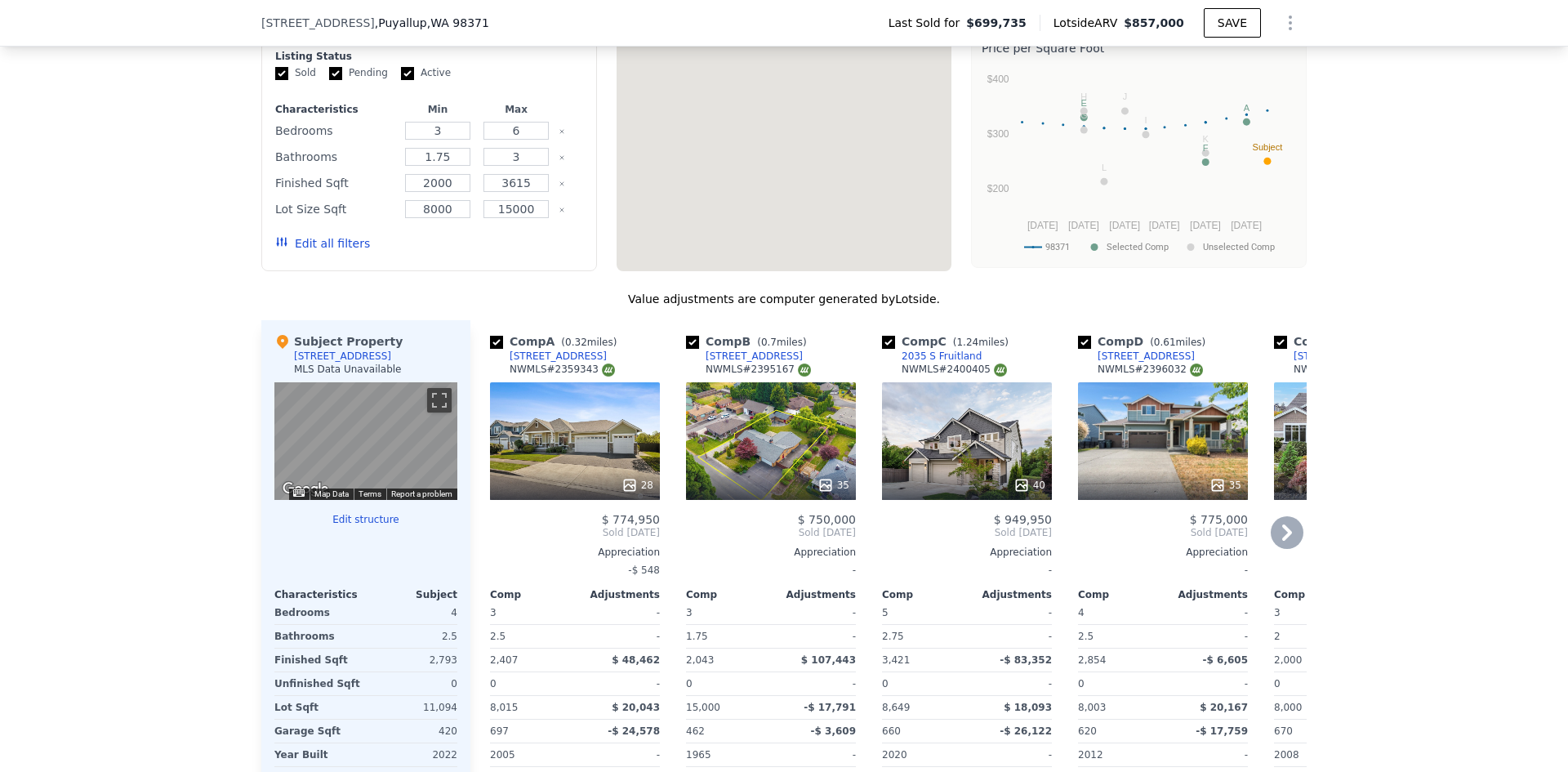
scroll to position [1872, 0]
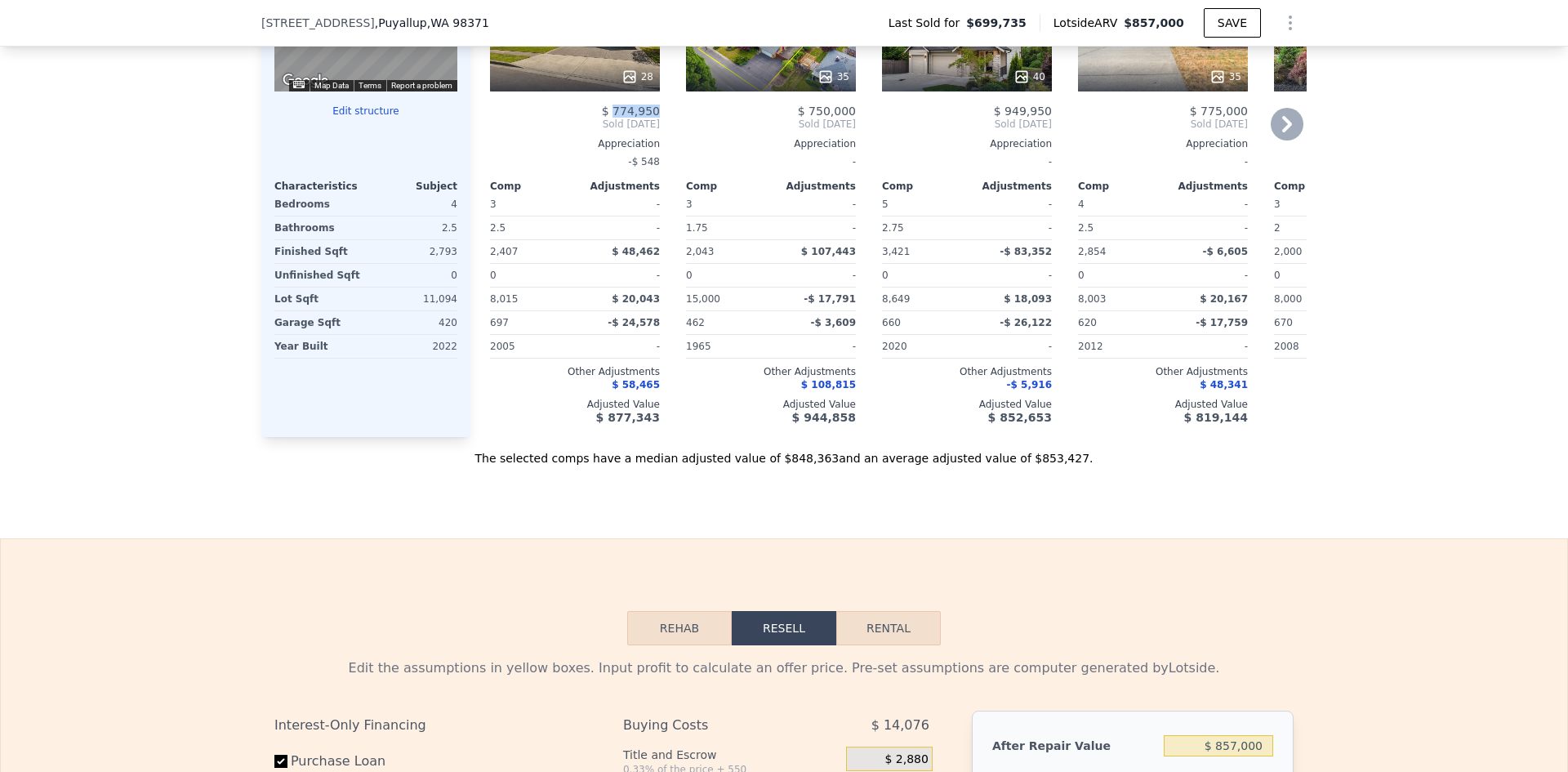
drag, startPoint x: 657, startPoint y: 124, endPoint x: 614, endPoint y: 128, distance: 43.2
click at [613, 128] on div "Comp A ( 0.32 miles) 2408 12th Ave NW NWMLS # 2359343 28 $ 774,950 Sold Jun 202…" at bounding box center [575, 175] width 183 height 525
copy span "774,950"
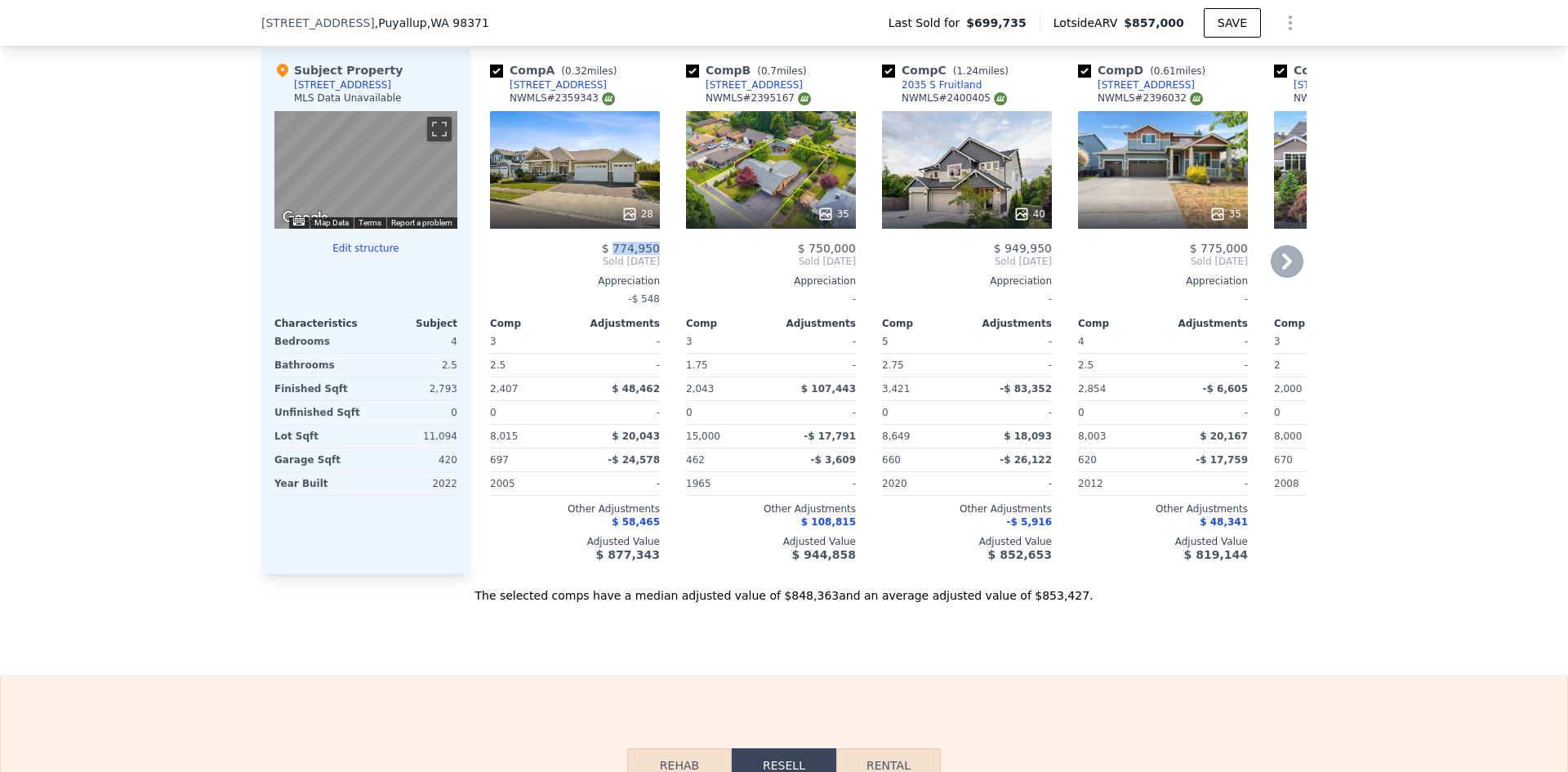
scroll to position [1709, 0]
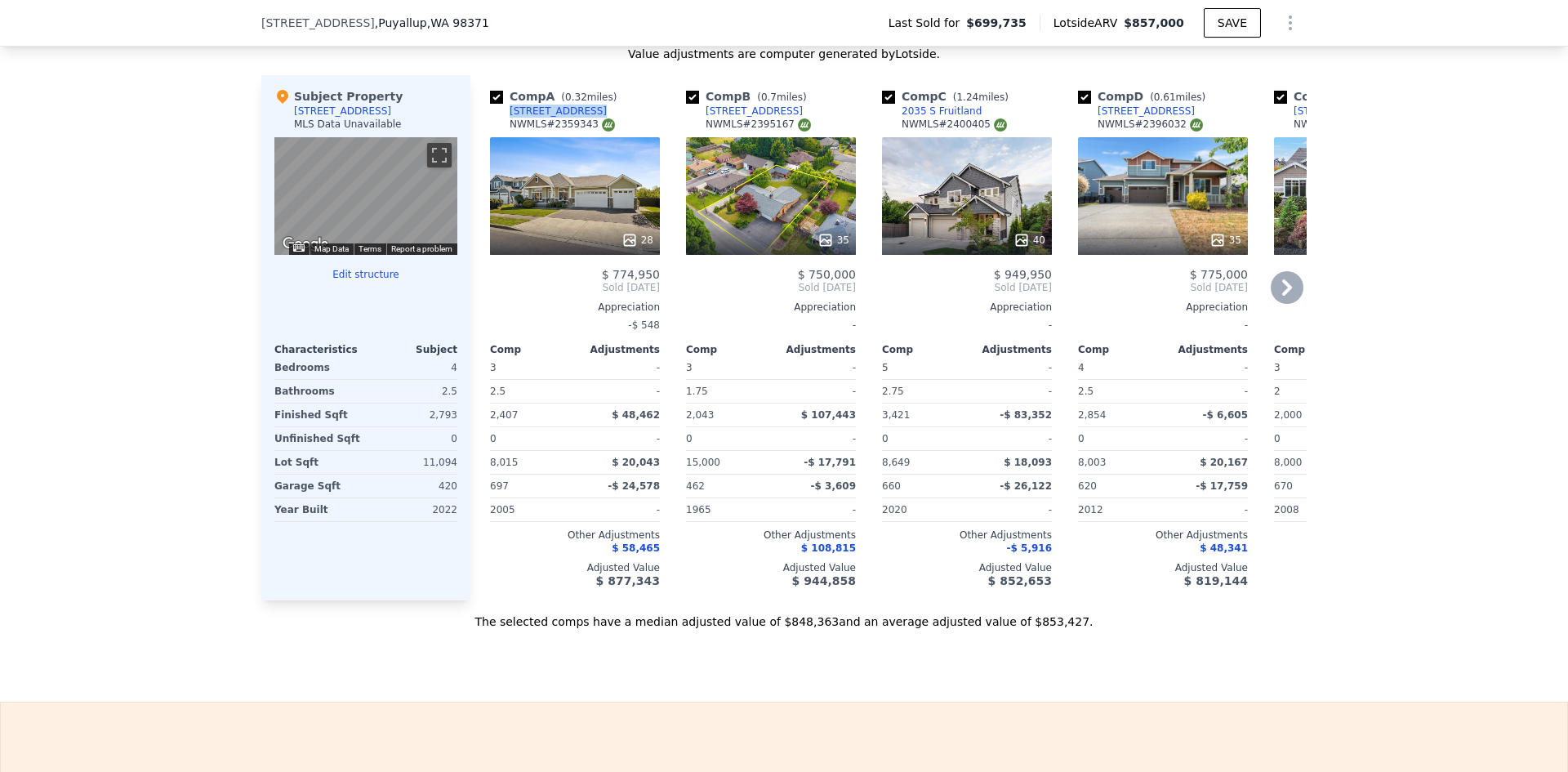
drag, startPoint x: 583, startPoint y: 123, endPoint x: 501, endPoint y: 126, distance: 82.1
click at [501, 126] on div "Comp A ( 0.32 miles) 2408 12th Ave NW NWMLS # 2359343" at bounding box center [575, 112] width 170 height 49
copy div "2408 12th Ave NW"
drag, startPoint x: 771, startPoint y: 116, endPoint x: 774, endPoint y: 124, distance: 8.5
click at [771, 105] on div "Comp B ( 0.7 miles)" at bounding box center [750, 96] width 128 height 16
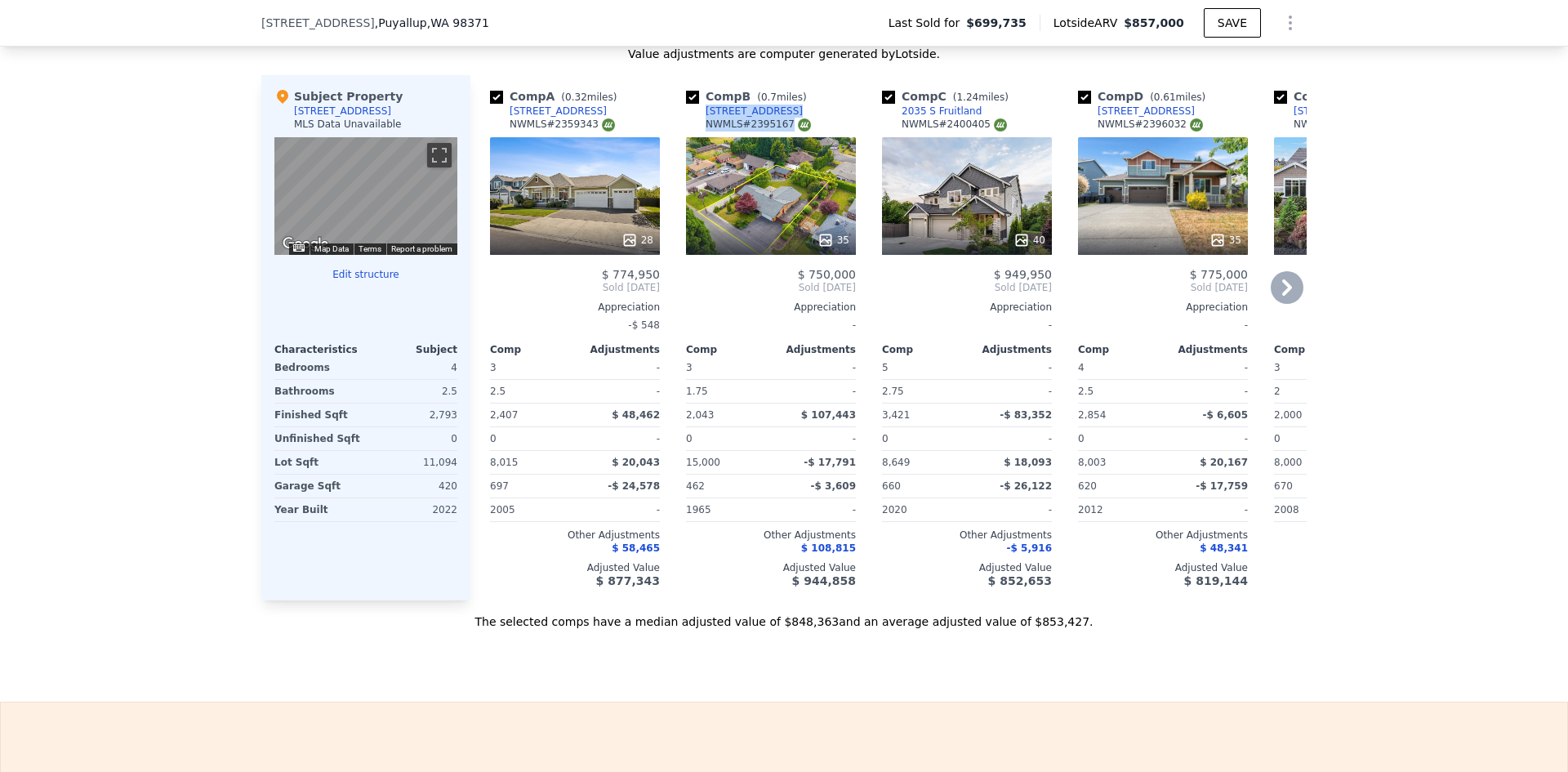
drag, startPoint x: 774, startPoint y: 124, endPoint x: 740, endPoint y: 120, distance: 34.2
click at [704, 128] on div "Comp B ( 0.7 miles) 912 18th St NW NWMLS # 2395167" at bounding box center [771, 112] width 170 height 49
click at [768, 120] on div "Comp B ( 0.7 miles) 912 18th St NW NWMLS # 2395167" at bounding box center [771, 112] width 170 height 49
drag, startPoint x: 768, startPoint y: 124, endPoint x: 725, endPoint y: 124, distance: 43.0
click at [725, 124] on div "Comp B ( 0.7 miles) 912 18th St NW NWMLS # 2395167" at bounding box center [771, 112] width 170 height 49
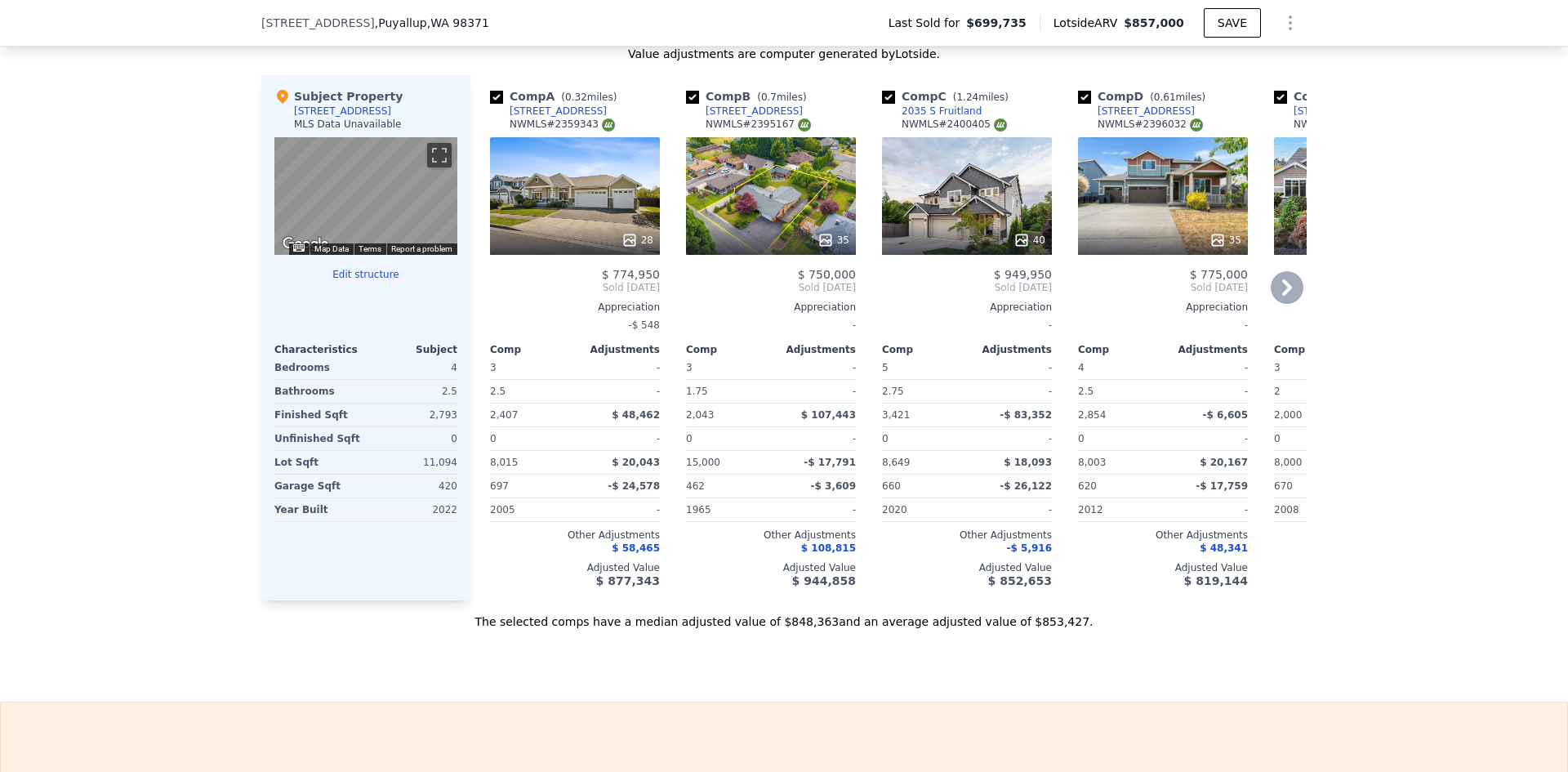
click at [770, 118] on div "Comp B ( 0.7 miles) 912 18th St NW NWMLS # 2395167" at bounding box center [771, 112] width 170 height 49
drag, startPoint x: 763, startPoint y: 125, endPoint x: 701, endPoint y: 124, distance: 62.0
click at [701, 124] on div "Comp B ( 0.7 miles) 912 18th St NW NWMLS # 2395167" at bounding box center [771, 112] width 170 height 49
copy div "912 18th St NW"
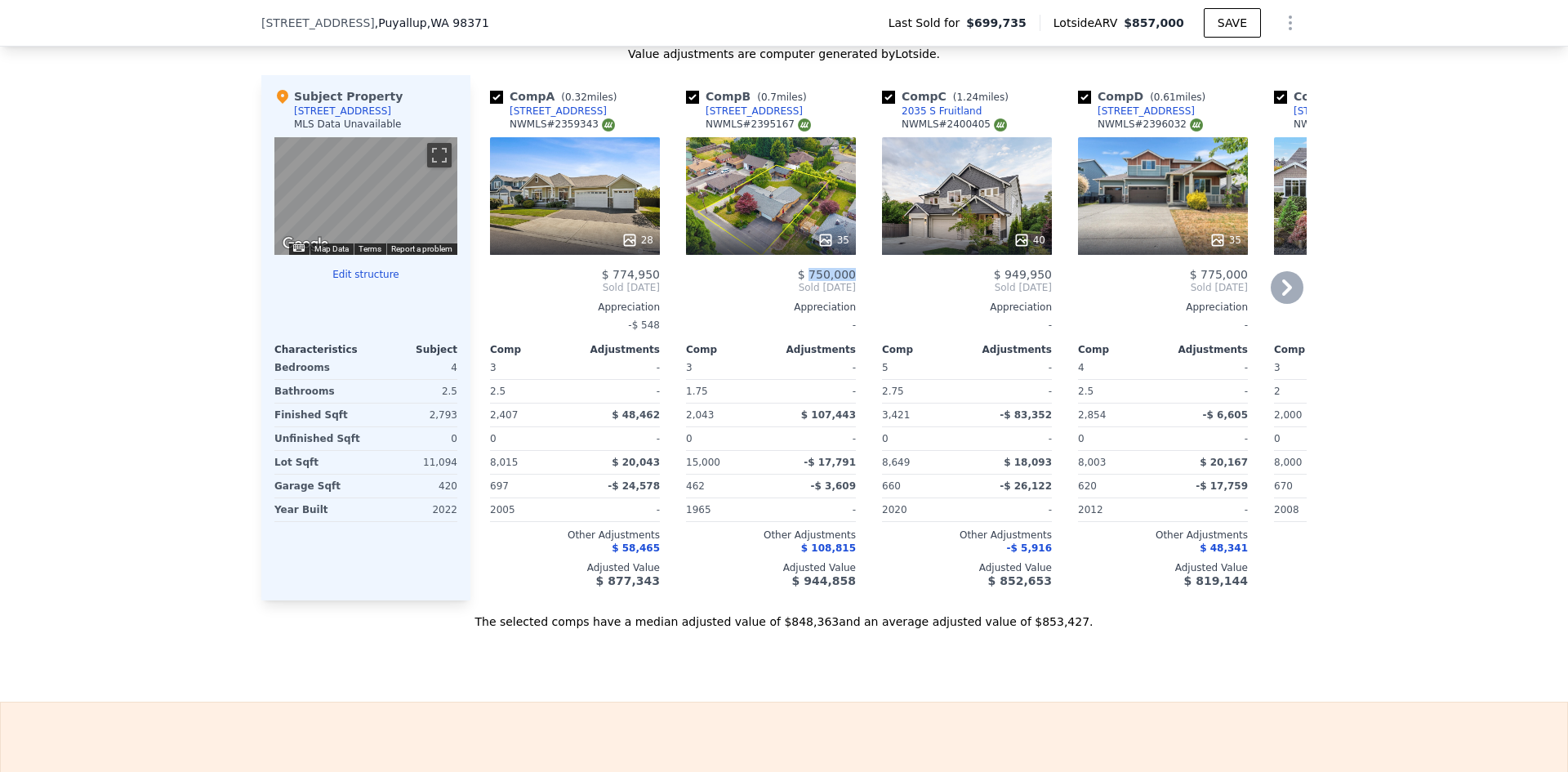
drag, startPoint x: 853, startPoint y: 285, endPoint x: 808, endPoint y: 290, distance: 45.3
click at [808, 290] on div "Comp B ( 0.7 miles) 912 18th St NW NWMLS # 2395167 35 $ 750,000 Sold Aug 2025 A…" at bounding box center [770, 337] width 183 height 525
copy span "750,000"
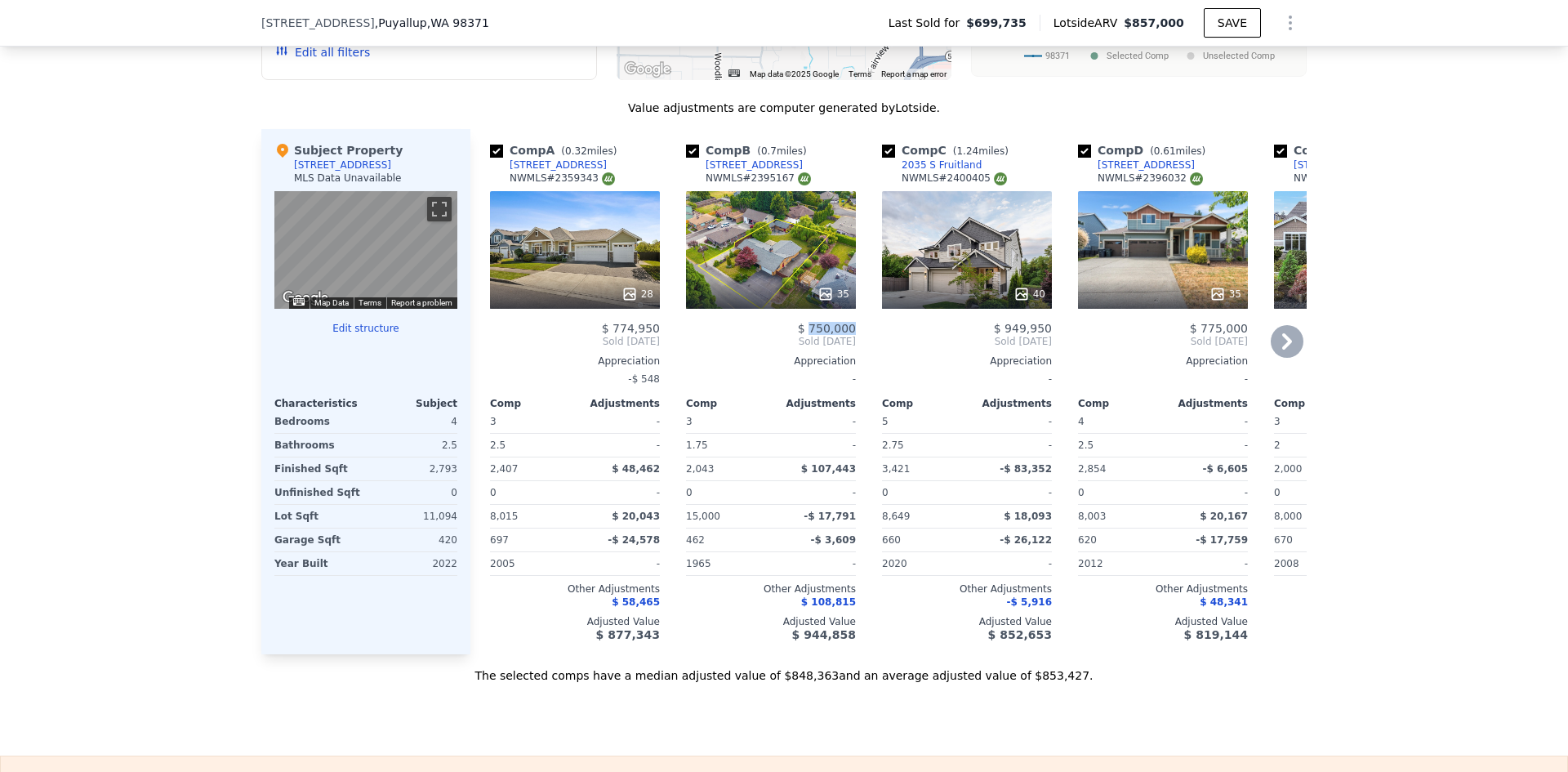
scroll to position [1627, 0]
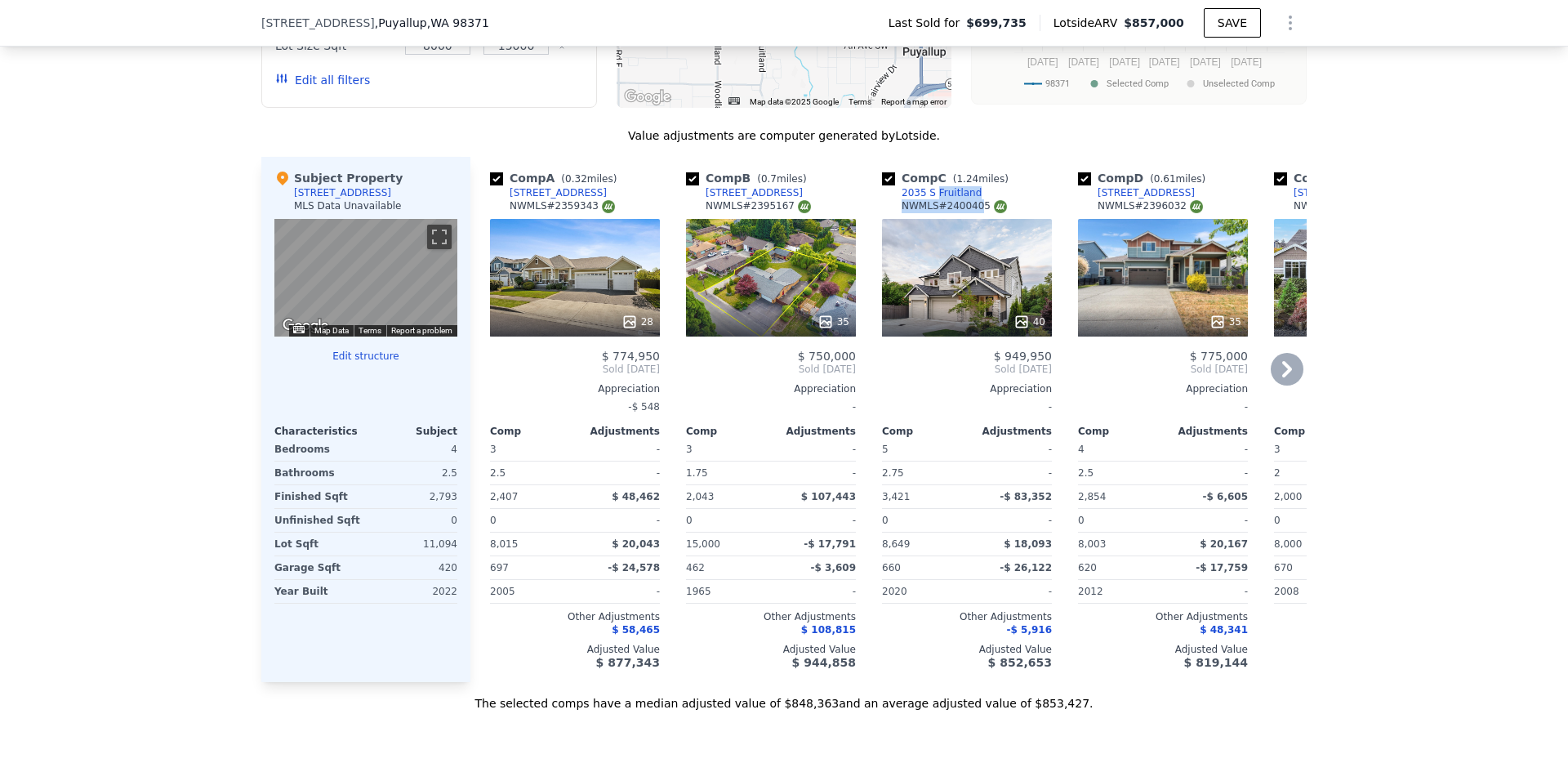
drag, startPoint x: 969, startPoint y: 204, endPoint x: 926, endPoint y: 210, distance: 43.4
click at [926, 210] on div "Comp C ( 1.24 miles) 2035 S Fruitland NWMLS # 2400405" at bounding box center [967, 193] width 170 height 49
click at [966, 204] on div "Comp C ( 1.24 miles) 2035 S Fruitland NWMLS # 2400405" at bounding box center [967, 193] width 170 height 49
drag, startPoint x: 971, startPoint y: 204, endPoint x: 929, endPoint y: 206, distance: 42.0
click at [925, 205] on div "Comp C ( 1.24 miles) 2035 S Fruitland NWMLS # 2400405" at bounding box center [967, 193] width 170 height 49
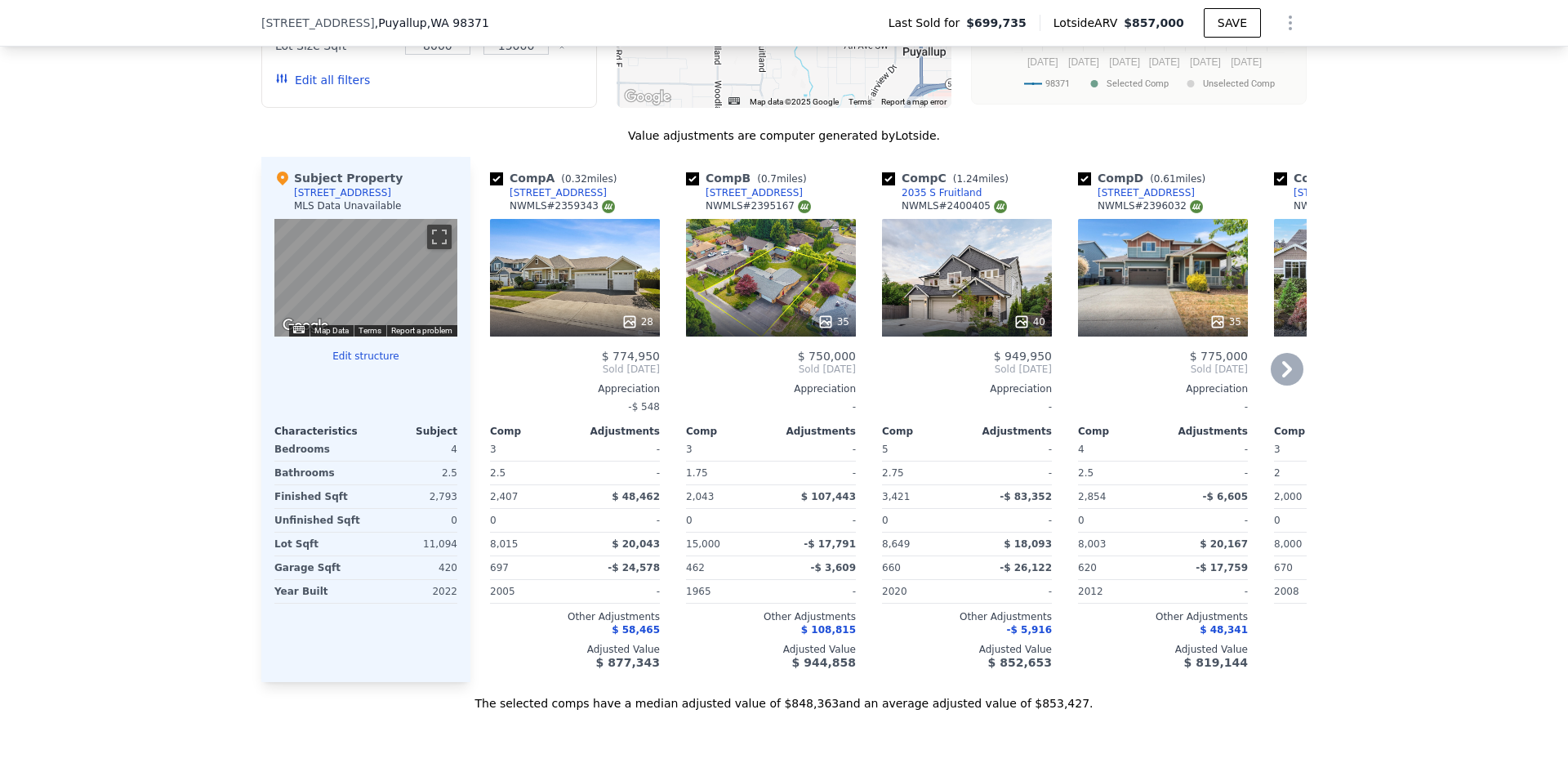
click at [967, 204] on div "Comp C ( 1.24 miles) 2035 S Fruitland NWMLS # 2400405" at bounding box center [967, 193] width 170 height 49
drag, startPoint x: 971, startPoint y: 204, endPoint x: 950, endPoint y: 206, distance: 21.1
click at [950, 206] on div "Comp C ( 1.24 miles) 2035 S Fruitland NWMLS # 2400405" at bounding box center [967, 193] width 170 height 49
click at [967, 207] on div "Comp C ( 1.24 miles) 2035 S Fruitland NWMLS # 2400405" at bounding box center [967, 193] width 170 height 49
drag, startPoint x: 1164, startPoint y: 205, endPoint x: 1148, endPoint y: 212, distance: 17.5
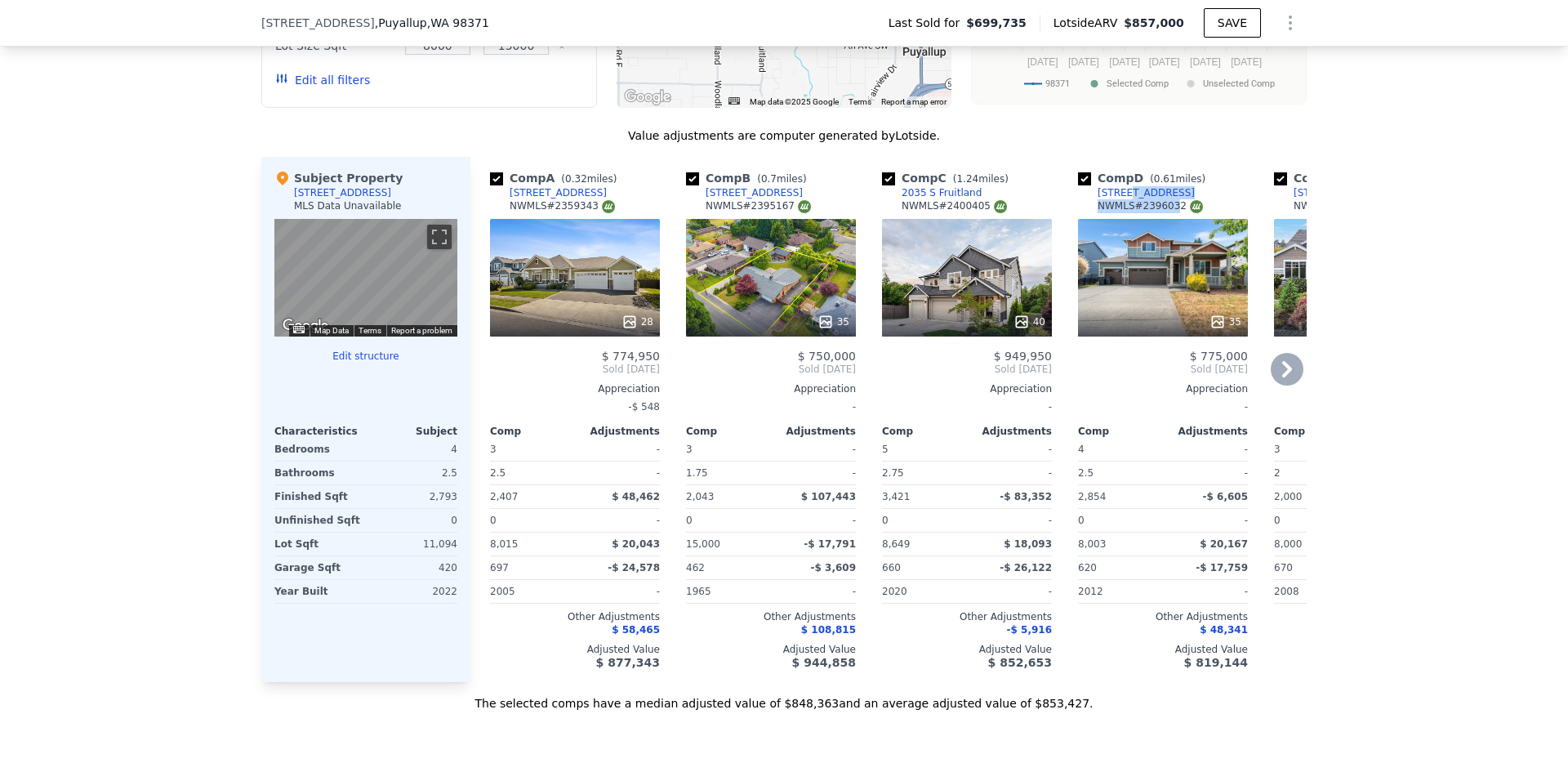
click at [1123, 206] on div "Comp D ( 0.61 miles) 438 22nd St NW NWMLS # 2396032" at bounding box center [1163, 193] width 170 height 49
click at [1153, 212] on div "NWMLS # 2396032" at bounding box center [1150, 206] width 106 height 14
drag, startPoint x: 1172, startPoint y: 203, endPoint x: 1161, endPoint y: 204, distance: 11.0
click at [1150, 204] on div "Comp D ( 0.61 miles) 438 22nd St NW NWMLS # 2396032" at bounding box center [1163, 193] width 170 height 49
click at [1171, 203] on div "Comp D ( 0.61 miles) 438 22nd St NW NWMLS # 2396032" at bounding box center [1163, 193] width 170 height 49
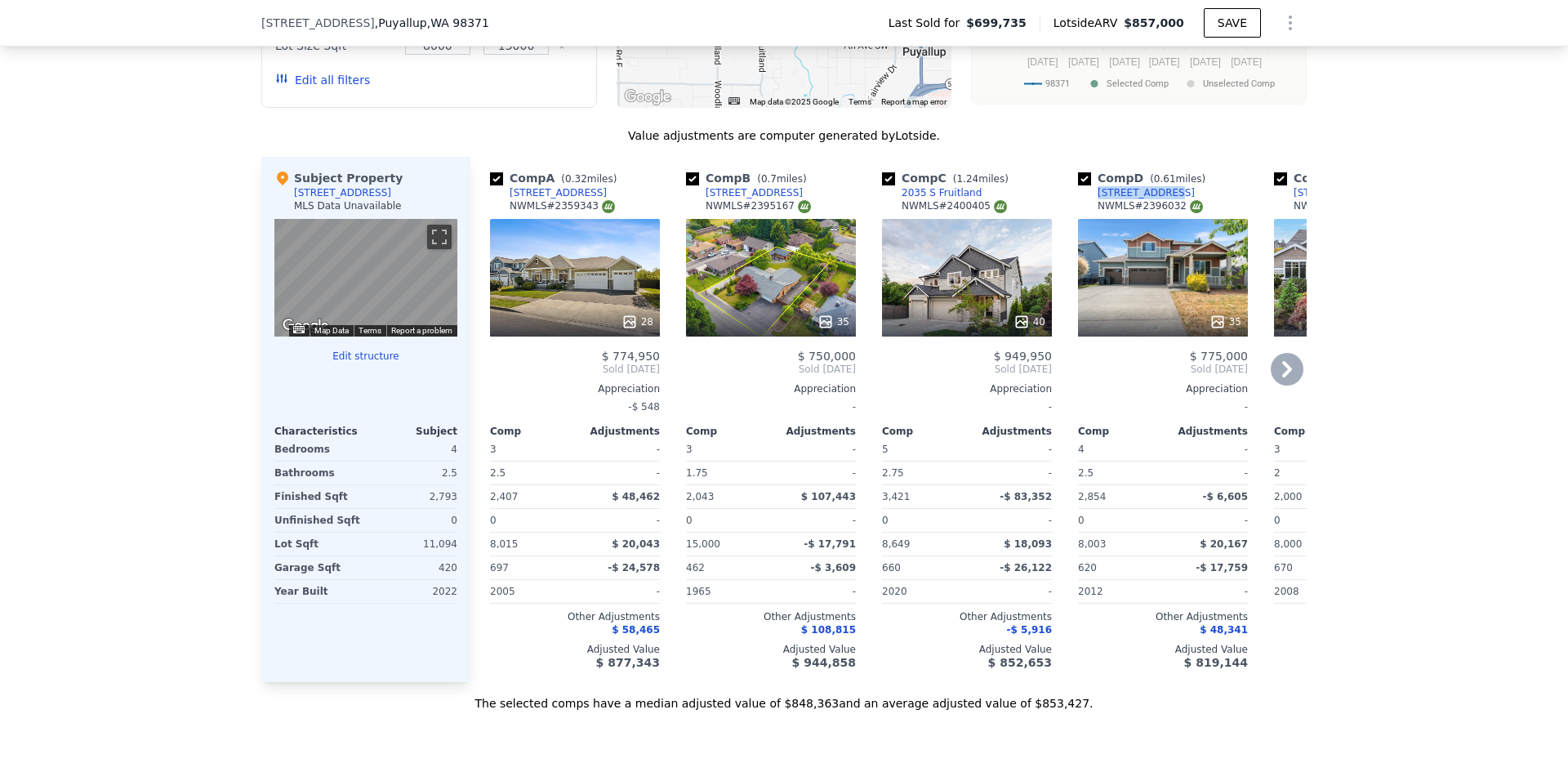
drag, startPoint x: 1162, startPoint y: 207, endPoint x: 1092, endPoint y: 207, distance: 70.0
click at [1092, 207] on div "Comp D ( 0.61 miles) 438 22nd St NW NWMLS # 2396032" at bounding box center [1163, 193] width 170 height 49
copy div "438 22nd St NW"
drag, startPoint x: 1245, startPoint y: 366, endPoint x: 1200, endPoint y: 370, distance: 45.2
click at [1200, 370] on div "Comp D ( 0.61 miles) 438 22nd St NW NWMLS # 2396032 35 $ 775,000 Sold Aug 2025 …" at bounding box center [1162, 419] width 183 height 525
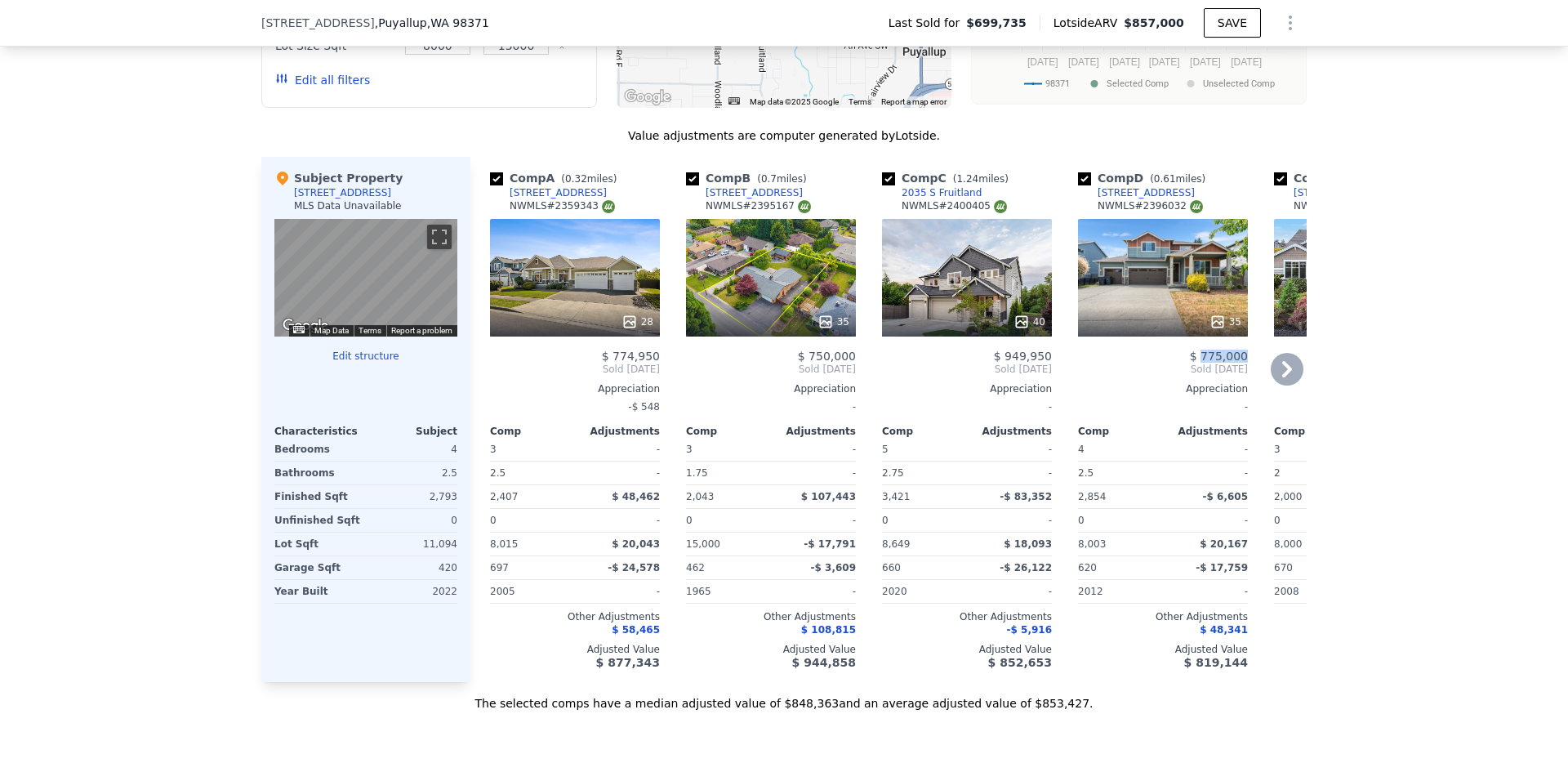
copy span "775,000"
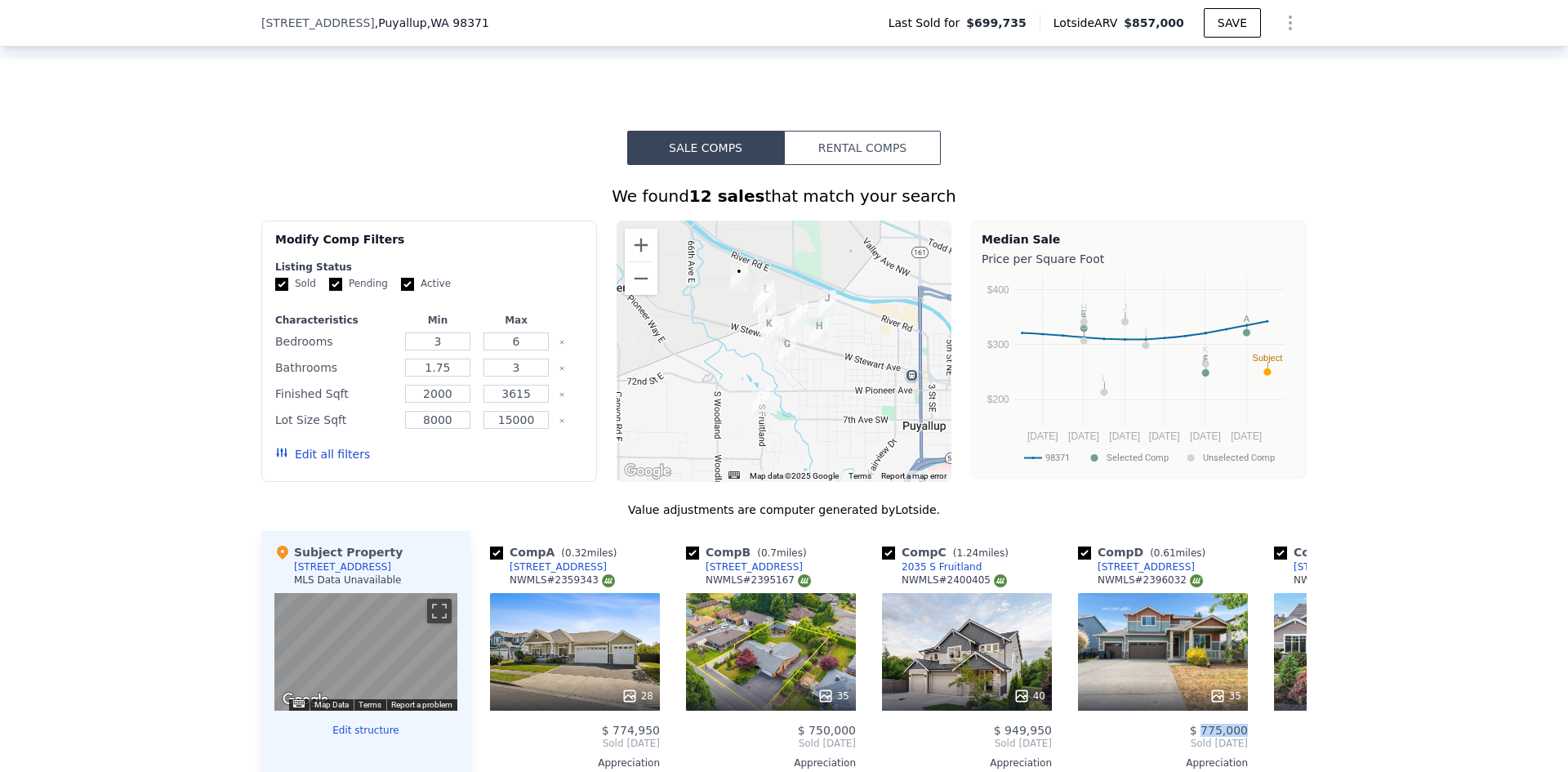
scroll to position [1137, 0]
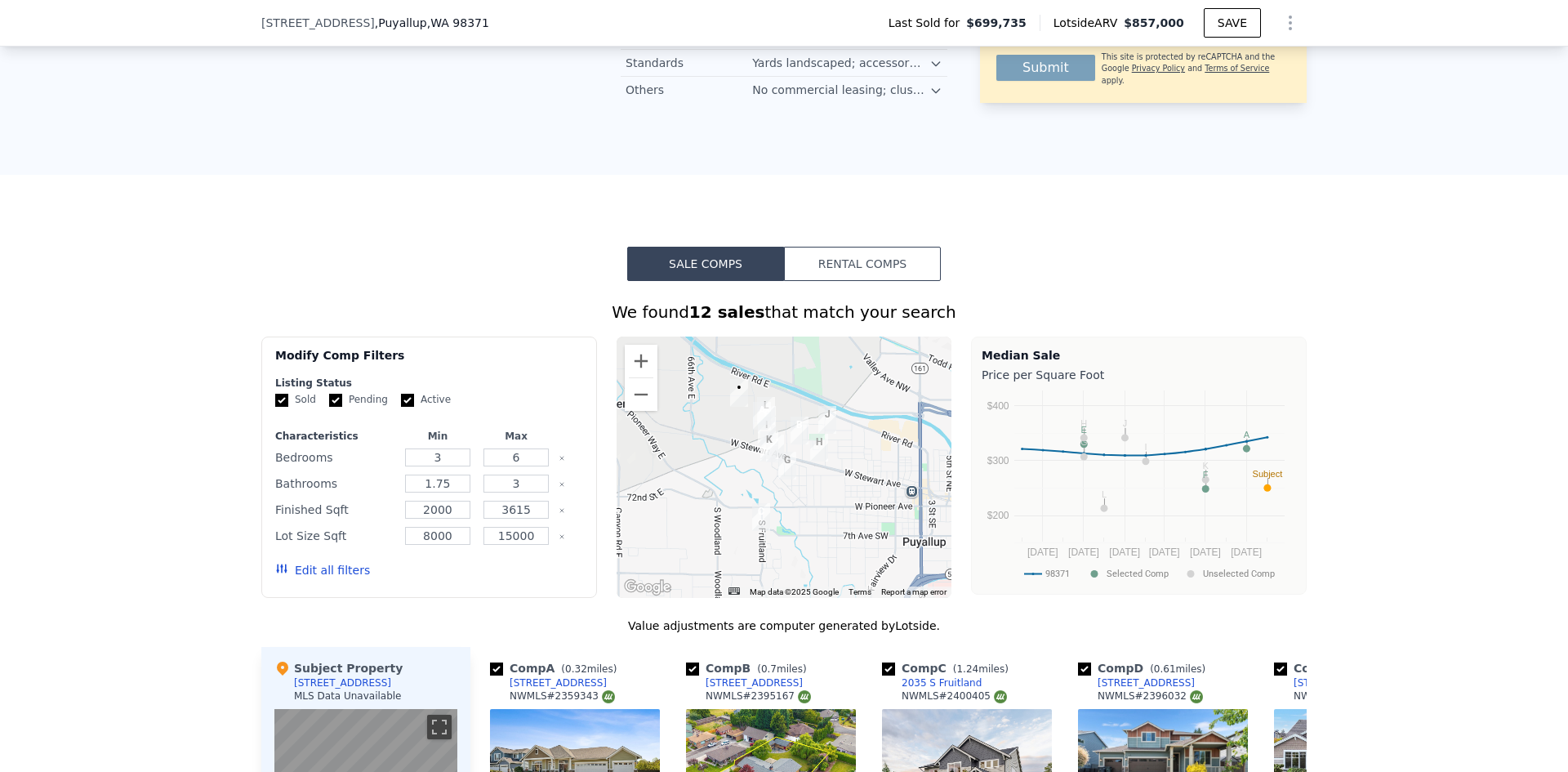
drag, startPoint x: 1186, startPoint y: 25, endPoint x: 1131, endPoint y: 28, distance: 55.1
click at [1131, 28] on div "Lotside ARV $857,000" at bounding box center [1121, 23] width 165 height 16
copy div "$857,000"
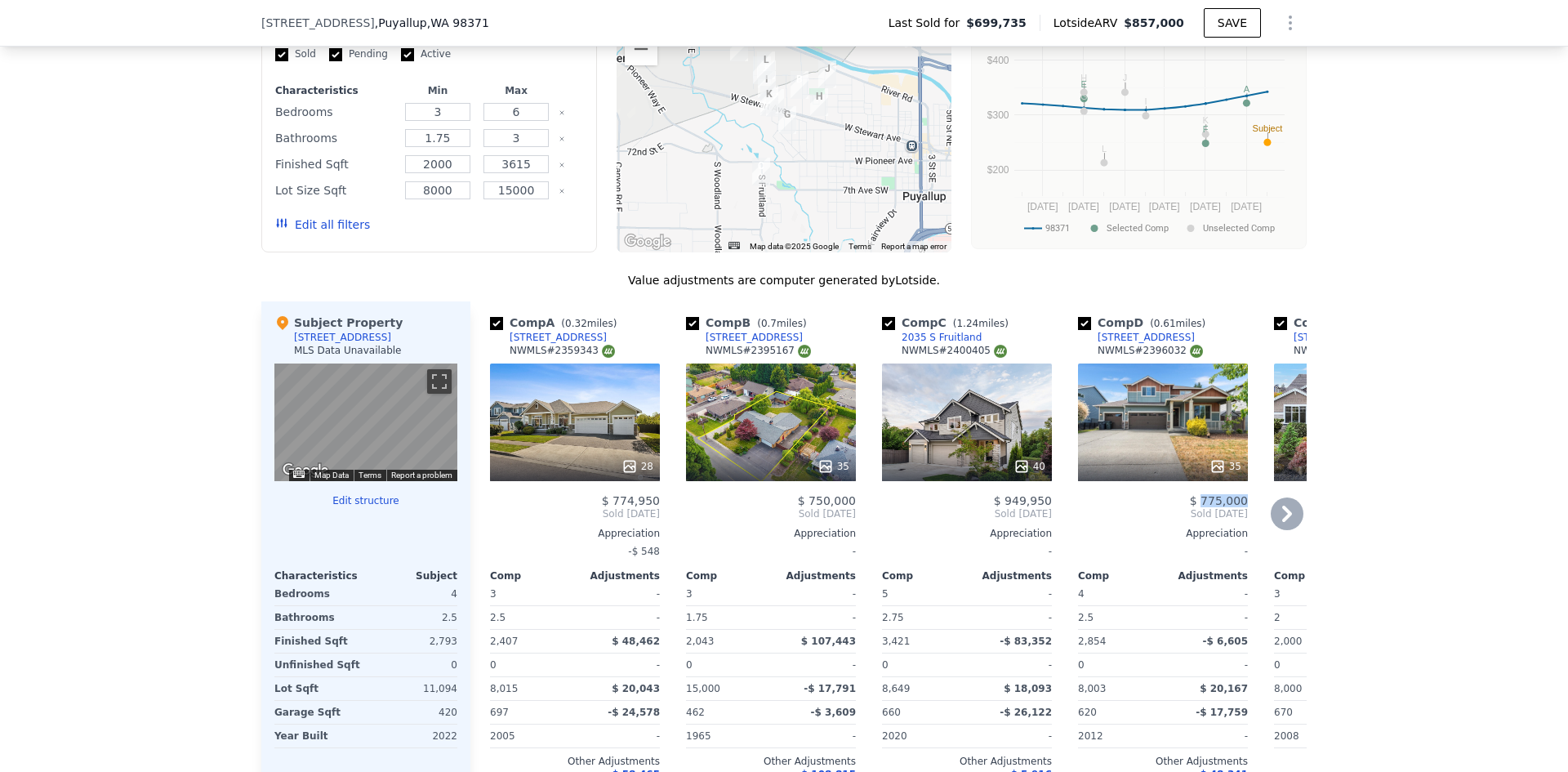
scroll to position [1627, 0]
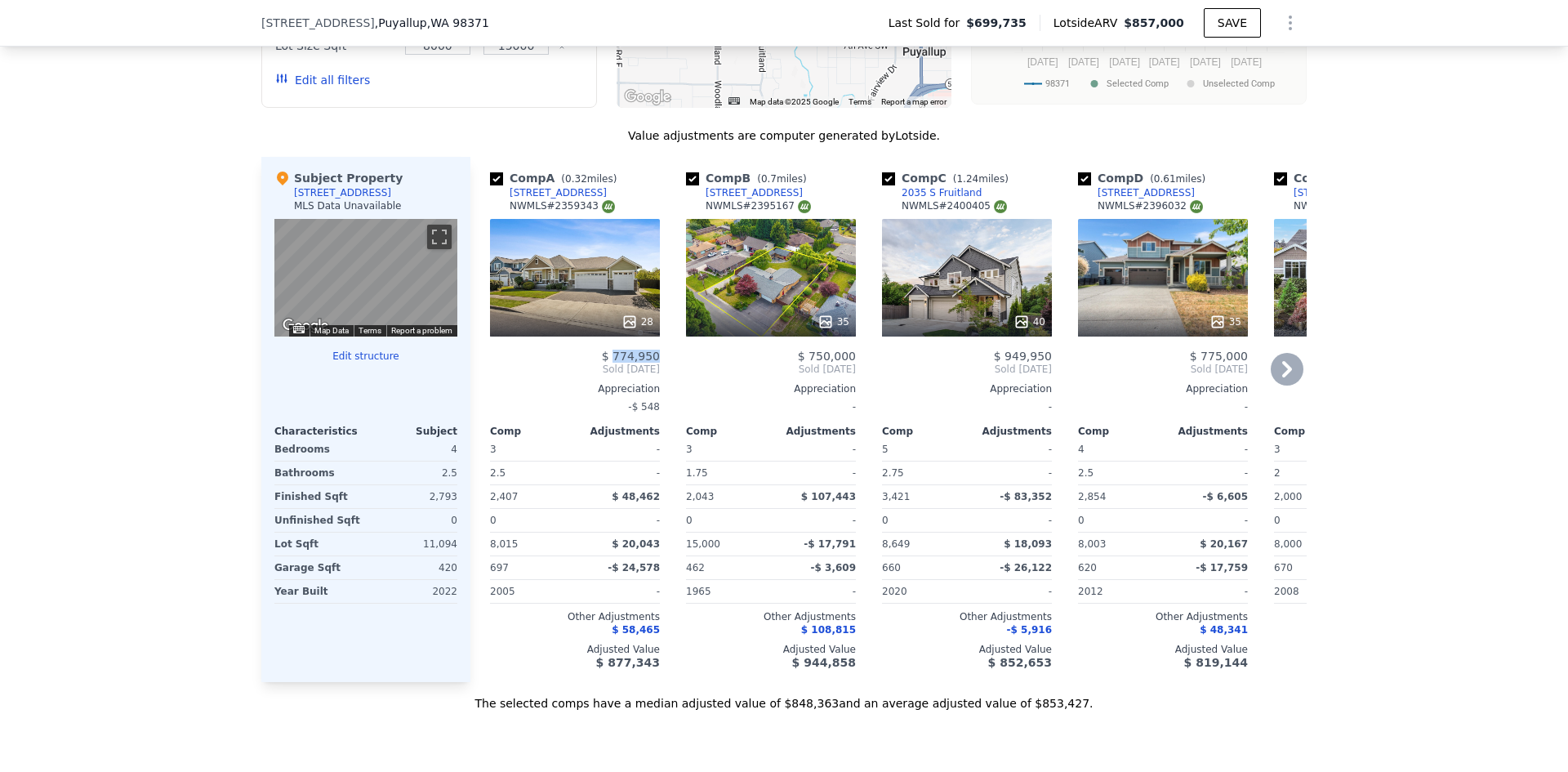
drag, startPoint x: 655, startPoint y: 368, endPoint x: 613, endPoint y: 367, distance: 42.0
click at [613, 367] on div "Comp A ( 0.32 miles) 2408 12th Ave NW NWMLS # 2359343 28 $ 774,950 Sold Jun 202…" at bounding box center [575, 419] width 183 height 525
copy span "774,950"
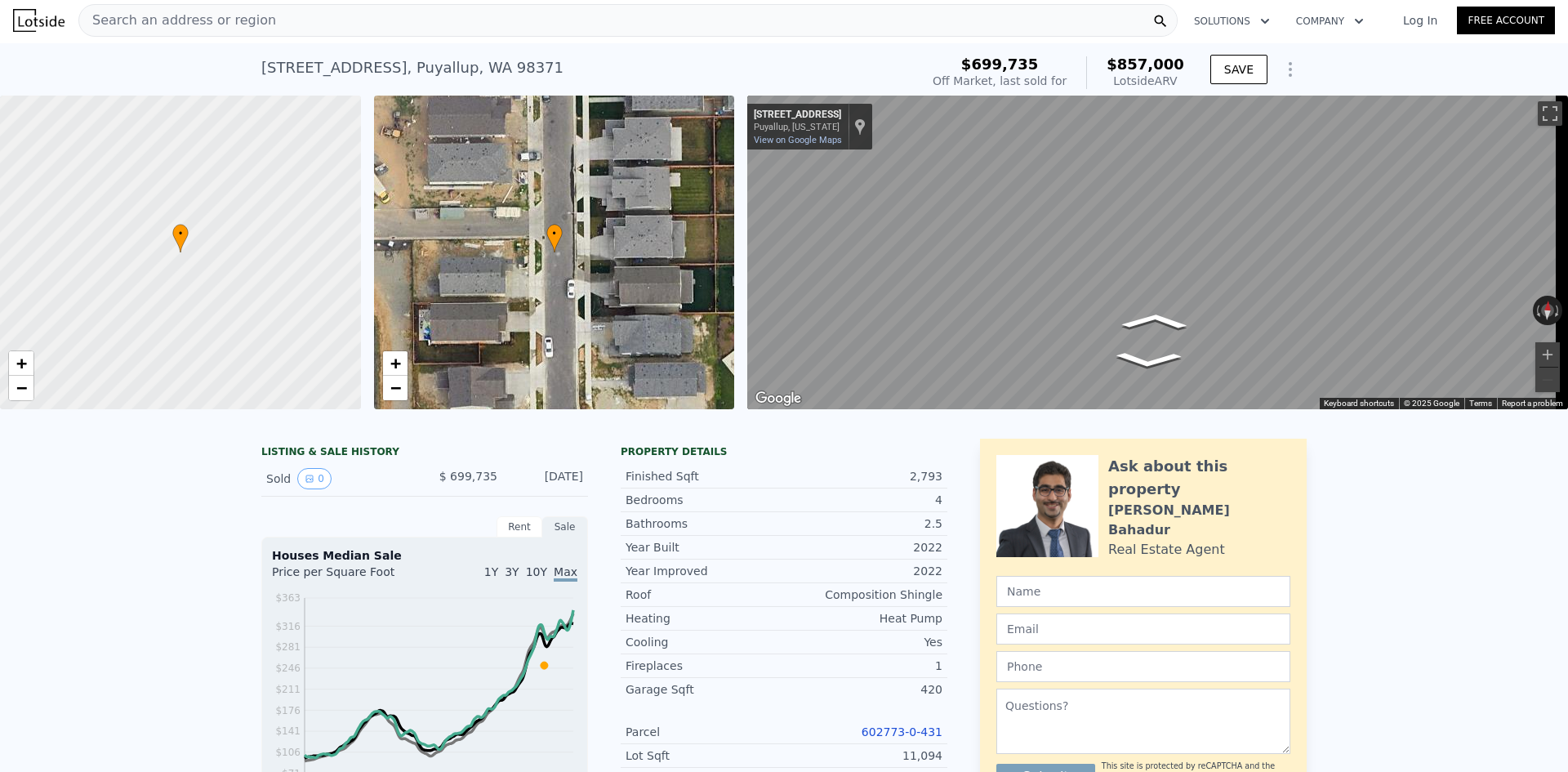
scroll to position [0, 0]
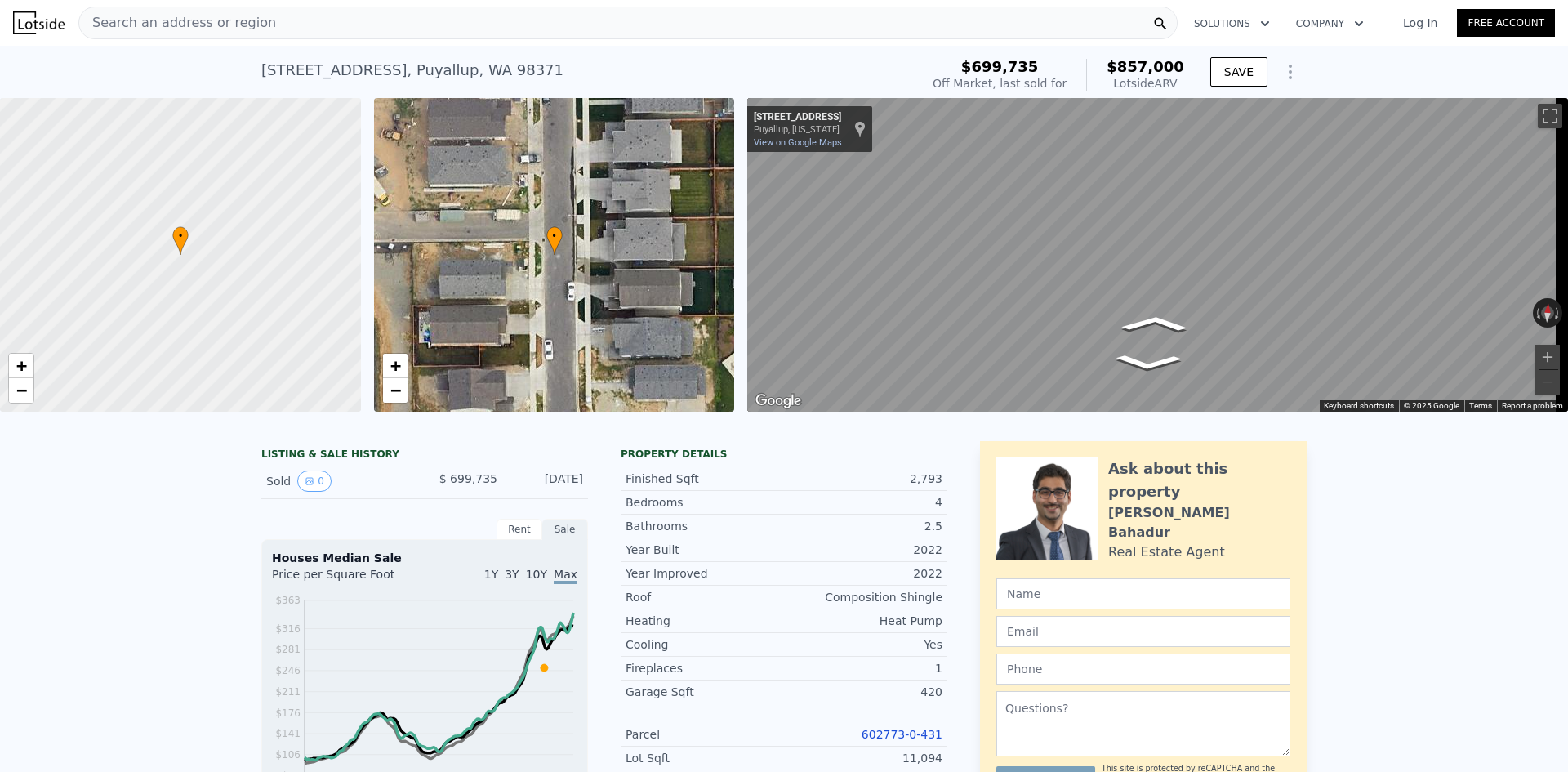
click at [426, 34] on div "Search an address or region" at bounding box center [628, 23] width 1099 height 33
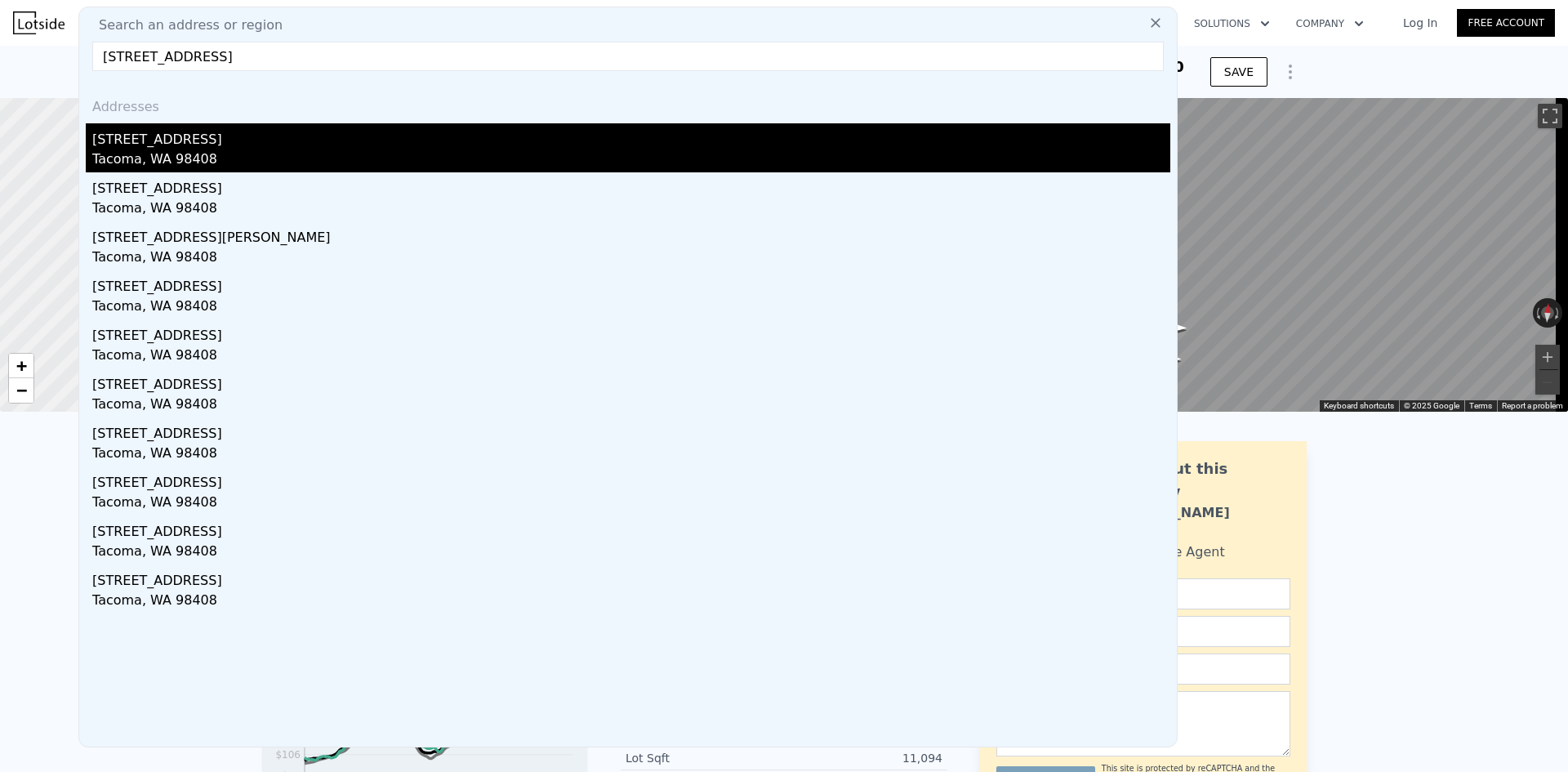
type input "6720 Pacific Ave, Tacoma, WA 98408"
click at [253, 147] on div "6720 Pacific Ave" at bounding box center [631, 137] width 1078 height 26
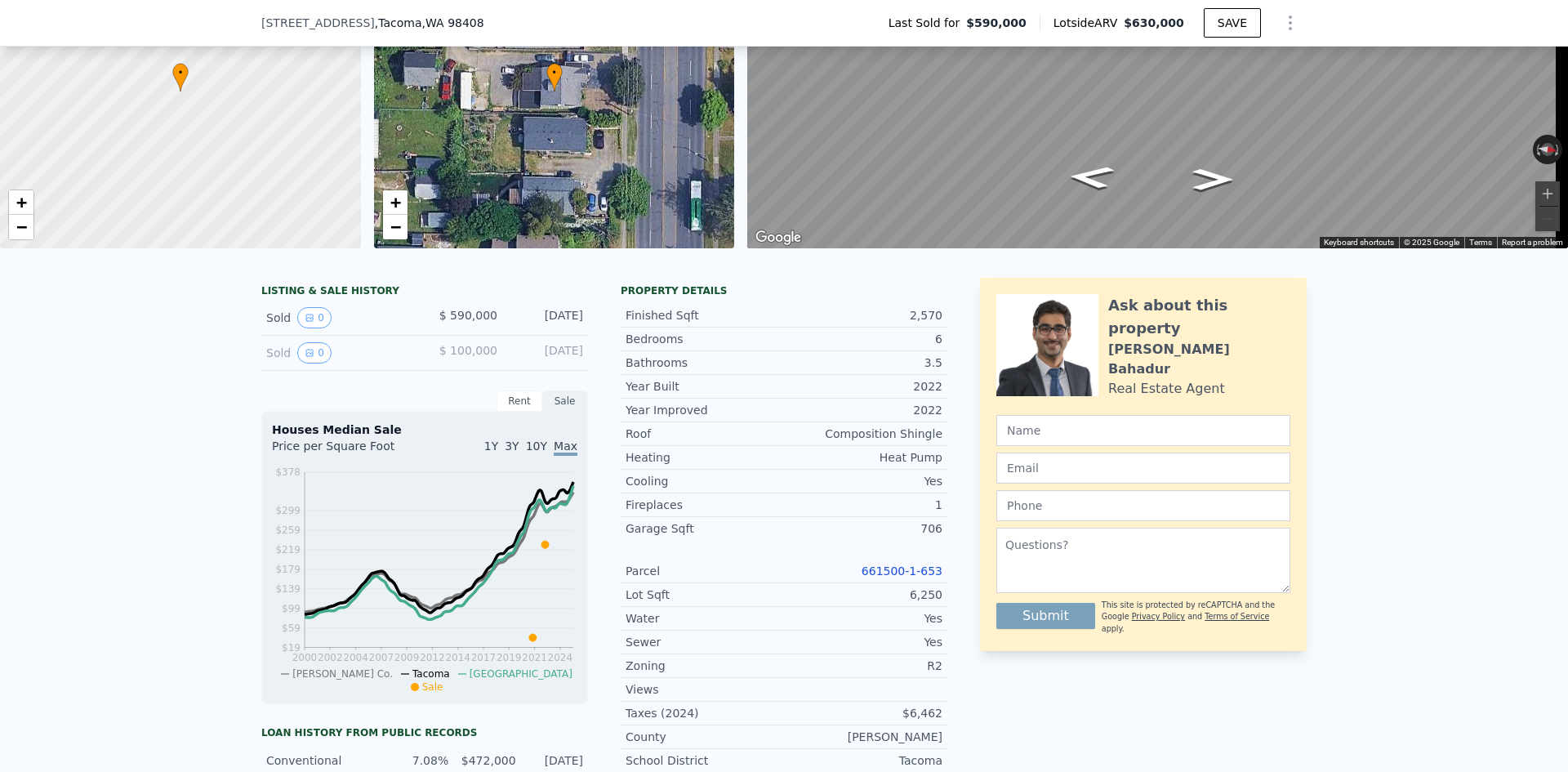
scroll to position [76, 0]
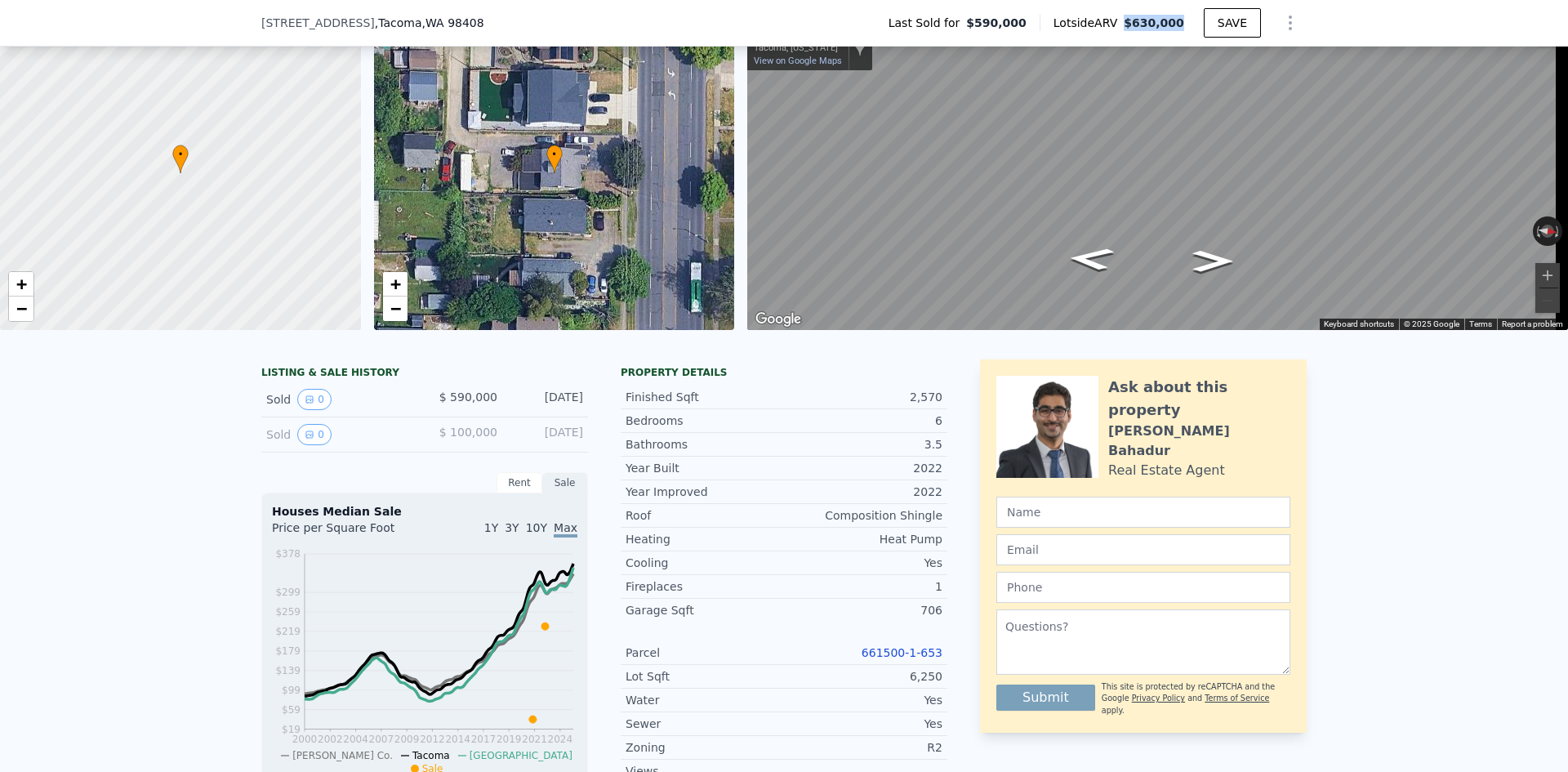
drag, startPoint x: 1181, startPoint y: 20, endPoint x: 1134, endPoint y: 24, distance: 47.2
click at [1134, 24] on span "$630,000" at bounding box center [1153, 22] width 61 height 13
copy span "$630,000"
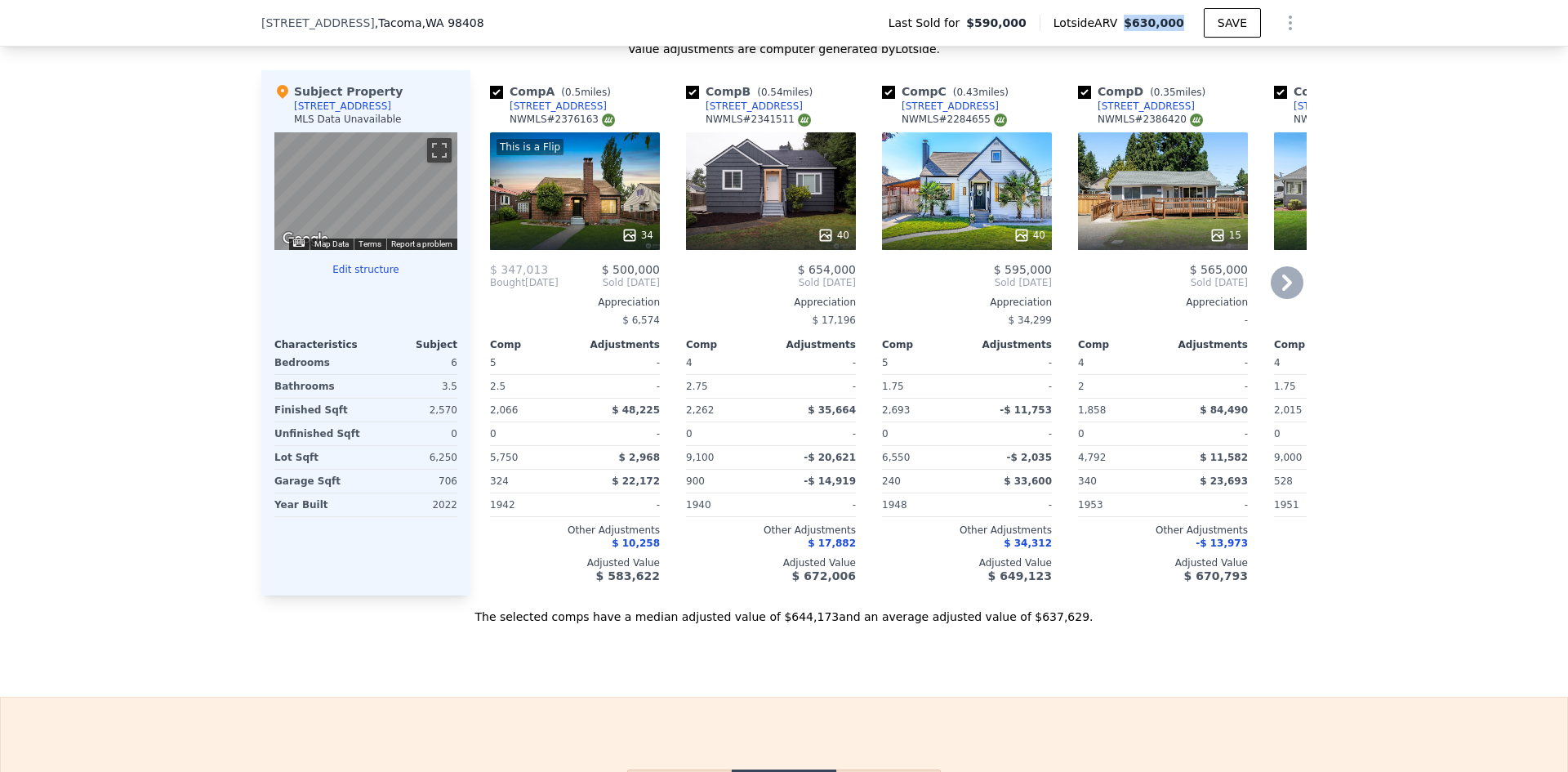
scroll to position [1709, 0]
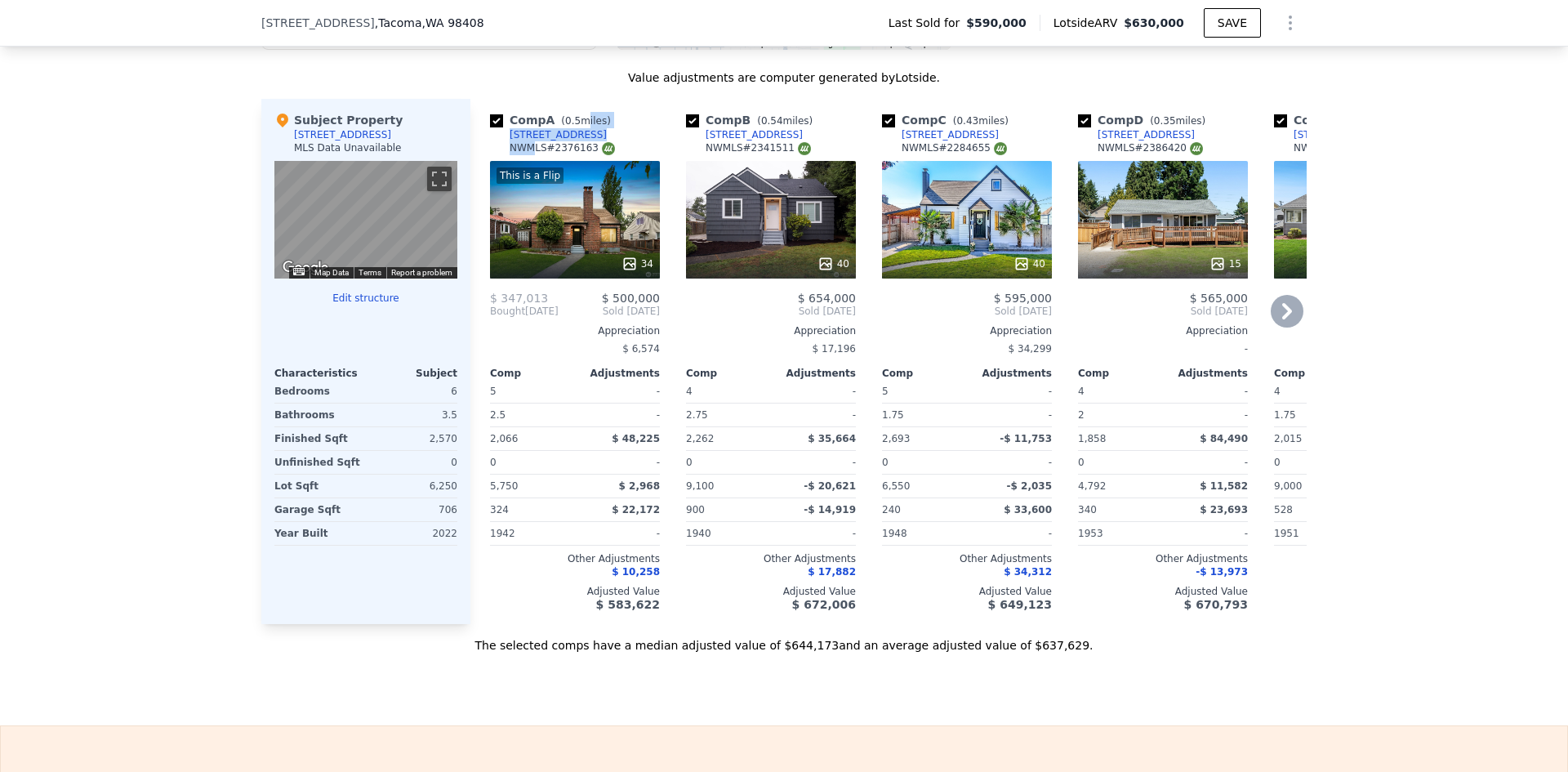
drag, startPoint x: 574, startPoint y: 145, endPoint x: 543, endPoint y: 153, distance: 32.0
click at [526, 155] on div "Comp A ( 0.5 miles) 5916 Pacific Ave NWMLS # 2376163" at bounding box center [575, 136] width 170 height 49
click at [572, 150] on div "Comp A ( 0.5 miles) 5916 Pacific Ave NWMLS # 2376163" at bounding box center [575, 136] width 170 height 49
drag, startPoint x: 574, startPoint y: 150, endPoint x: 537, endPoint y: 151, distance: 37.0
click at [537, 151] on div "Comp A ( 0.5 miles) 5916 Pacific Ave NWMLS # 2376163" at bounding box center [575, 136] width 170 height 49
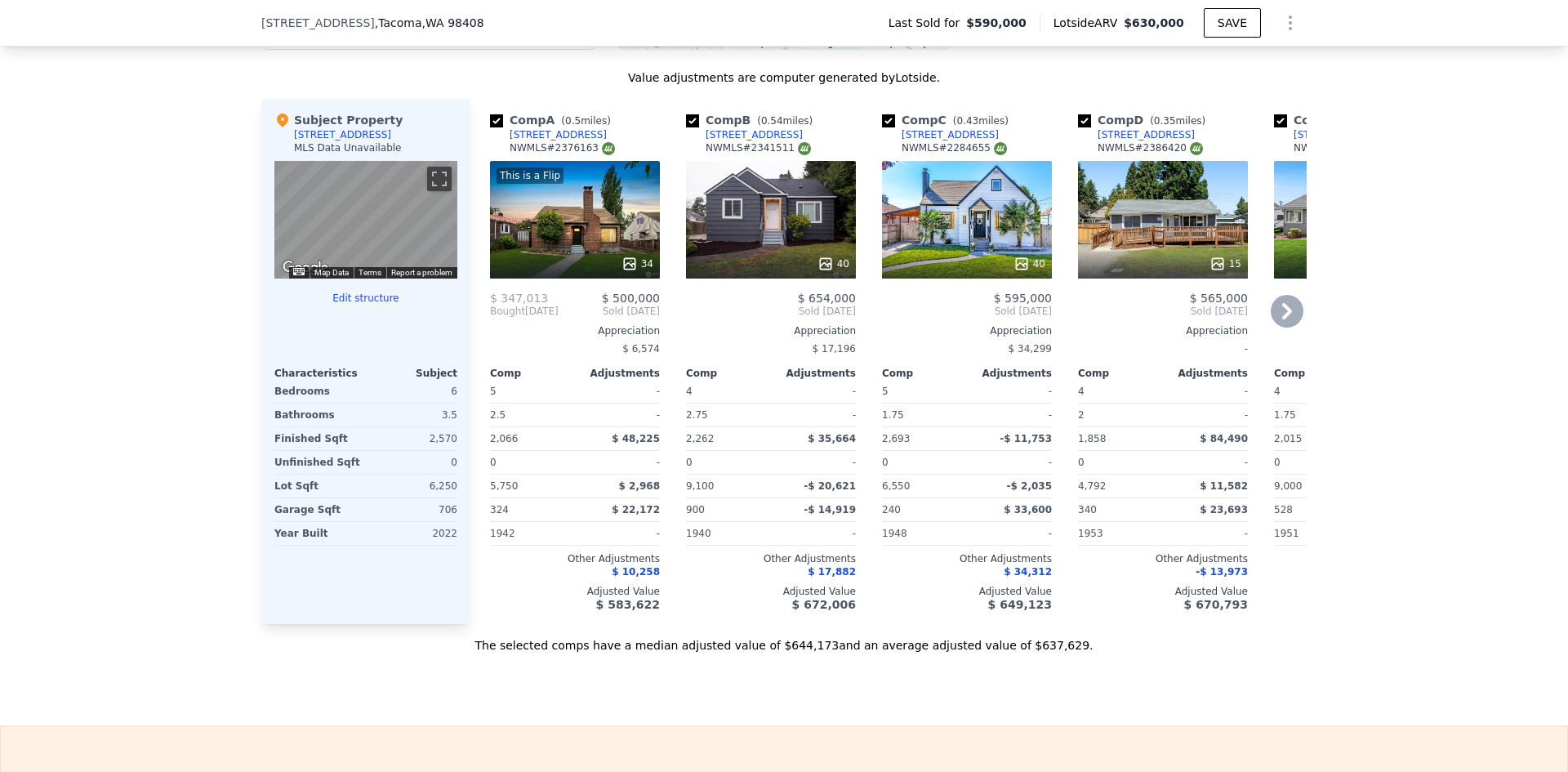
click at [578, 147] on div "Comp A ( 0.5 miles) 5916 Pacific Ave NWMLS # 2376163" at bounding box center [575, 136] width 170 height 49
drag, startPoint x: 573, startPoint y: 147, endPoint x: 504, endPoint y: 152, distance: 69.2
click at [504, 152] on div "Comp A ( 0.5 miles) 5916 Pacific Ave NWMLS # 2376163" at bounding box center [575, 136] width 170 height 49
drag, startPoint x: 650, startPoint y: 311, endPoint x: 613, endPoint y: 307, distance: 37.2
click at [613, 304] on span "$ 500,000" at bounding box center [630, 297] width 58 height 13
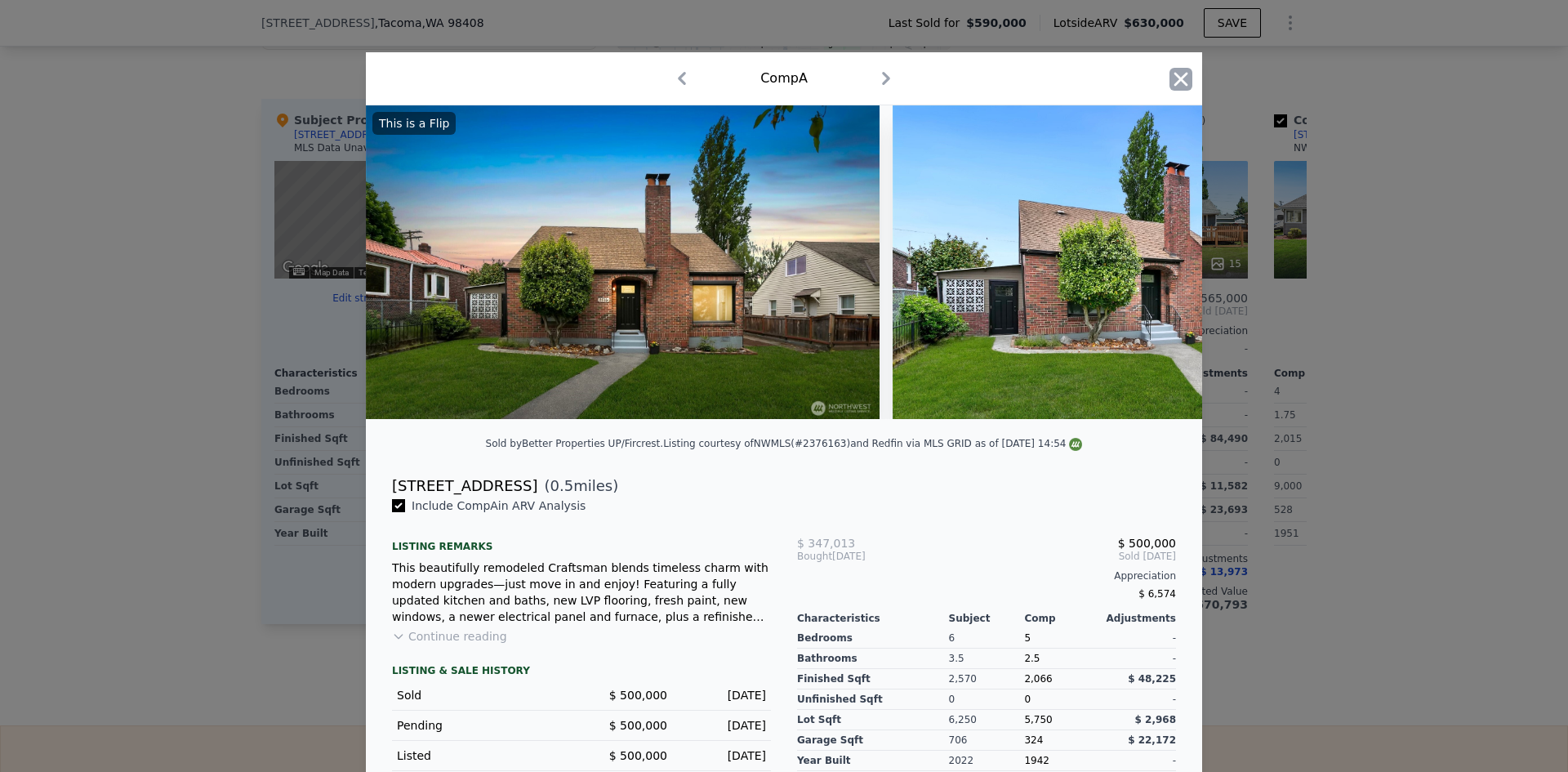
click at [1174, 75] on icon "button" at bounding box center [1180, 79] width 23 height 23
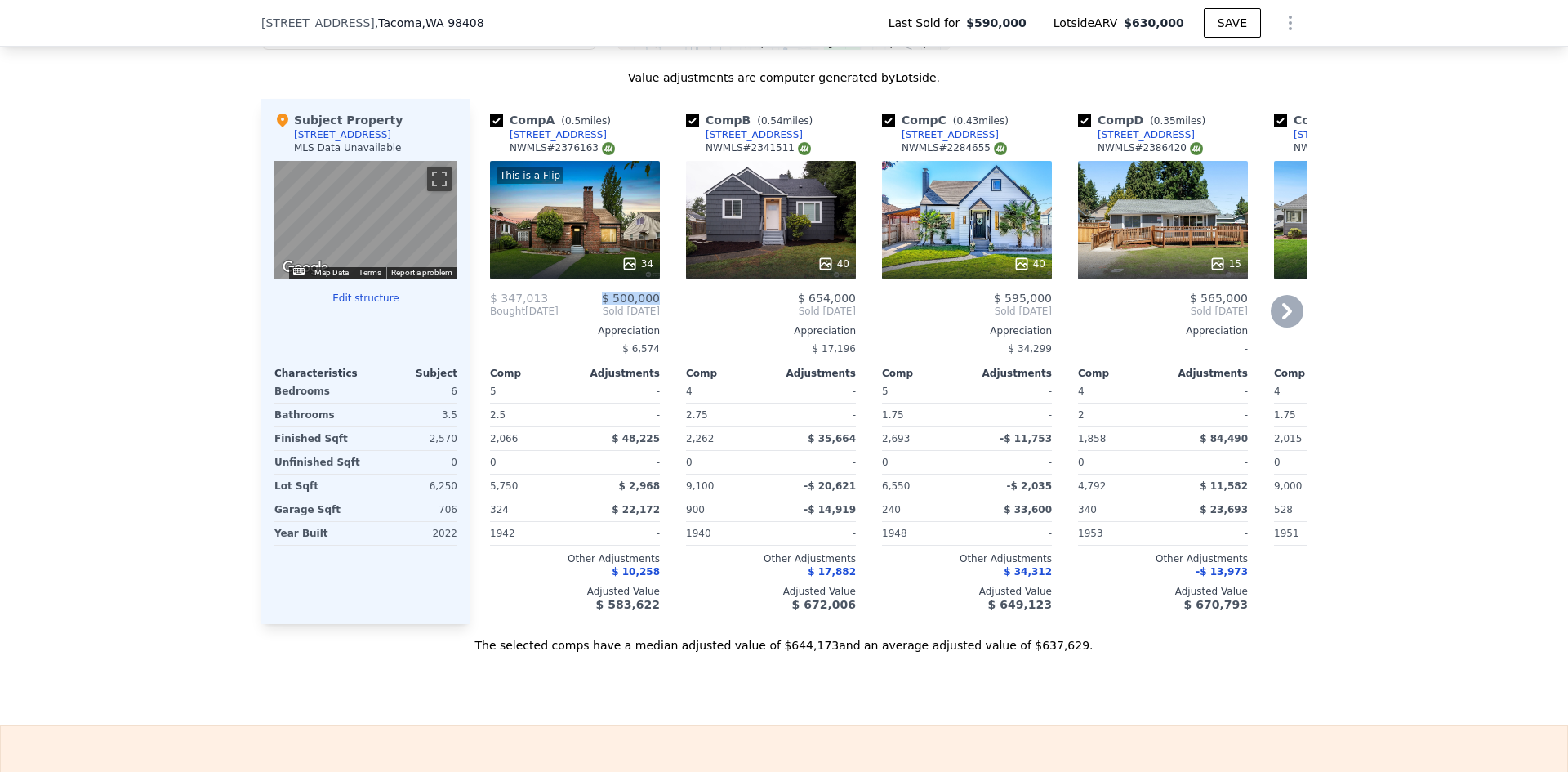
drag, startPoint x: 592, startPoint y: 308, endPoint x: 660, endPoint y: 313, distance: 68.2
click at [660, 313] on div "Comp A ( 0.5 miles) 5916 Pacific Ave NWMLS # 2376163 This is a Flip 34 $ 347,01…" at bounding box center [889, 361] width 836 height 525
drag, startPoint x: 772, startPoint y: 146, endPoint x: 719, endPoint y: 142, distance: 53.2
click at [719, 142] on div "Comp B ( 0.54 miles) 5821 Pacific Ave NWMLS # 2341511" at bounding box center [771, 136] width 170 height 49
drag, startPoint x: 770, startPoint y: 149, endPoint x: 733, endPoint y: 148, distance: 37.0
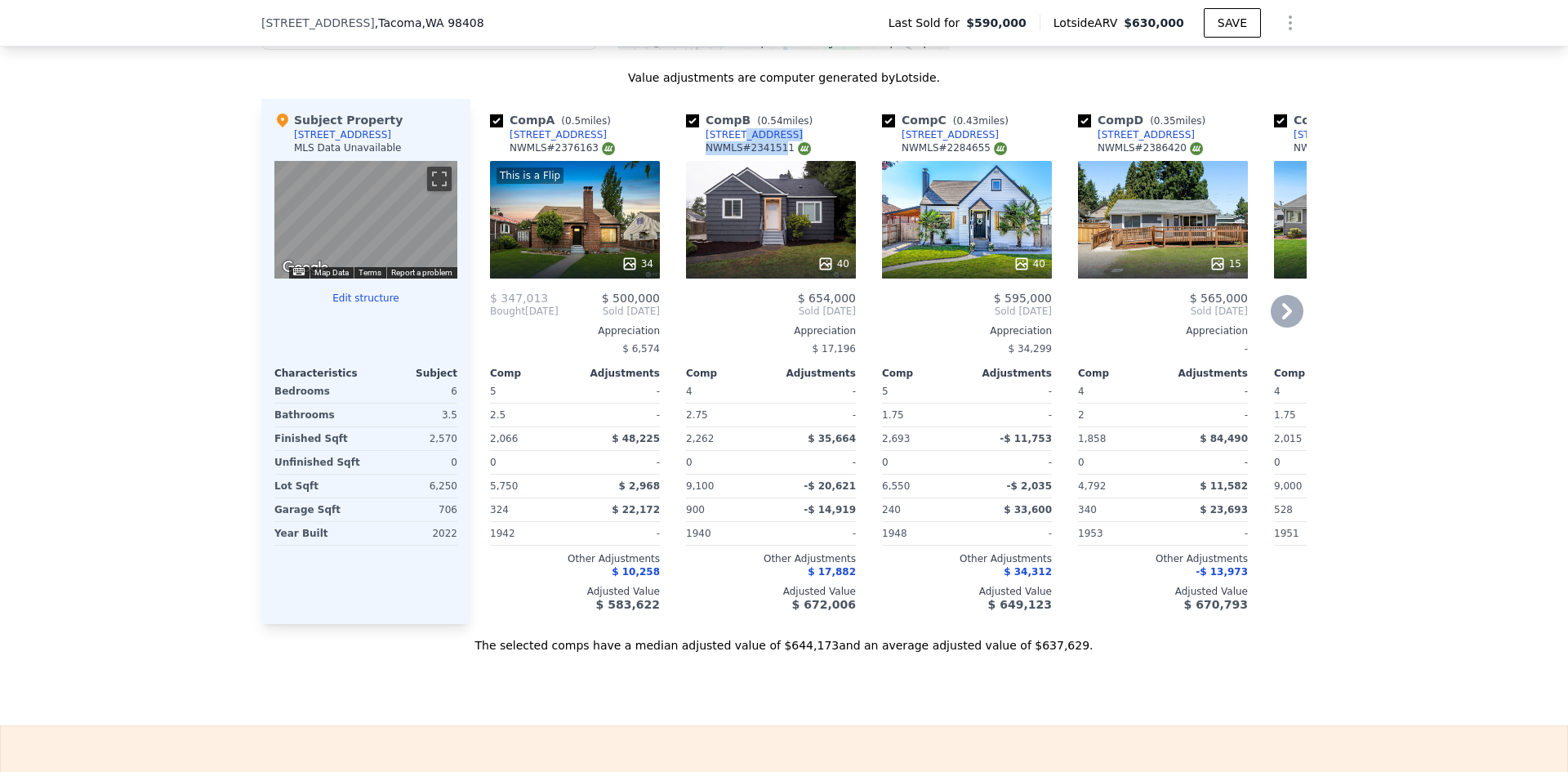
click at [731, 148] on div "Comp B ( 0.54 miles) 5821 Pacific Ave NWMLS # 2341511" at bounding box center [771, 136] width 170 height 49
click at [772, 147] on div "Comp B ( 0.54 miles) 5821 Pacific Ave NWMLS # 2341511" at bounding box center [771, 136] width 170 height 49
drag, startPoint x: 768, startPoint y: 144, endPoint x: 738, endPoint y: 147, distance: 30.1
click at [738, 147] on div "Comp B ( 0.54 miles) 5821 Pacific Ave NWMLS # 2341511" at bounding box center [771, 136] width 170 height 49
click at [766, 147] on div "Comp B ( 0.54 miles) 5821 Pacific Ave NWMLS # 2341511" at bounding box center [771, 136] width 170 height 49
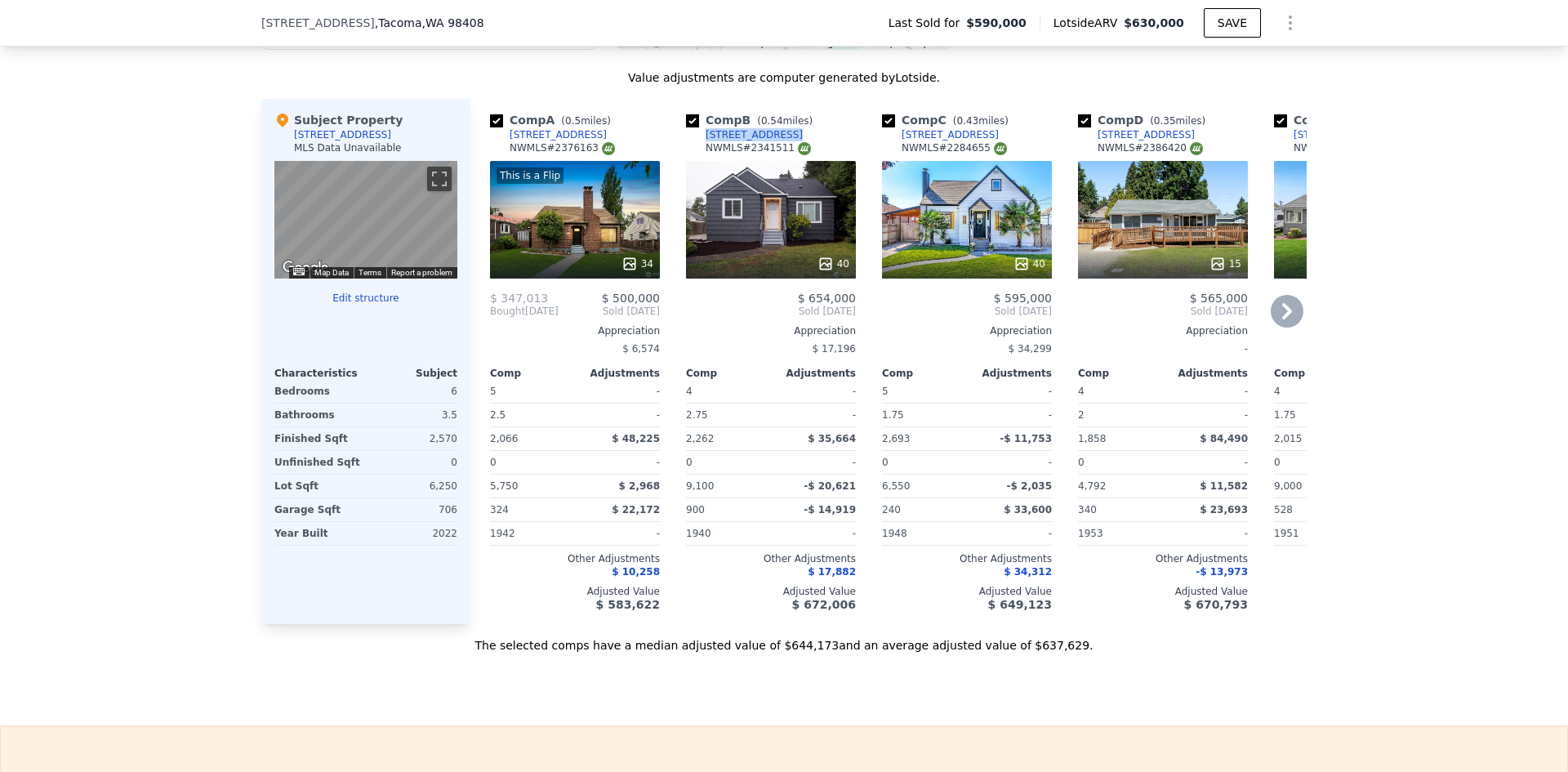
drag, startPoint x: 765, startPoint y: 148, endPoint x: 697, endPoint y: 150, distance: 68.0
click at [701, 149] on div "Comp B ( 0.54 miles) 5821 Pacific Ave NWMLS # 2341511" at bounding box center [771, 136] width 170 height 49
drag, startPoint x: 852, startPoint y: 308, endPoint x: 808, endPoint y: 308, distance: 44.0
click at [808, 308] on div "Comp B ( 0.54 miles) 5821 Pacific Ave NWMLS # 2341511 40 $ 654,000 Sold May 202…" at bounding box center [770, 361] width 183 height 525
drag, startPoint x: 943, startPoint y: 147, endPoint x: 916, endPoint y: 147, distance: 27.0
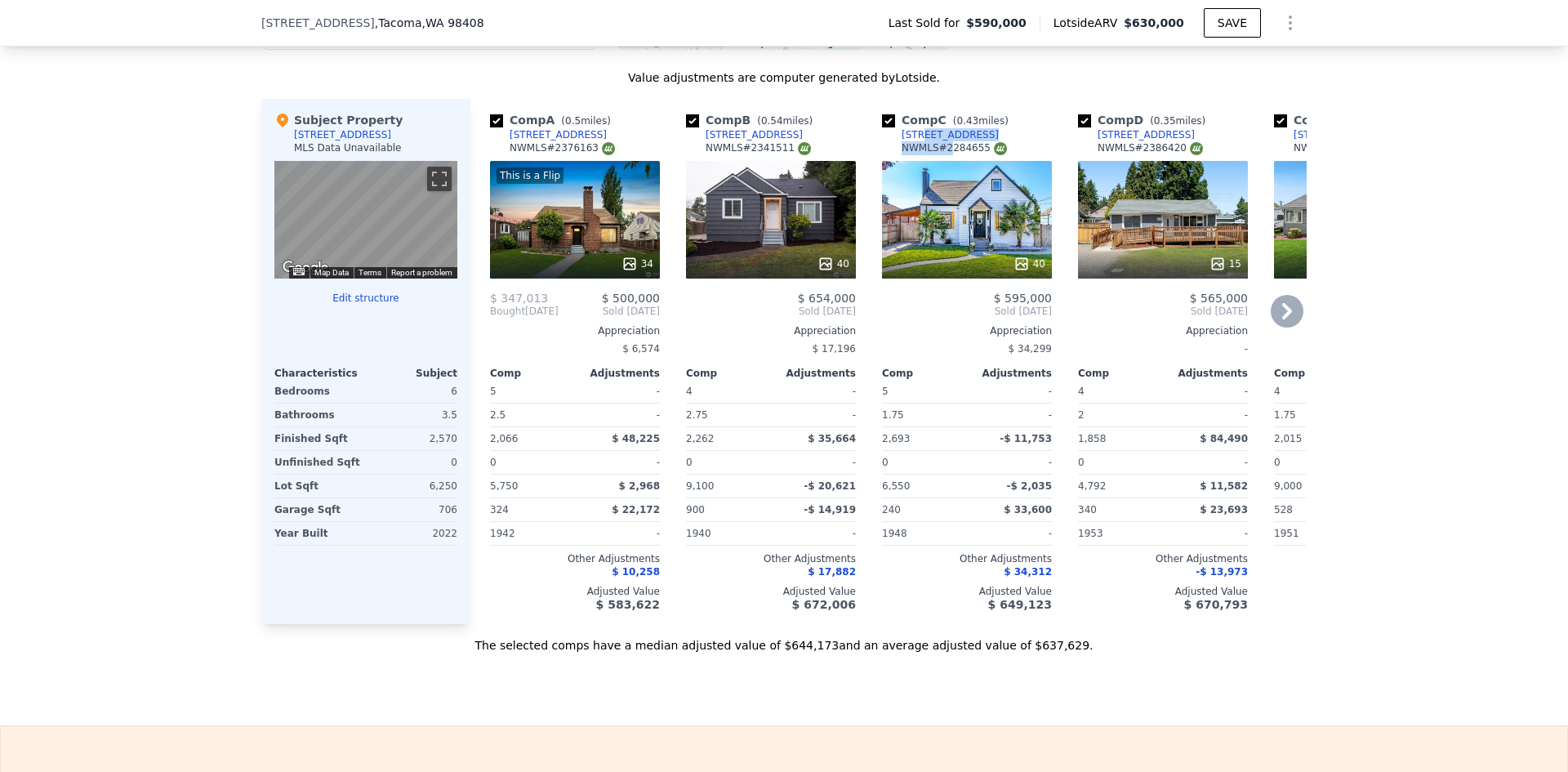
click at [916, 147] on div "Comp C ( 0.43 miles) 6024 A St NWMLS # 2284655" at bounding box center [967, 136] width 170 height 49
click at [943, 144] on div "Comp C ( 0.43 miles) 6024 A St NWMLS # 2284655" at bounding box center [967, 136] width 170 height 49
drag, startPoint x: 941, startPoint y: 144, endPoint x: 926, endPoint y: 144, distance: 15.0
click at [926, 144] on div "Comp C ( 0.43 miles) 6024 A St NWMLS # 2284655" at bounding box center [967, 136] width 170 height 49
click at [946, 151] on div "Comp C ( 0.43 miles) 6024 A St NWMLS # 2284655" at bounding box center [967, 136] width 170 height 49
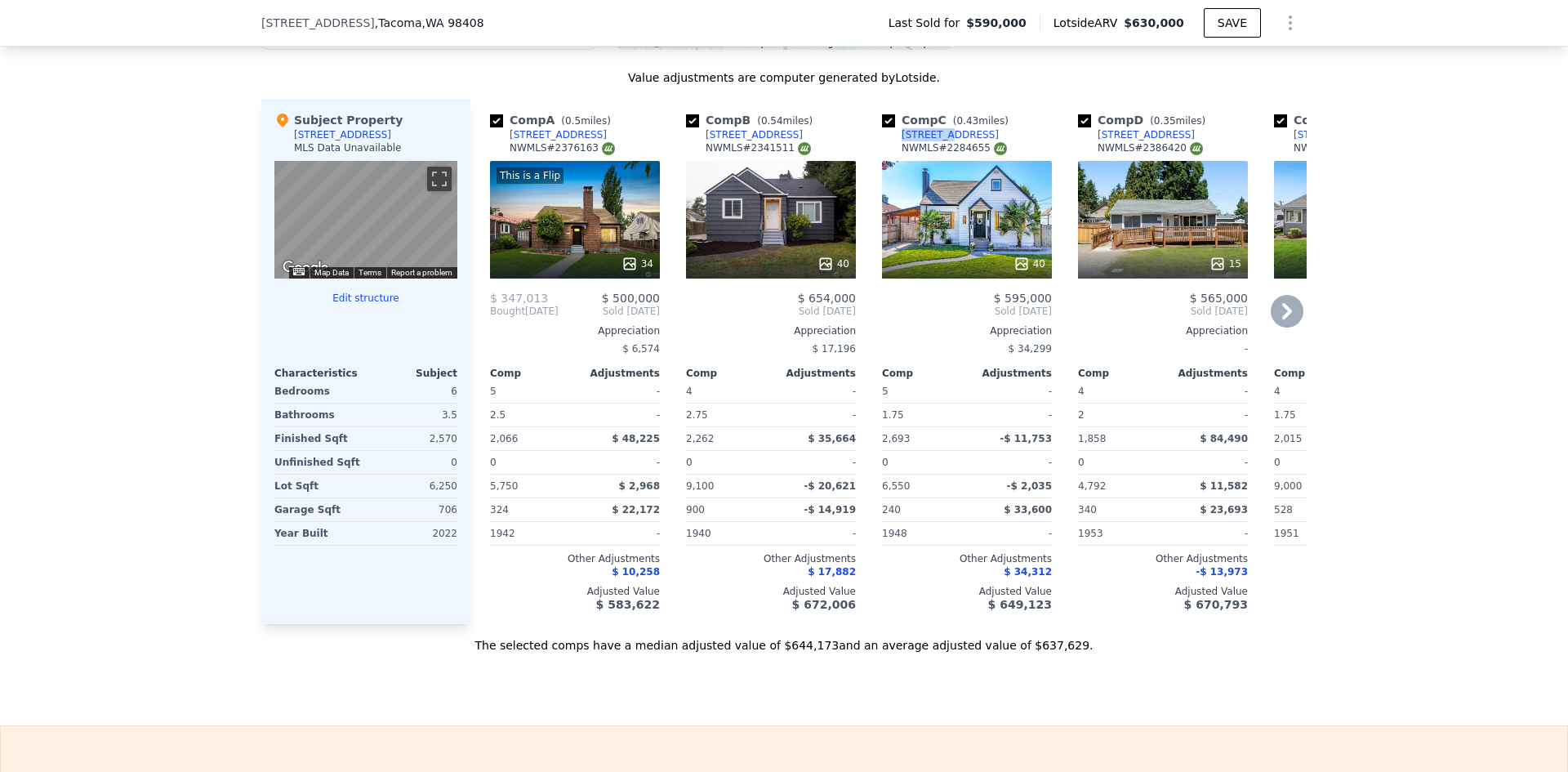
drag, startPoint x: 938, startPoint y: 147, endPoint x: 897, endPoint y: 151, distance: 41.2
click at [896, 151] on div "Comp C ( 0.43 miles) 6024 A St NWMLS # 2284655" at bounding box center [967, 136] width 170 height 49
drag, startPoint x: 1047, startPoint y: 308, endPoint x: 1006, endPoint y: 305, distance: 41.1
click at [1006, 305] on div "Comp C ( 0.43 miles) 6024 A St NWMLS # 2284655 40 $ 595,000 Sold Oct 2024 Appre…" at bounding box center [967, 361] width 183 height 525
drag, startPoint x: 1180, startPoint y: 27, endPoint x: 583, endPoint y: 22, distance: 597.0
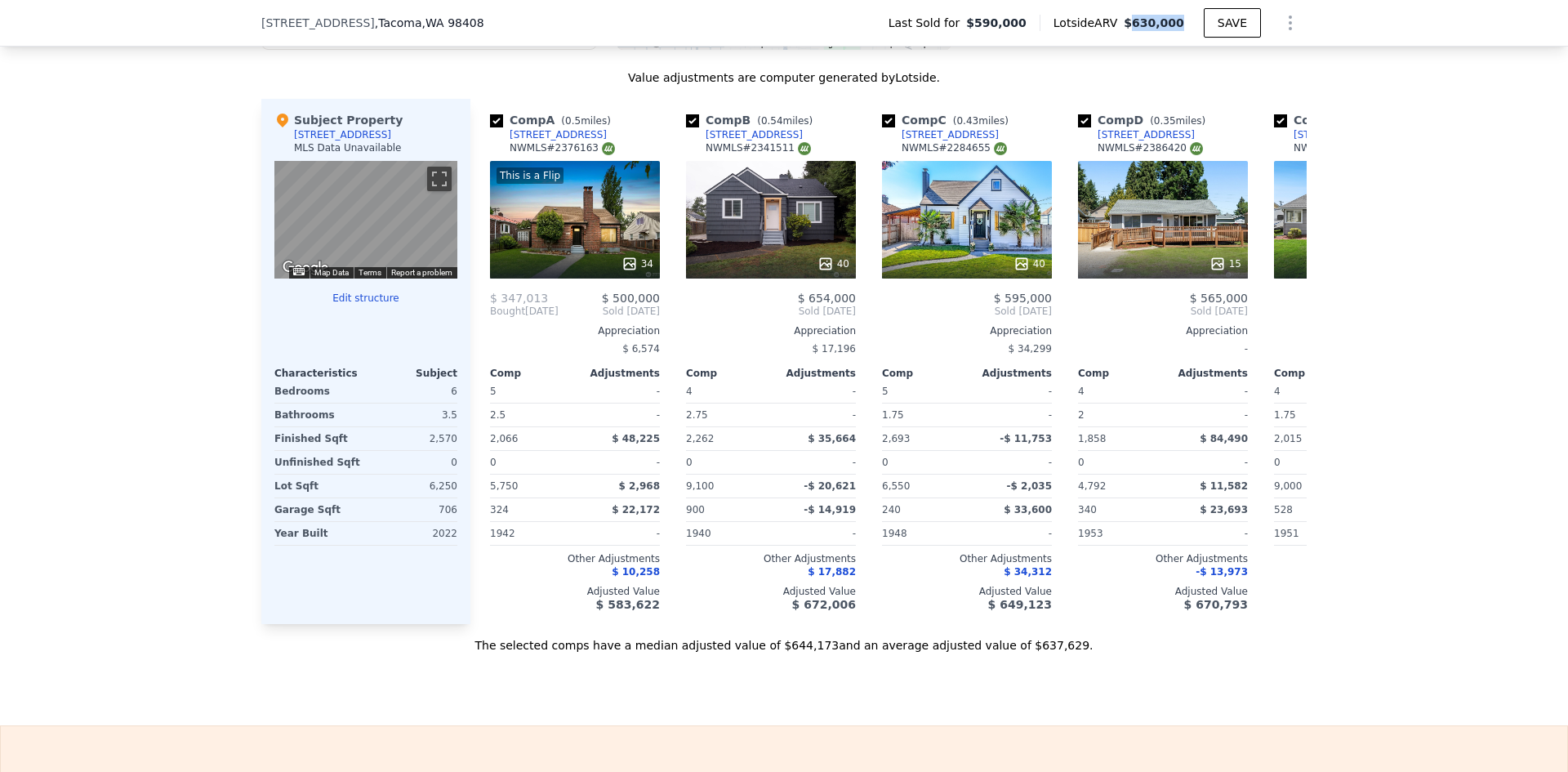
click at [1133, 23] on span "$630,000" at bounding box center [1153, 22] width 61 height 13
